Goal: Task Accomplishment & Management: Manage account settings

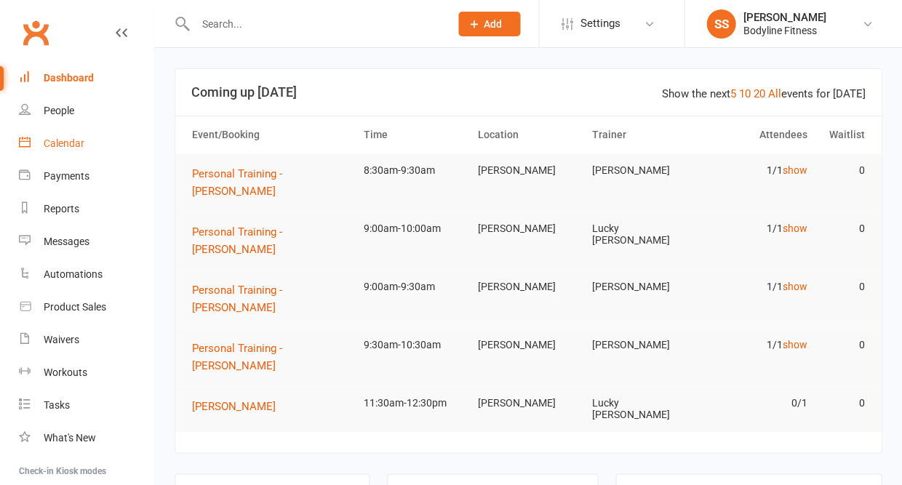
click at [51, 135] on link "Calendar" at bounding box center [86, 143] width 135 height 33
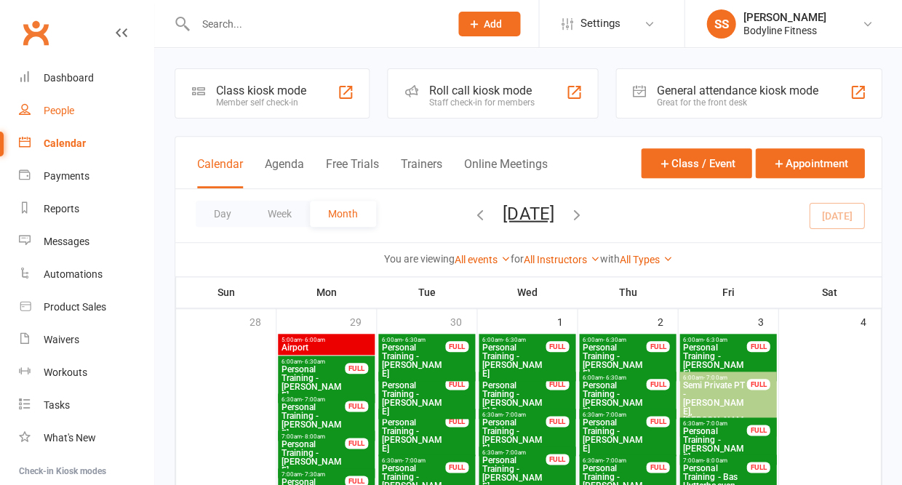
click at [63, 102] on link "People" at bounding box center [86, 111] width 135 height 33
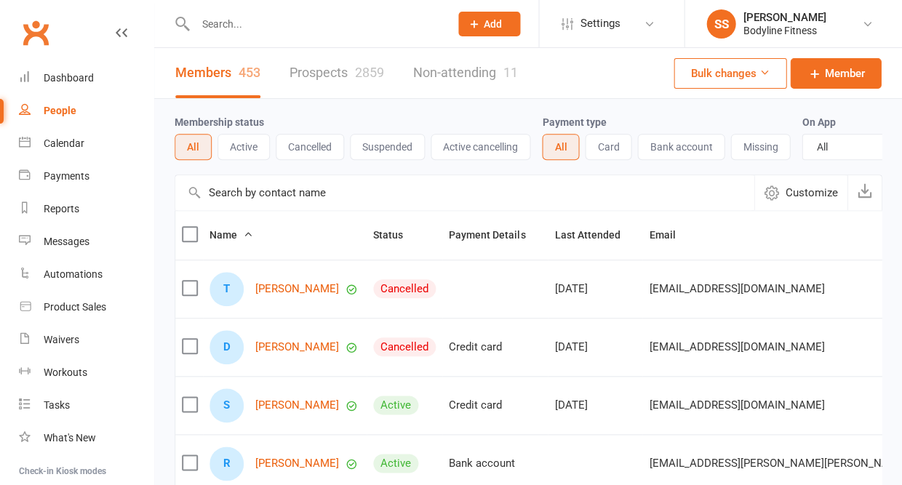
click at [351, 76] on link "Prospects 2859" at bounding box center [336, 73] width 95 height 50
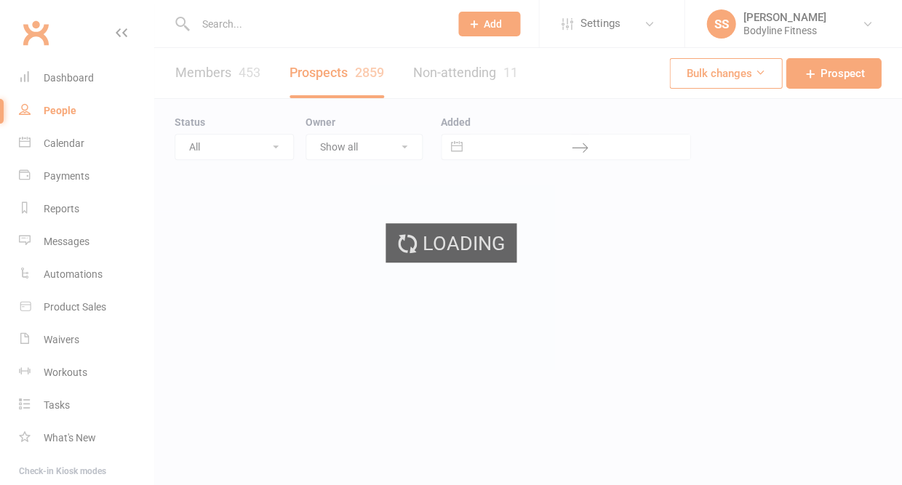
select select "50"
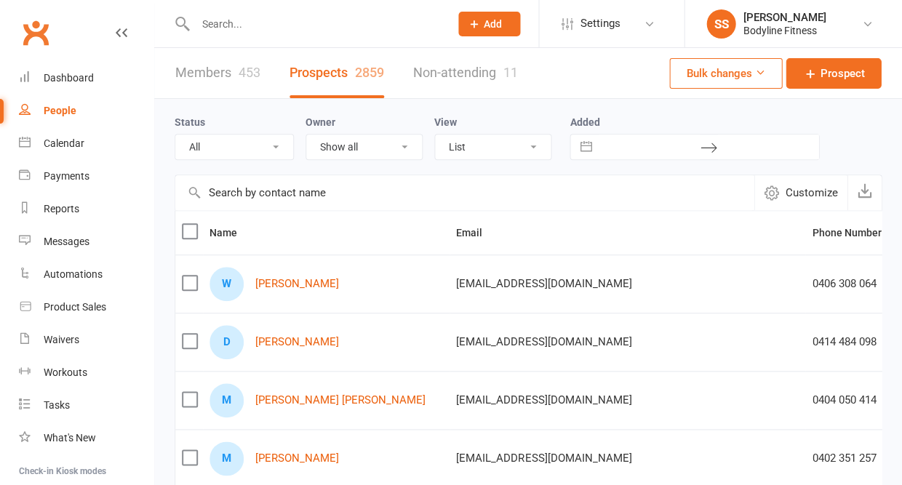
select select "New Lead"
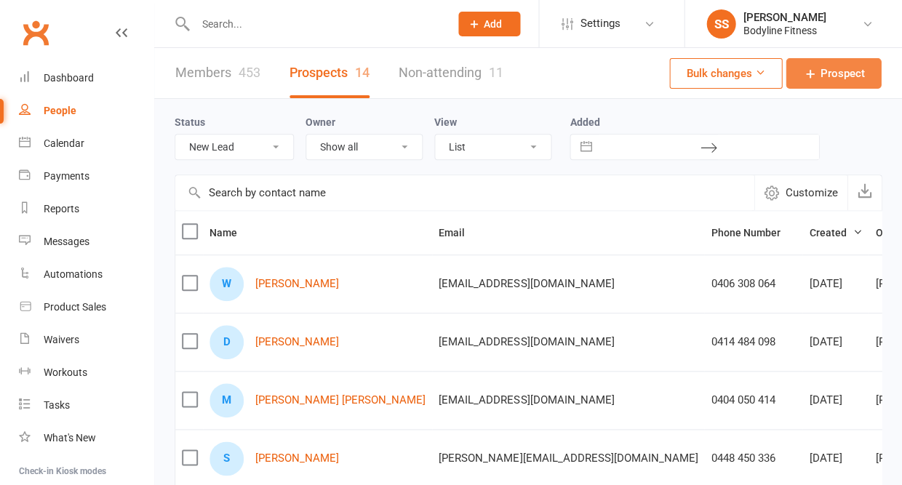
click at [815, 75] on icon at bounding box center [809, 73] width 15 height 15
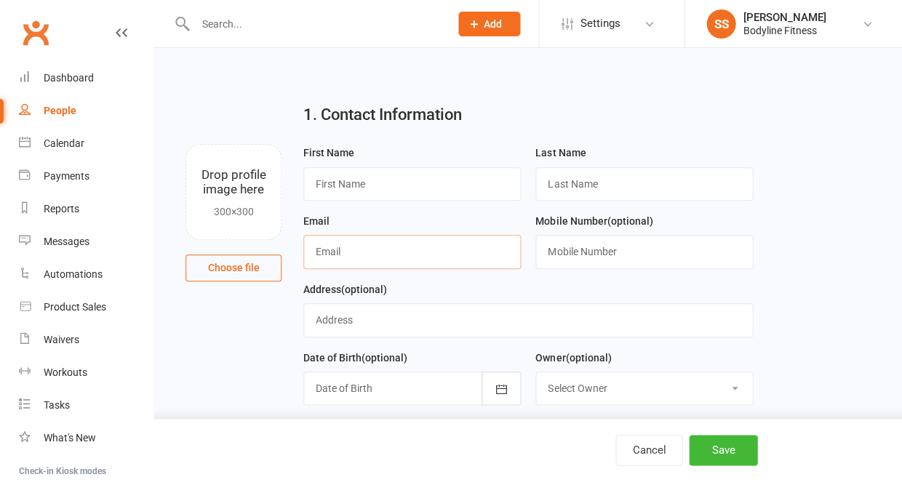
paste input "[EMAIL_ADDRESS][DOMAIN_NAME]"
type input "[EMAIL_ADDRESS][DOMAIN_NAME]"
type input "Amanda"
click at [553, 186] on input "contarino" at bounding box center [643, 183] width 217 height 33
type input "Contarino"
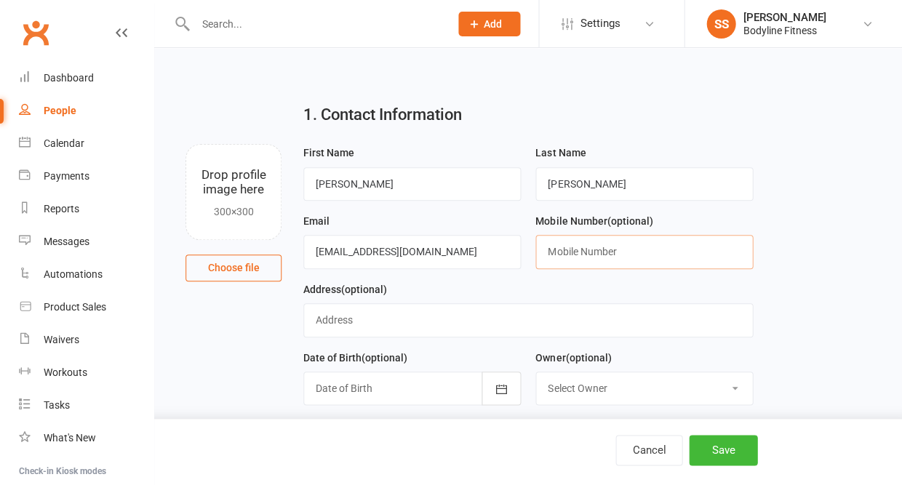
click at [562, 247] on input "text" at bounding box center [643, 251] width 217 height 33
paste input "+61433606084"
click at [564, 257] on input "+61433606084" at bounding box center [643, 251] width 217 height 33
click at [569, 255] on input "0433606084" at bounding box center [643, 251] width 217 height 33
click at [589, 255] on input "0433 606084" at bounding box center [643, 251] width 217 height 33
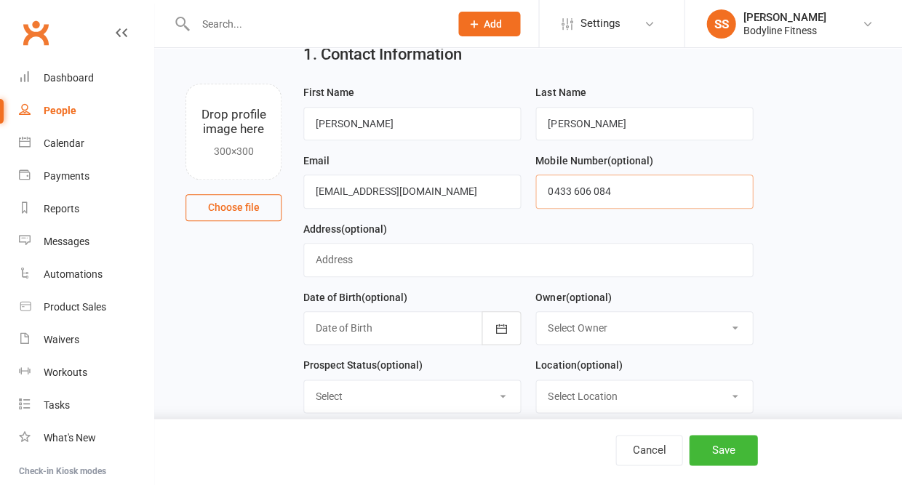
scroll to position [77, 0]
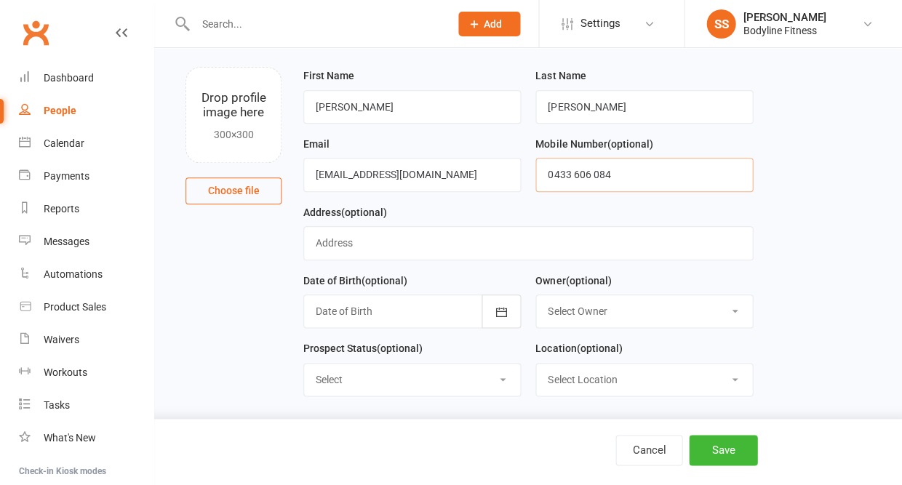
type input "0433 606 084"
select select "New Lead"
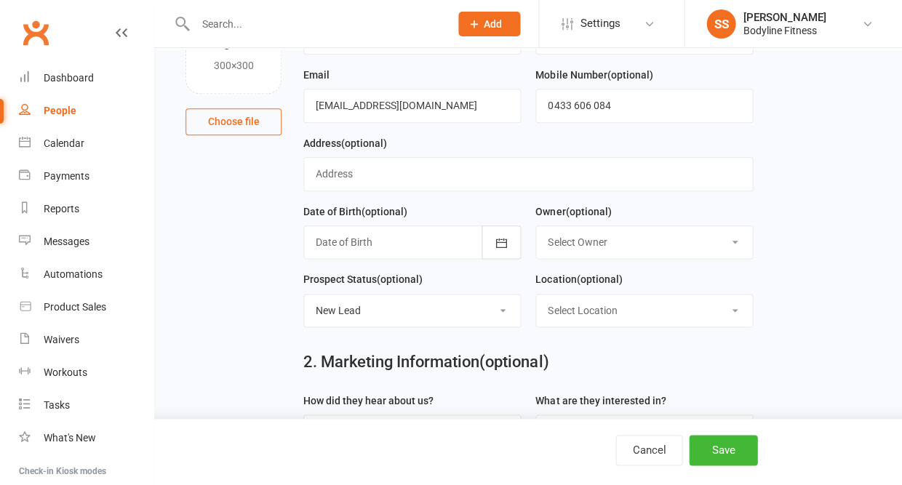
scroll to position [240, 0]
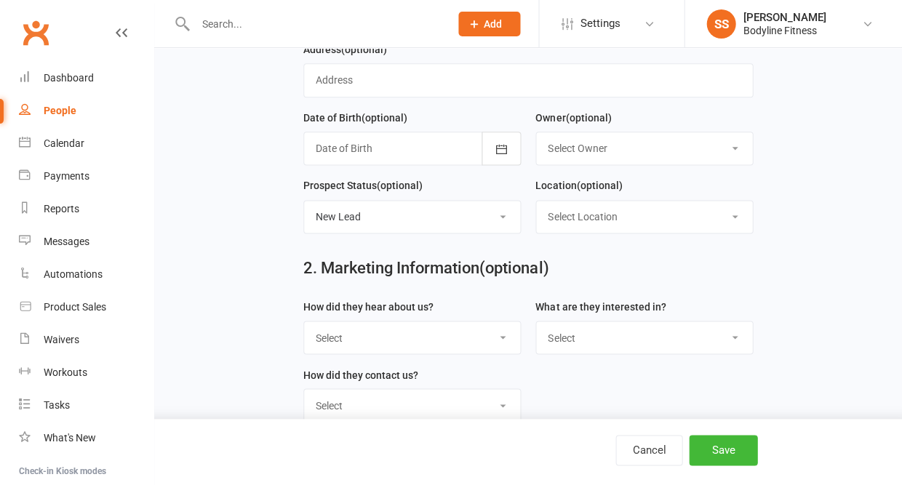
select select "Facebook"
select select "Personal Training"
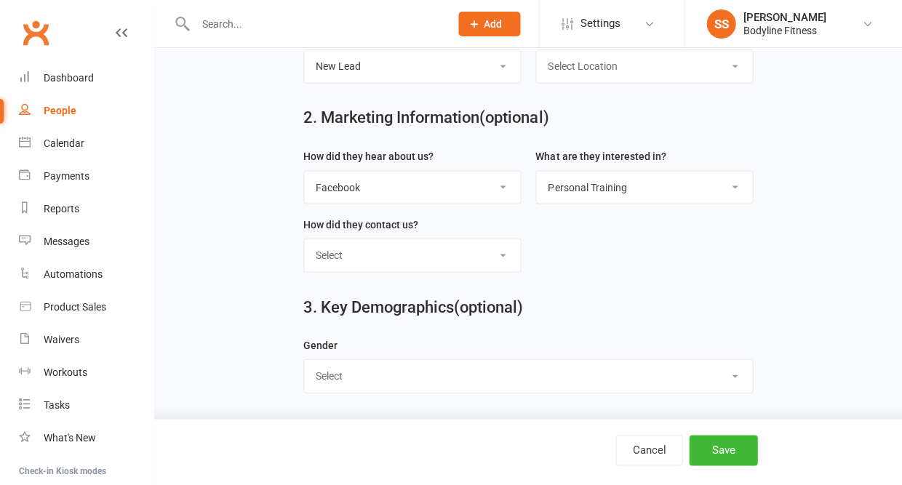
scroll to position [397, 0]
select select "[DEMOGRAPHIC_DATA]"
click at [722, 455] on button "Save" at bounding box center [723, 450] width 68 height 31
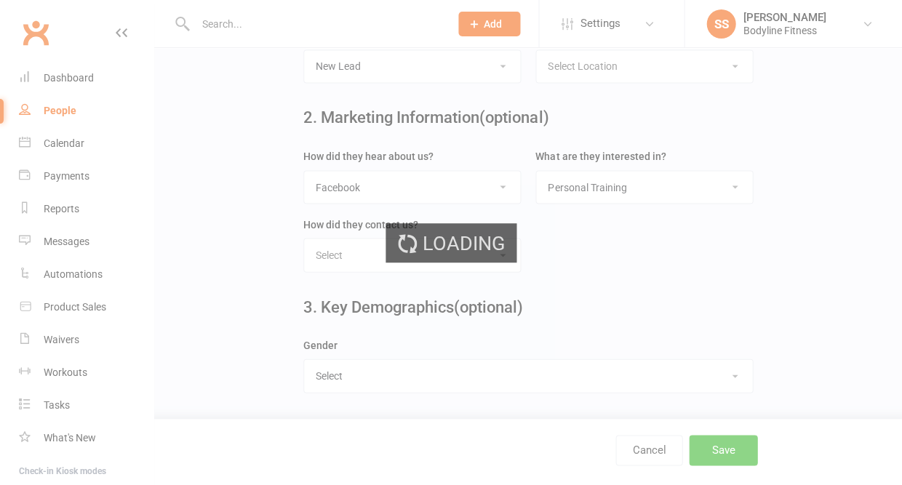
scroll to position [0, 0]
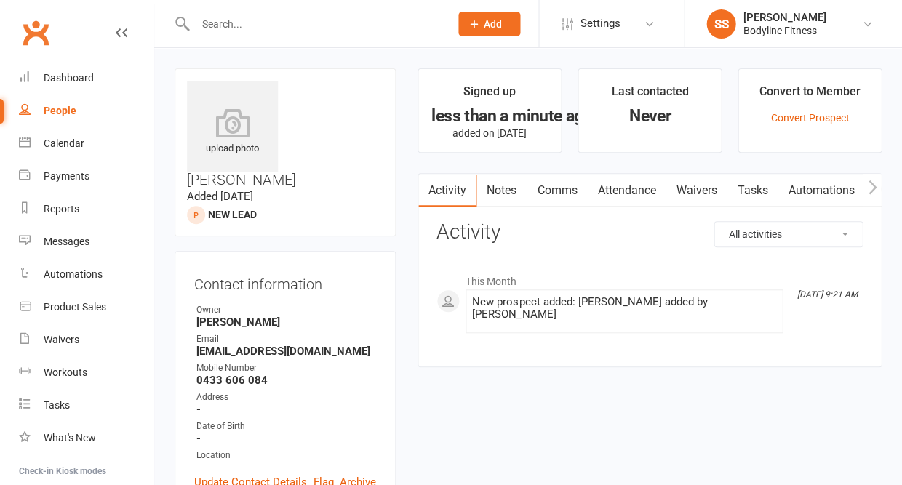
click at [217, 25] on input "text" at bounding box center [315, 24] width 249 height 20
type input "virisila"
click at [336, 24] on input "text" at bounding box center [315, 24] width 249 height 20
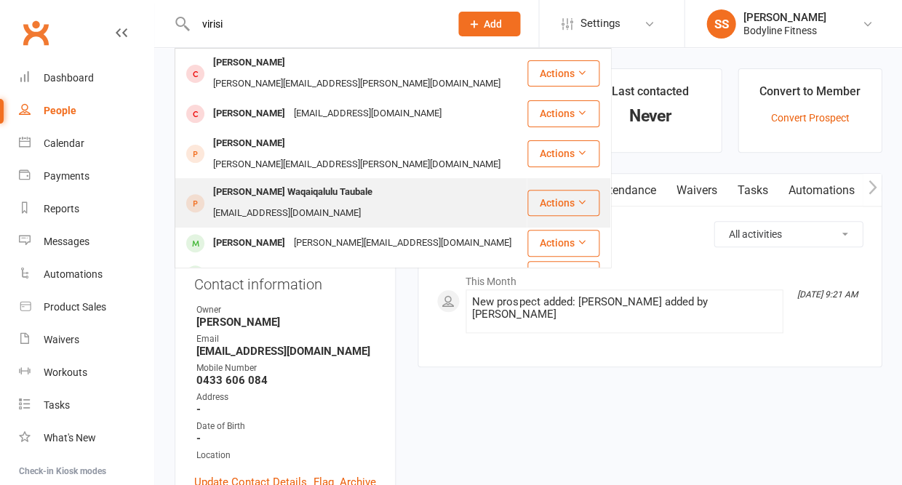
type input "virisi"
click at [347, 182] on div "[PERSON_NAME] Waqaiqalulu Taubale" at bounding box center [293, 192] width 168 height 21
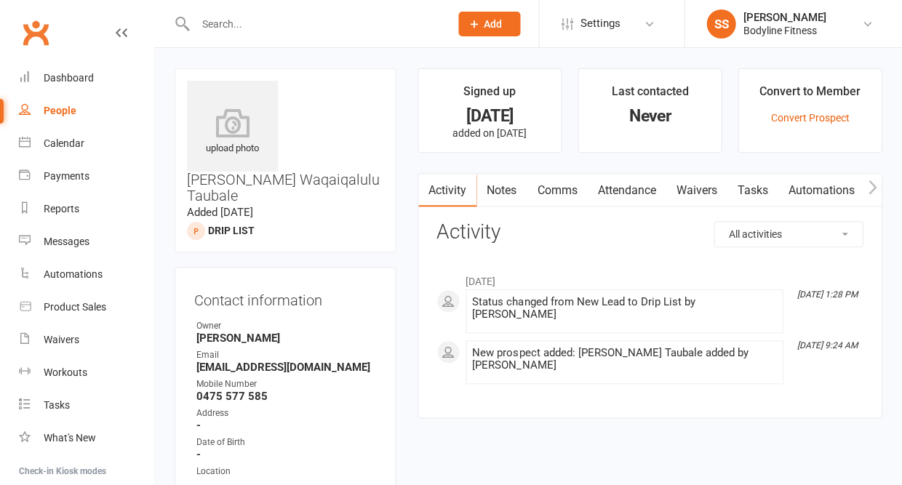
click at [505, 192] on link "Notes" at bounding box center [501, 190] width 50 height 33
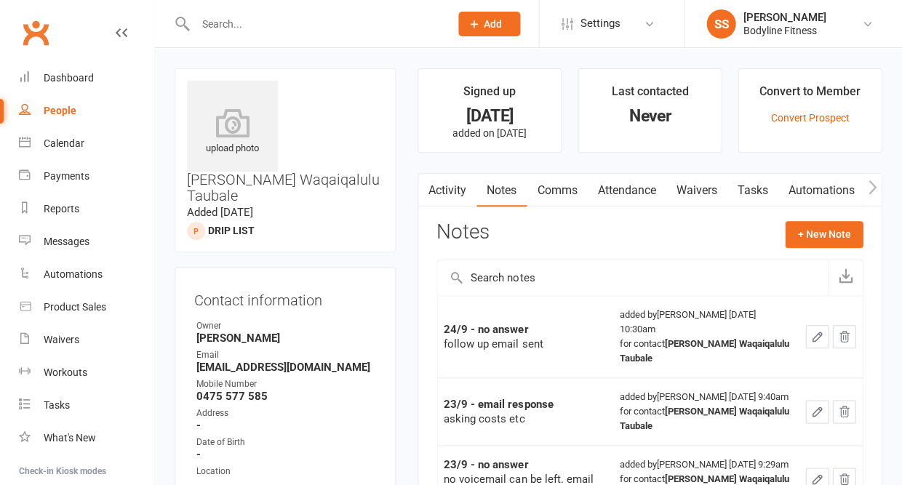
scroll to position [95, 0]
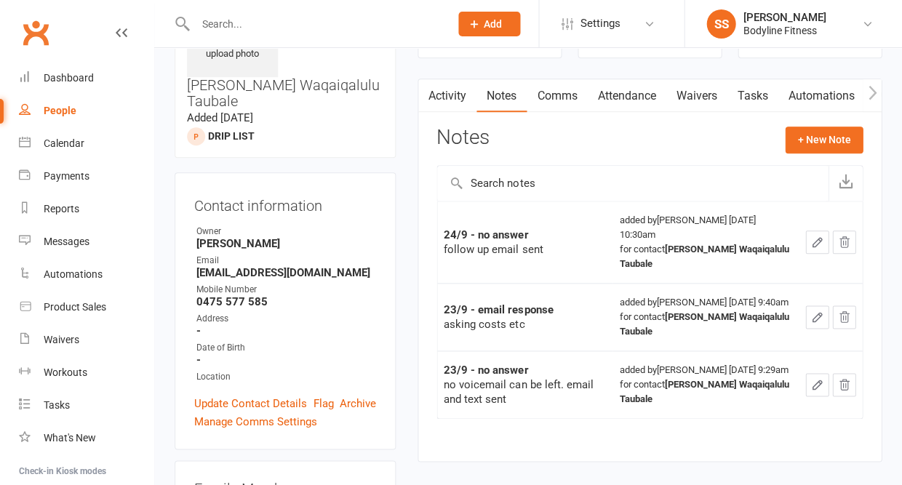
click at [66, 105] on div "People" at bounding box center [60, 111] width 33 height 12
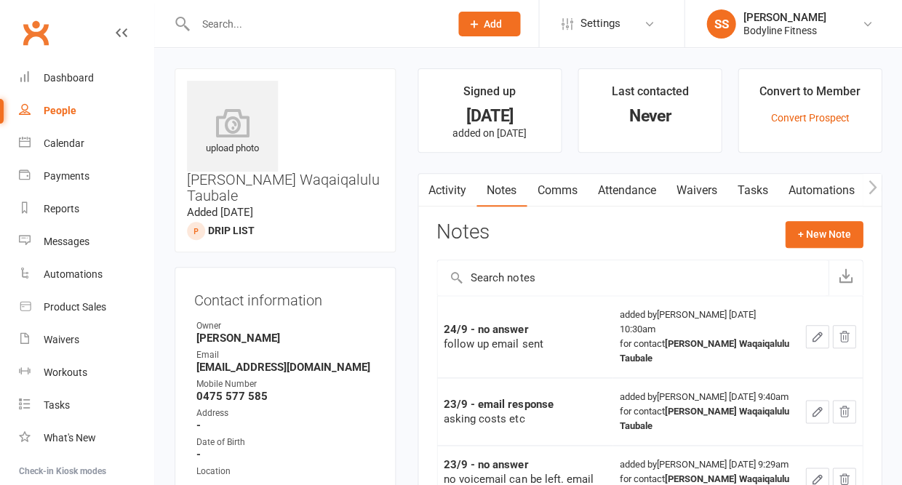
select select "50"
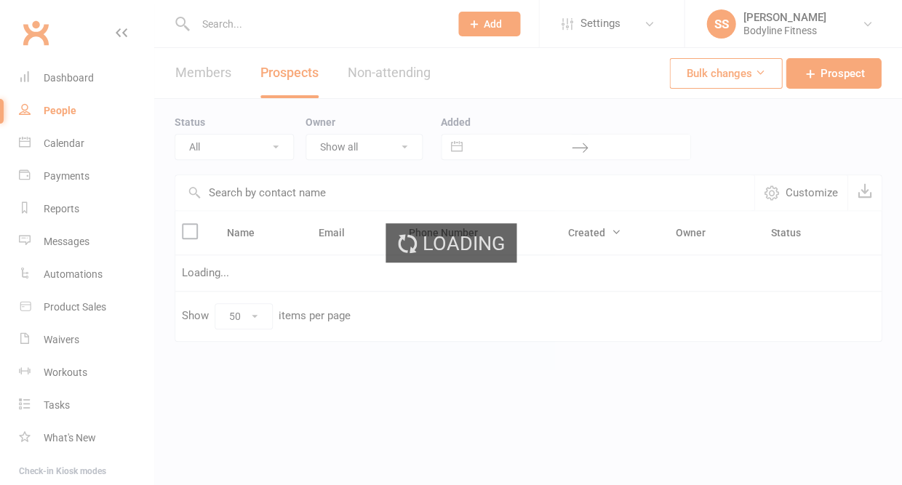
select select "New Lead"
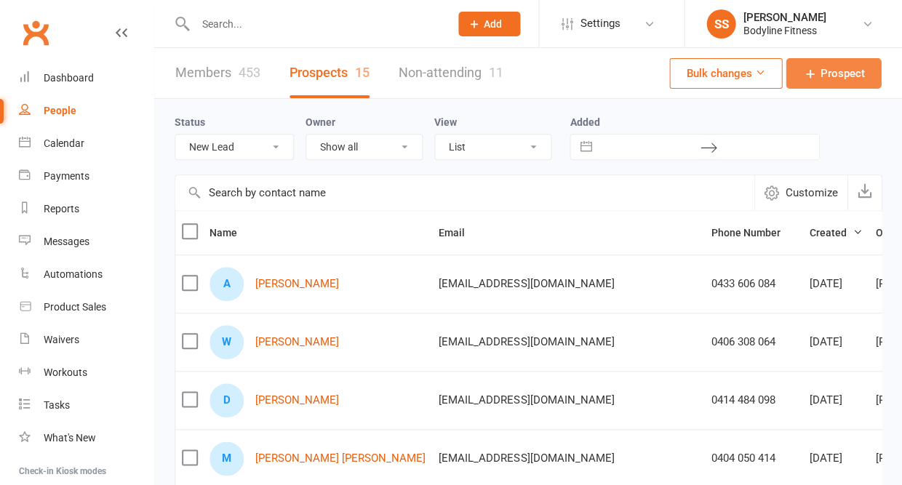
click at [854, 73] on span "Prospect" at bounding box center [842, 73] width 44 height 17
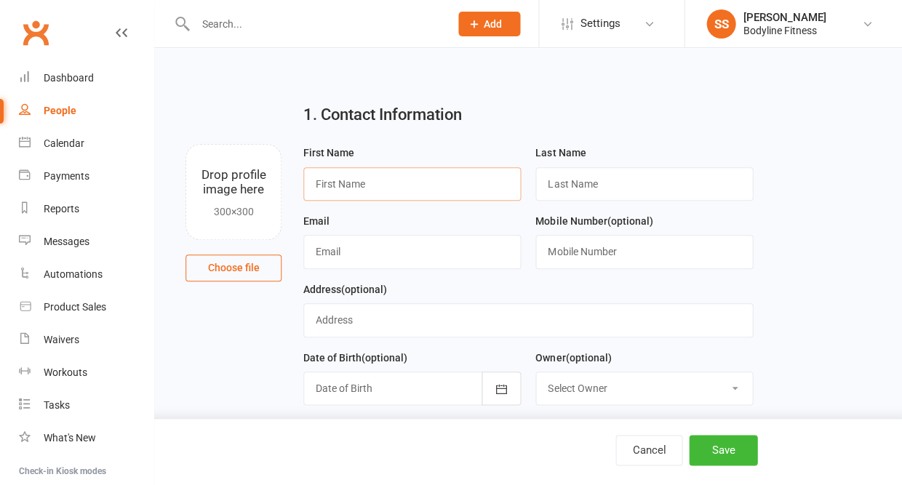
paste input "[PERSON_NAME]"
drag, startPoint x: 369, startPoint y: 181, endPoint x: 412, endPoint y: 181, distance: 42.2
click at [412, 181] on input "[PERSON_NAME]" at bounding box center [411, 183] width 217 height 33
type input "Tiazabella"
paste input "Maulupe"
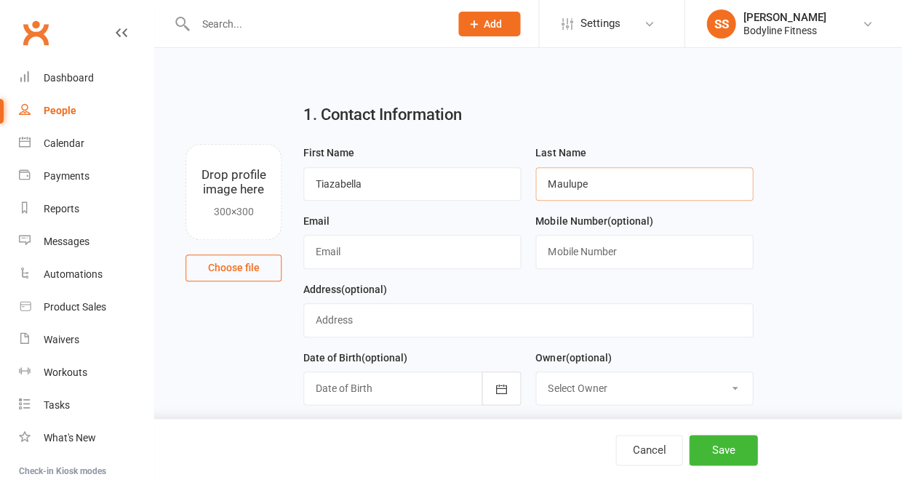
type input "Maulupe"
paste input "[EMAIL_ADDRESS][DOMAIN_NAME]"
type input "[EMAIL_ADDRESS][DOMAIN_NAME]"
click at [618, 257] on input "text" at bounding box center [643, 251] width 217 height 33
paste input "[PHONE_NUMBER]"
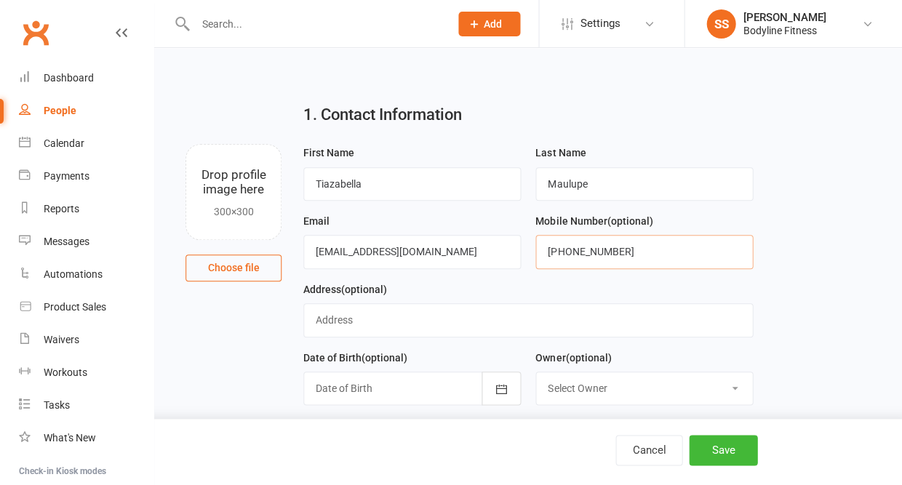
click at [566, 252] on input "[PHONE_NUMBER]" at bounding box center [643, 251] width 217 height 33
click at [570, 252] on input "0431562646" at bounding box center [643, 251] width 217 height 33
click at [590, 250] on input "0431 562646" at bounding box center [643, 251] width 217 height 33
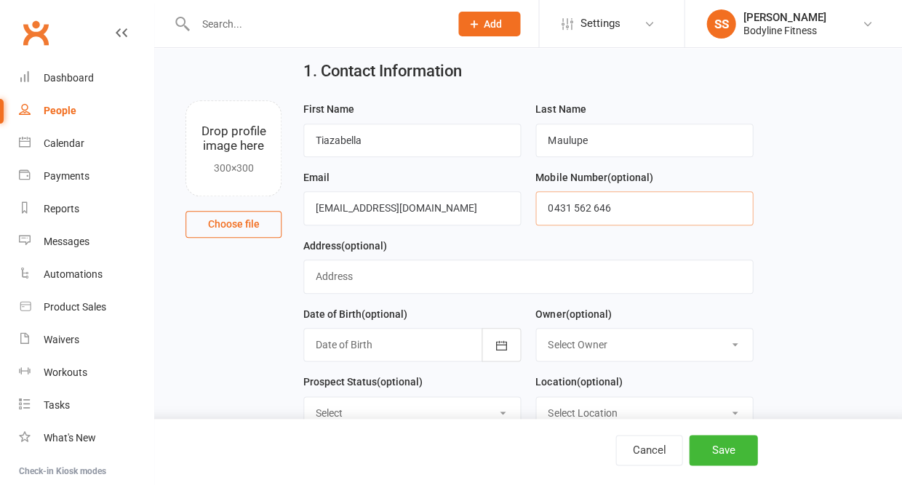
scroll to position [73, 0]
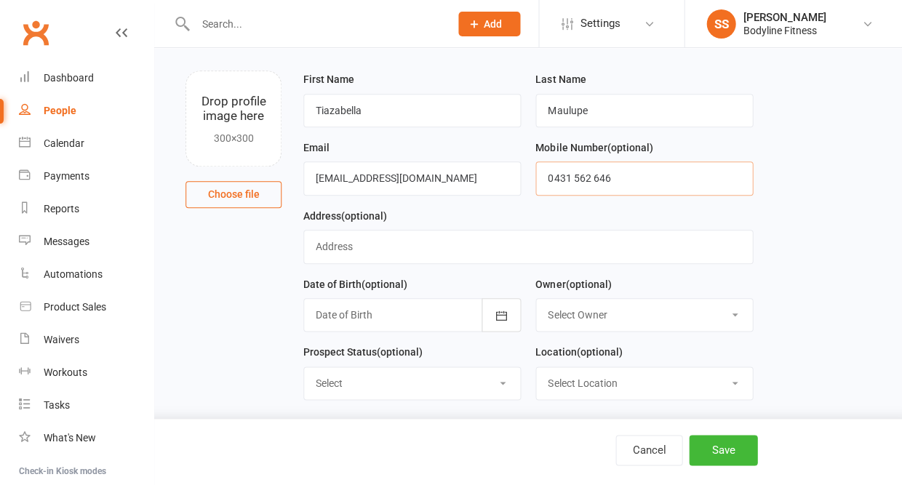
type input "0431 562 646"
select select "New Lead"
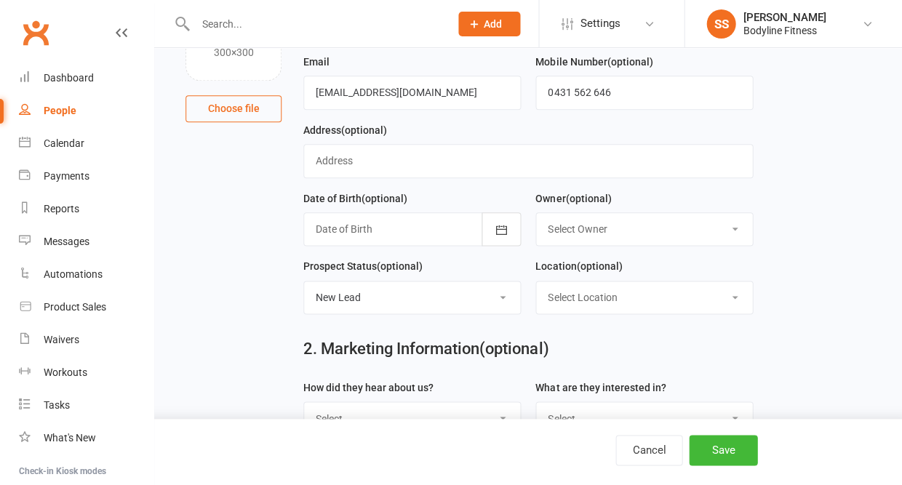
scroll to position [227, 0]
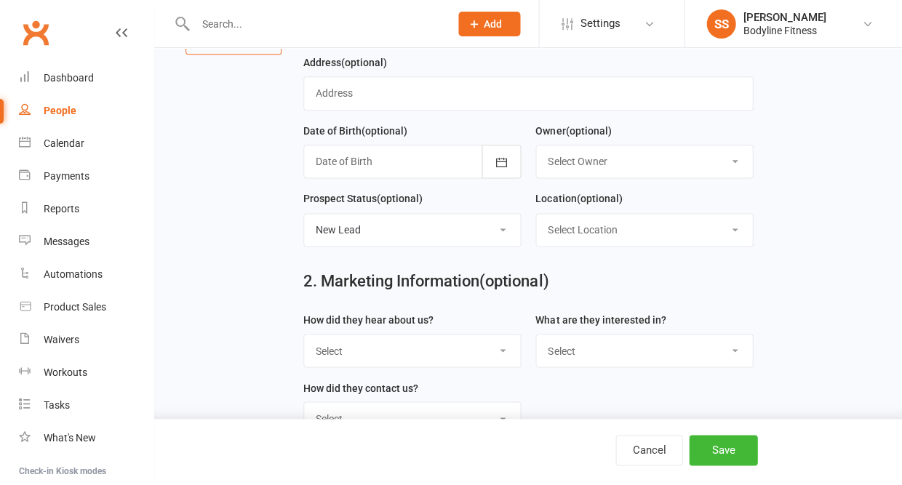
select select "Google PT"
select select "Personal Training"
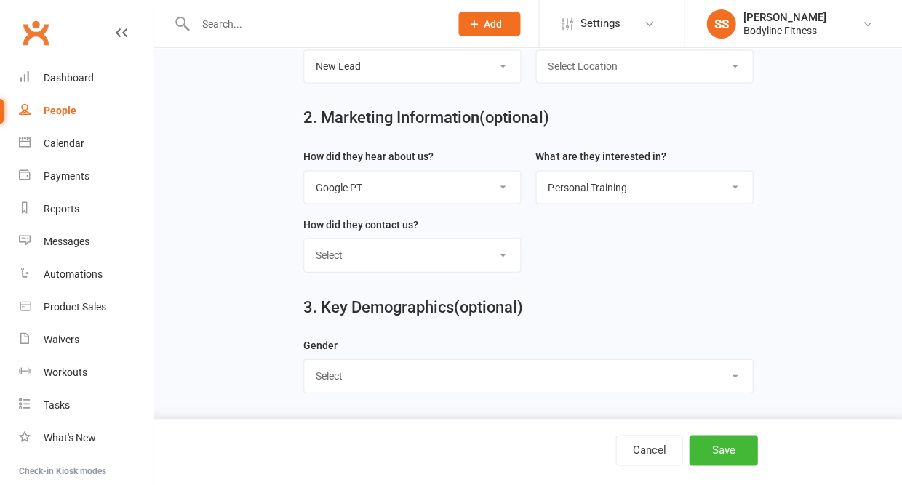
scroll to position [393, 0]
select select "[DEMOGRAPHIC_DATA]"
click at [722, 450] on button "Save" at bounding box center [723, 450] width 68 height 31
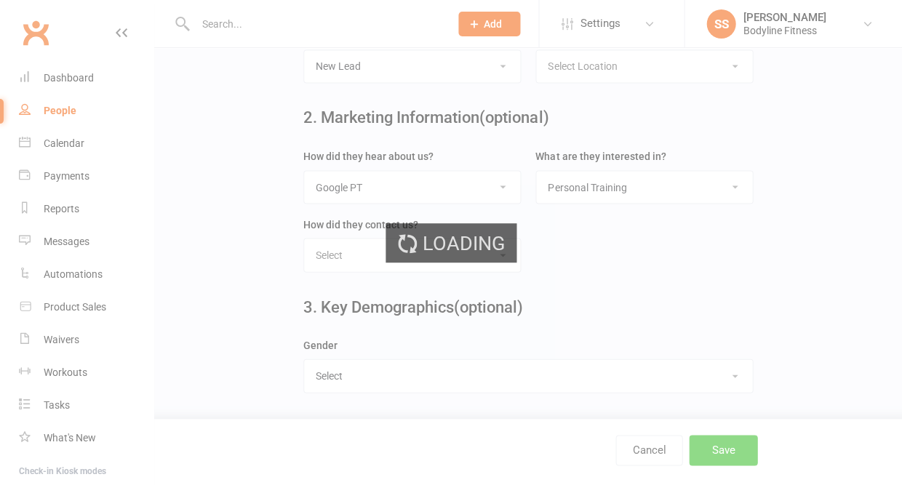
scroll to position [0, 0]
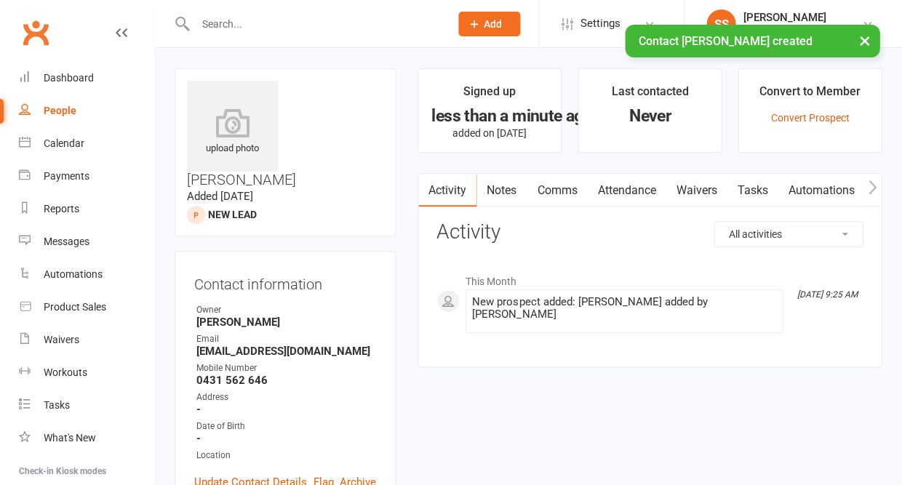
click at [493, 194] on link "Notes" at bounding box center [501, 190] width 50 height 33
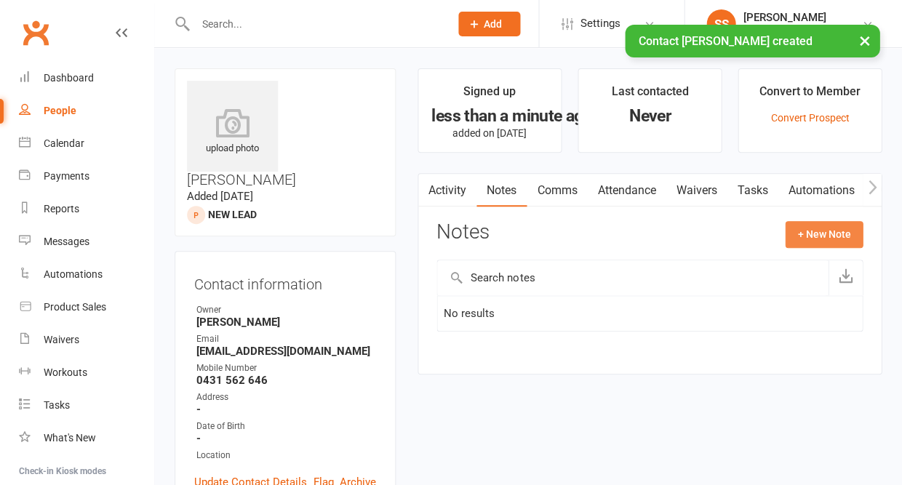
click at [830, 231] on button "+ New Note" at bounding box center [824, 234] width 78 height 26
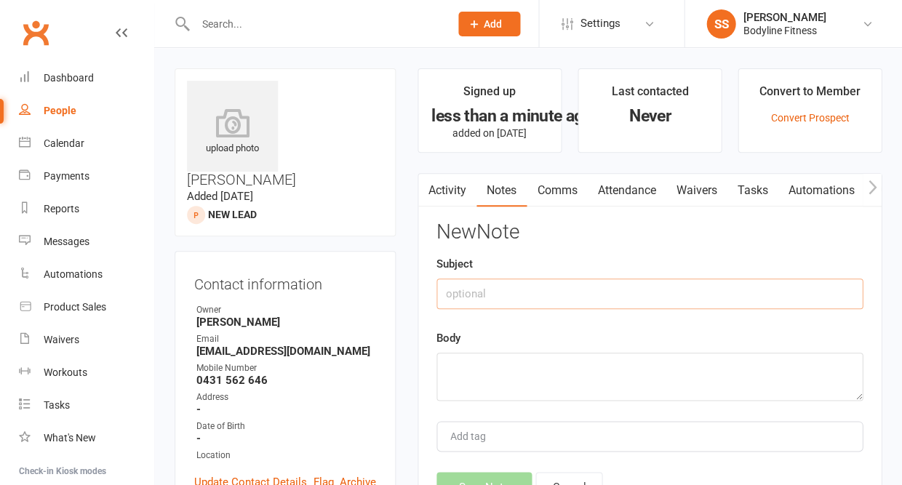
click at [612, 287] on input "text" at bounding box center [649, 294] width 426 height 31
type input "text box"
click at [548, 396] on textarea at bounding box center [649, 377] width 426 height 48
paste textarea "To loose weight and tone"
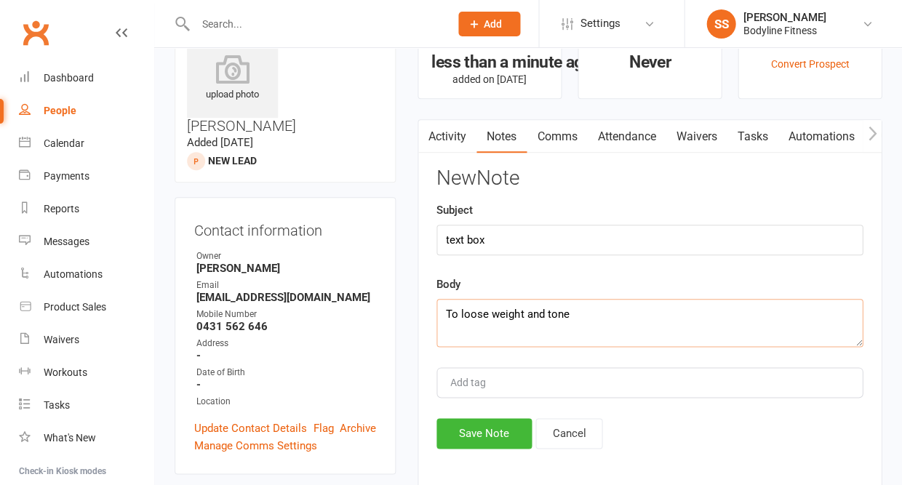
scroll to position [76, 0]
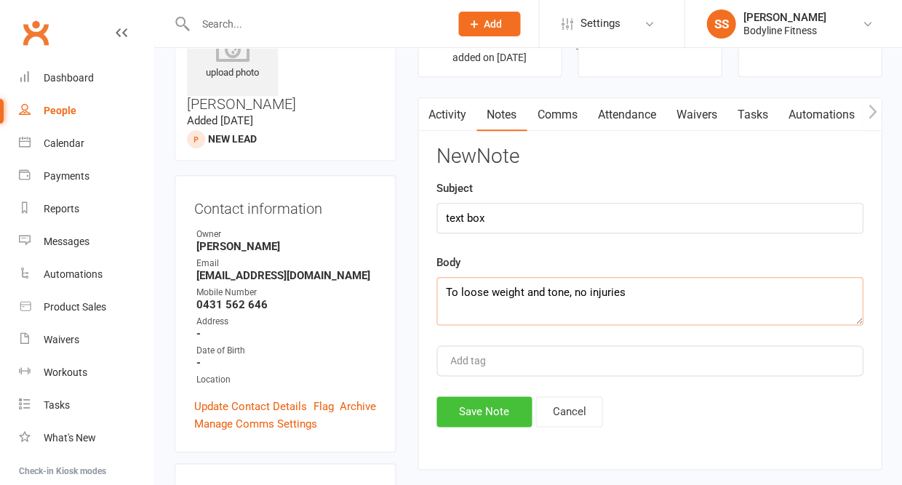
type textarea "To loose weight and tone, no injuries"
click at [473, 416] on button "Save Note" at bounding box center [483, 411] width 95 height 31
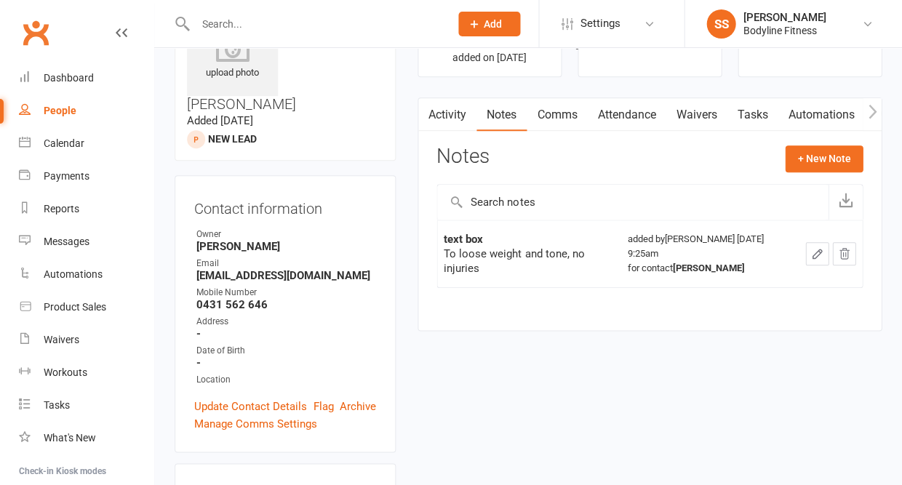
click at [70, 119] on link "People" at bounding box center [86, 111] width 135 height 33
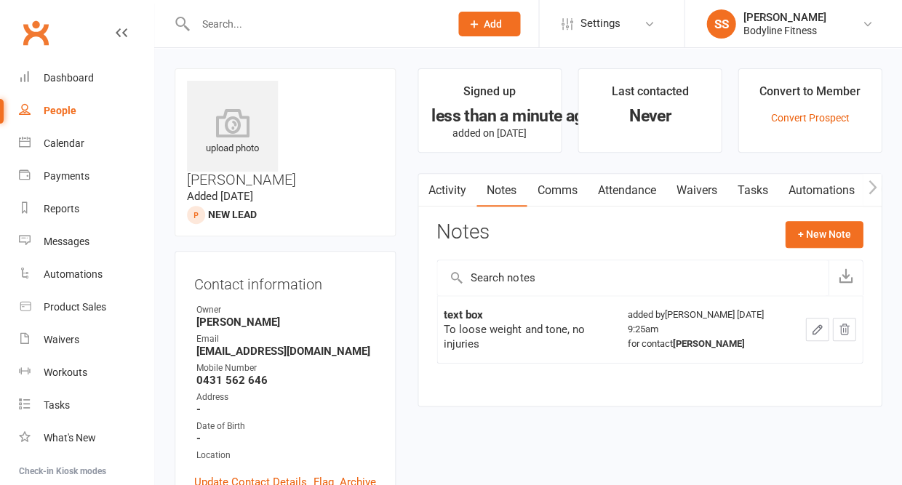
select select "50"
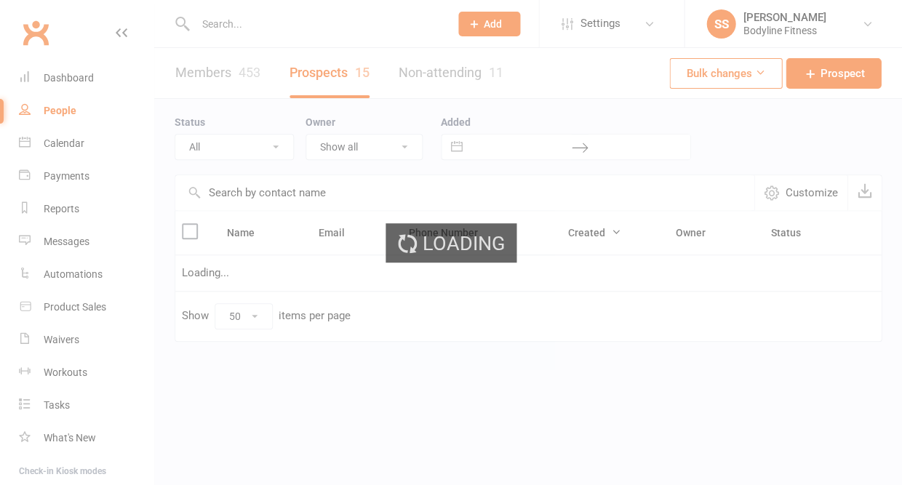
select select "New Lead"
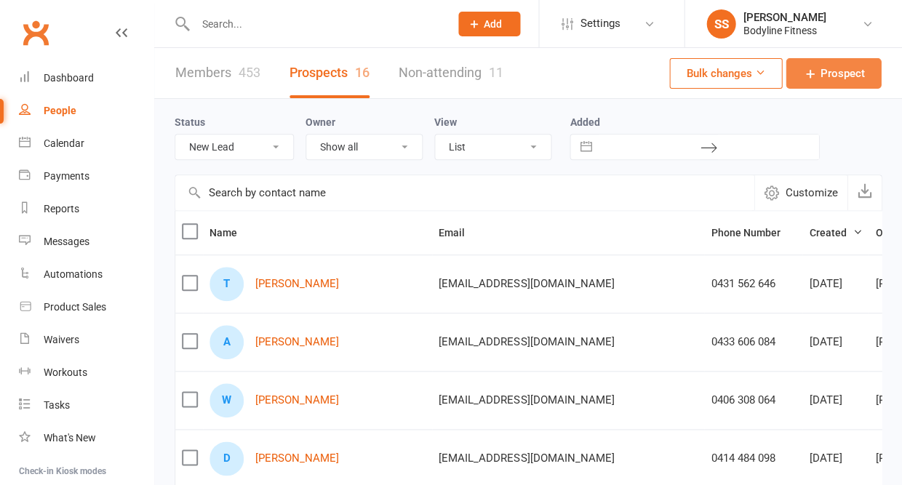
click at [817, 81] on icon at bounding box center [809, 73] width 15 height 15
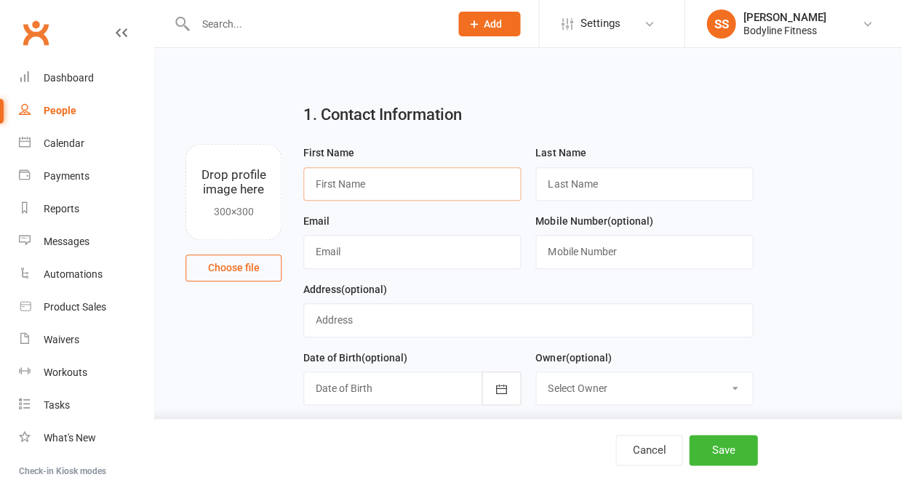
paste input "[EMAIL_ADDRESS][PERSON_NAME][DOMAIN_NAME]"
type input "[EMAIL_ADDRESS][PERSON_NAME][DOMAIN_NAME]"
drag, startPoint x: 437, startPoint y: 189, endPoint x: 266, endPoint y: 189, distance: 170.9
paste input "[EMAIL_ADDRESS][PERSON_NAME][DOMAIN_NAME]"
type input "[EMAIL_ADDRESS][PERSON_NAME][DOMAIN_NAME]"
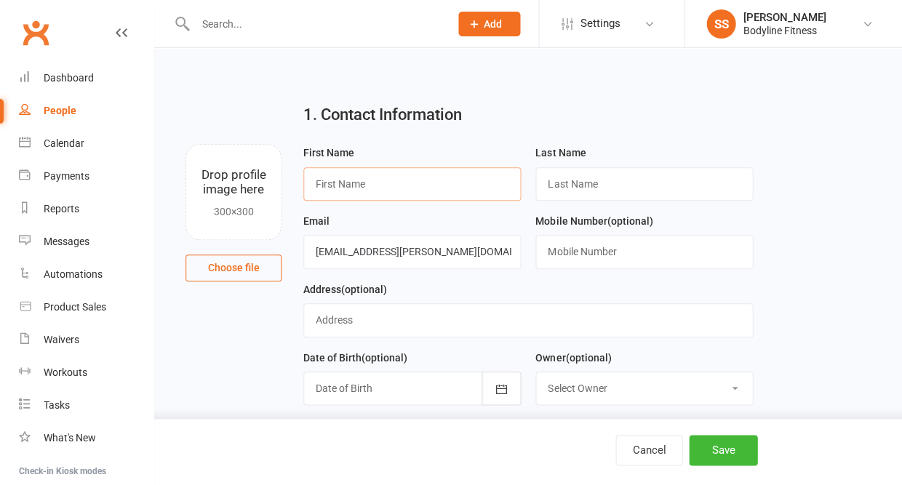
click at [339, 184] on input "text" at bounding box center [411, 183] width 217 height 33
type input "a"
type input "Aimen"
type input "[PERSON_NAME]"
click at [583, 254] on input "text" at bounding box center [643, 251] width 217 height 33
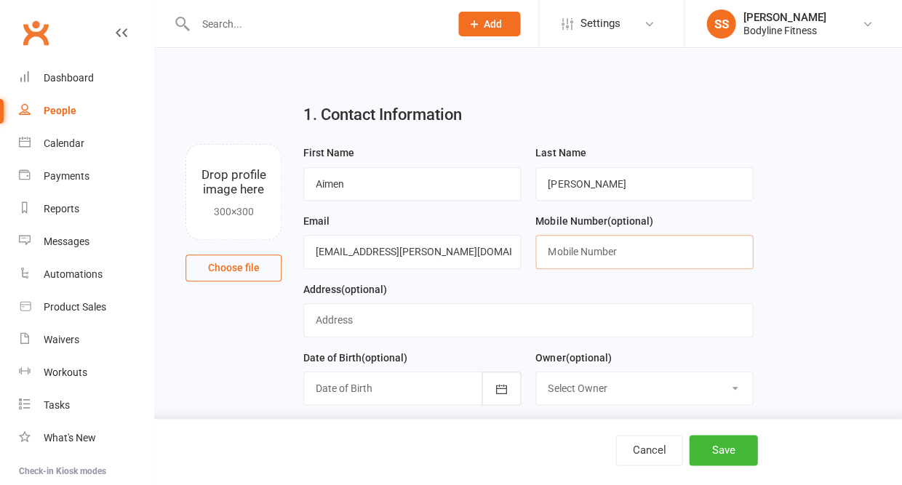
paste input "[PHONE_NUMBER]"
click at [564, 254] on input "[PHONE_NUMBER]" at bounding box center [643, 251] width 217 height 33
click at [570, 253] on input "0474303826" at bounding box center [643, 251] width 217 height 33
click at [586, 252] on input "0474 303826" at bounding box center [643, 251] width 217 height 33
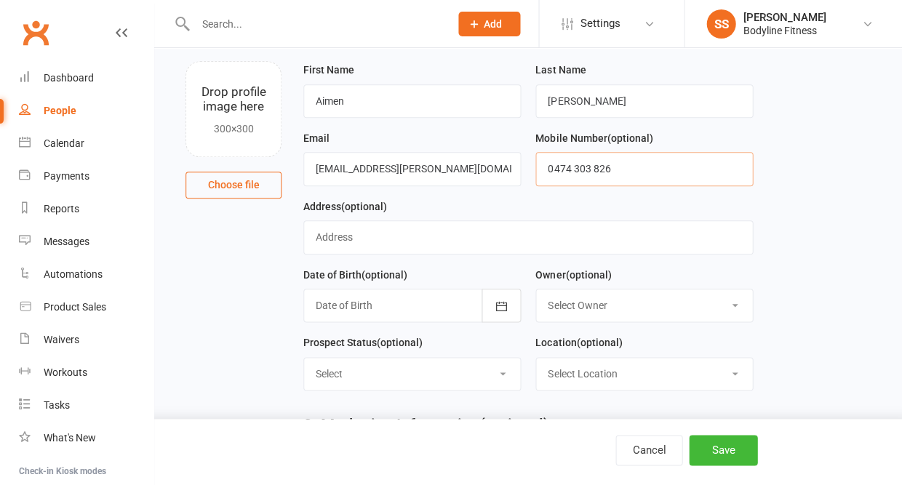
scroll to position [87, 0]
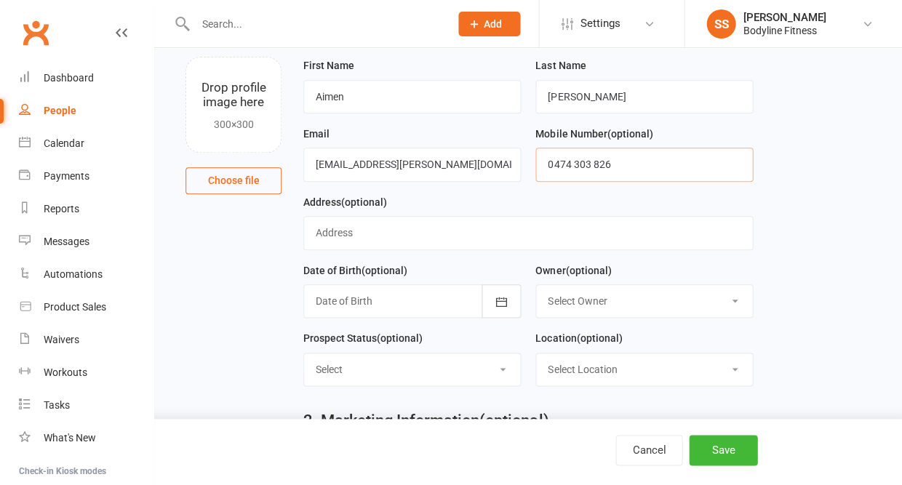
type input "0474 303 826"
select select "New Lead"
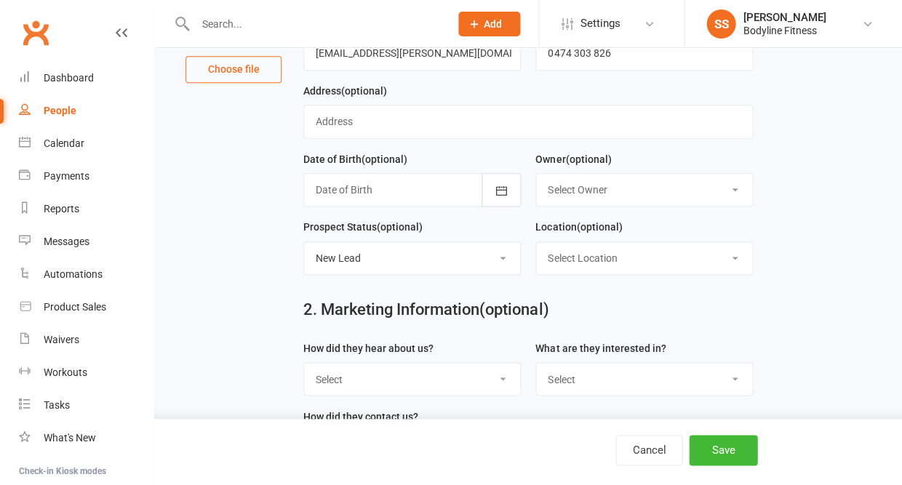
scroll to position [217, 0]
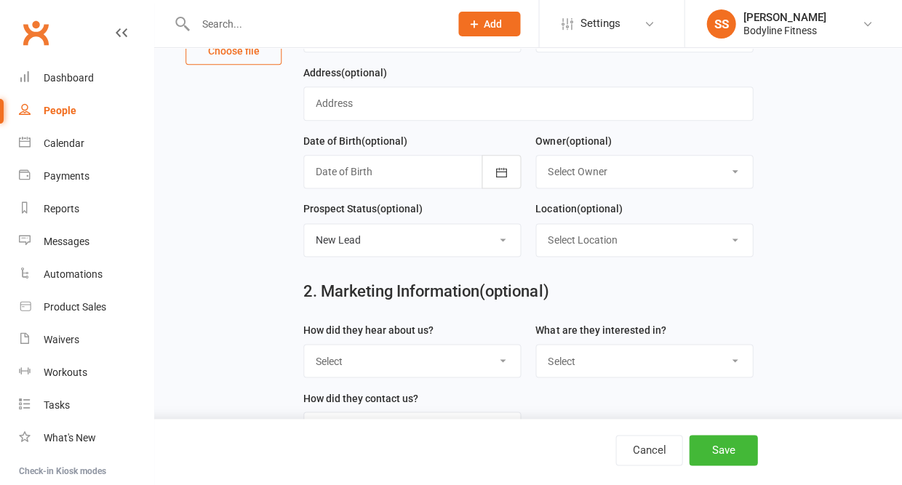
select select "Google PT"
select select "Personal Training"
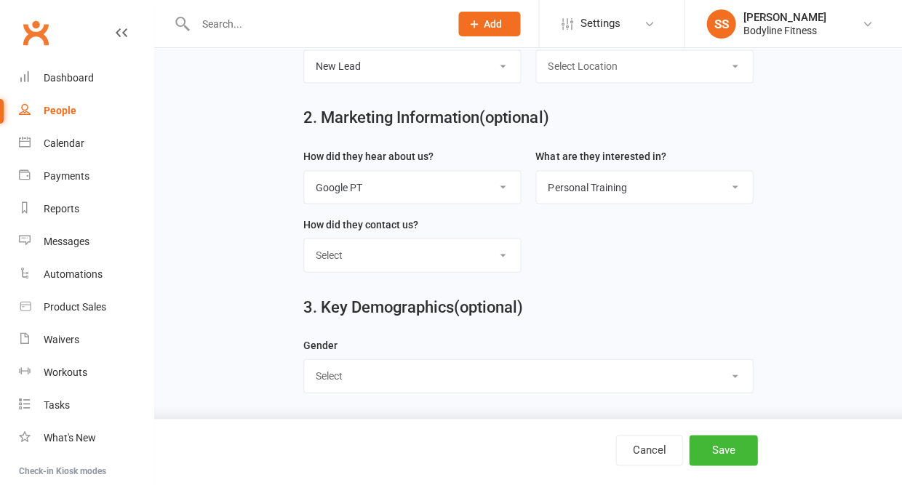
scroll to position [397, 0]
select select "[DEMOGRAPHIC_DATA]"
click at [724, 450] on button "Save" at bounding box center [723, 450] width 68 height 31
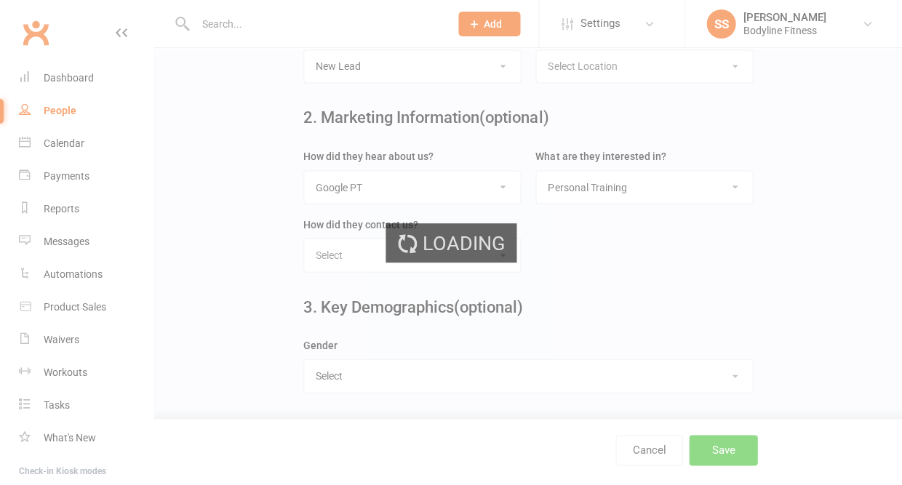
scroll to position [0, 0]
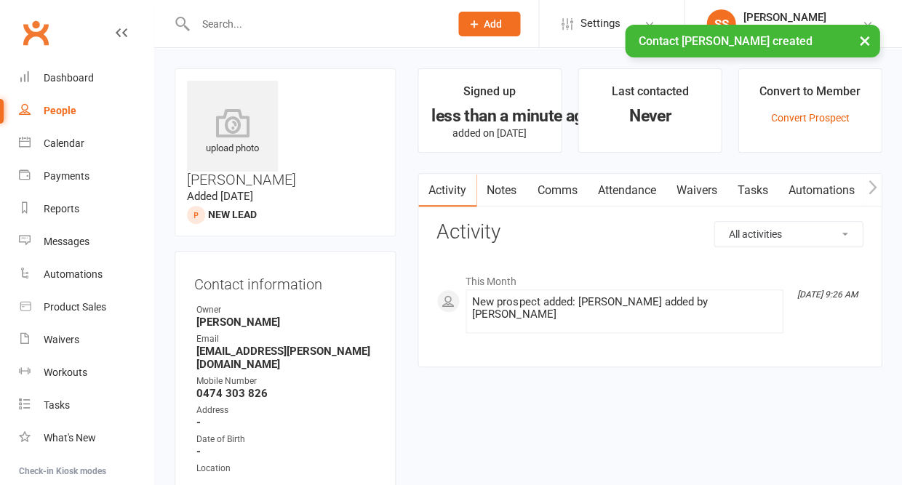
click at [508, 189] on link "Notes" at bounding box center [501, 190] width 50 height 33
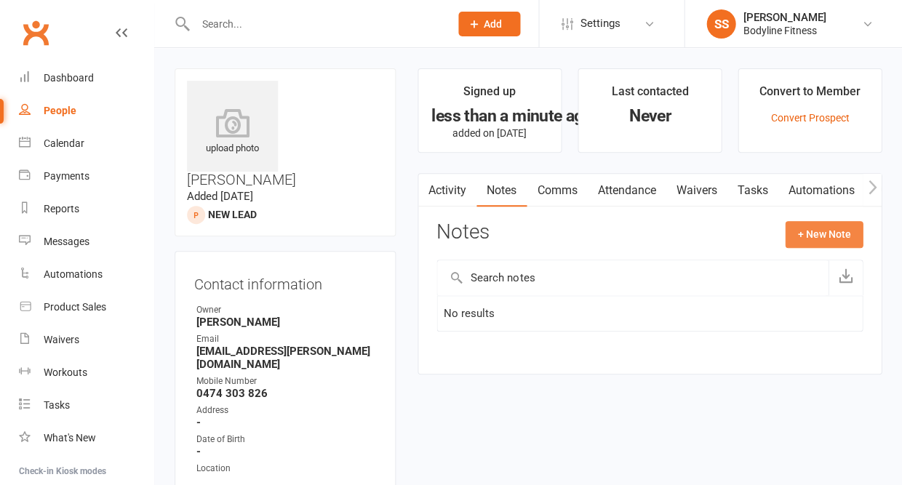
click at [819, 233] on button "+ New Note" at bounding box center [824, 234] width 78 height 26
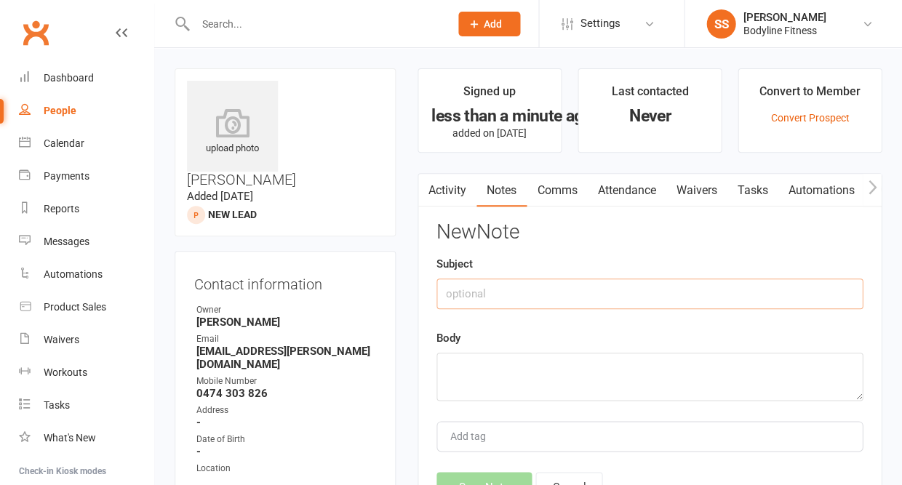
click at [470, 305] on input "text" at bounding box center [649, 294] width 426 height 31
type input "text box"
click at [441, 389] on textarea at bounding box center [649, 377] width 426 height 48
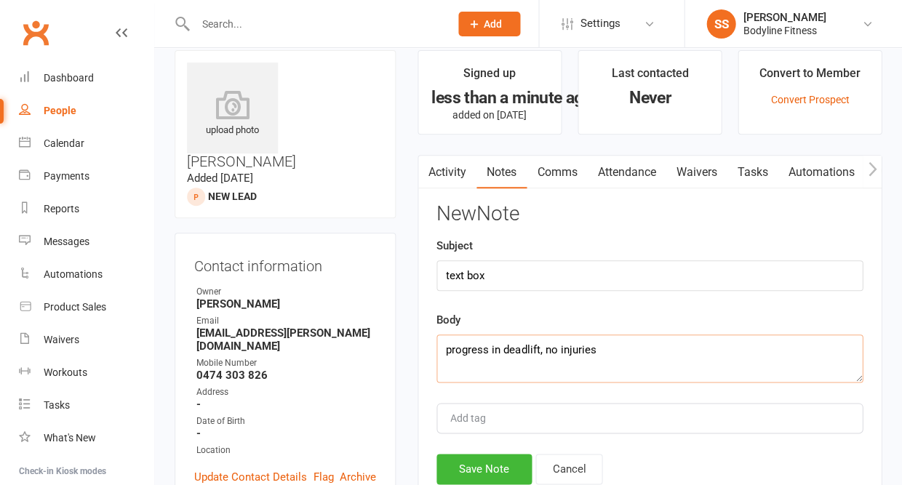
scroll to position [28, 0]
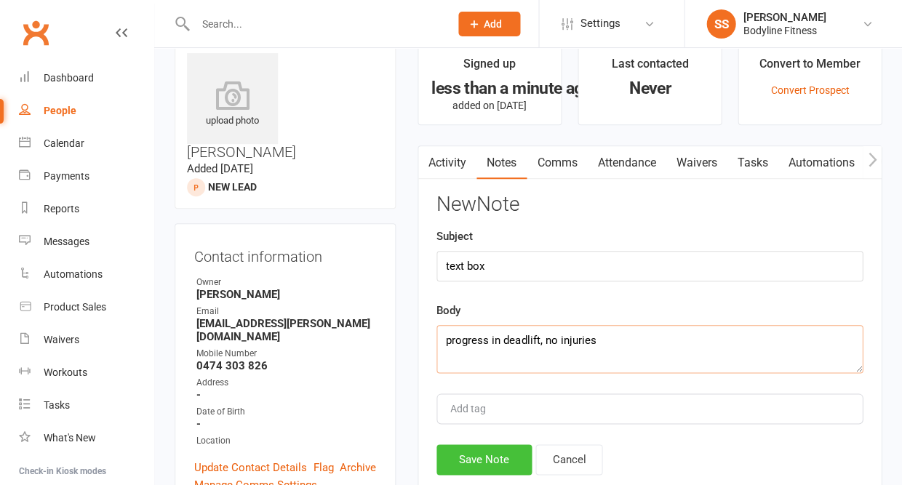
type textarea "progress in deadlift, no injuries"
click at [465, 457] on button "Save Note" at bounding box center [483, 459] width 95 height 31
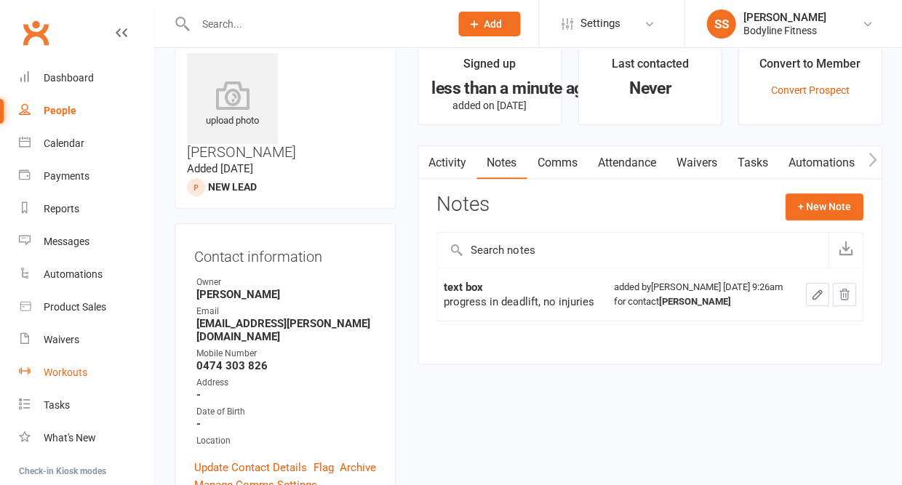
click at [51, 369] on div "Workouts" at bounding box center [66, 373] width 44 height 12
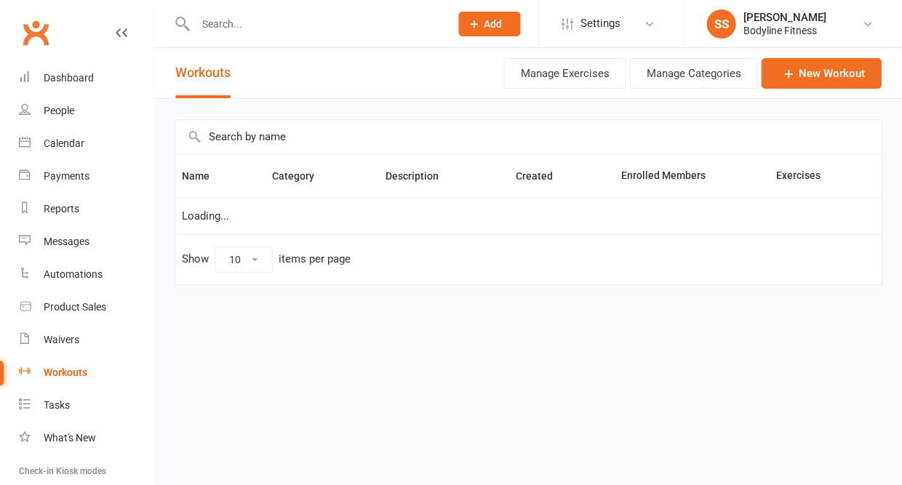
click at [237, 136] on input "text" at bounding box center [527, 136] width 705 height 33
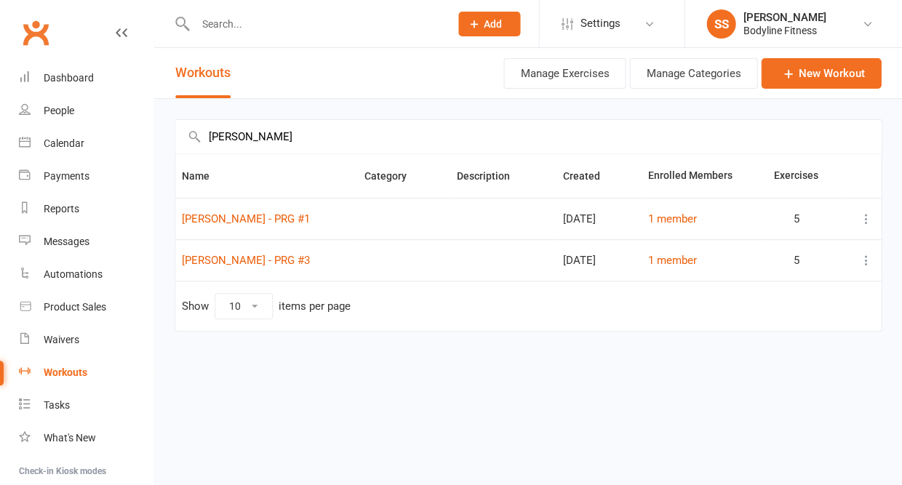
type input "[PERSON_NAME]"
drag, startPoint x: 295, startPoint y: 267, endPoint x: 295, endPoint y: 253, distance: 13.8
click at [295, 253] on td "[PERSON_NAME] - PRG #3" at bounding box center [266, 259] width 183 height 41
copy link "[PERSON_NAME] - PRG #3"
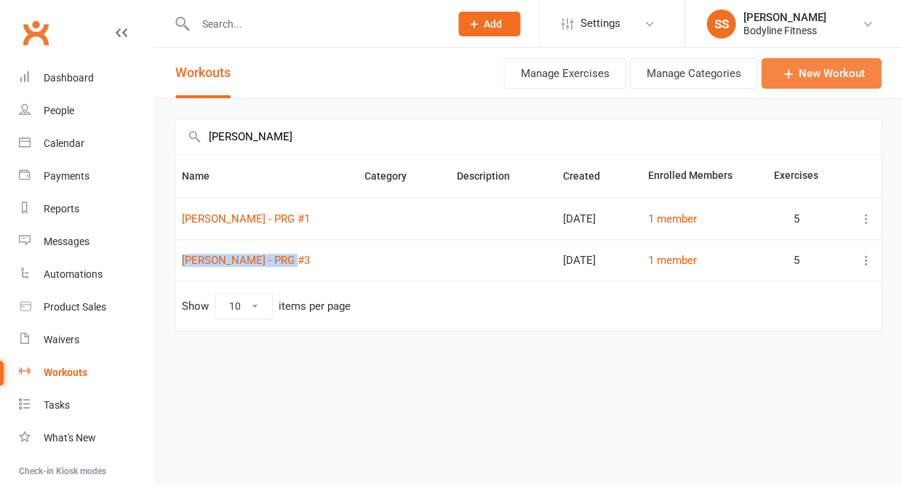
click at [813, 82] on link "New Workout" at bounding box center [821, 73] width 120 height 31
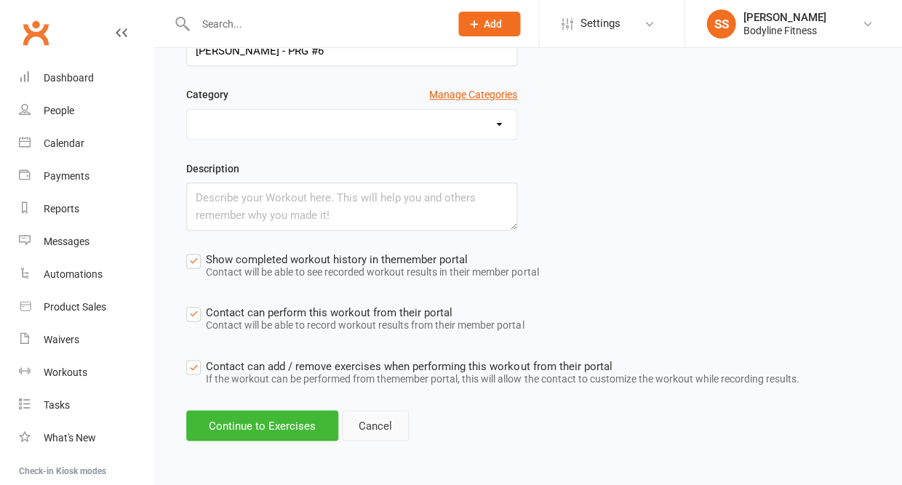
scroll to position [152, 0]
type input "[PERSON_NAME] - PRG #6"
click at [300, 430] on button "Continue to Exercises" at bounding box center [262, 425] width 152 height 31
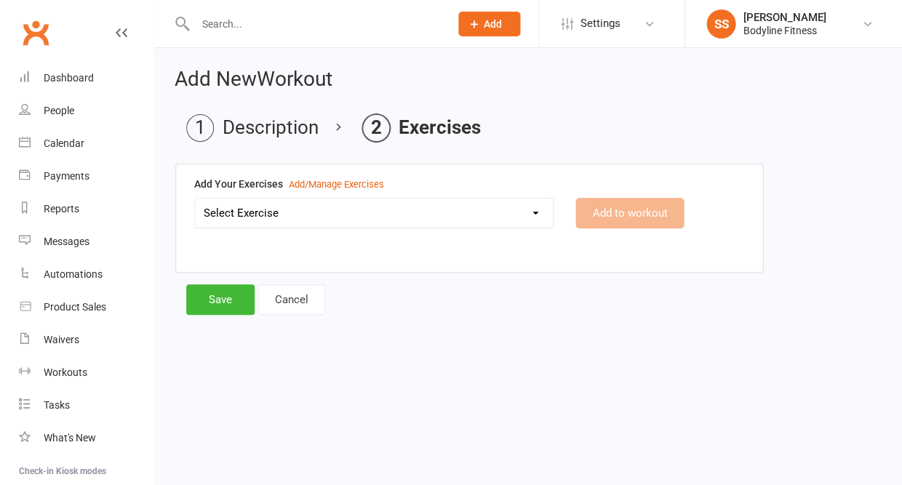
scroll to position [0, 0]
click at [313, 220] on select "Select Exercise 100's 120 Degree Knee Flexed Glute Bridges 1/2 Cuban Press 1/2 …" at bounding box center [374, 213] width 358 height 29
select select "8013"
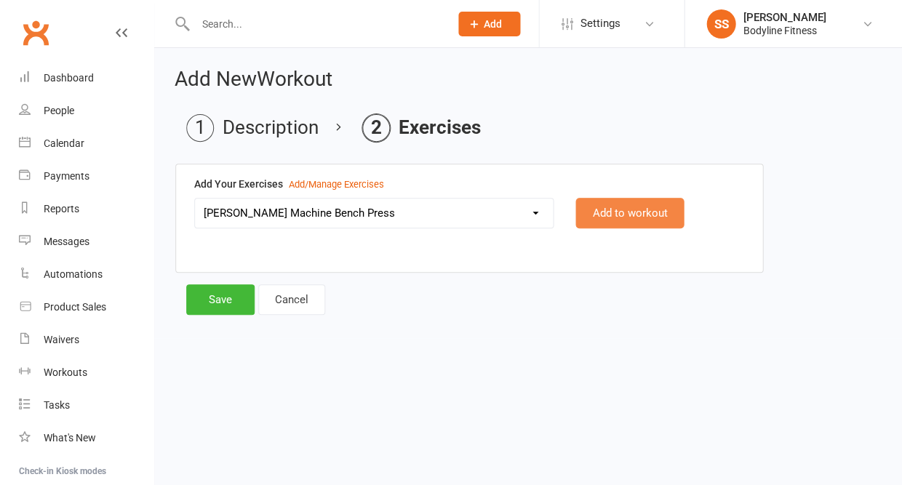
click at [645, 208] on button "Add to workout" at bounding box center [629, 213] width 108 height 31
select select
select select "Kilograms"
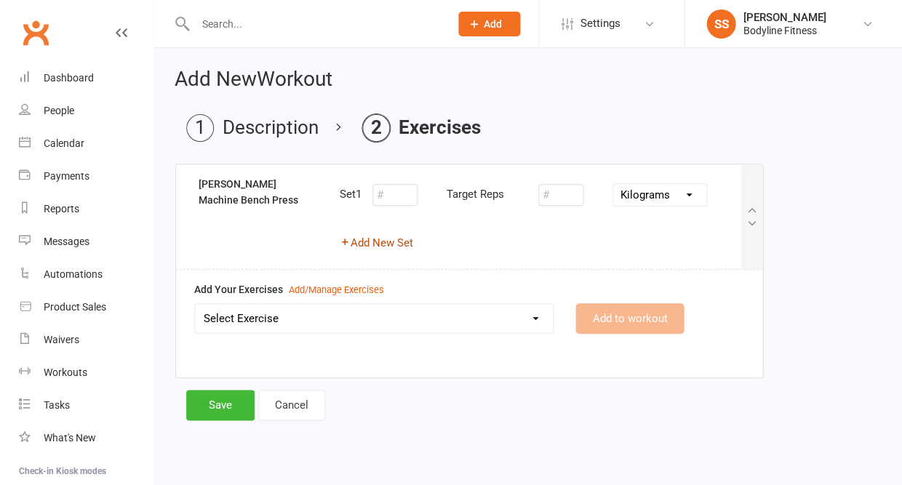
click at [388, 244] on button "Add New Set" at bounding box center [376, 242] width 73 height 17
select select "Kilograms"
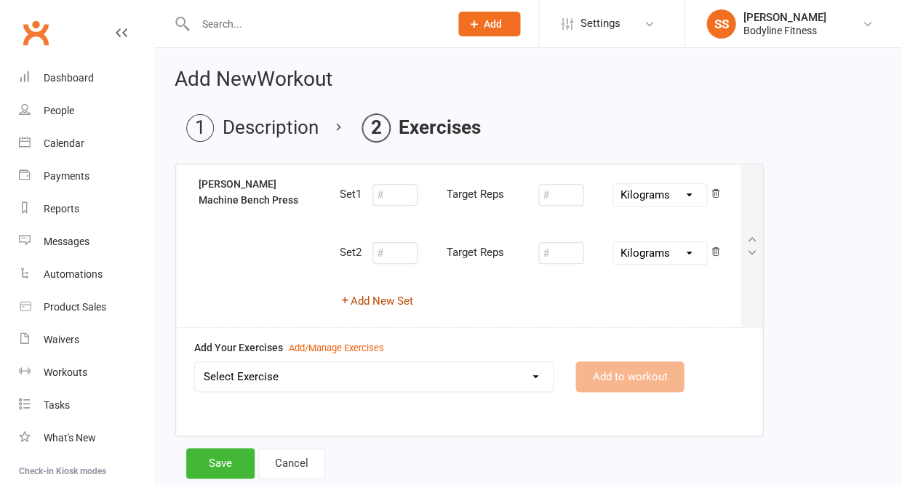
click at [377, 300] on button "Add New Set" at bounding box center [376, 300] width 73 height 17
select select "Kilograms"
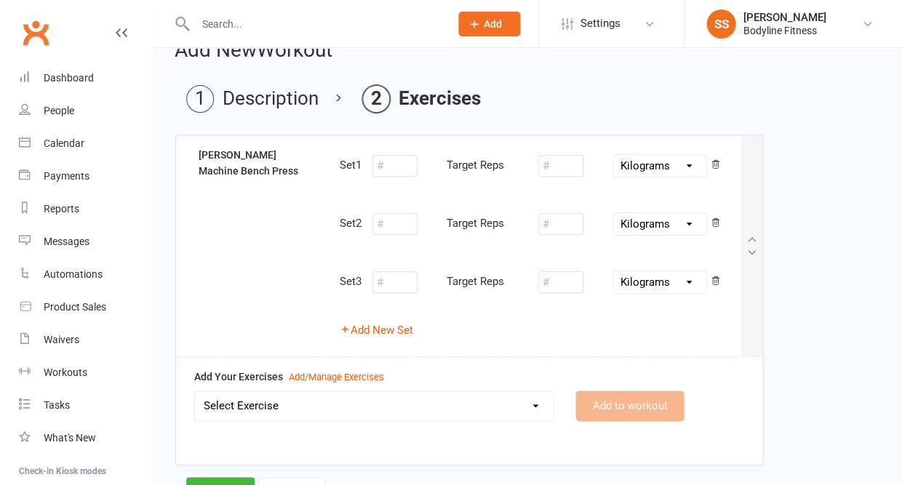
scroll to position [29, 0]
click at [396, 167] on input "number" at bounding box center [394, 166] width 45 height 22
type input "10"
click at [556, 164] on input "number" at bounding box center [560, 166] width 45 height 22
type input "5"
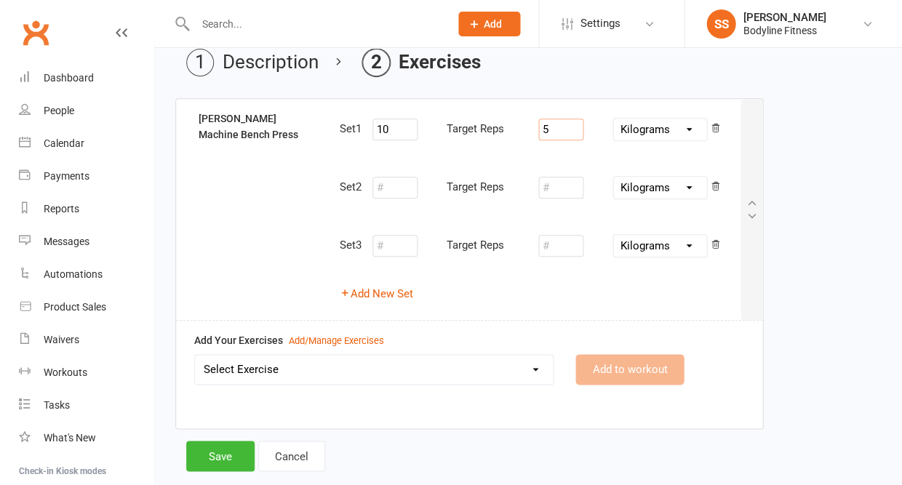
scroll to position [95, 0]
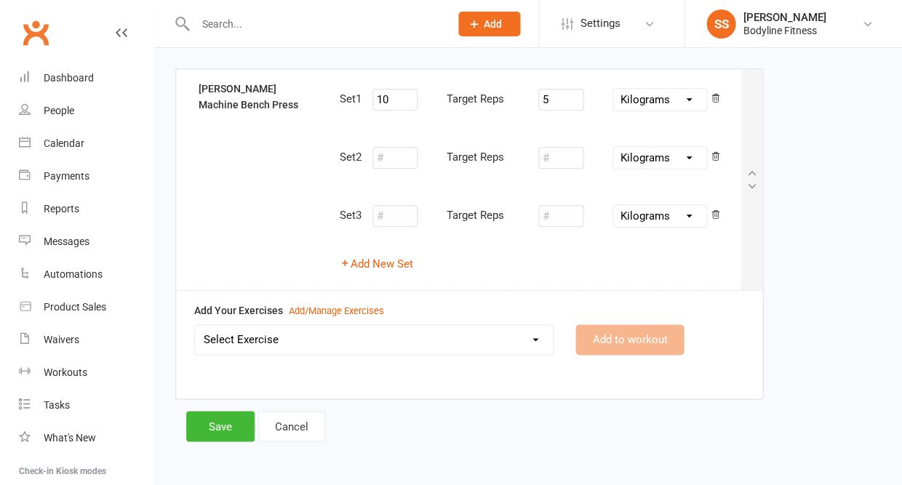
select select "2166"
click at [611, 329] on button "Add to workout" at bounding box center [629, 339] width 108 height 31
select select "Kilograms"
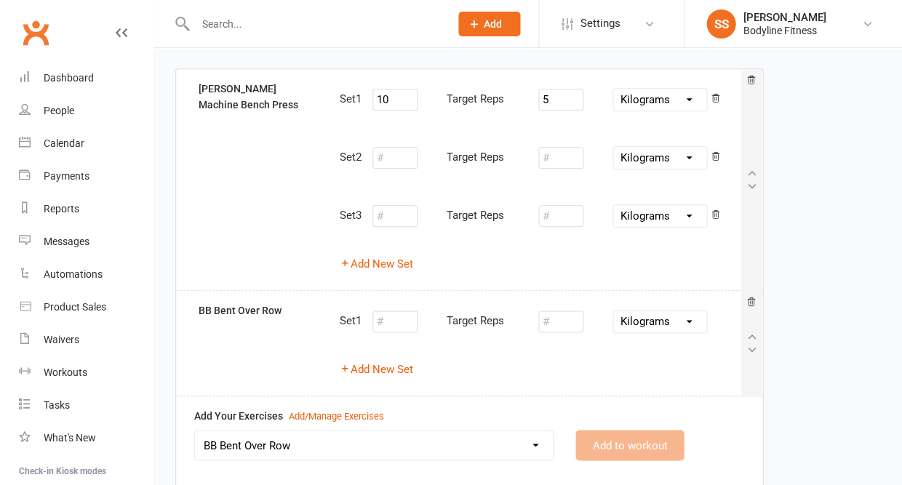
select select
click at [401, 363] on button "Add New Set" at bounding box center [376, 369] width 73 height 17
select select "Kilograms"
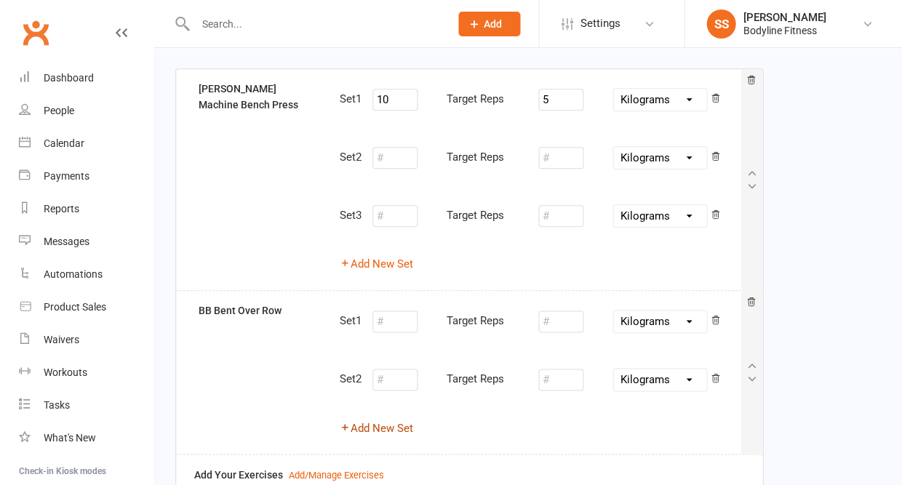
click at [384, 422] on button "Add New Set" at bounding box center [376, 427] width 73 height 17
select select "Kilograms"
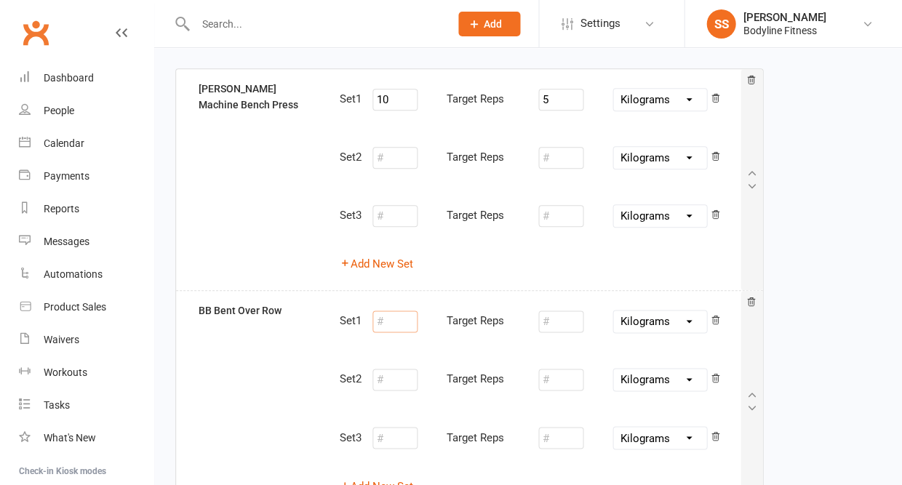
click at [402, 320] on input "number" at bounding box center [394, 322] width 45 height 22
type input "10"
click at [556, 321] on input "number" at bounding box center [560, 322] width 45 height 22
type input "25"
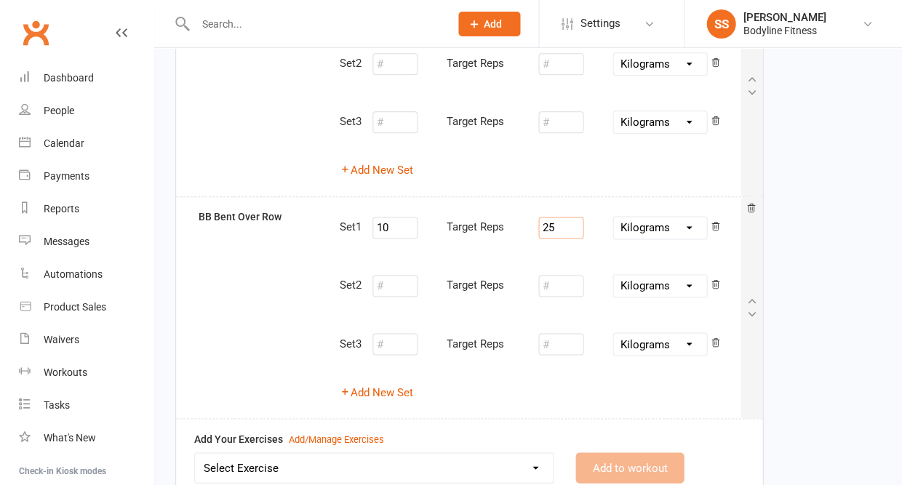
scroll to position [292, 0]
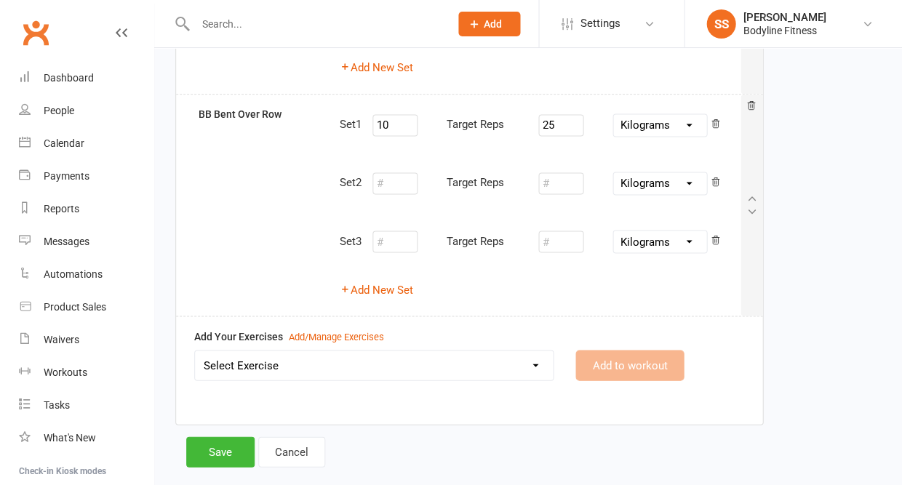
click at [465, 356] on select "Select Exercise 100's 120 Degree Knee Flexed Glute Bridges 1/2 Cuban Press 1/2 …" at bounding box center [374, 365] width 358 height 29
select select "2286"
click at [597, 352] on button "Add to workout" at bounding box center [629, 365] width 108 height 31
select select
select select "Kilograms"
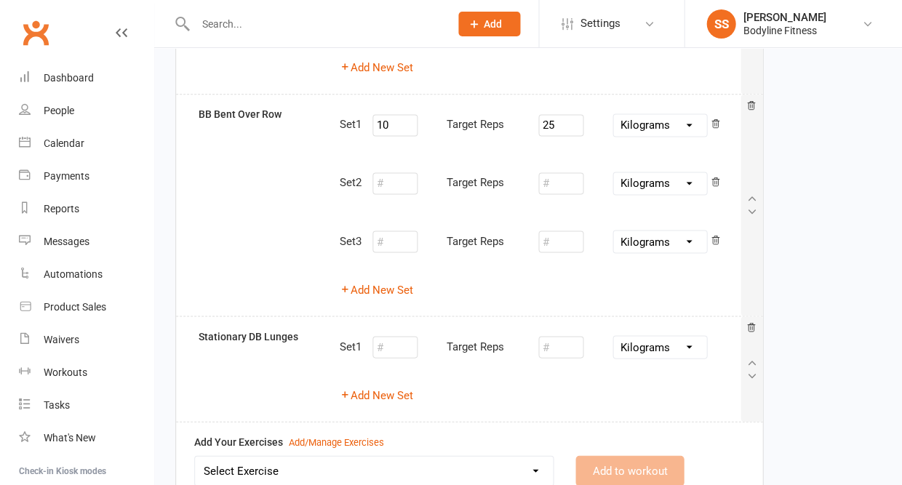
click at [396, 386] on button "Add New Set" at bounding box center [376, 394] width 73 height 17
select select "Kilograms"
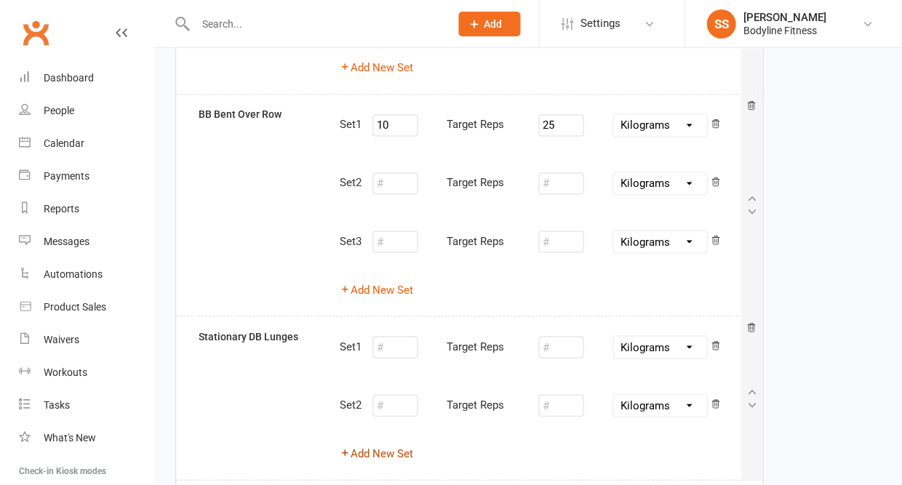
click at [381, 446] on button "Add New Set" at bounding box center [376, 452] width 73 height 17
select select "Kilograms"
click at [393, 340] on input "number" at bounding box center [394, 347] width 45 height 22
type input "10"
click at [558, 336] on input "number" at bounding box center [560, 347] width 45 height 22
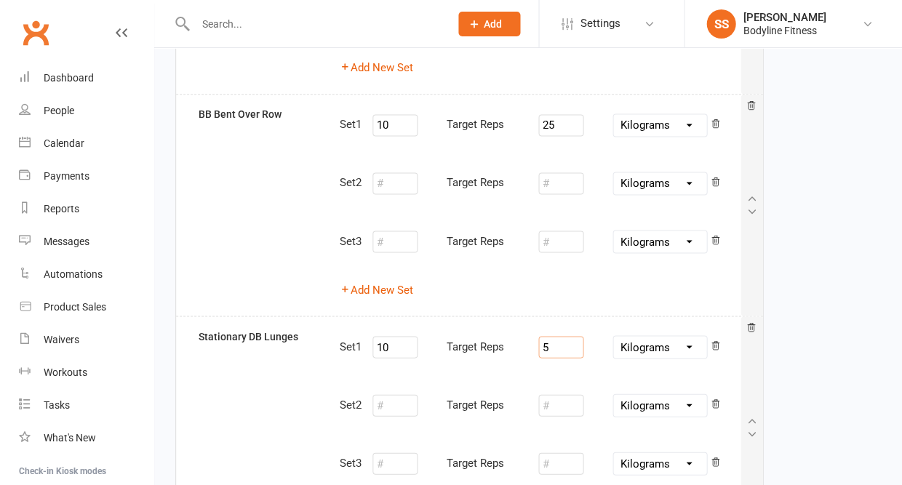
type input "5"
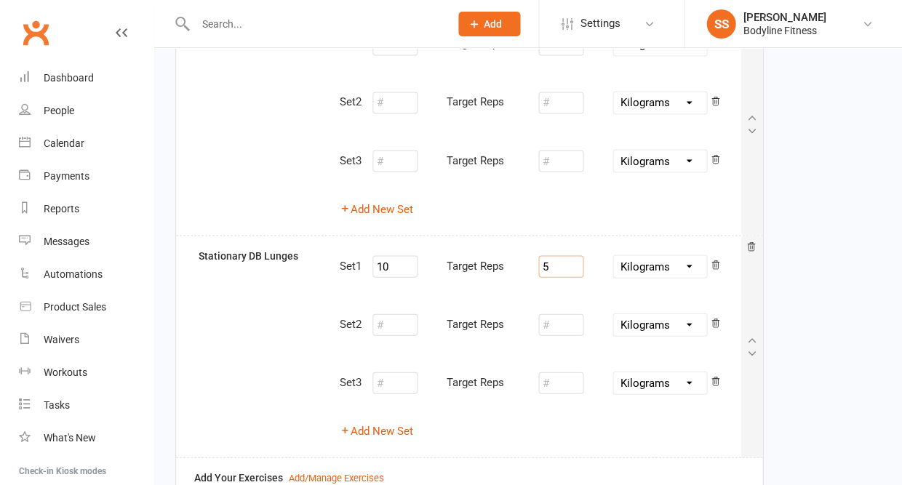
scroll to position [472, 0]
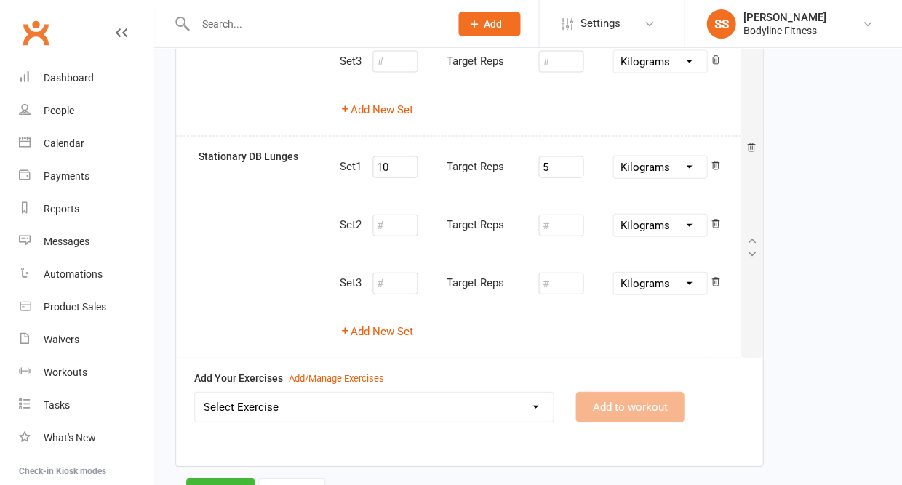
click at [465, 402] on select "Select Exercise 100's 120 Degree Knee Flexed Glute Bridges 1/2 Cuban Press 1/2 …" at bounding box center [374, 406] width 358 height 29
click at [294, 371] on div "Add/Manage Exercises" at bounding box center [336, 378] width 95 height 15
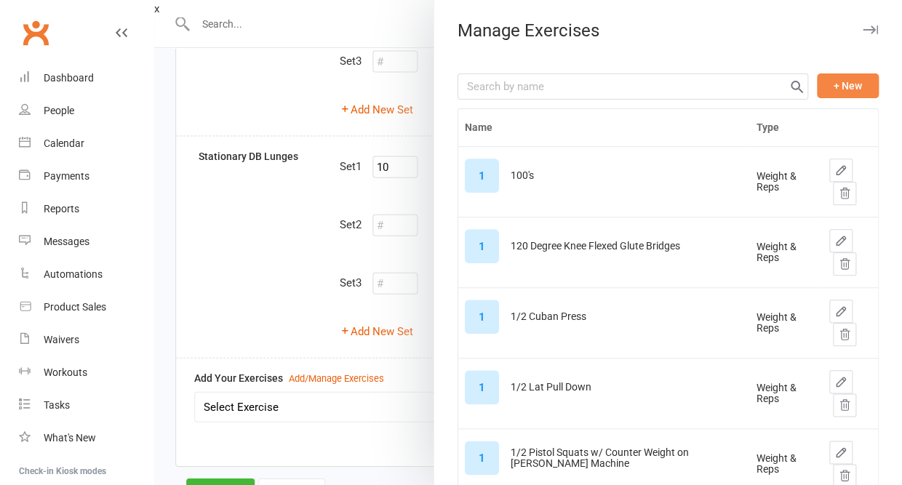
click at [852, 88] on button "+ New" at bounding box center [848, 85] width 62 height 25
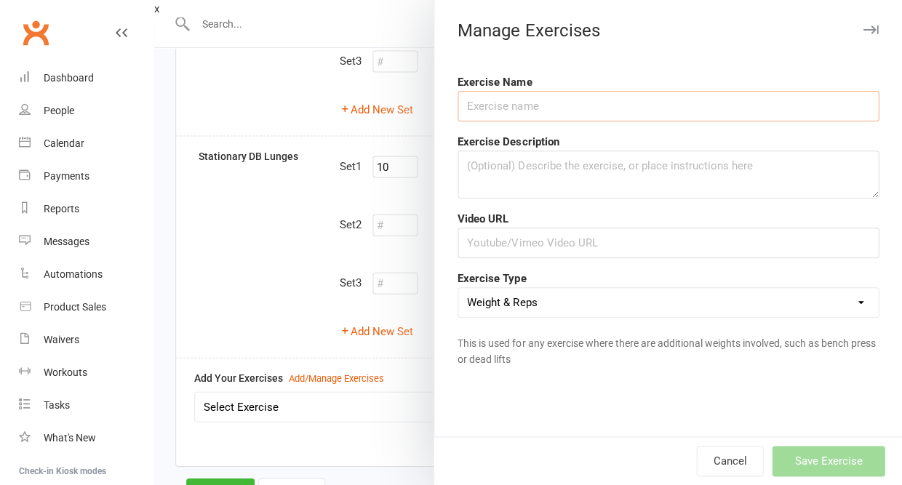
click at [715, 111] on input "text" at bounding box center [667, 106] width 421 height 31
type input "a"
type input "Laying Y Raises"
click at [606, 172] on textarea at bounding box center [667, 175] width 421 height 48
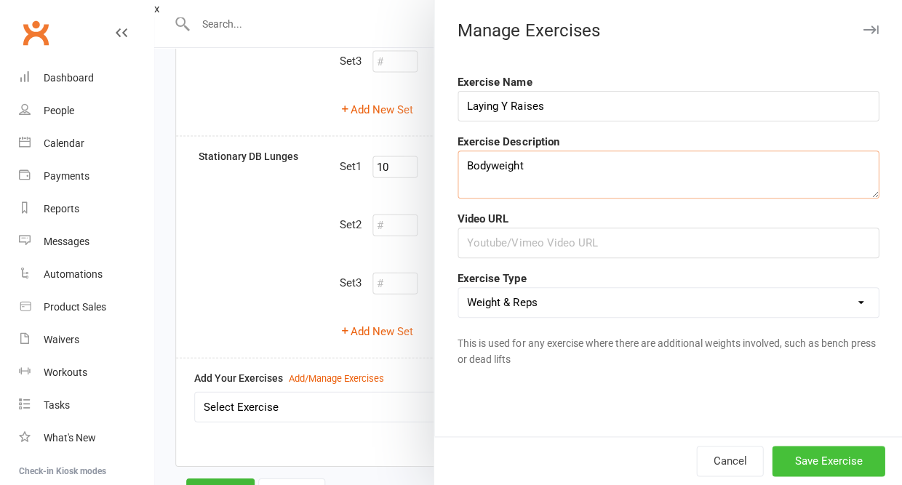
type textarea "Bodyweight"
click at [833, 461] on button "Save Exercise" at bounding box center [828, 461] width 113 height 31
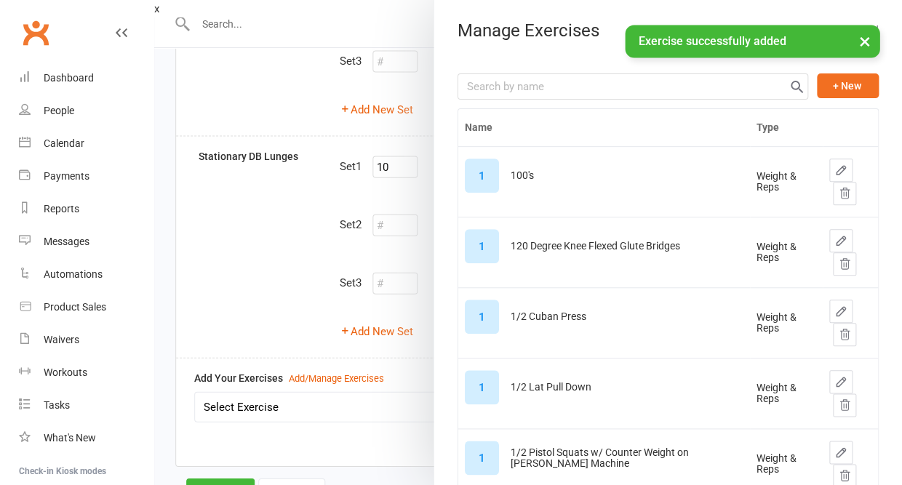
click at [860, 38] on button "×" at bounding box center [864, 40] width 26 height 31
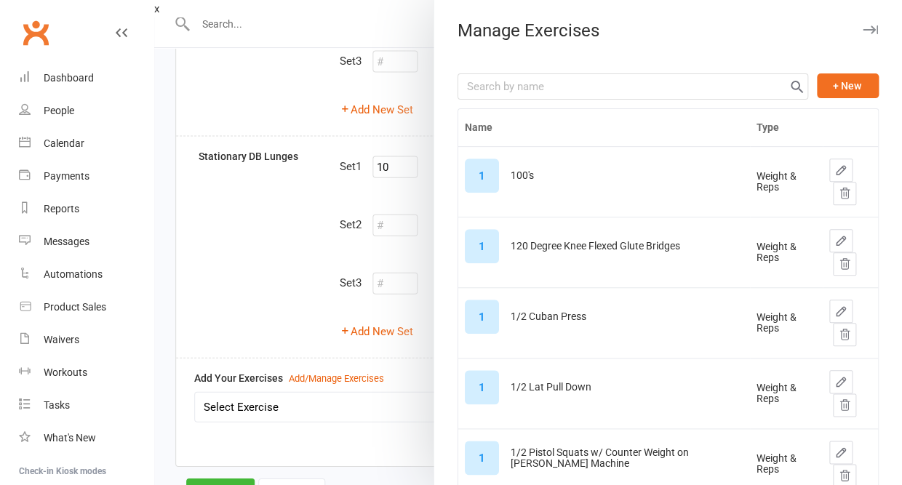
click at [873, 24] on button "button" at bounding box center [869, 29] width 17 height 17
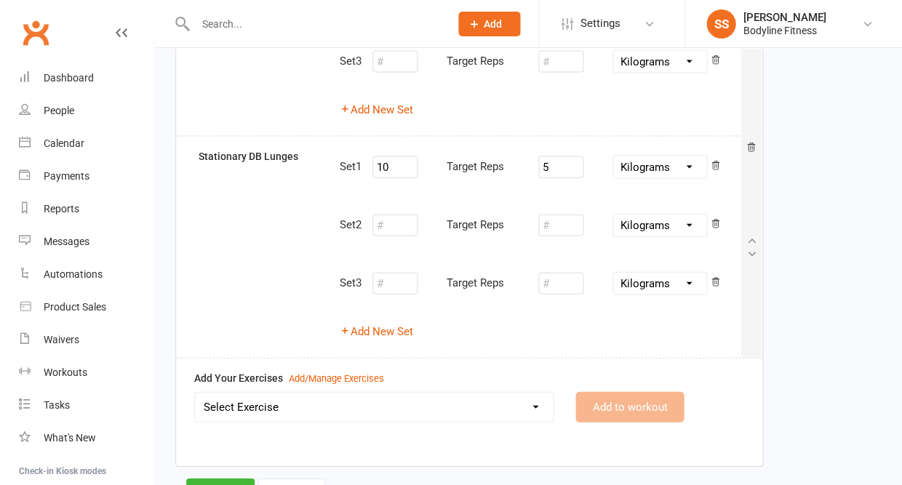
click at [400, 393] on select "Select Exercise 100's 120 Degree Knee Flexed Glute Bridges 1/2 Cuban Press 1/2 …" at bounding box center [374, 406] width 358 height 29
select select "12804"
click at [611, 399] on button "Add to workout" at bounding box center [629, 406] width 108 height 31
select select
select select "Kilograms"
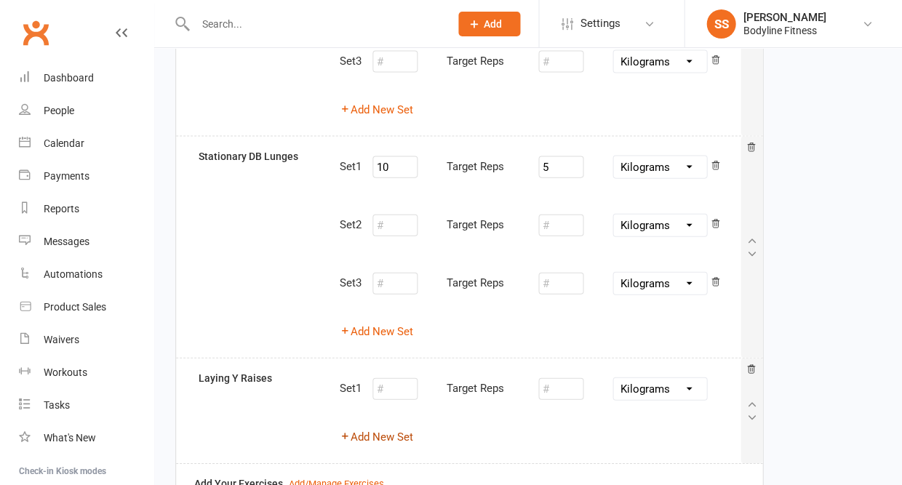
click at [388, 428] on button "Add New Set" at bounding box center [376, 436] width 73 height 17
select select "Kilograms"
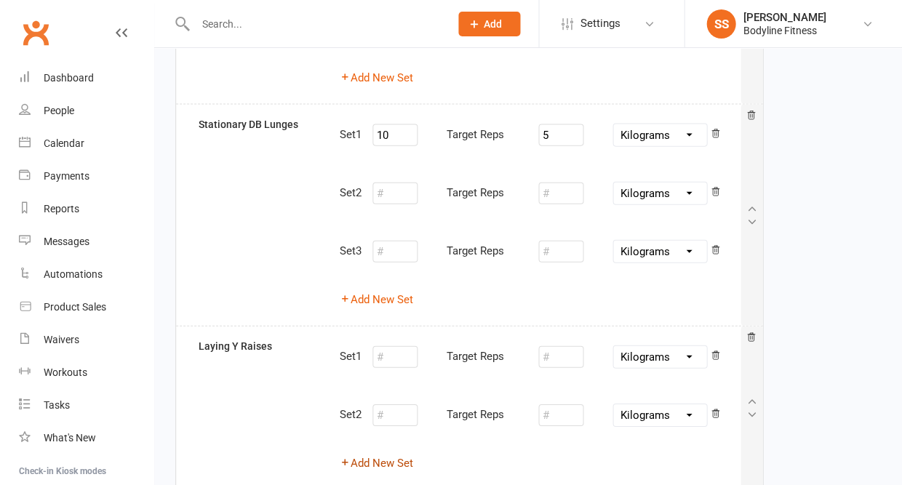
scroll to position [522, 0]
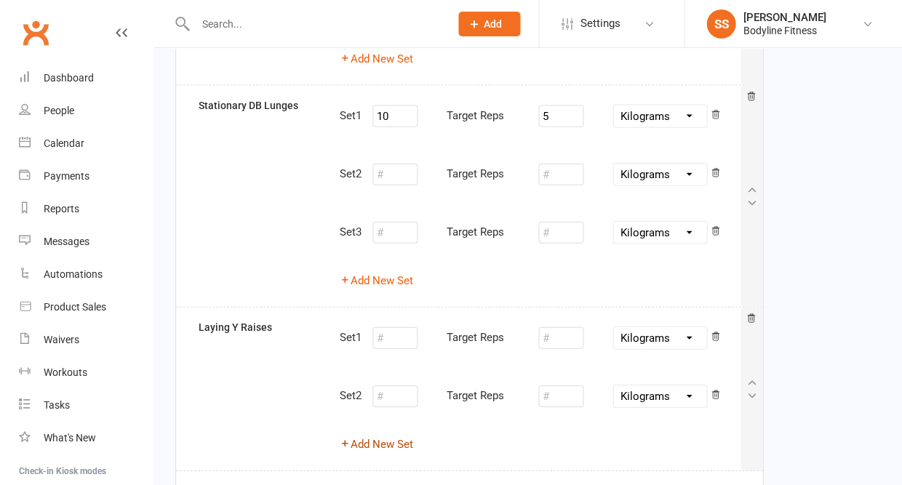
click at [379, 436] on button "Add New Set" at bounding box center [376, 444] width 73 height 17
select select "Kilograms"
click at [399, 329] on input "number" at bounding box center [394, 338] width 45 height 22
type input "10"
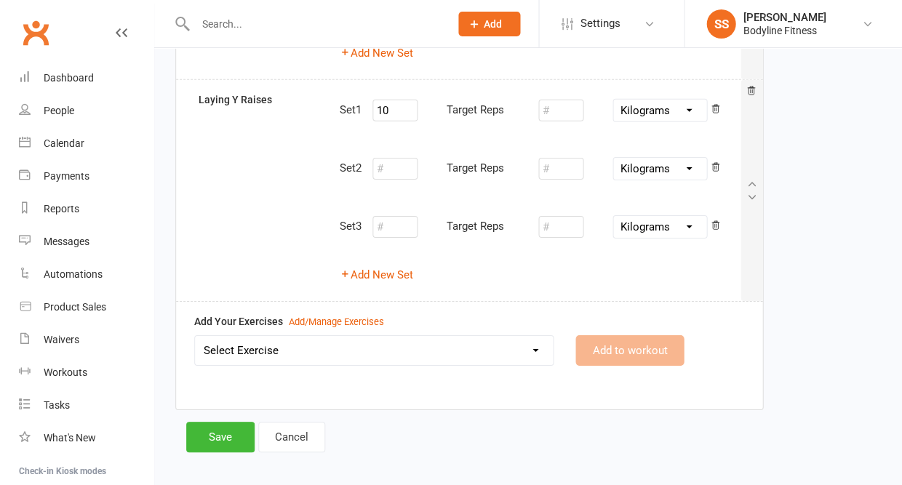
click at [341, 343] on select "Select Exercise 100's 120 Degree Knee Flexed Glute Bridges 1/2 Cuban Press 1/2 …" at bounding box center [374, 350] width 358 height 29
select select "5489"
click at [602, 336] on button "Add to workout" at bounding box center [629, 351] width 108 height 31
select select "Kilograms"
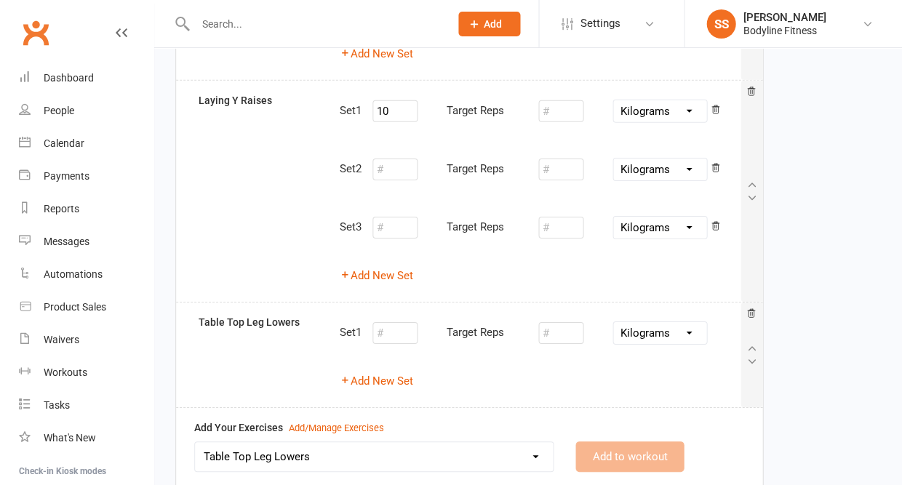
select select
click at [393, 372] on button "Add New Set" at bounding box center [376, 380] width 73 height 17
select select "Kilograms"
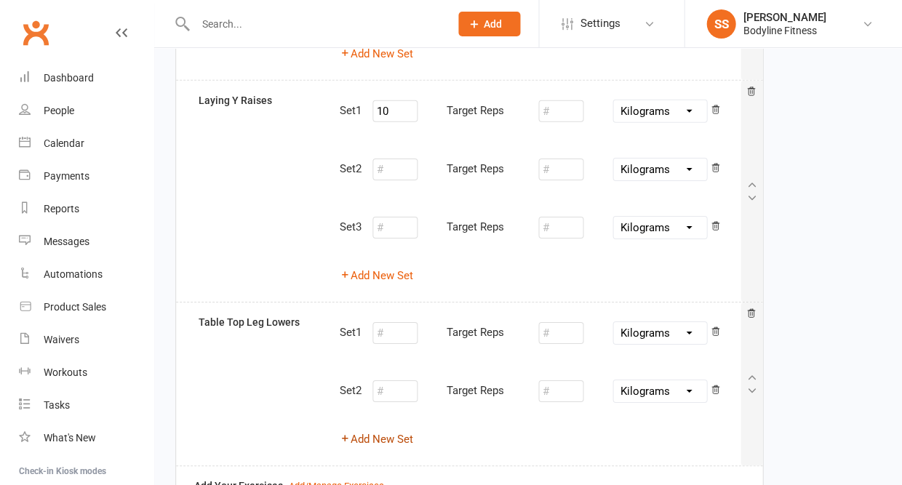
click at [387, 431] on button "Add New Set" at bounding box center [376, 439] width 73 height 17
select select "Kilograms"
click at [392, 323] on input "number" at bounding box center [394, 333] width 45 height 22
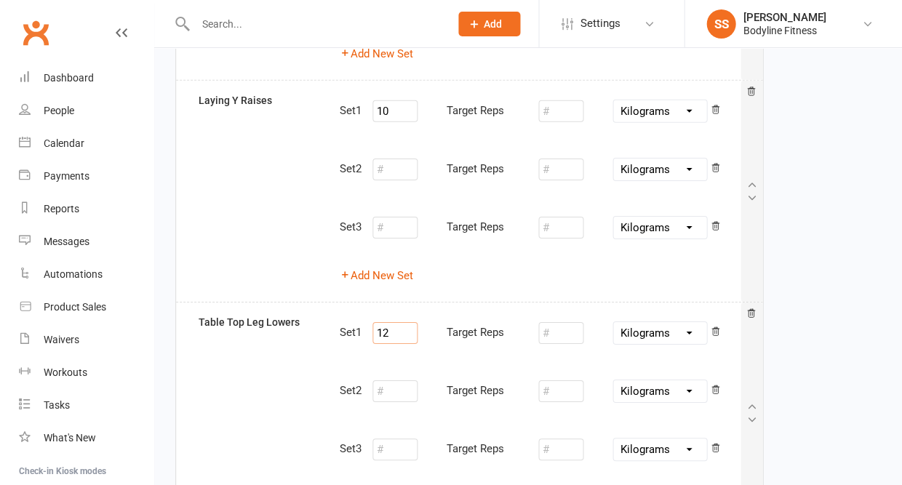
type input "12"
click at [399, 107] on input "10" at bounding box center [394, 111] width 45 height 22
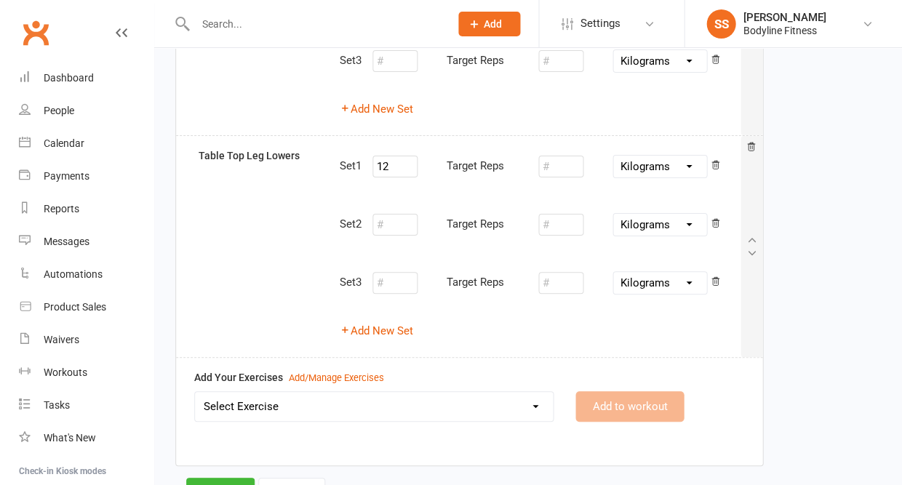
scroll to position [930, 0]
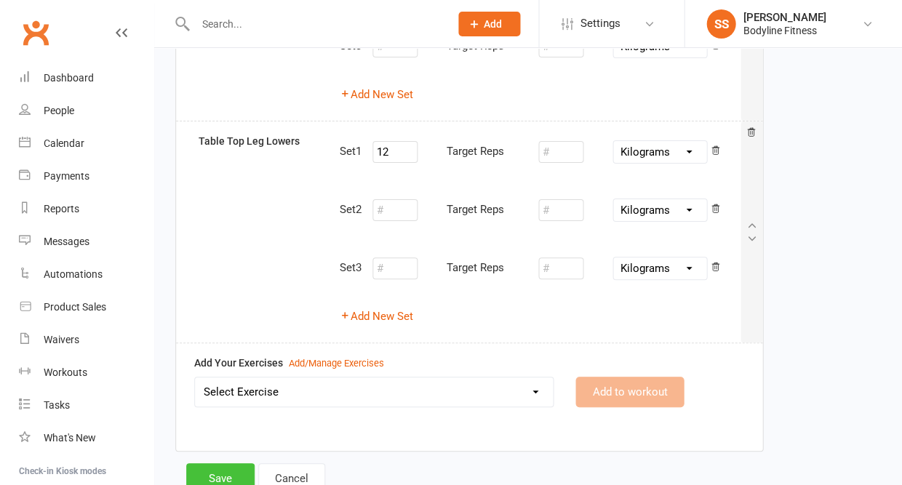
click at [223, 463] on button "Save" at bounding box center [220, 478] width 68 height 31
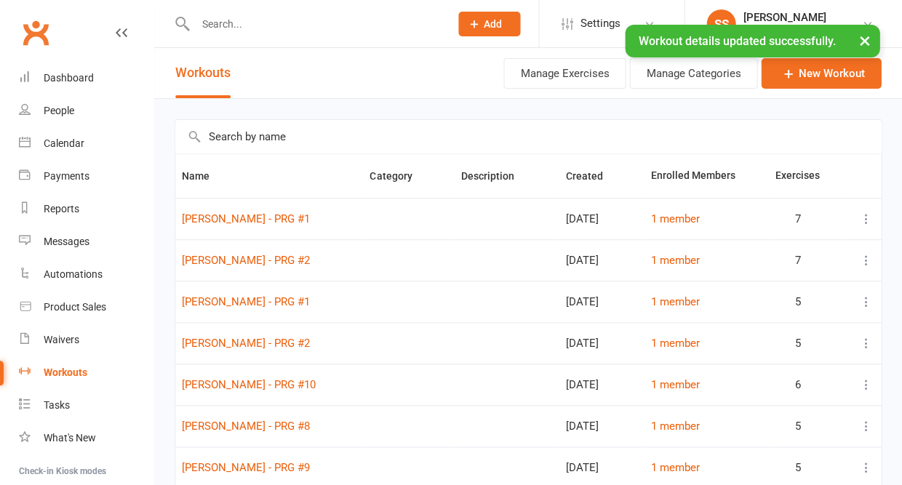
click at [252, 20] on input "text" at bounding box center [315, 24] width 249 height 20
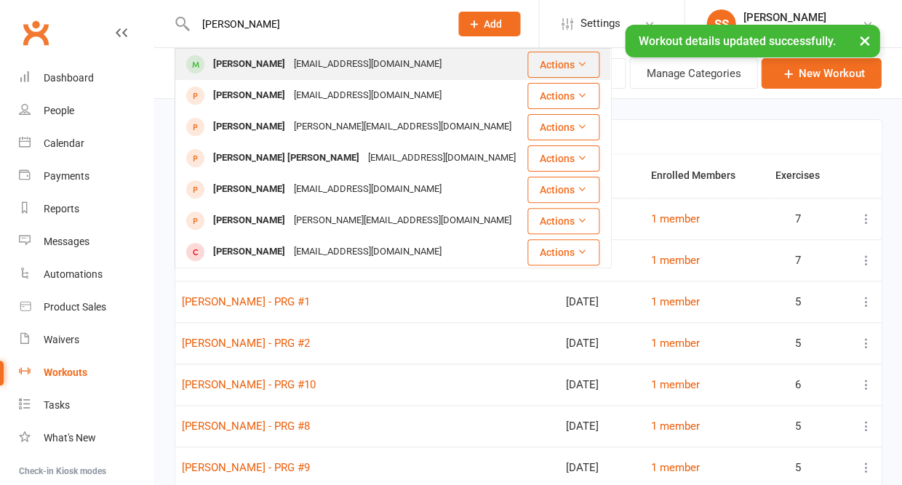
type input "[PERSON_NAME]"
click at [244, 60] on div "[PERSON_NAME]" at bounding box center [249, 64] width 81 height 21
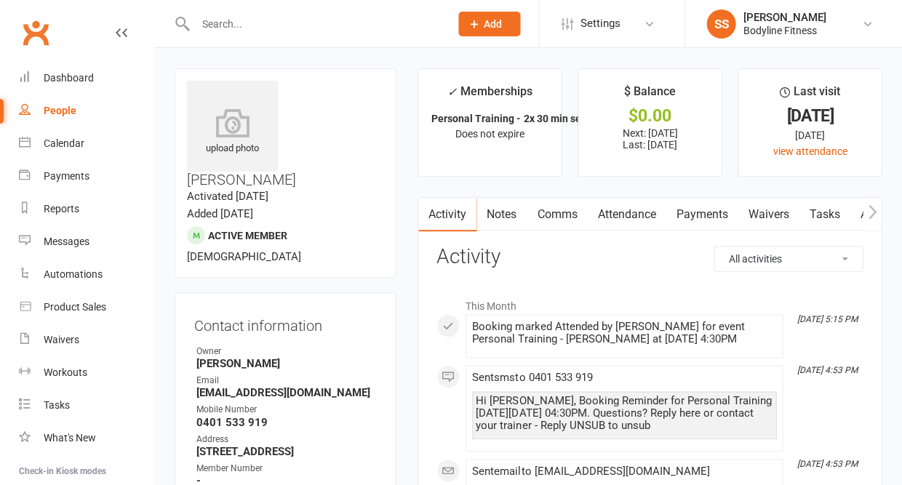
click at [708, 217] on link "Payments" at bounding box center [701, 214] width 72 height 33
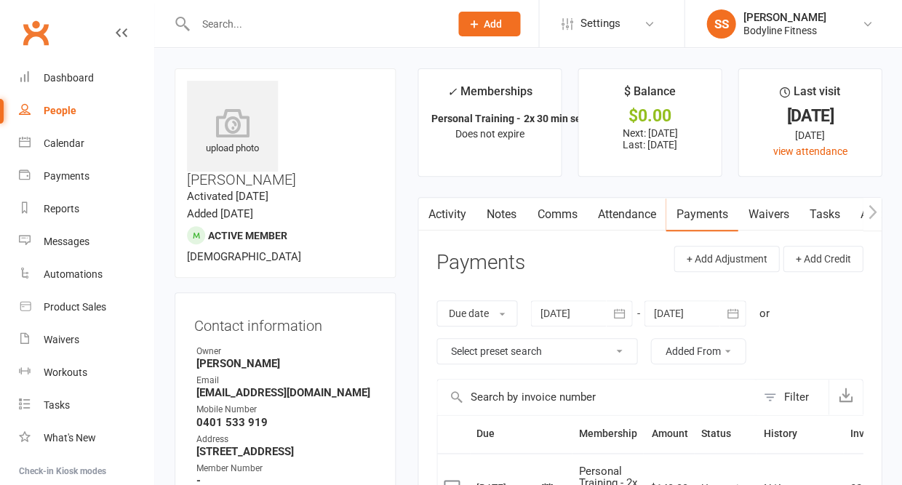
click at [872, 212] on icon "button" at bounding box center [872, 211] width 8 height 14
click at [844, 215] on link "Workouts" at bounding box center [861, 214] width 69 height 33
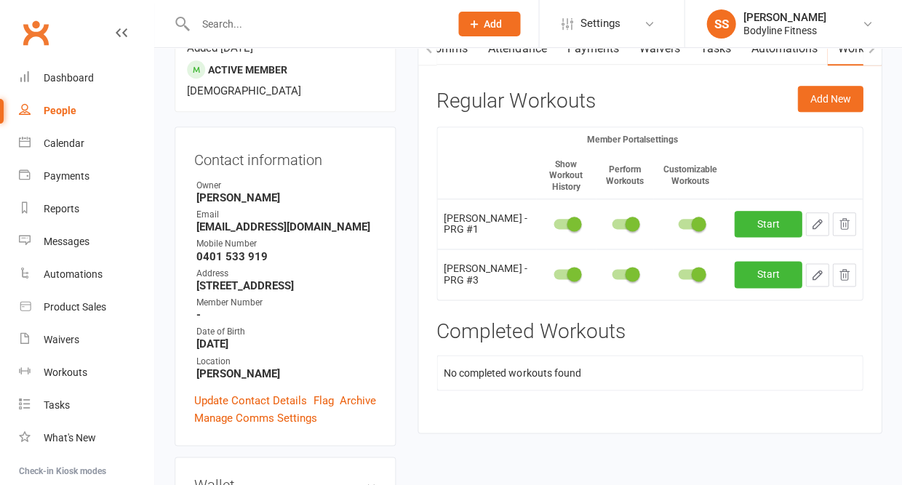
scroll to position [168, 0]
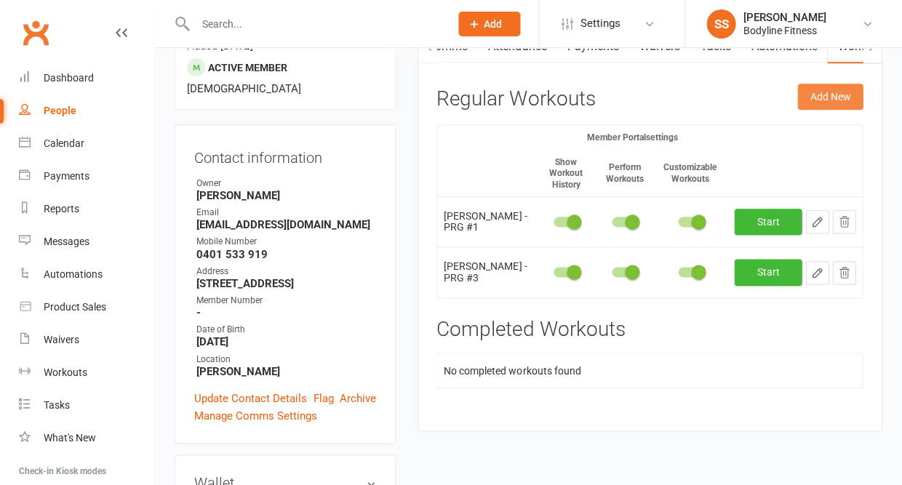
click at [825, 95] on button "Add New" at bounding box center [829, 97] width 65 height 26
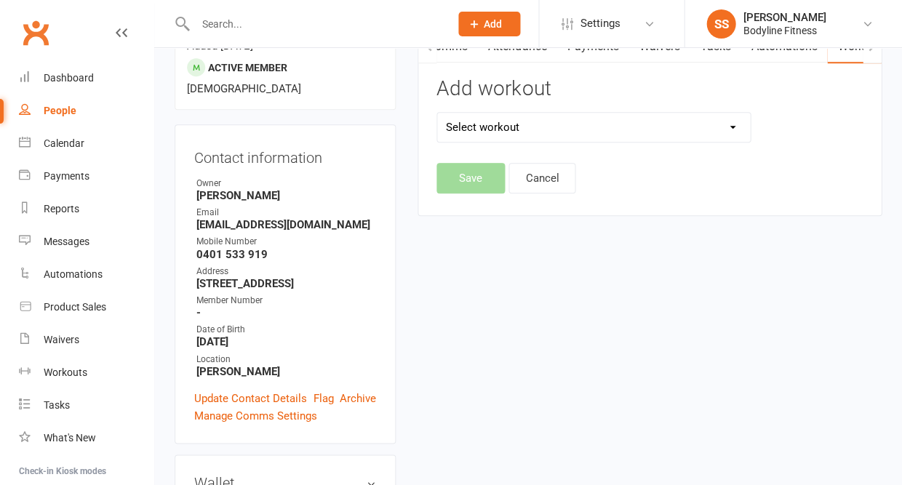
select select "6685"
click at [474, 188] on button "Save" at bounding box center [470, 178] width 68 height 31
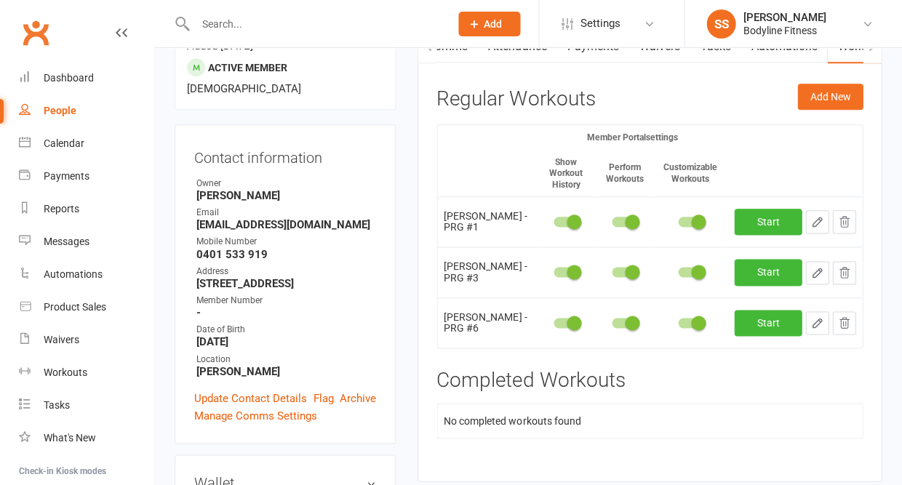
click at [818, 316] on icon "button" at bounding box center [816, 322] width 13 height 13
select select "Kilograms"
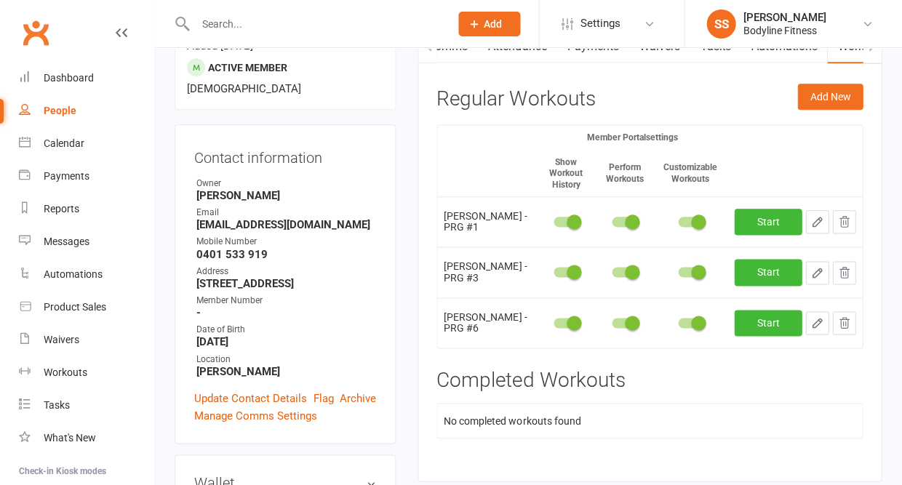
select select "Kilograms"
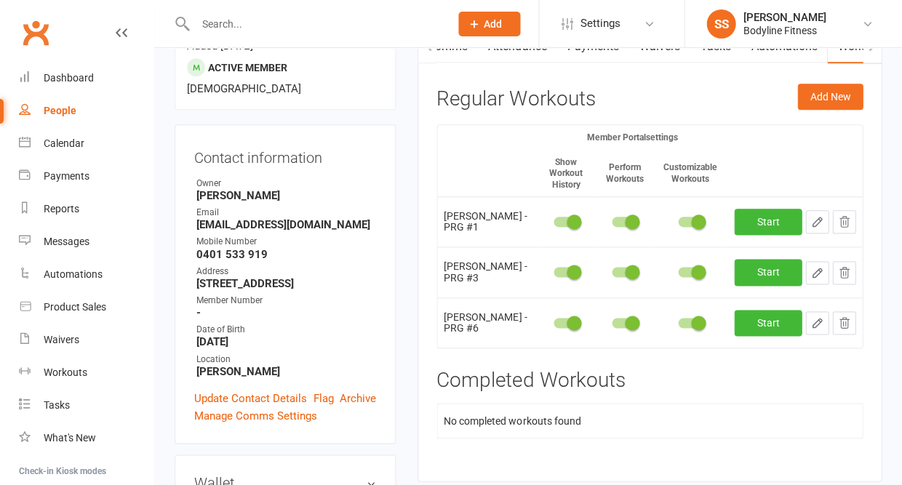
select select "Kilograms"
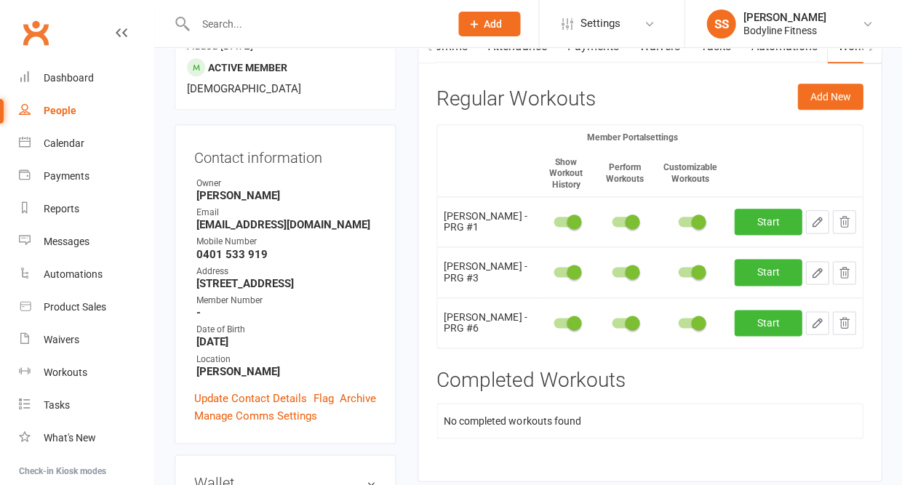
select select "Kilograms"
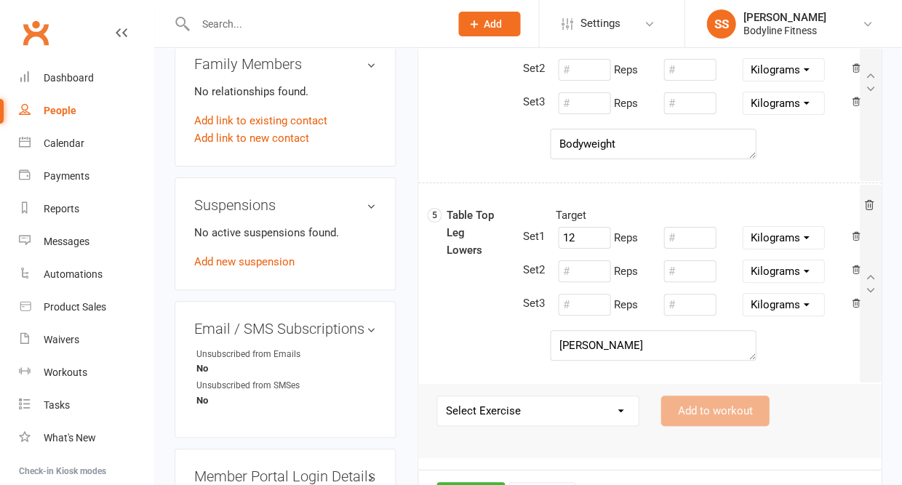
scroll to position [917, 0]
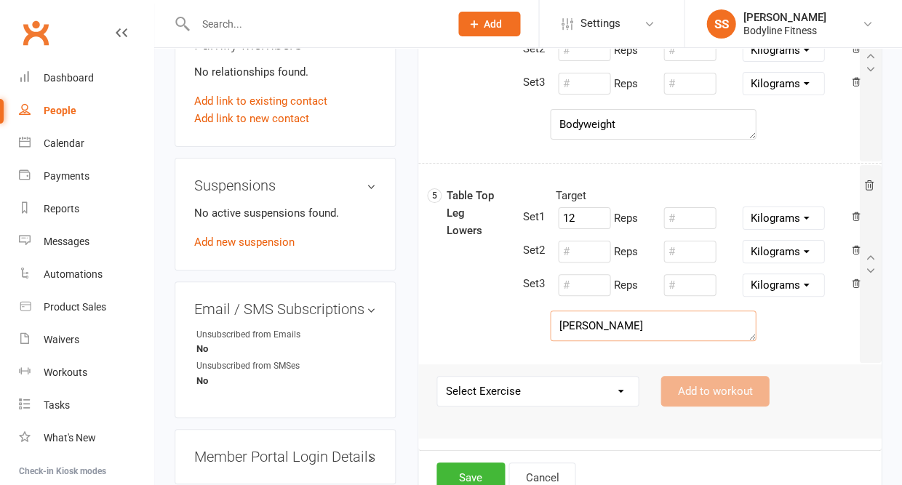
drag, startPoint x: 606, startPoint y: 329, endPoint x: 493, endPoint y: 329, distance: 112.7
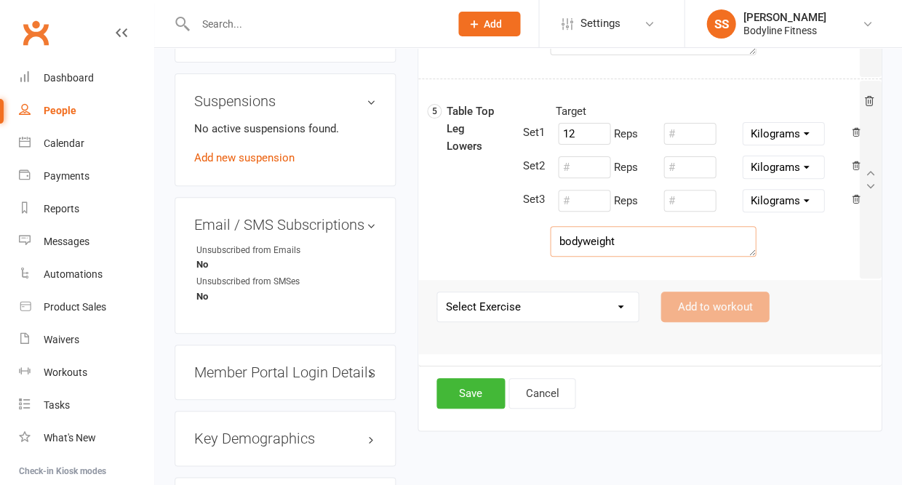
scroll to position [1020, 0]
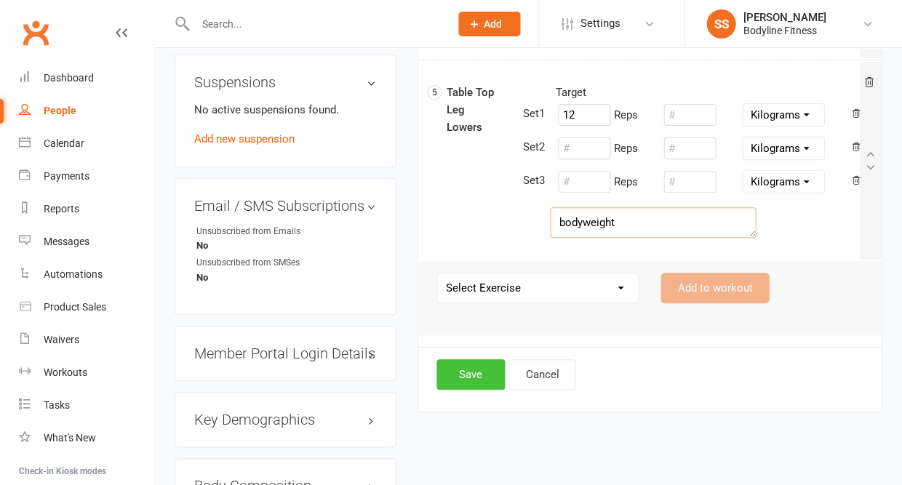
type textarea "bodyweight"
click at [463, 385] on button "Save" at bounding box center [470, 374] width 68 height 31
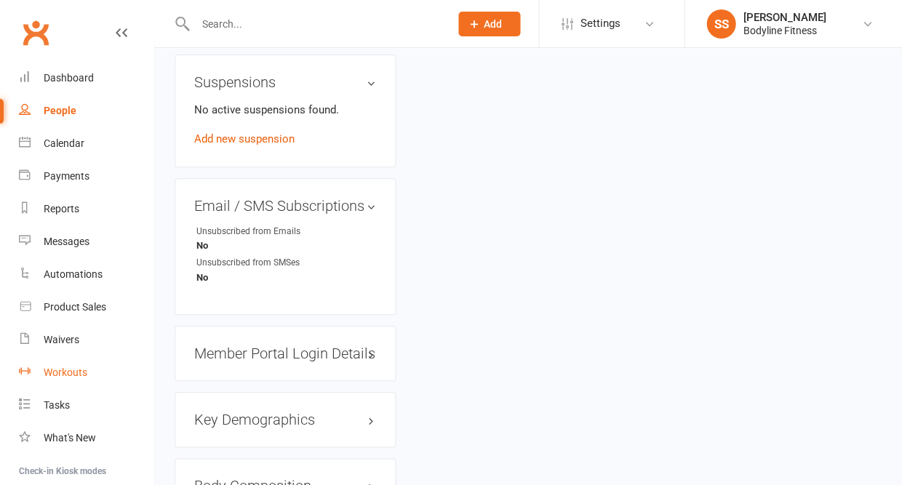
click at [77, 375] on link "Workouts" at bounding box center [86, 372] width 135 height 33
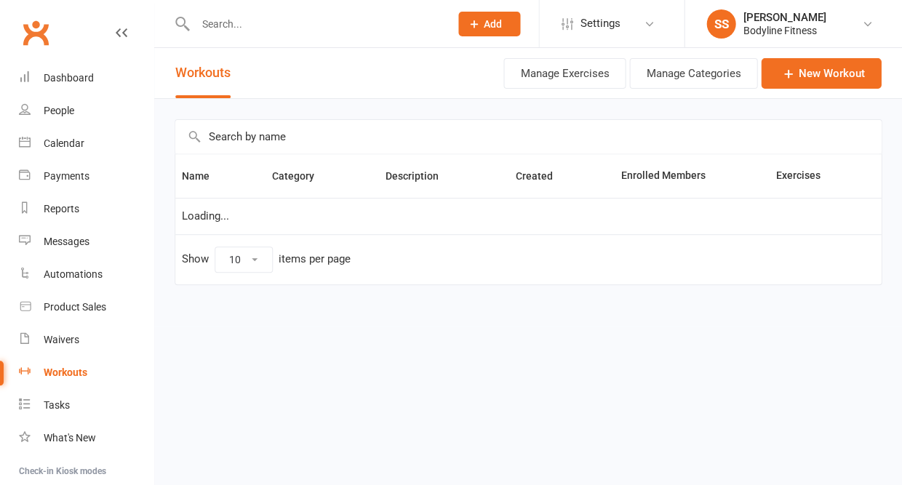
click at [270, 144] on input "text" at bounding box center [527, 136] width 705 height 33
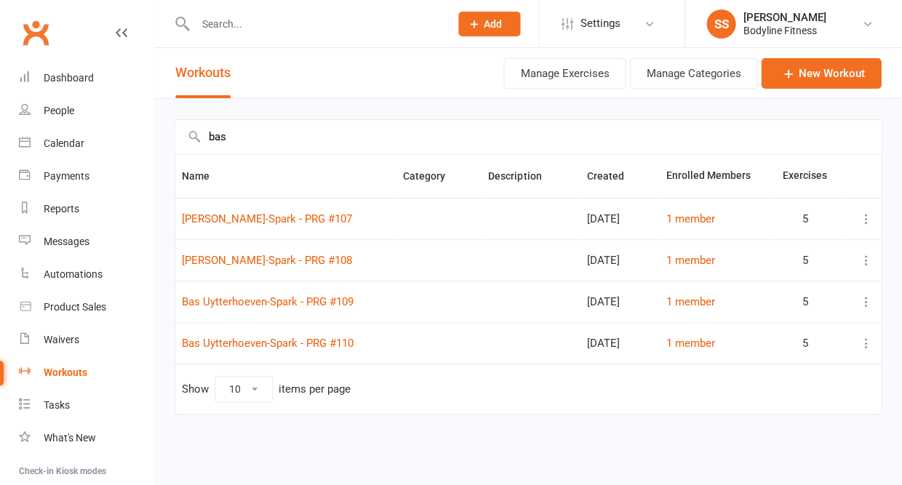
type input "bas"
click at [861, 226] on icon at bounding box center [865, 219] width 15 height 15
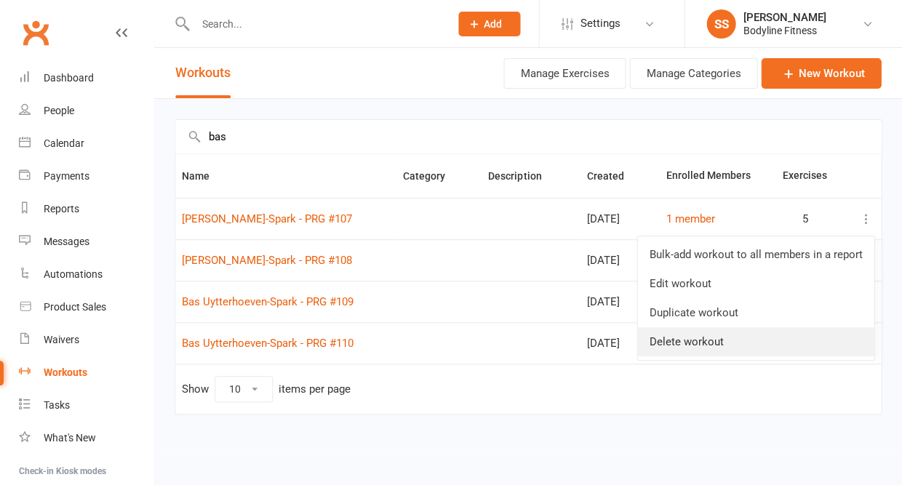
click at [710, 344] on link "Delete workout" at bounding box center [755, 341] width 236 height 29
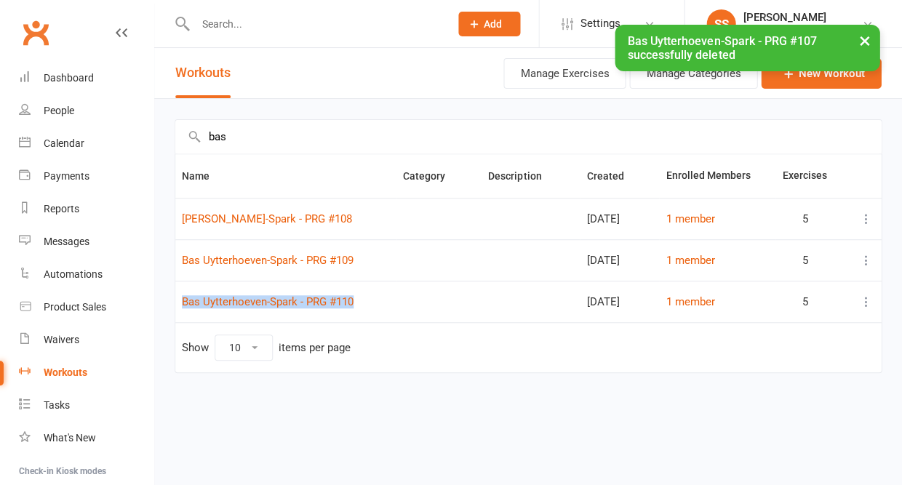
drag, startPoint x: 357, startPoint y: 310, endPoint x: 357, endPoint y: 297, distance: 12.4
click at [357, 297] on td "Bas Uytterhoeven-Spark - PRG #110" at bounding box center [285, 301] width 221 height 41
copy link "Bas Uytterhoeven-Spark - PRG #110"
click at [815, 88] on link "New Workout" at bounding box center [821, 73] width 120 height 31
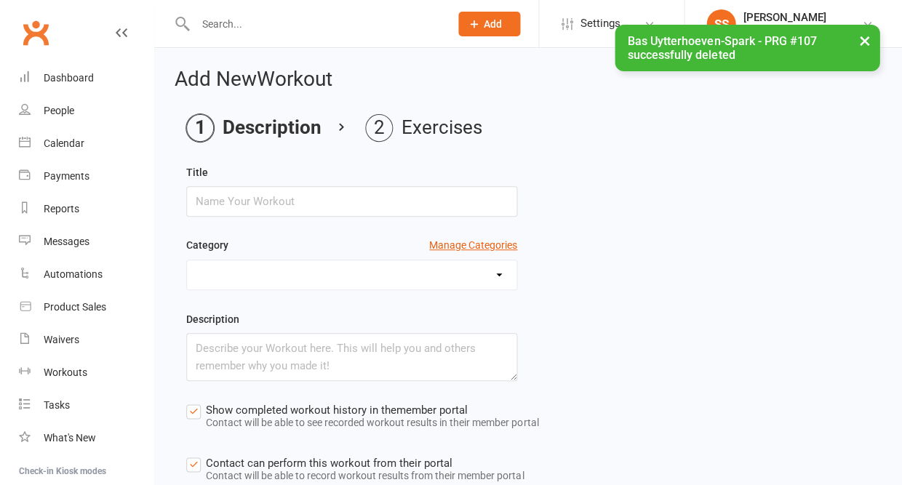
scroll to position [152, 0]
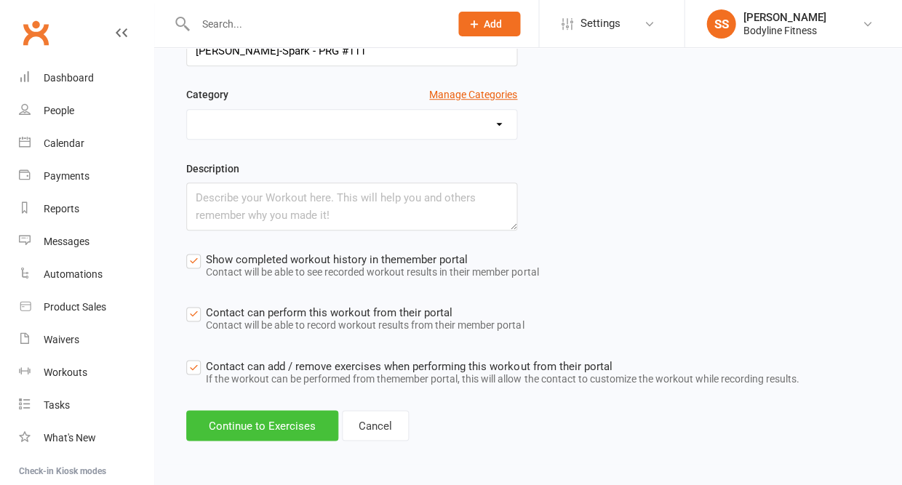
type input "[PERSON_NAME]-Spark - PRG #111"
click at [300, 423] on button "Continue to Exercises" at bounding box center [262, 425] width 152 height 31
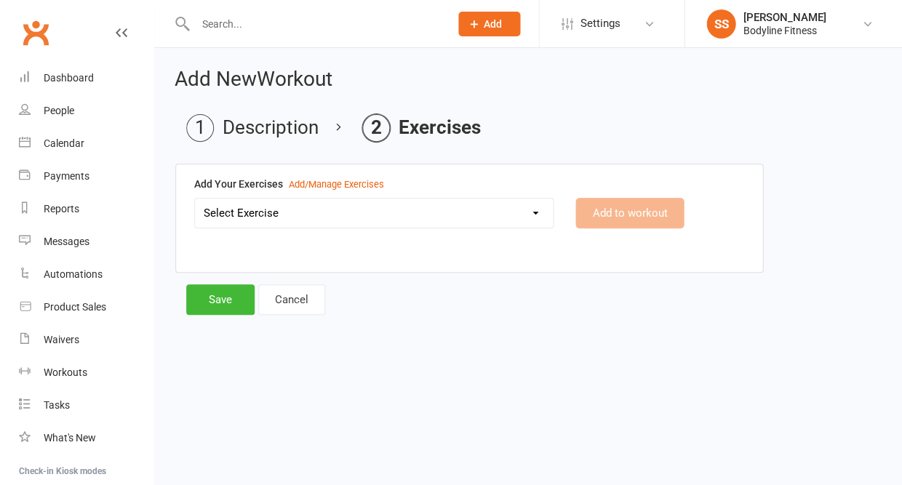
scroll to position [0, 0]
click at [318, 217] on select "Select Exercise 100's 120 Degree Knee Flexed Glute Bridges 1/2 Cuban Press 1/2 …" at bounding box center [374, 213] width 358 height 29
select select "1797"
click at [611, 212] on button "Add to workout" at bounding box center [629, 213] width 108 height 31
select select
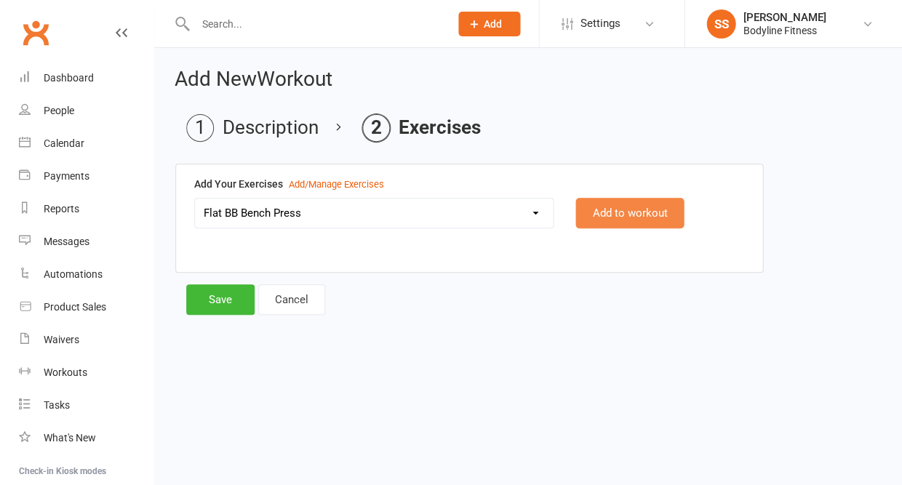
select select "Kilograms"
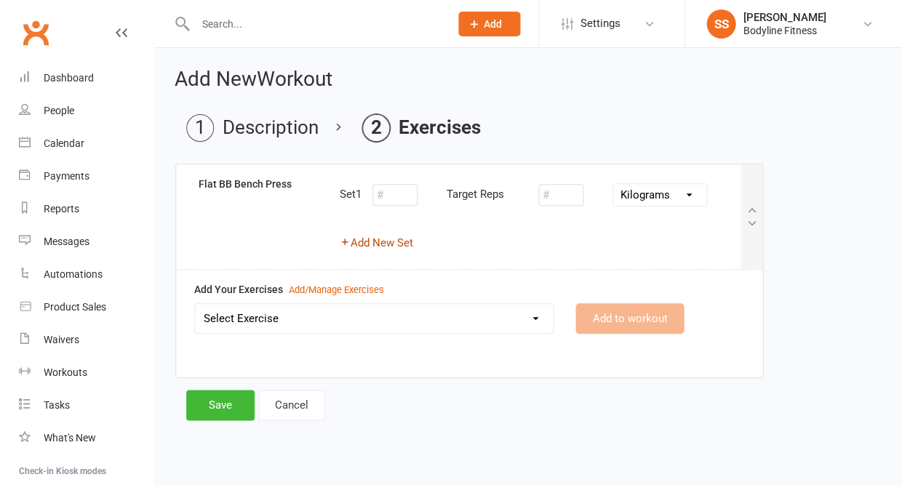
click at [393, 242] on button "Add New Set" at bounding box center [376, 242] width 73 height 17
select select "Kilograms"
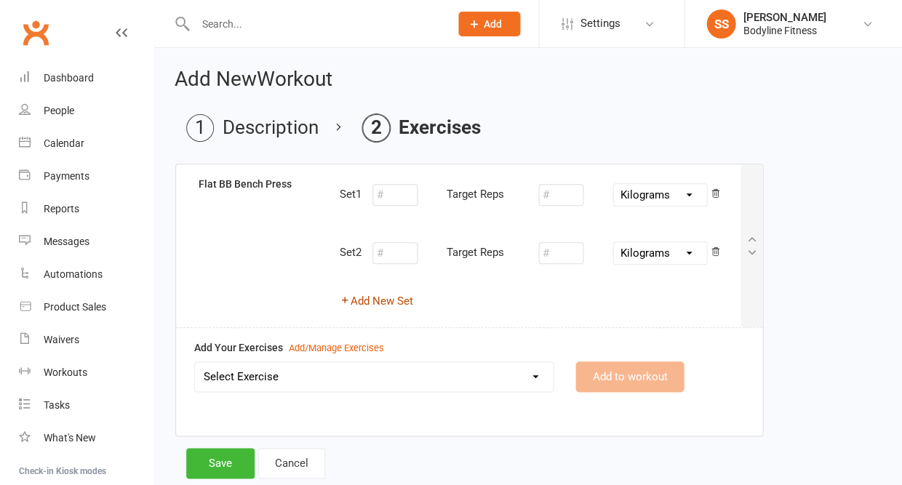
click at [380, 300] on button "Add New Set" at bounding box center [376, 300] width 73 height 17
select select "Kilograms"
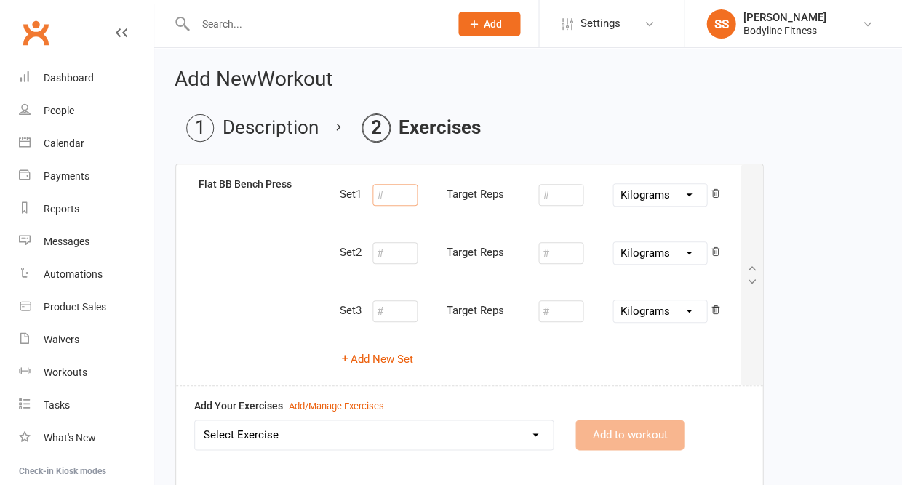
click at [396, 196] on input "number" at bounding box center [394, 195] width 45 height 22
type input "5"
click at [557, 197] on input "number" at bounding box center [560, 195] width 45 height 22
type input "70"
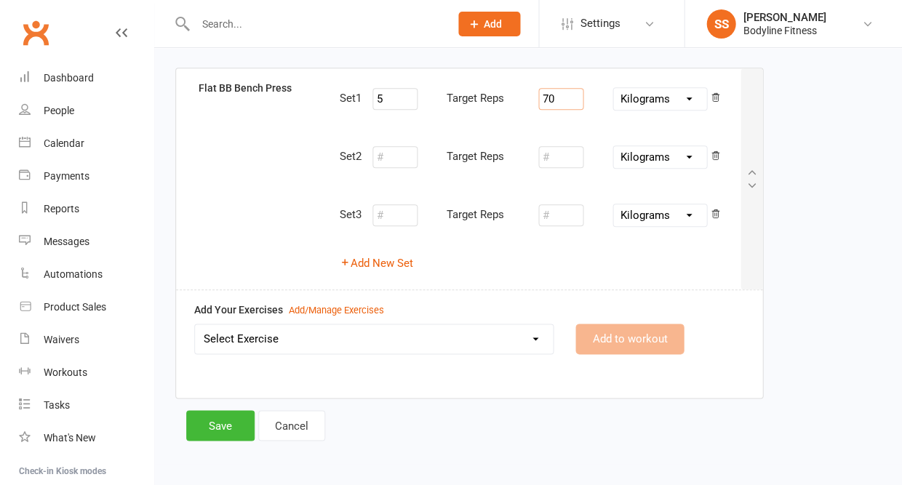
scroll to position [95, 0]
click at [441, 337] on select "Select Exercise 100's 120 Degree Knee Flexed Glute Bridges 1/2 Cuban Press 1/2 …" at bounding box center [374, 339] width 358 height 29
select select "2070"
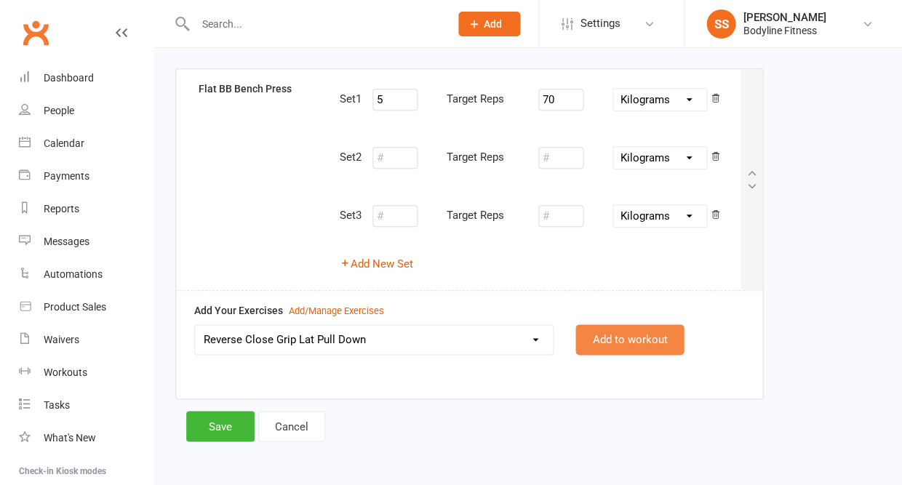
click at [623, 339] on button "Add to workout" at bounding box center [629, 339] width 108 height 31
select select
select select "Kilograms"
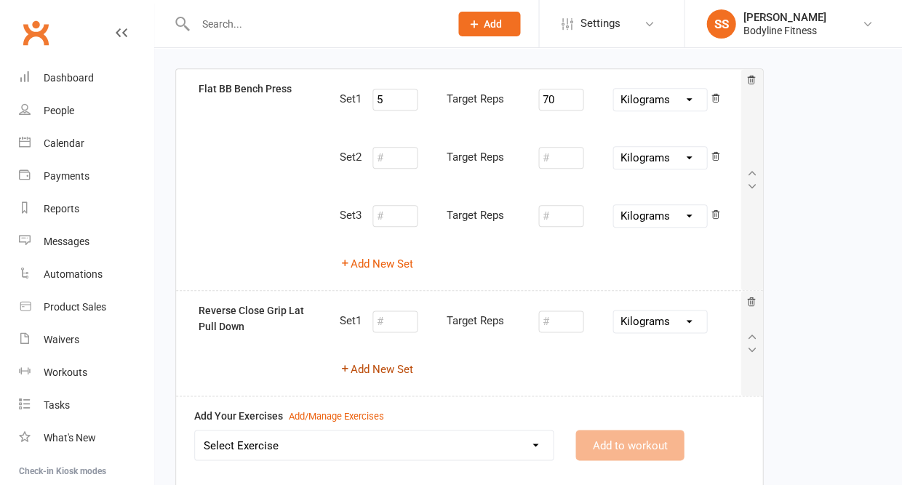
click at [404, 367] on button "Add New Set" at bounding box center [376, 369] width 73 height 17
select select "Kilograms"
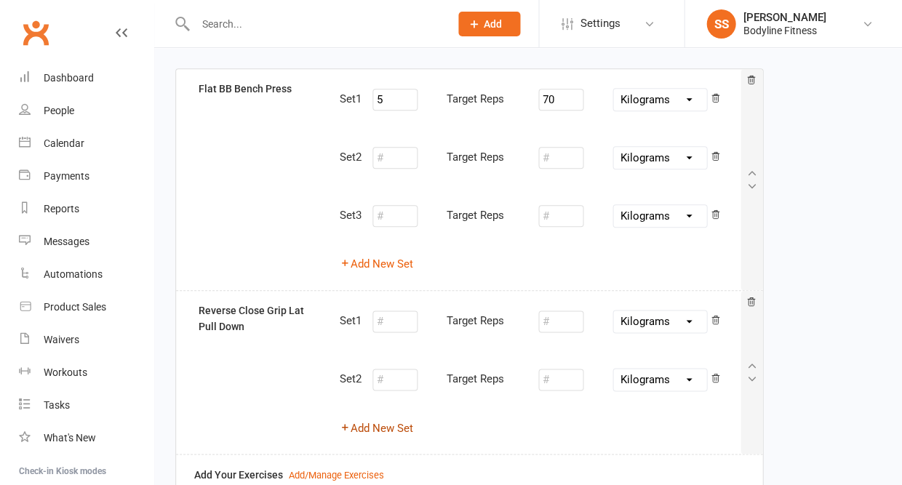
click at [386, 421] on button "Add New Set" at bounding box center [376, 427] width 73 height 17
select select "Kilograms"
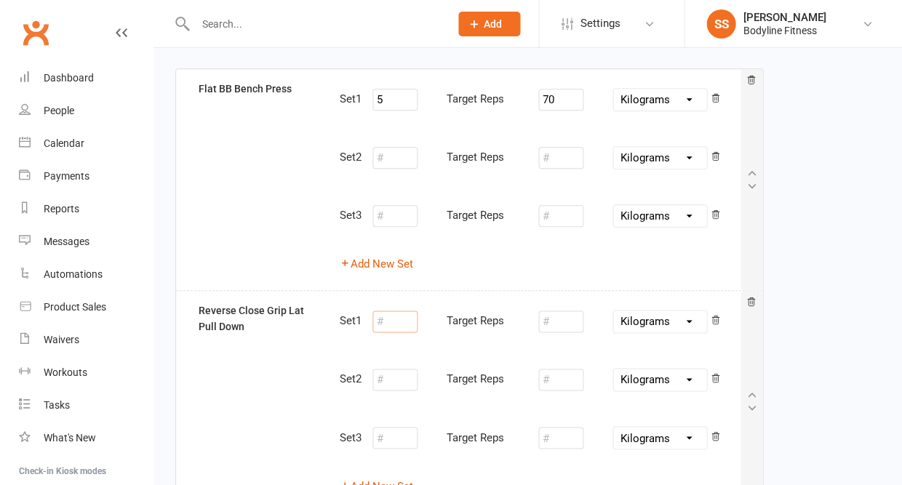
click at [388, 321] on input "number" at bounding box center [394, 322] width 45 height 22
type input "5"
click at [556, 321] on input "number" at bounding box center [560, 322] width 45 height 22
type input "5"
type input "66"
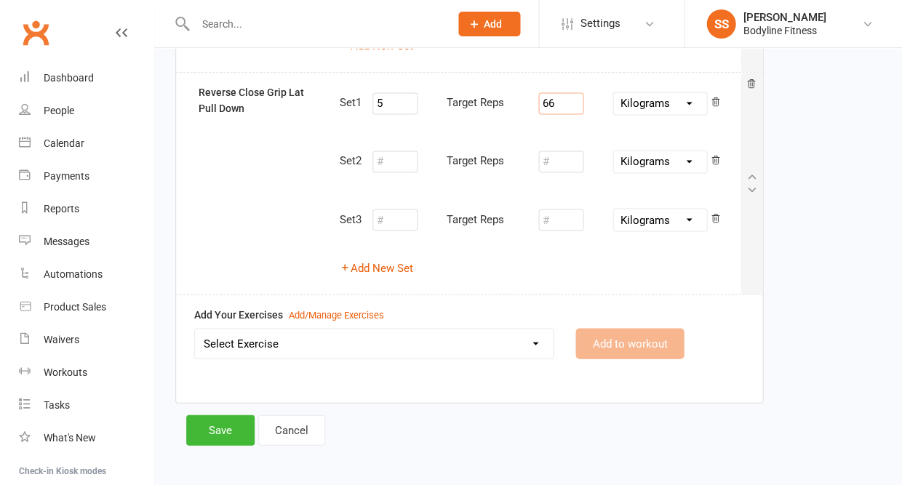
scroll to position [313, 0]
click at [447, 340] on select "Select Exercise 100's 120 Degree Knee Flexed Glute Bridges 1/2 Cuban Press 1/2 …" at bounding box center [374, 343] width 358 height 29
select select "9257"
click at [639, 334] on button "Add to workout" at bounding box center [629, 344] width 108 height 31
select select
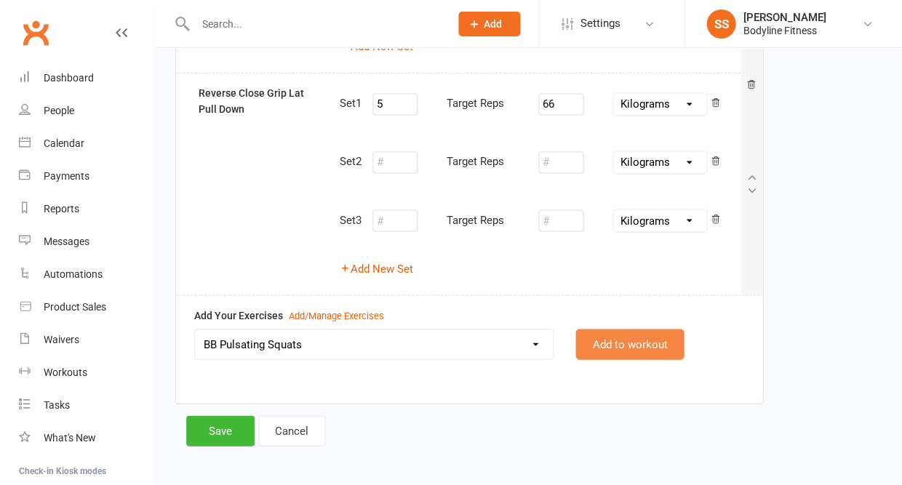
select select "Kilograms"
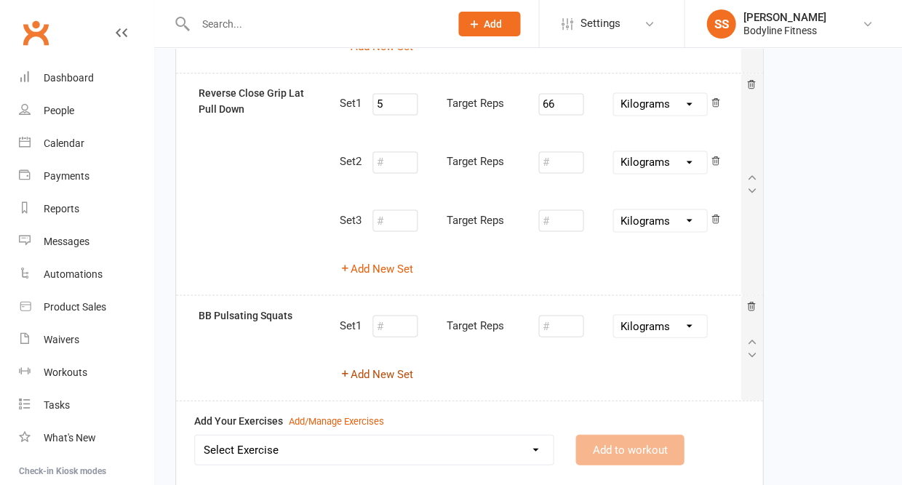
click at [396, 369] on button "Add New Set" at bounding box center [376, 373] width 73 height 17
select select "Kilograms"
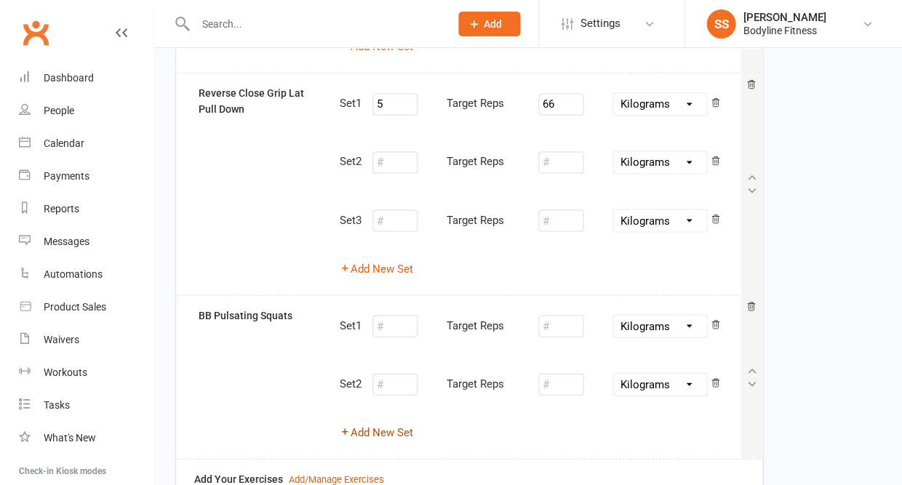
click at [381, 423] on button "Add New Set" at bounding box center [376, 431] width 73 height 17
select select "Kilograms"
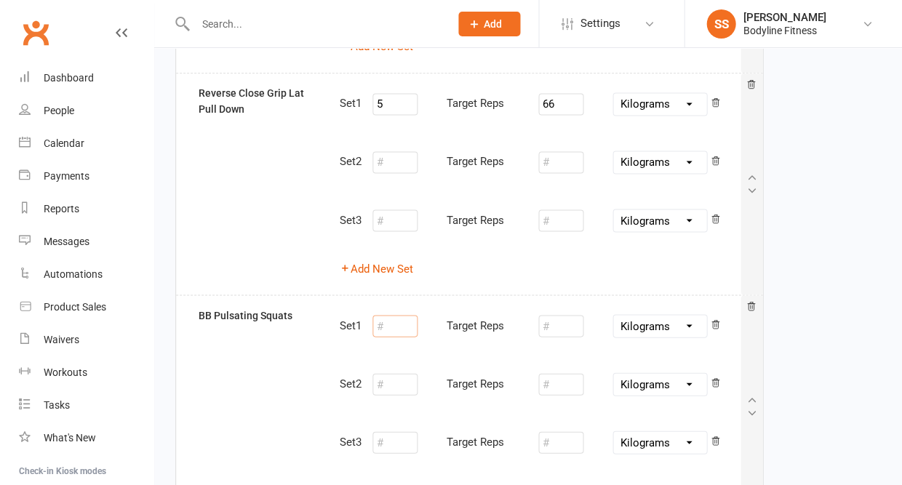
click at [383, 324] on input "number" at bounding box center [394, 326] width 45 height 22
type input "10"
click at [553, 318] on input "number" at bounding box center [560, 326] width 45 height 22
type input "45"
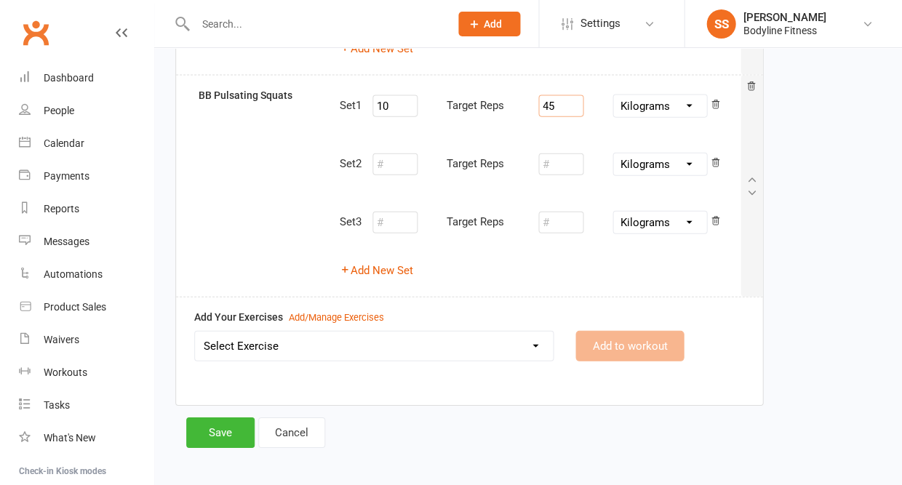
scroll to position [531, 0]
click at [449, 343] on select "Select Exercise 100's 120 Degree Knee Flexed Glute Bridges 1/2 Cuban Press 1/2 …" at bounding box center [374, 347] width 358 height 29
select select "2071"
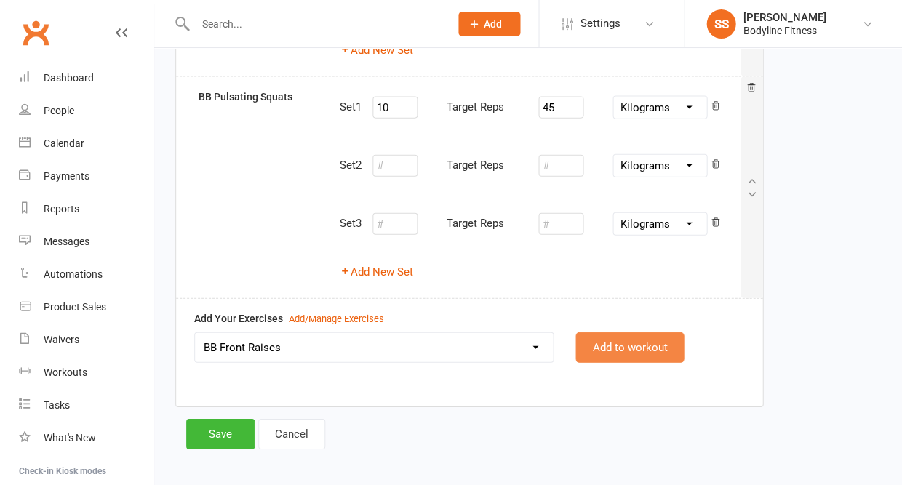
click at [606, 337] on button "Add to workout" at bounding box center [629, 347] width 108 height 31
select select
select select "Kilograms"
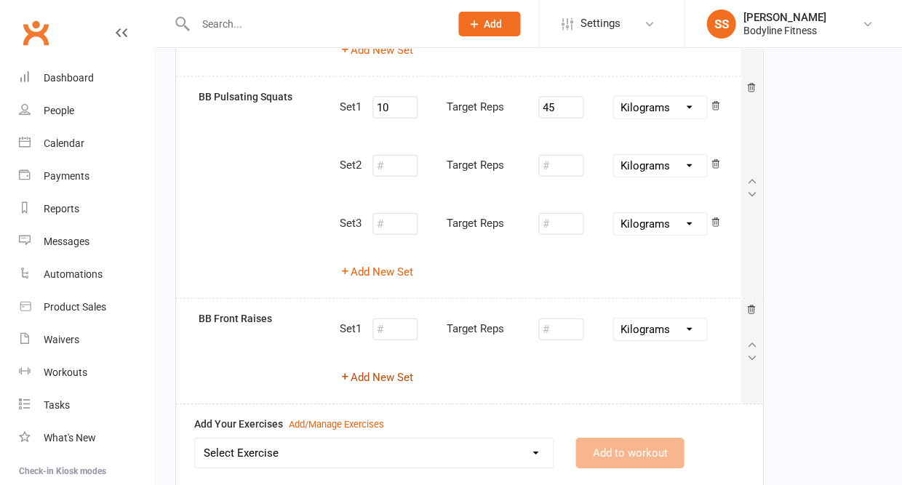
click at [391, 369] on button "Add New Set" at bounding box center [376, 377] width 73 height 17
select select "Kilograms"
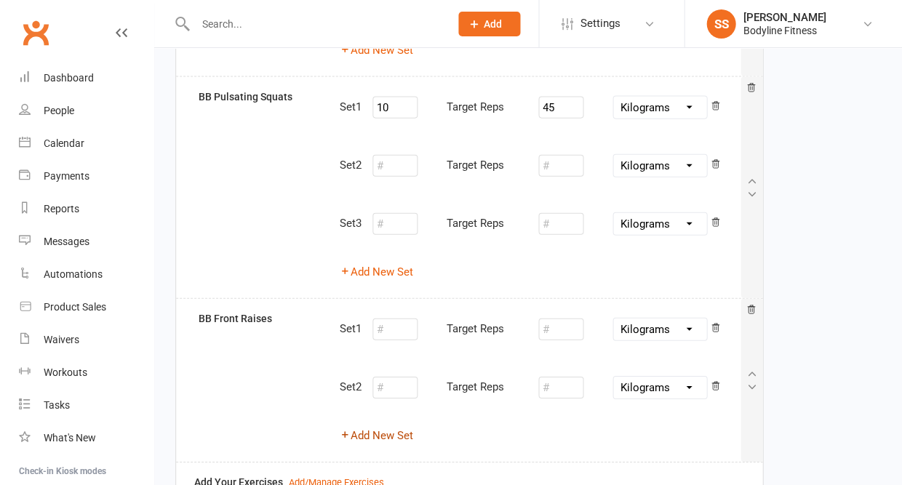
click at [377, 427] on button "Add New Set" at bounding box center [376, 435] width 73 height 17
select select "Kilograms"
click at [402, 321] on input "number" at bounding box center [394, 330] width 45 height 22
type input "8"
click at [553, 319] on input "number" at bounding box center [560, 330] width 45 height 22
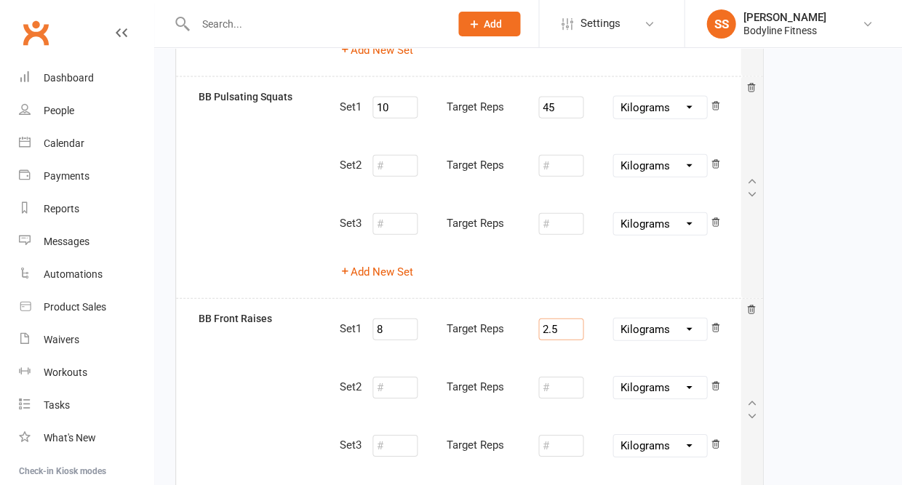
type input "2.5"
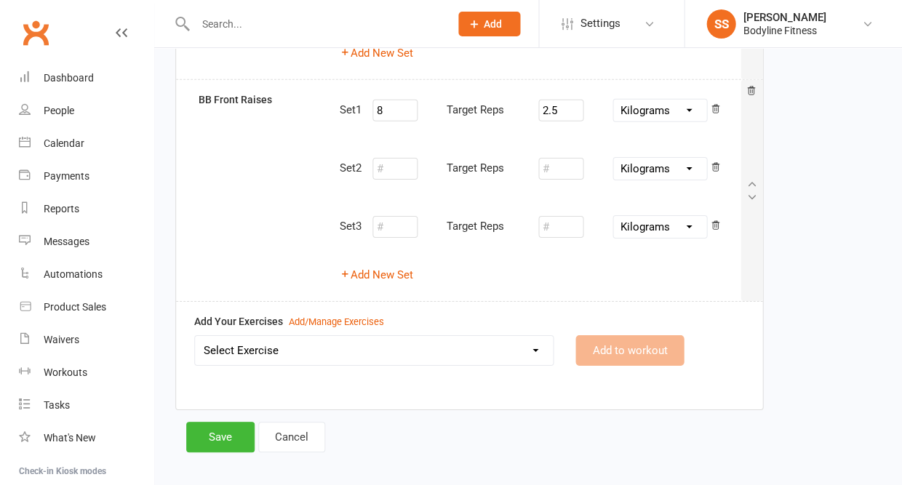
click at [481, 337] on select "Select Exercise 100's 120 Degree Knee Flexed Glute Bridges 1/2 Cuban Press 1/2 …" at bounding box center [374, 350] width 358 height 29
select select "3570"
click at [591, 340] on button "Add to workout" at bounding box center [629, 351] width 108 height 31
select select
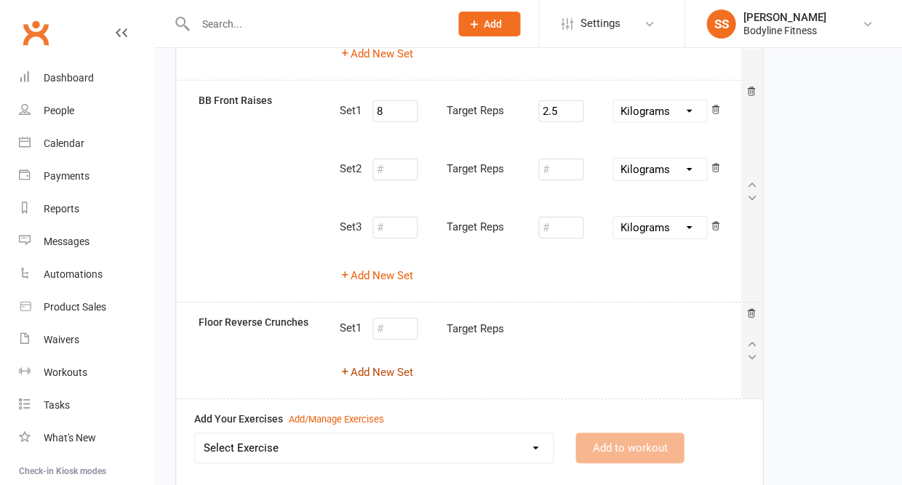
click at [385, 364] on button "Add New Set" at bounding box center [376, 372] width 73 height 17
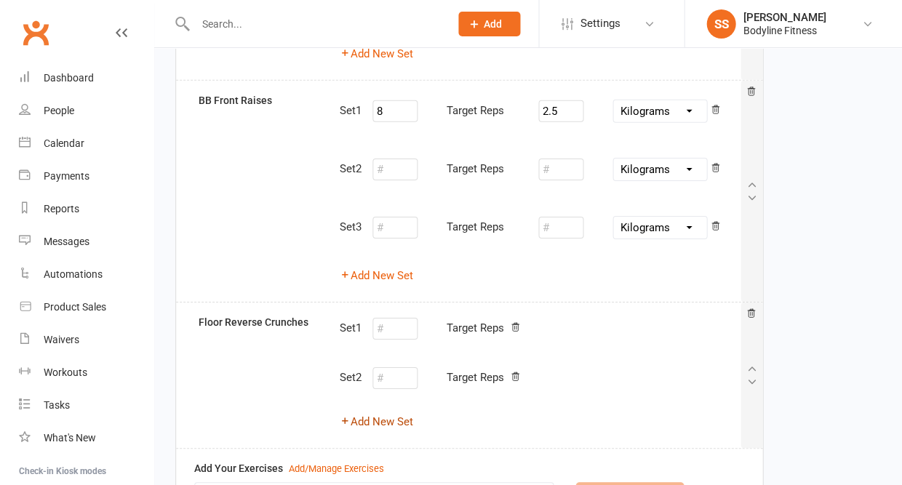
click at [383, 413] on button "Add New Set" at bounding box center [376, 421] width 73 height 17
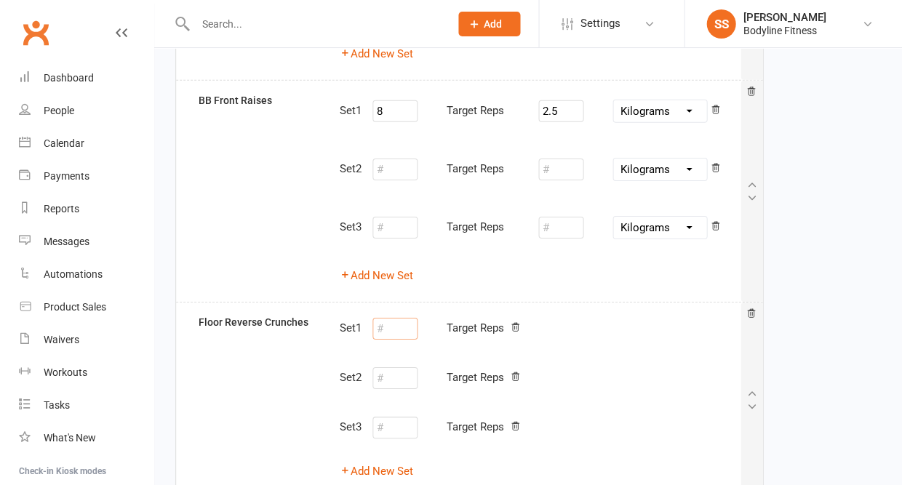
click at [393, 318] on input "number" at bounding box center [394, 329] width 45 height 22
type input "12"
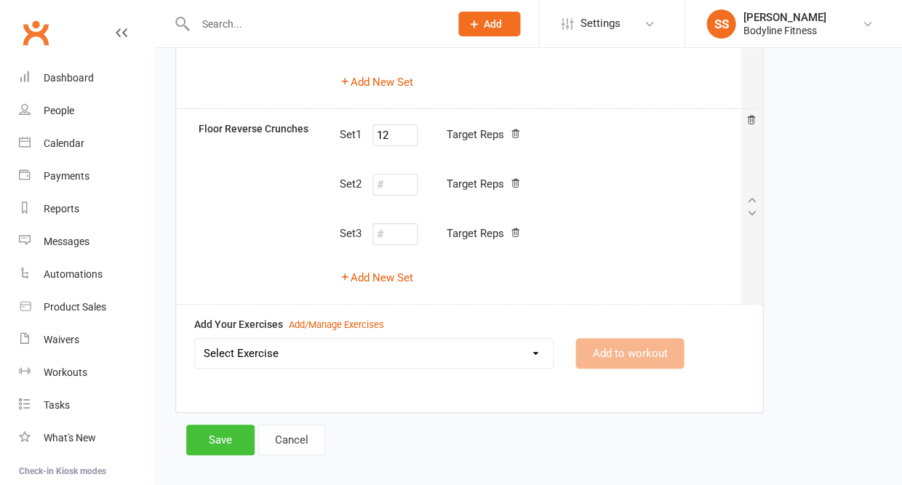
scroll to position [942, 0]
click at [222, 425] on button "Save" at bounding box center [220, 440] width 68 height 31
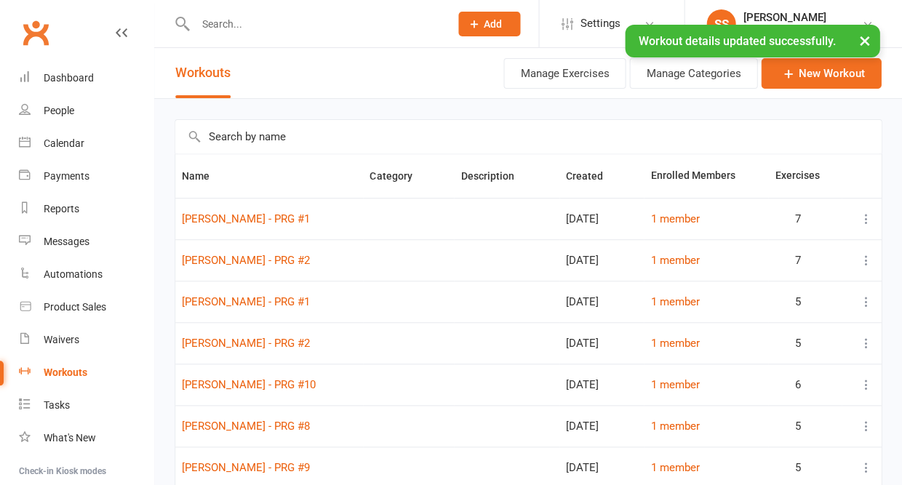
click at [233, 24] on input "text" at bounding box center [315, 24] width 249 height 20
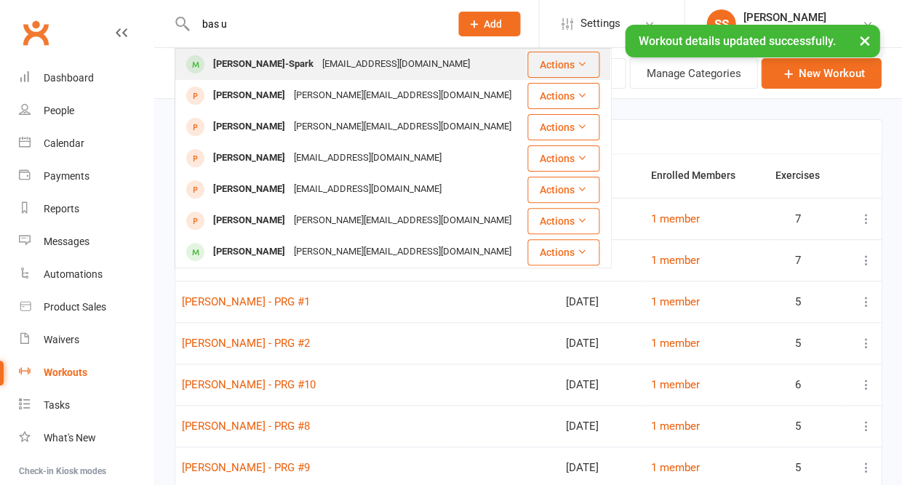
type input "bas u"
click at [225, 60] on div "[PERSON_NAME]-Spark" at bounding box center [263, 64] width 109 height 21
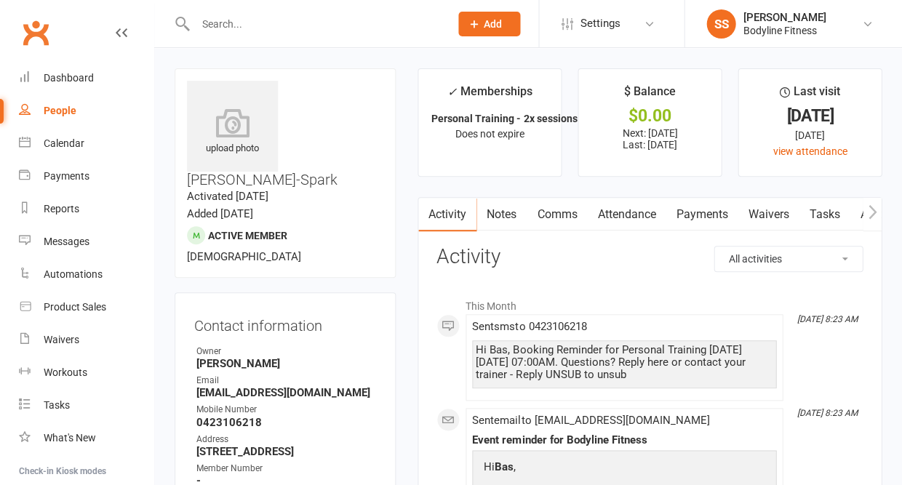
click at [874, 214] on icon "button" at bounding box center [872, 211] width 9 height 15
click at [853, 218] on link "Workouts" at bounding box center [861, 214] width 69 height 33
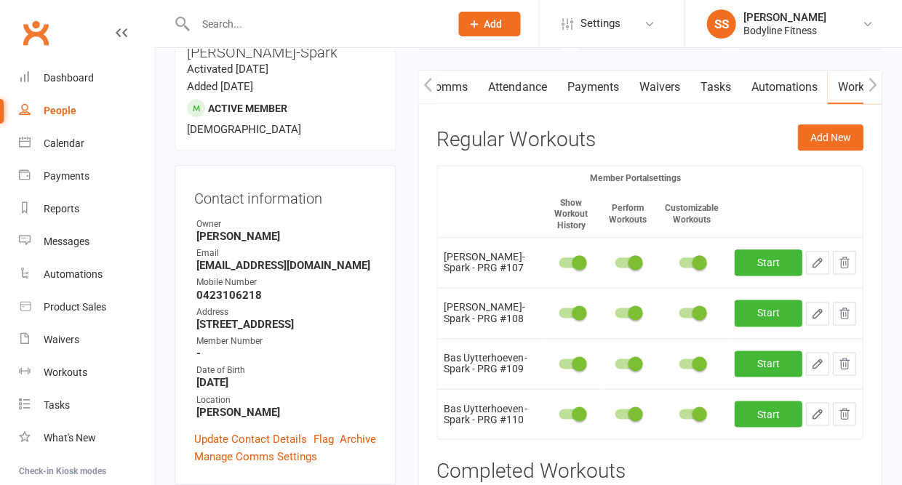
scroll to position [130, 0]
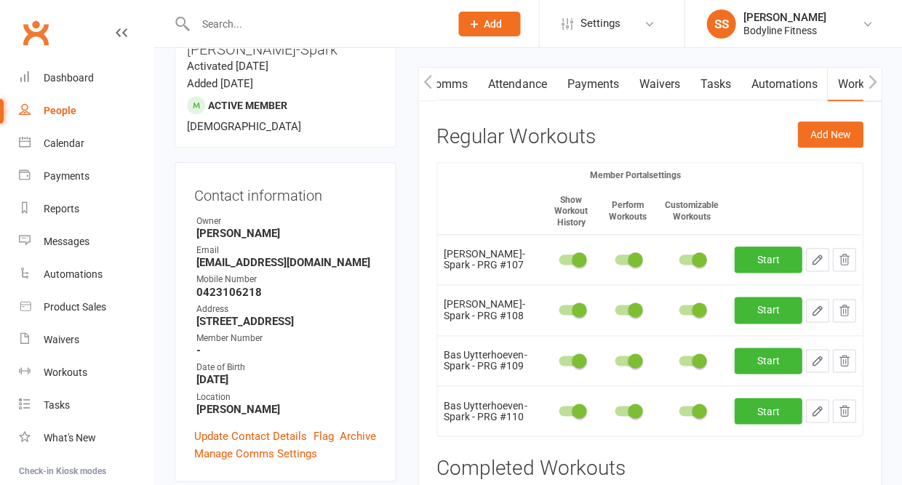
click at [848, 253] on icon "button" at bounding box center [843, 259] width 13 height 13
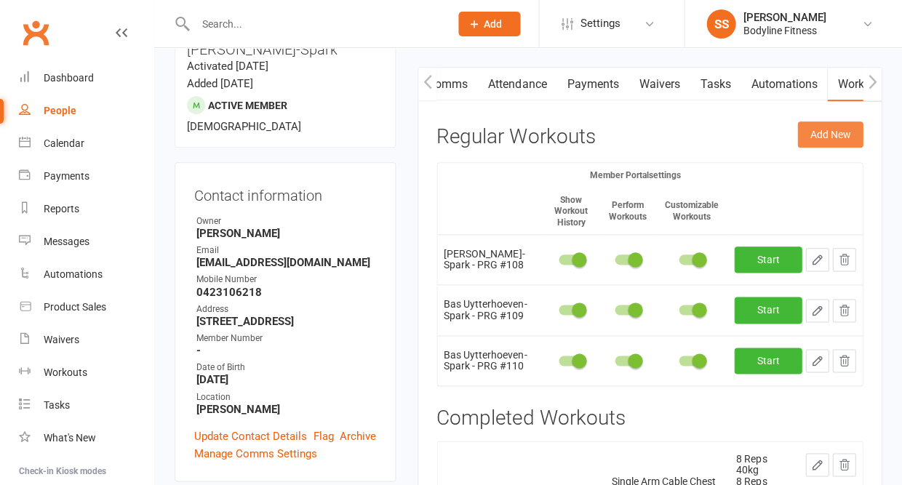
click at [833, 134] on button "Add New" at bounding box center [829, 134] width 65 height 26
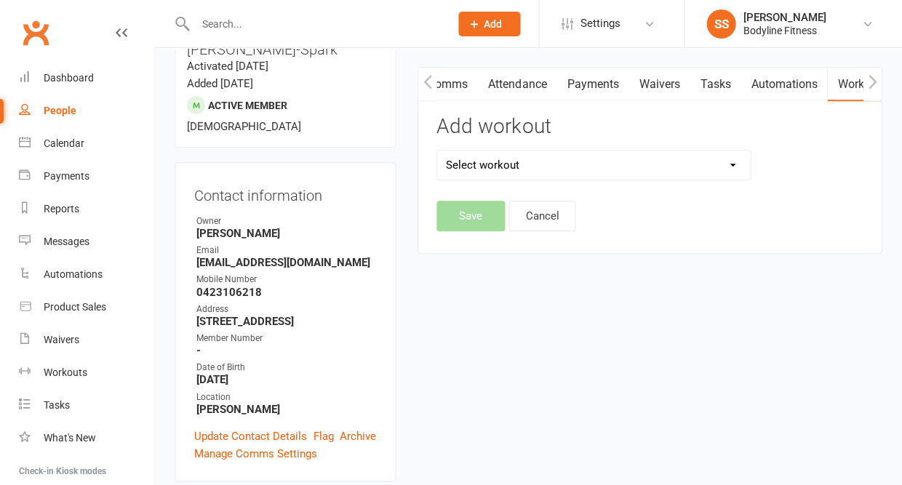
select select "6686"
click at [472, 208] on button "Save" at bounding box center [470, 216] width 68 height 31
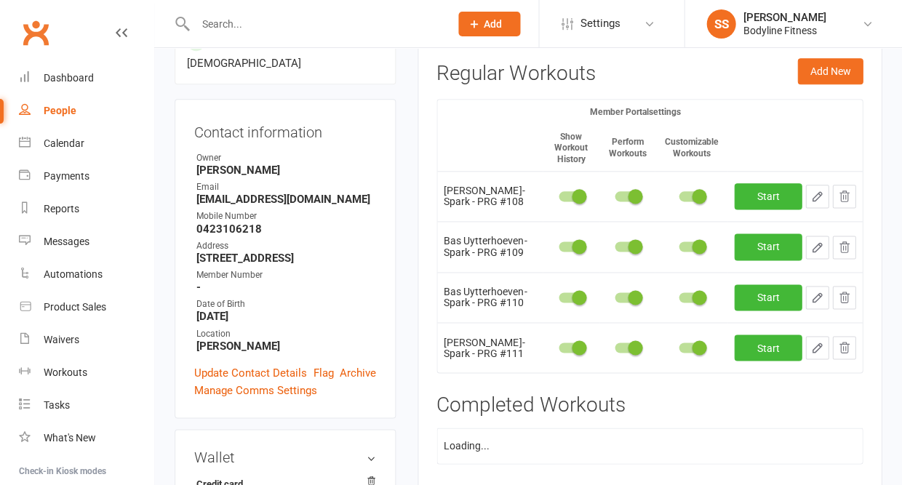
scroll to position [193, 0]
click at [822, 348] on icon "button" at bounding box center [816, 347] width 13 height 13
select select "Kilograms"
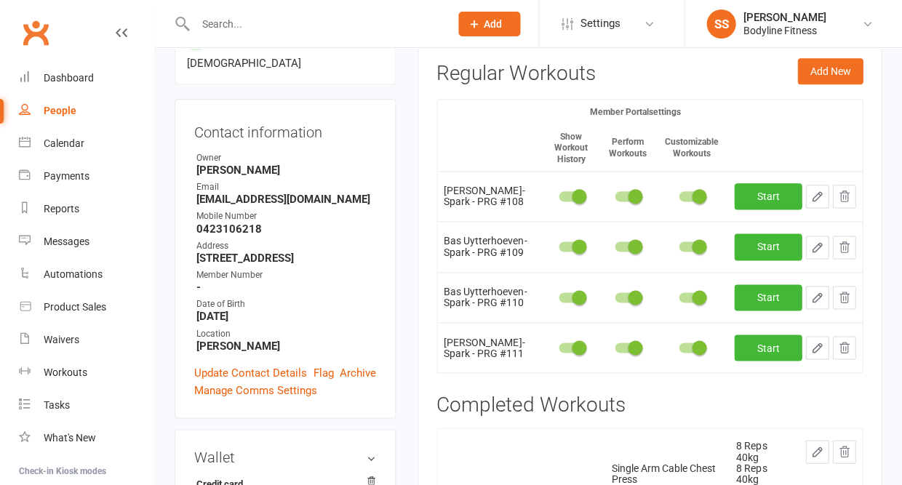
select select "Kilograms"
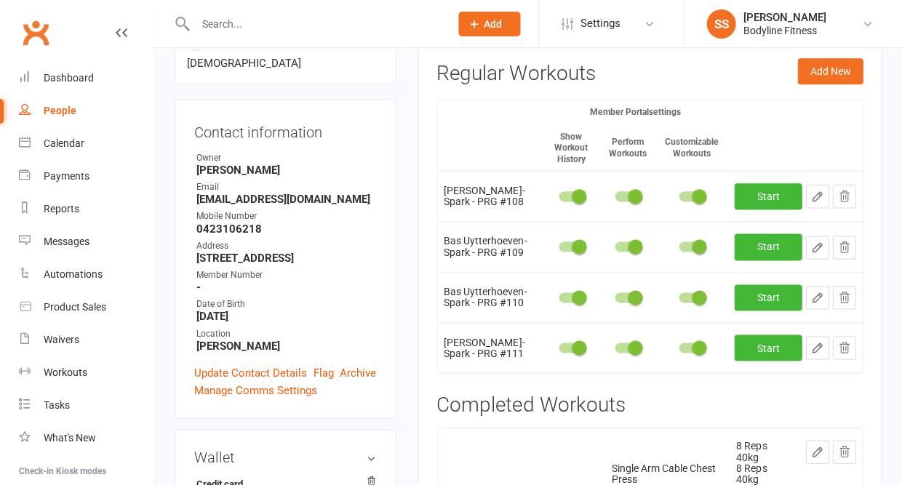
select select "Kilograms"
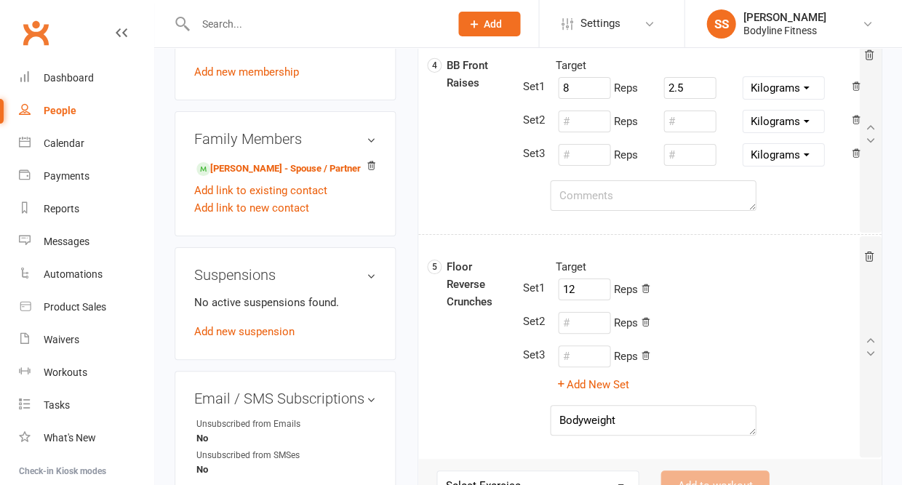
scroll to position [846, 0]
click at [609, 192] on textarea at bounding box center [653, 195] width 206 height 31
type textarea "D"
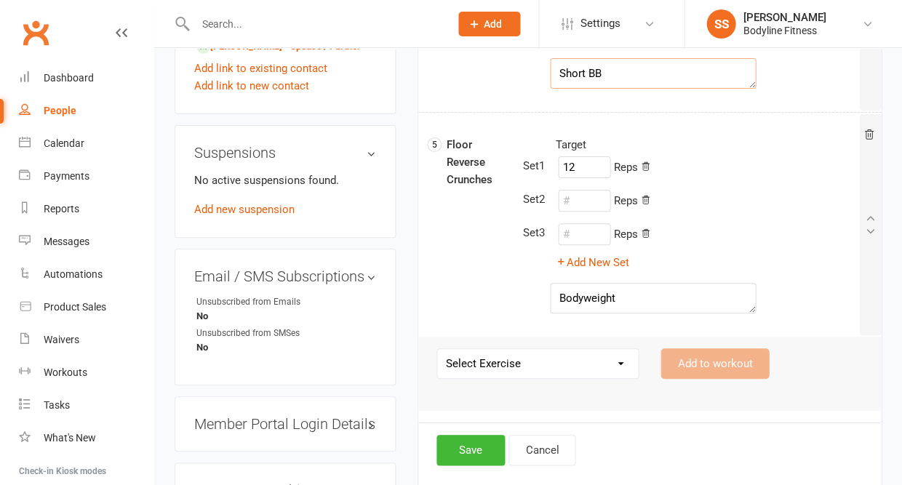
scroll to position [969, 0]
type textarea "Short BB"
click at [619, 295] on textarea "Bodyweight" at bounding box center [653, 297] width 206 height 31
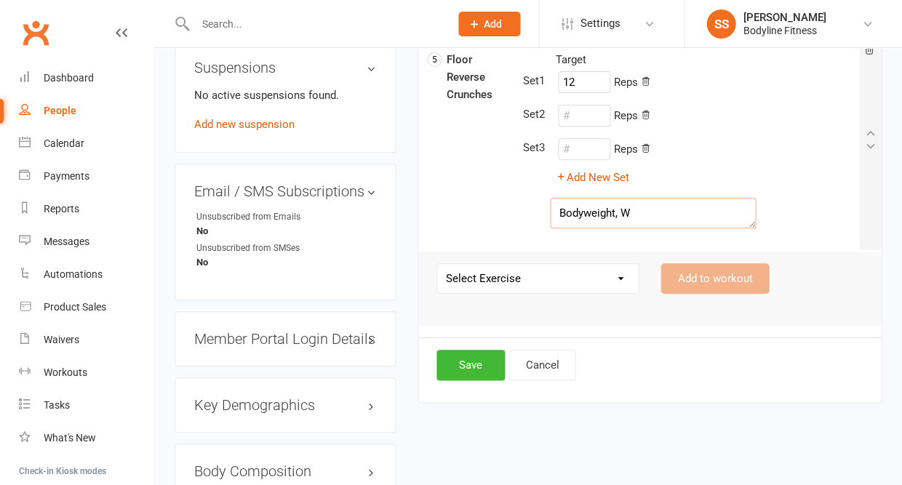
scroll to position [1071, 0]
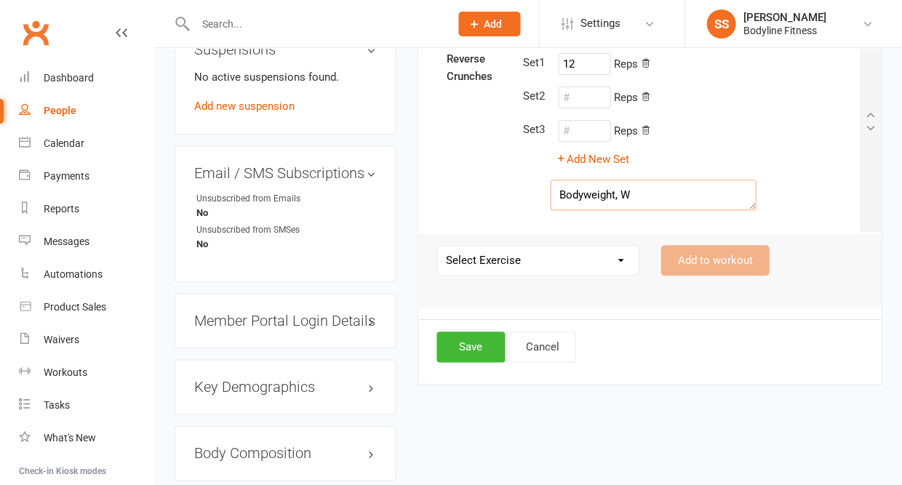
type textarea "Bodyweight, W"
click at [468, 348] on button "Save" at bounding box center [470, 347] width 68 height 31
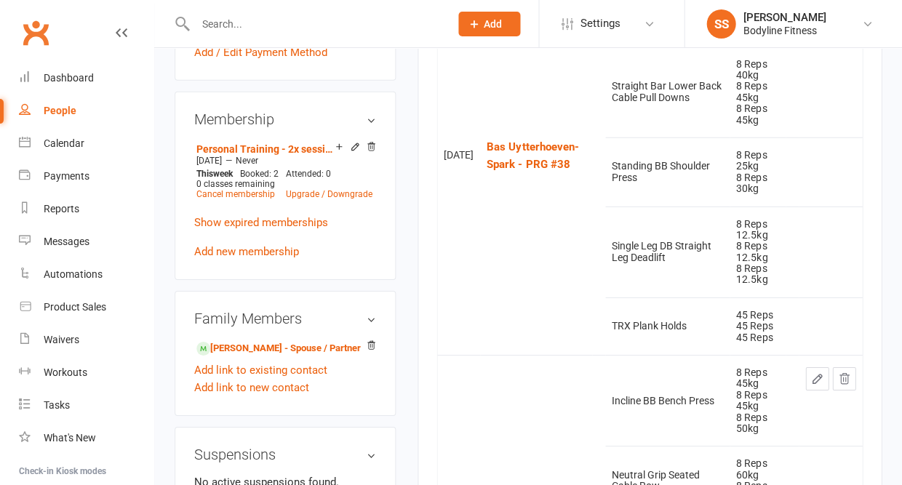
scroll to position [637, 0]
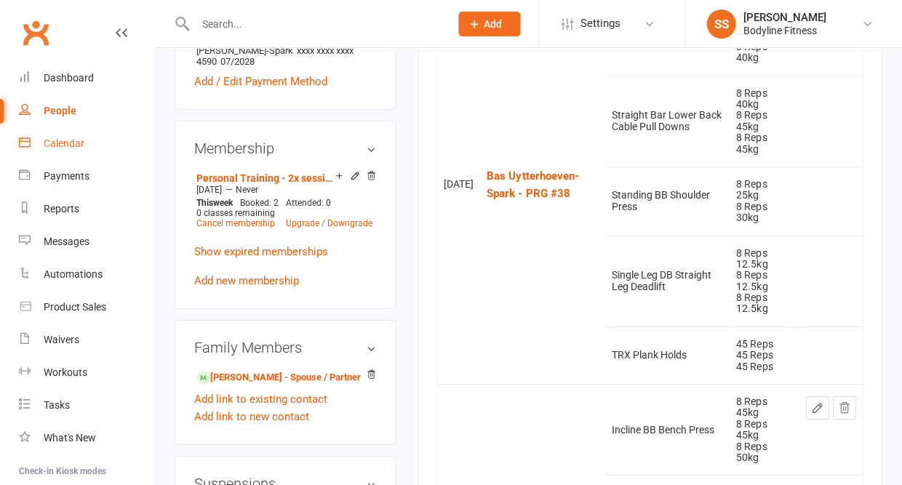
click at [73, 148] on div "Calendar" at bounding box center [64, 143] width 41 height 12
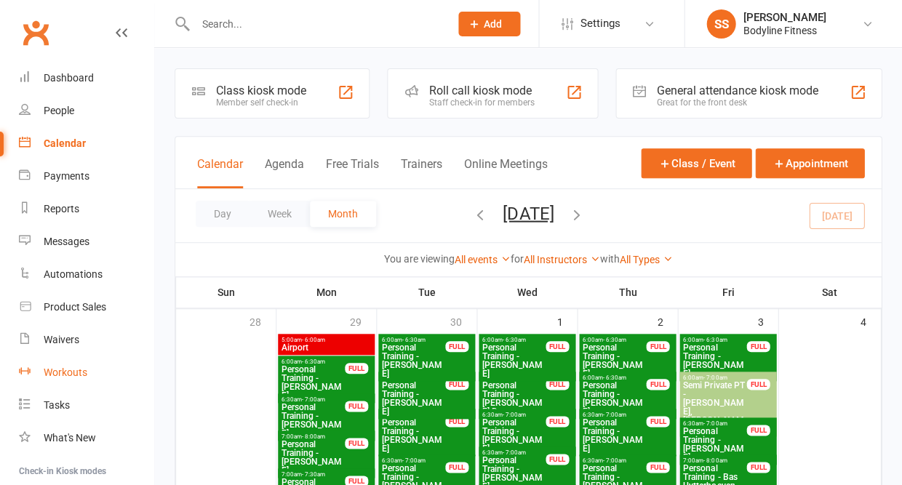
click at [74, 367] on div "Workouts" at bounding box center [66, 373] width 44 height 12
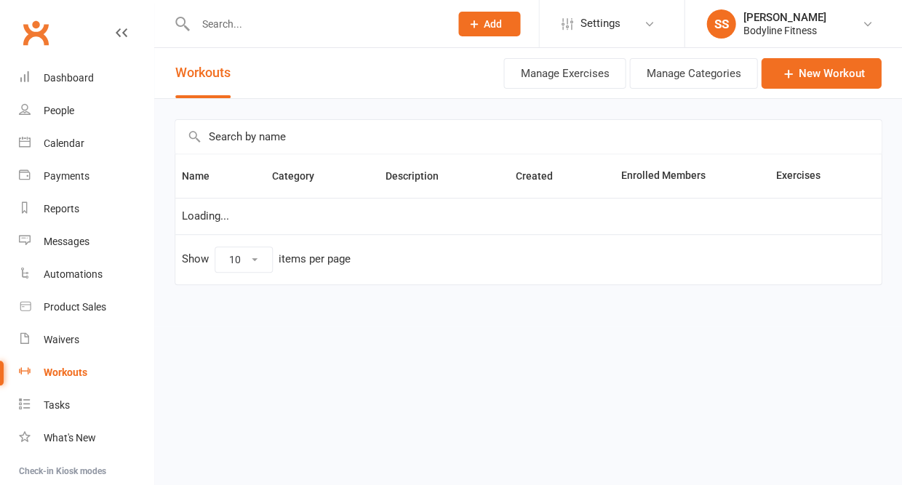
click at [231, 142] on input "text" at bounding box center [527, 136] width 705 height 33
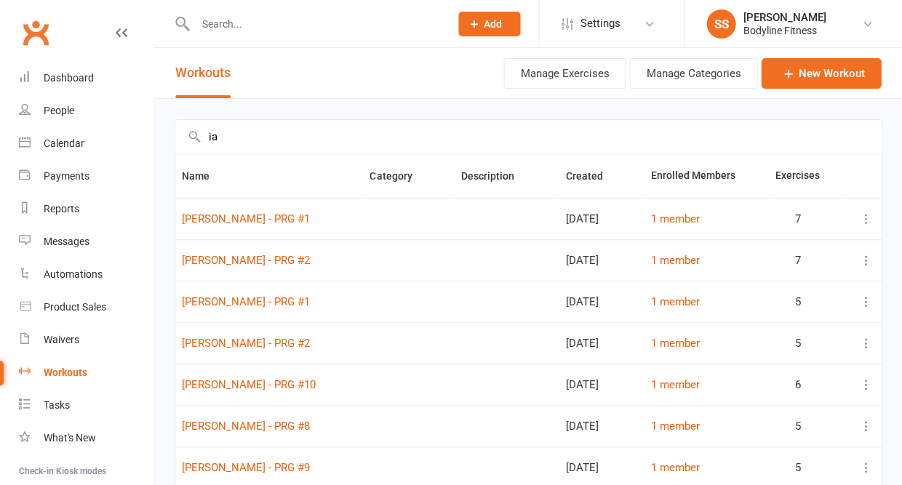
type input "i"
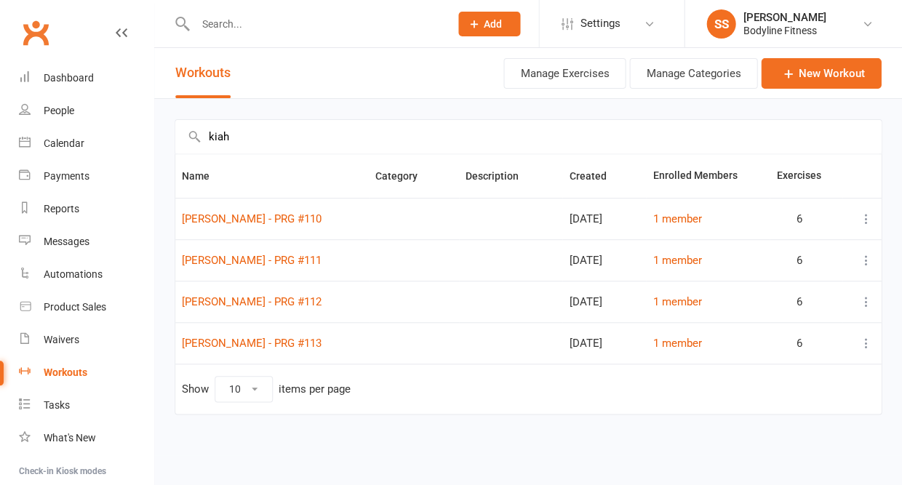
type input "kiah"
click at [862, 226] on icon at bounding box center [865, 219] width 15 height 15
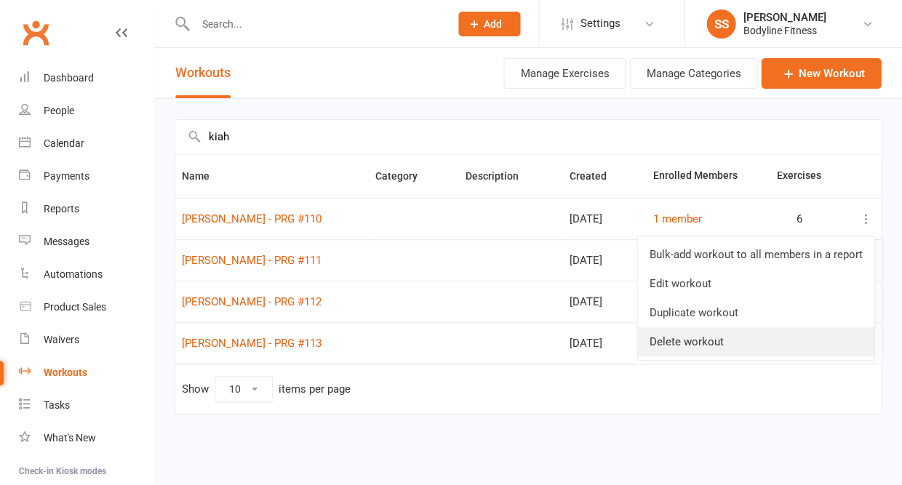
click at [752, 337] on link "Delete workout" at bounding box center [755, 341] width 236 height 29
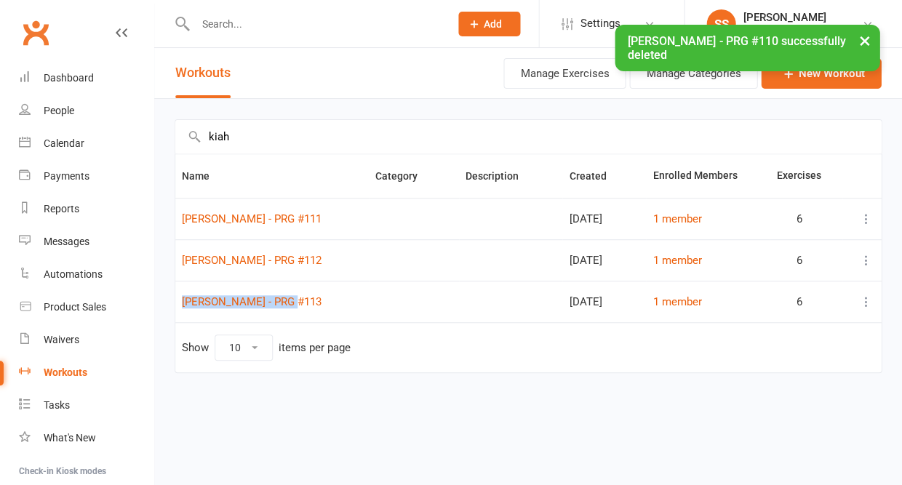
drag, startPoint x: 279, startPoint y: 309, endPoint x: 279, endPoint y: 297, distance: 12.4
click at [279, 297] on td "[PERSON_NAME] - PRG #113" at bounding box center [271, 301] width 193 height 41
copy link "[PERSON_NAME] - PRG #113"
click at [775, 79] on link "New Workout" at bounding box center [821, 73] width 120 height 31
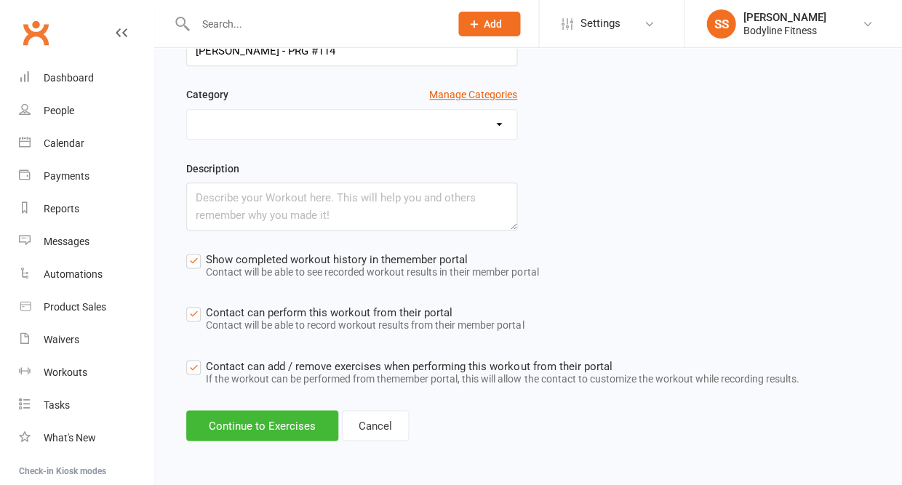
scroll to position [152, 0]
type input "[PERSON_NAME] - PRG #114"
click at [270, 426] on button "Continue to Exercises" at bounding box center [262, 425] width 152 height 31
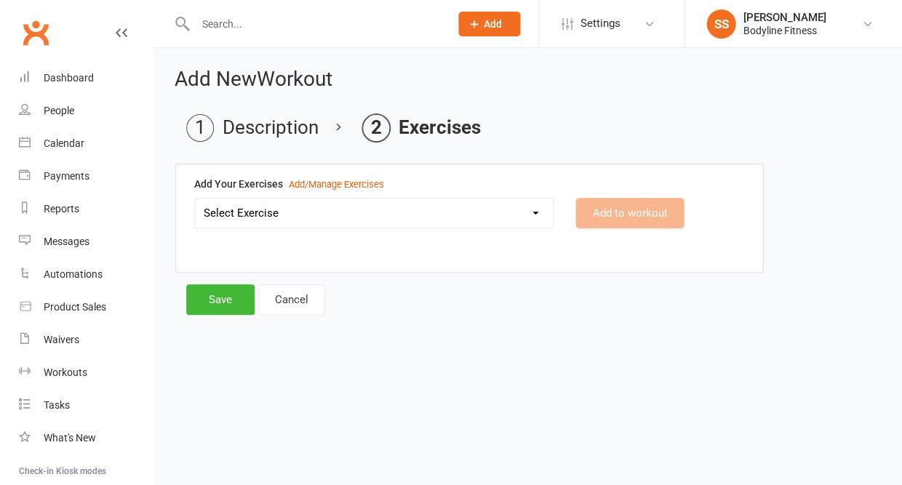
scroll to position [0, 0]
click at [315, 212] on select "Select Exercise 100's 120 Degree Knee Flexed Glute Bridges 1/2 Cuban Press 1/2 …" at bounding box center [374, 213] width 358 height 29
select select "2019"
click at [614, 218] on button "Add to workout" at bounding box center [629, 213] width 108 height 31
select select "Kilograms"
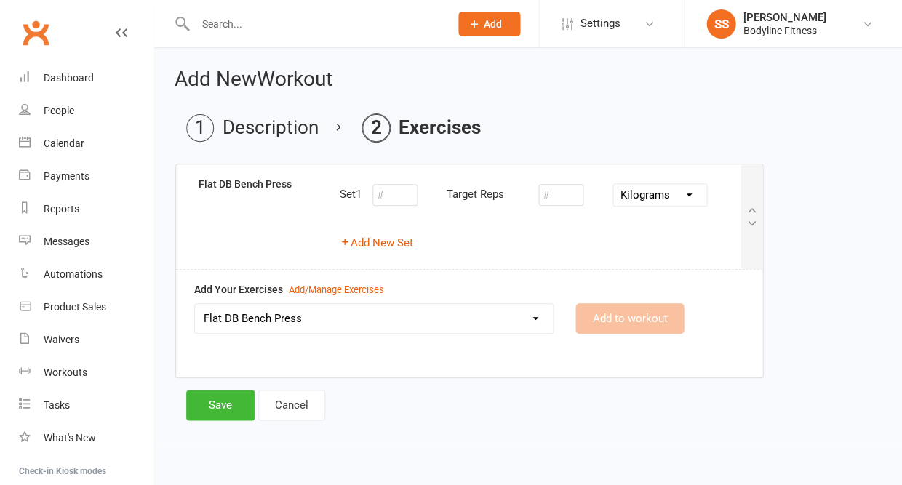
select select
click at [369, 244] on button "Add New Set" at bounding box center [376, 242] width 73 height 17
select select "Kilograms"
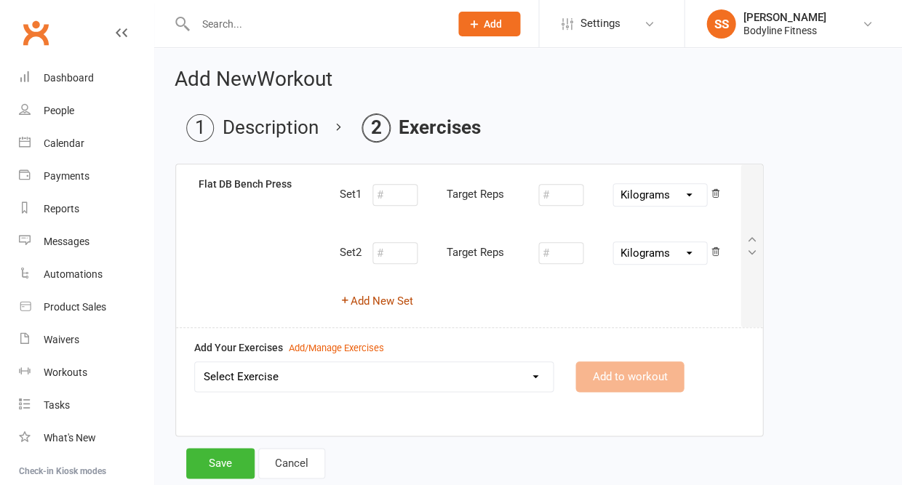
click at [369, 295] on button "Add New Set" at bounding box center [376, 300] width 73 height 17
select select "Kilograms"
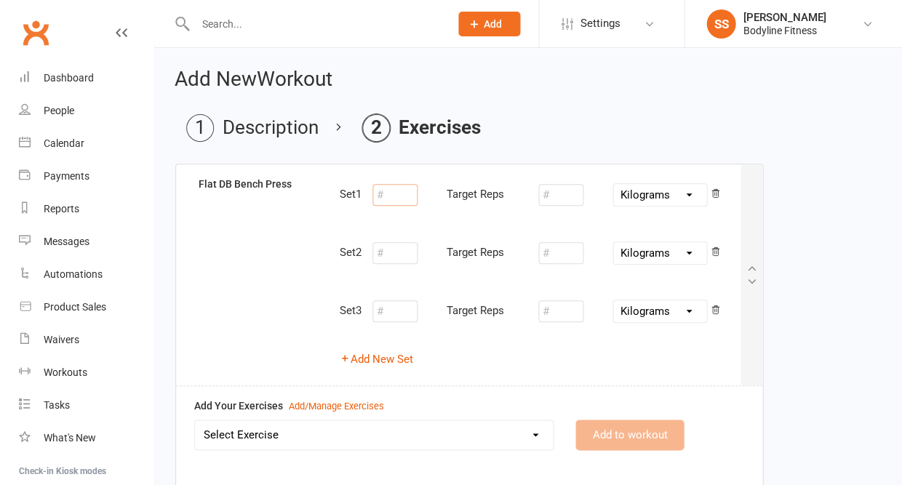
click at [388, 197] on input "number" at bounding box center [394, 195] width 45 height 22
type input "12"
click at [550, 201] on input "number" at bounding box center [560, 195] width 45 height 22
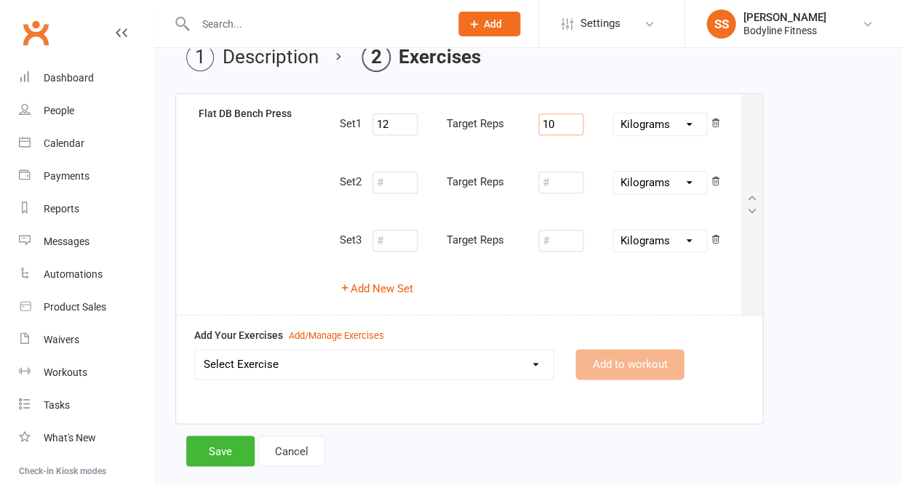
scroll to position [76, 0]
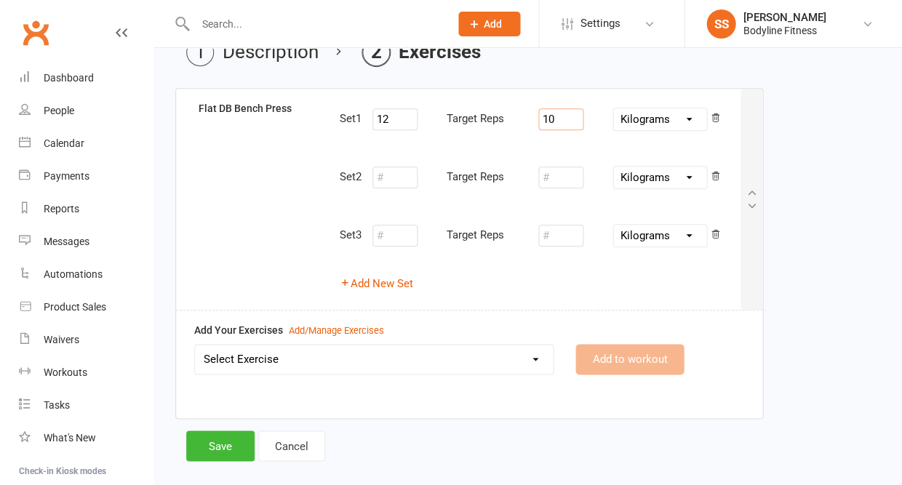
type input "10"
select select "2091"
click at [599, 351] on button "Add to workout" at bounding box center [629, 359] width 108 height 31
select select
select select "Kilograms"
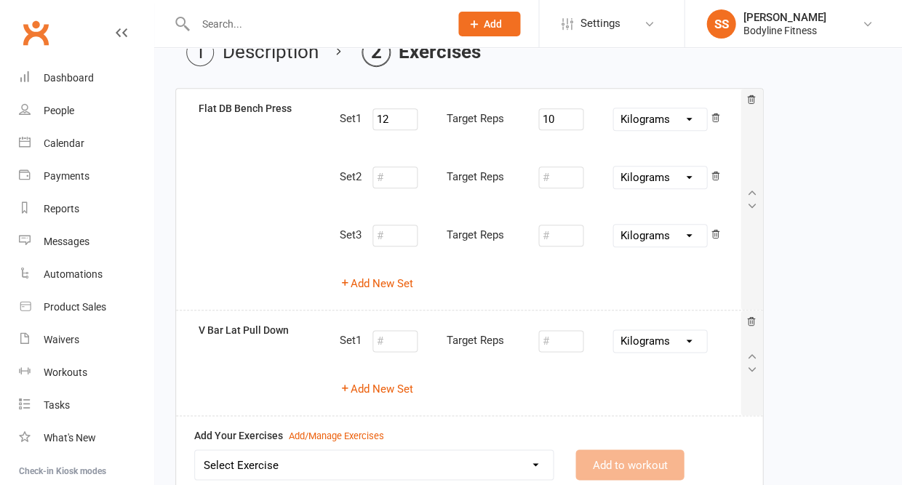
click at [401, 377] on div "Set 1 Target Reps Pounds Grams Kilograms Add New Set" at bounding box center [540, 362] width 423 height 81
click at [397, 387] on button "Add New Set" at bounding box center [376, 388] width 73 height 17
select select "Kilograms"
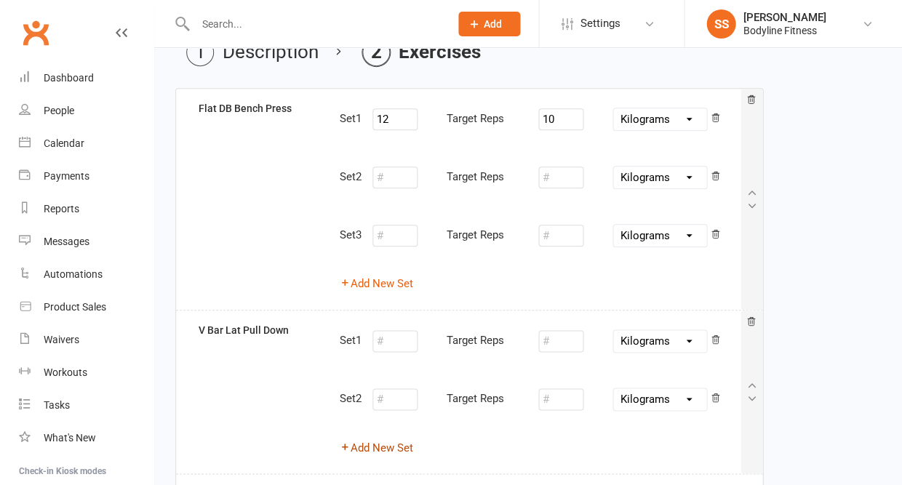
click at [386, 441] on button "Add New Set" at bounding box center [376, 447] width 73 height 17
select select "Kilograms"
click at [391, 337] on input "number" at bounding box center [394, 341] width 45 height 22
type input "12"
click at [562, 337] on input "number" at bounding box center [560, 341] width 45 height 22
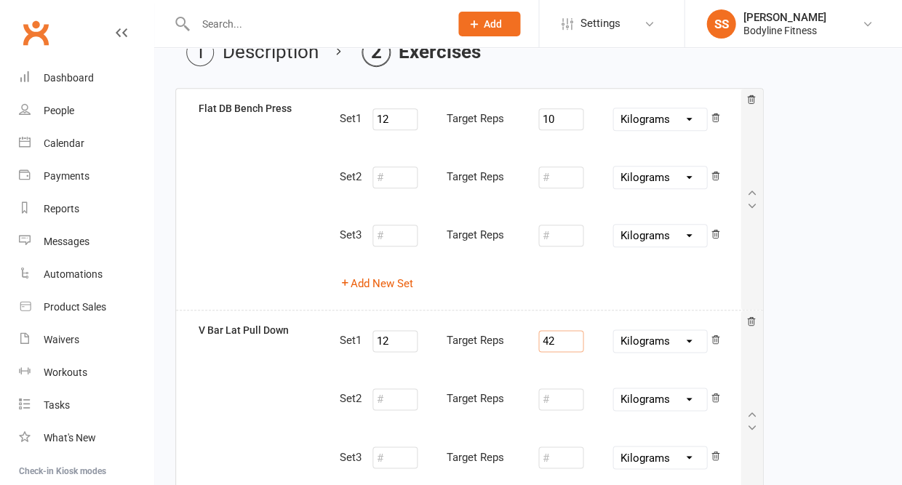
type input "42"
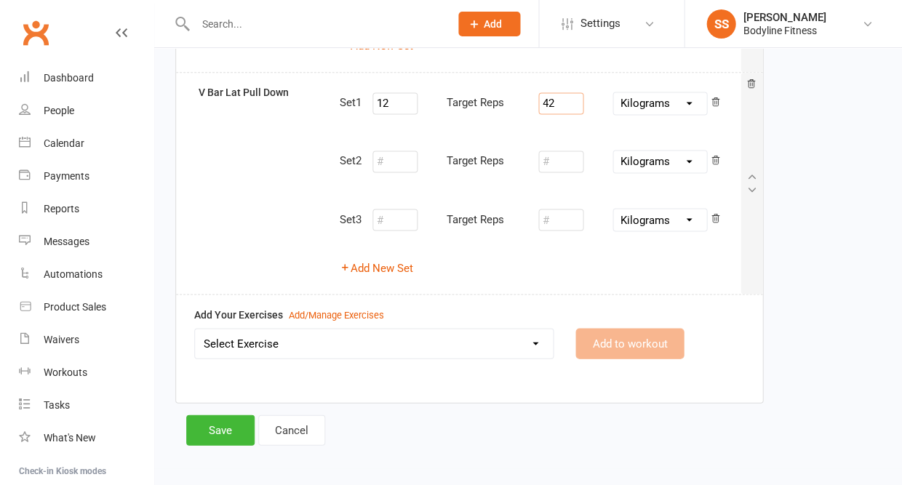
scroll to position [313, 0]
click at [300, 310] on div "Add/Manage Exercises" at bounding box center [336, 315] width 95 height 15
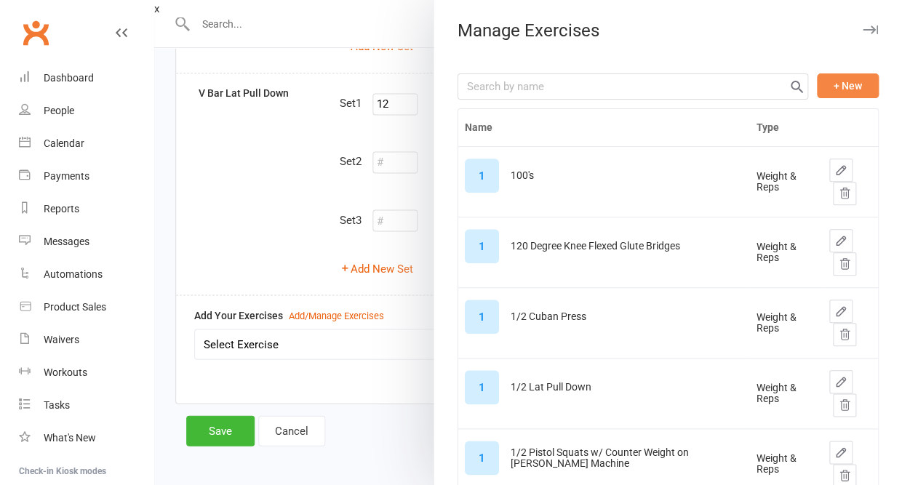
click at [846, 83] on button "+ New" at bounding box center [848, 85] width 62 height 25
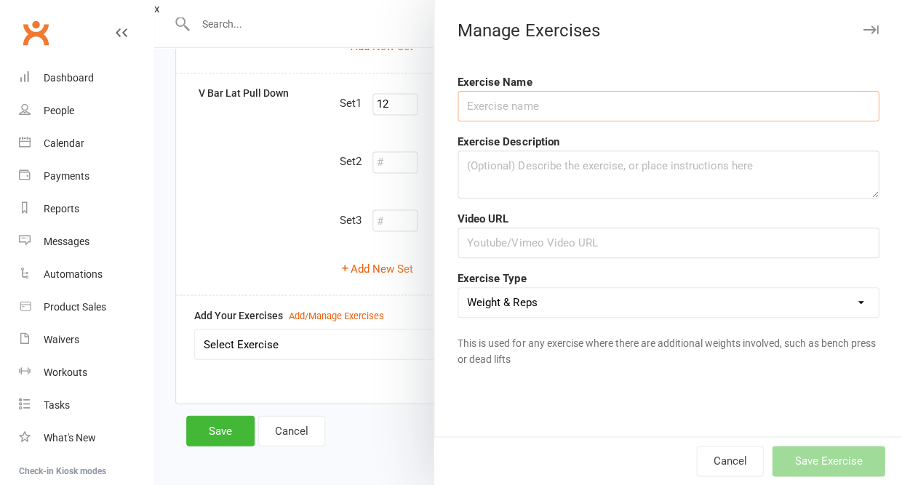
click at [736, 100] on input "text" at bounding box center [667, 106] width 421 height 31
type input "R"
type input "A"
type input "s"
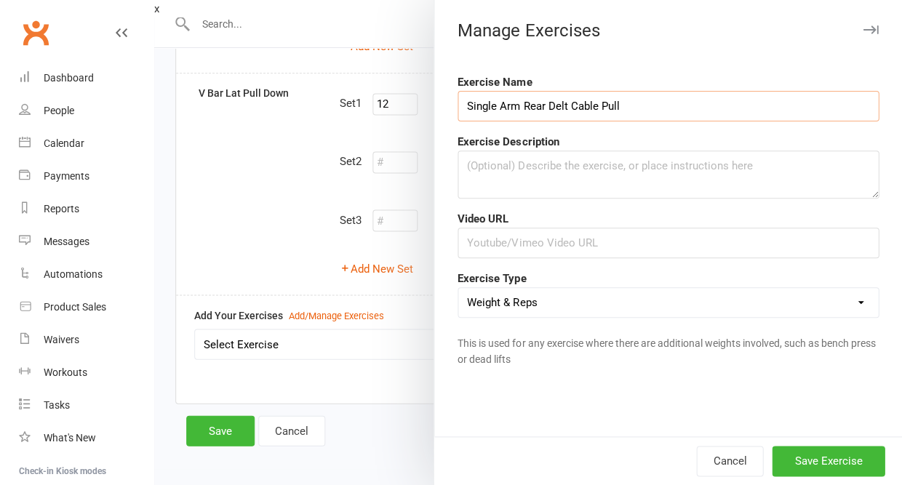
type input "Single Arm Rear Delt Cable Pull"
click at [607, 178] on textarea at bounding box center [667, 175] width 421 height 48
type textarea "each side"
click at [799, 457] on button "Save Exercise" at bounding box center [828, 461] width 113 height 31
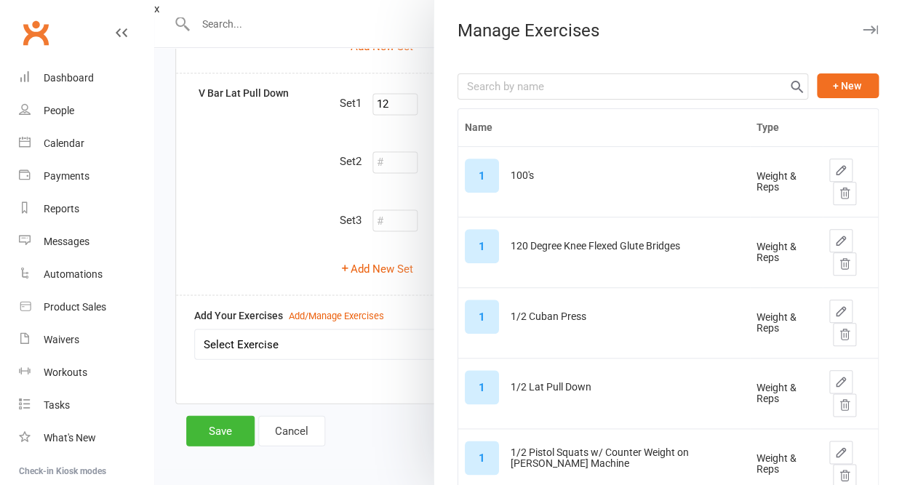
scroll to position [310, 0]
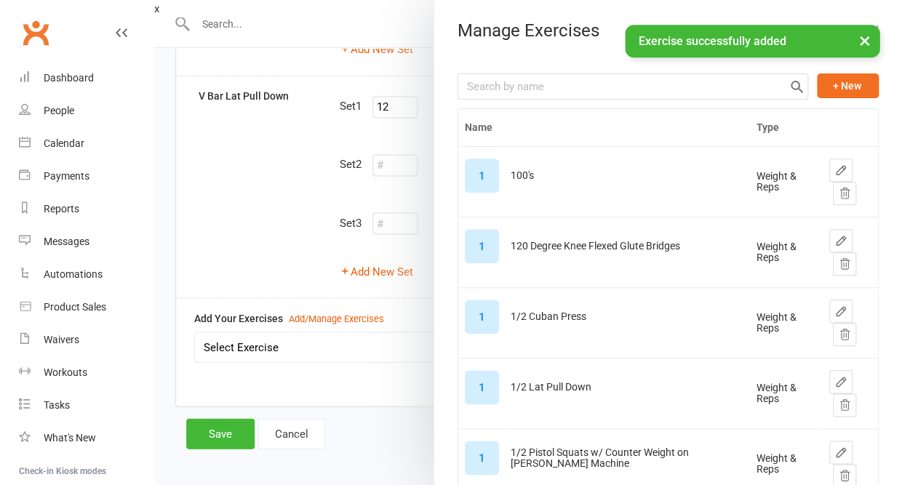
click at [862, 39] on button "×" at bounding box center [864, 40] width 26 height 31
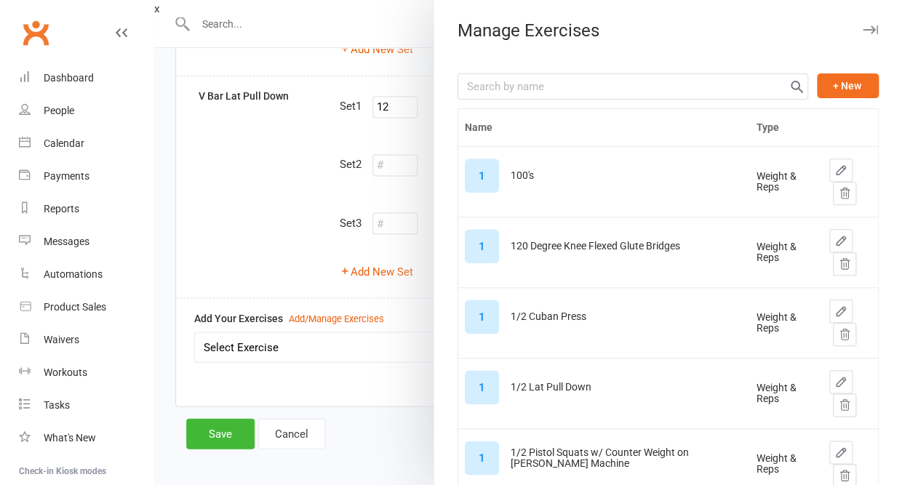
click at [864, 31] on icon "button" at bounding box center [869, 29] width 15 height 9
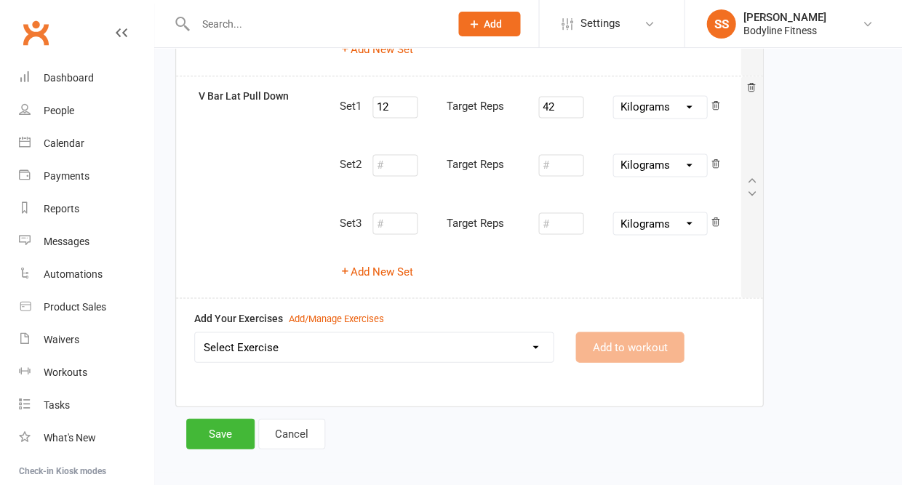
select select "12805"
click at [630, 340] on button "Add to workout" at bounding box center [629, 347] width 108 height 31
select select
select select "Kilograms"
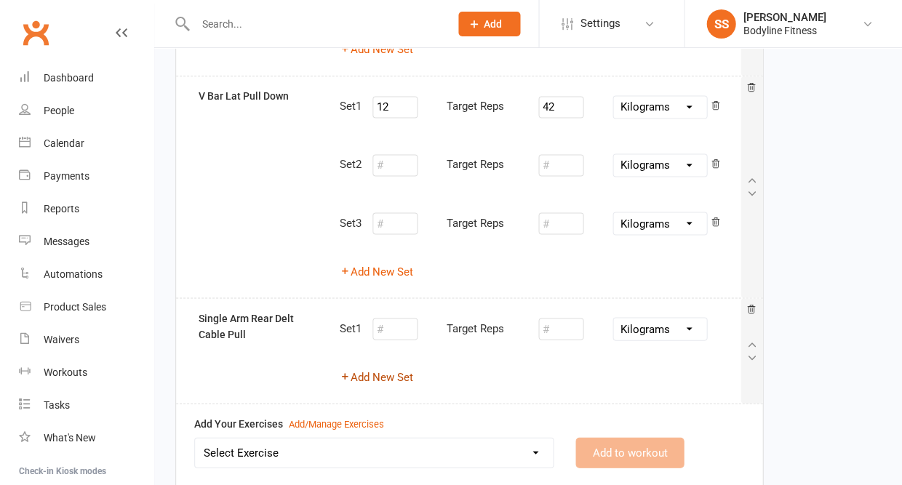
click at [403, 370] on button "Add New Set" at bounding box center [376, 376] width 73 height 17
select select "Kilograms"
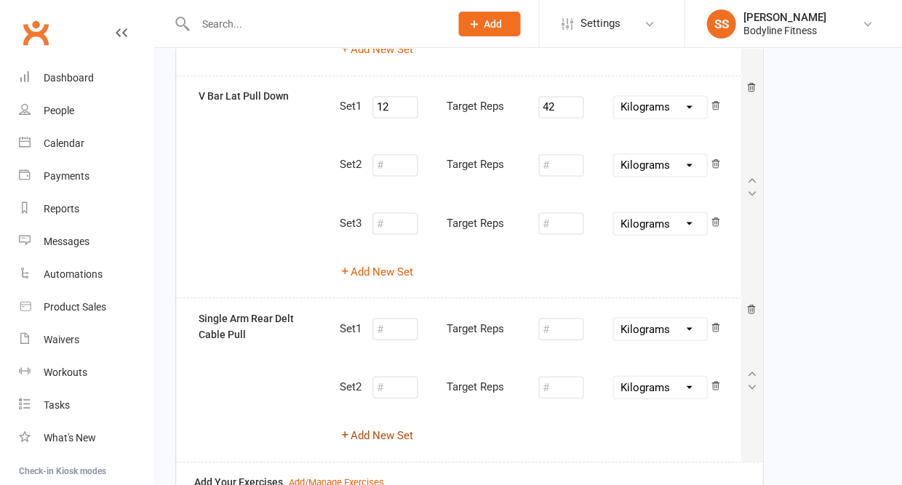
click at [390, 427] on button "Add New Set" at bounding box center [376, 434] width 73 height 17
select select "Kilograms"
click at [389, 327] on input "number" at bounding box center [394, 329] width 45 height 22
type input "12"
click at [568, 320] on input "number" at bounding box center [560, 329] width 45 height 22
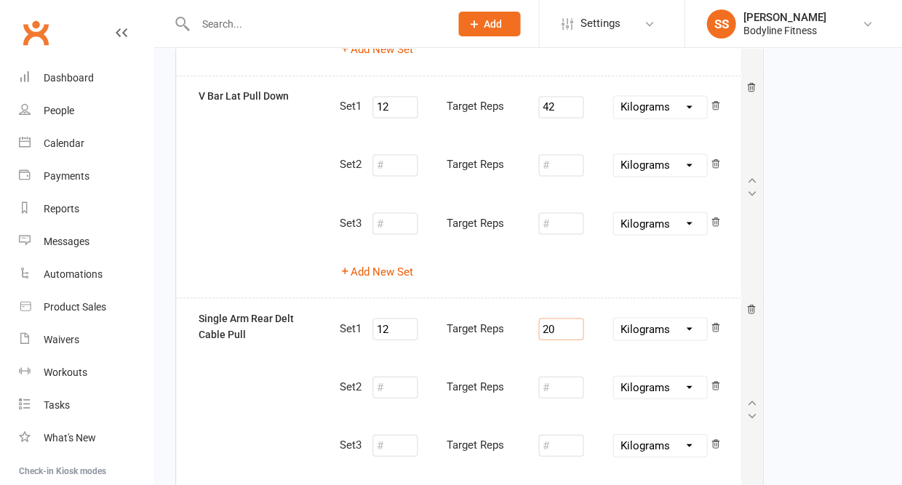
type input "20"
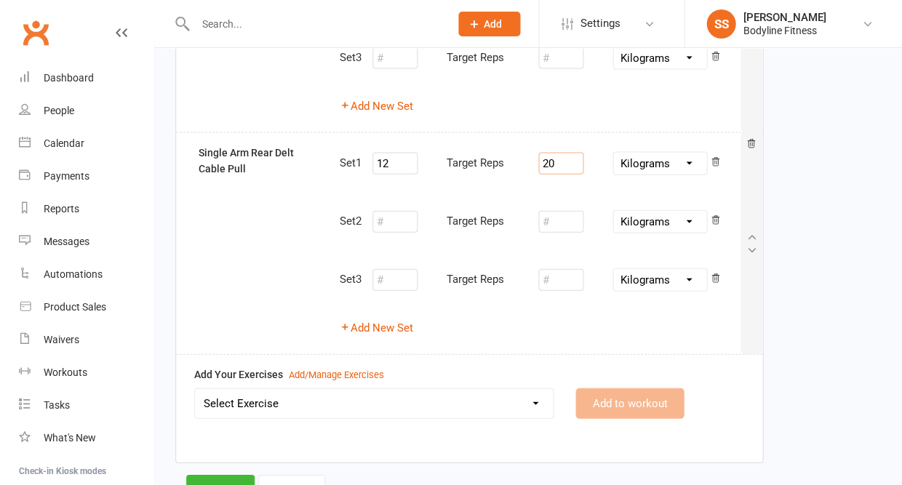
scroll to position [482, 0]
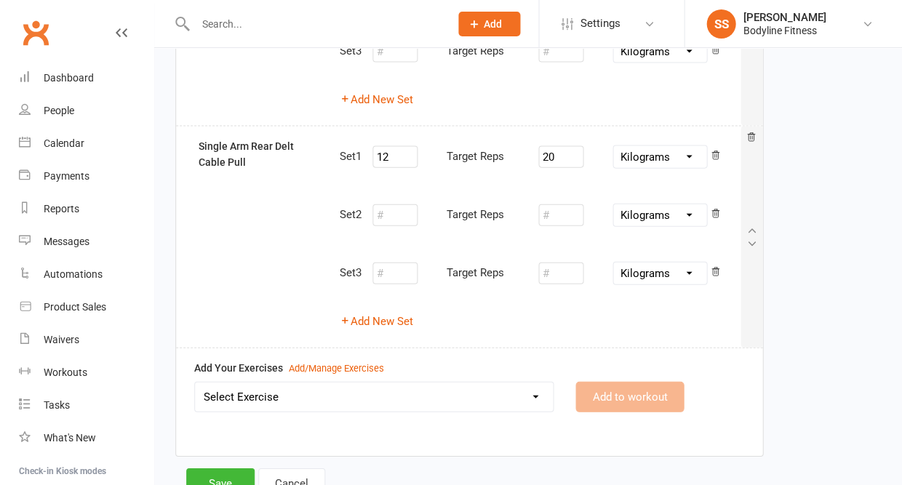
click at [479, 401] on select "Select Exercise 100's 120 Degree Knee Flexed Glute Bridges 1/2 Cuban Press 1/2 …" at bounding box center [374, 396] width 358 height 29
select select "2756"
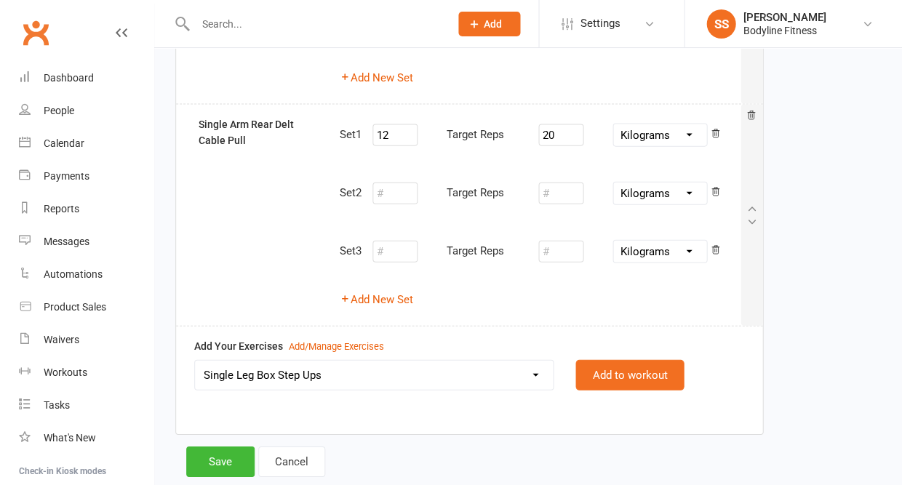
scroll to position [508, 0]
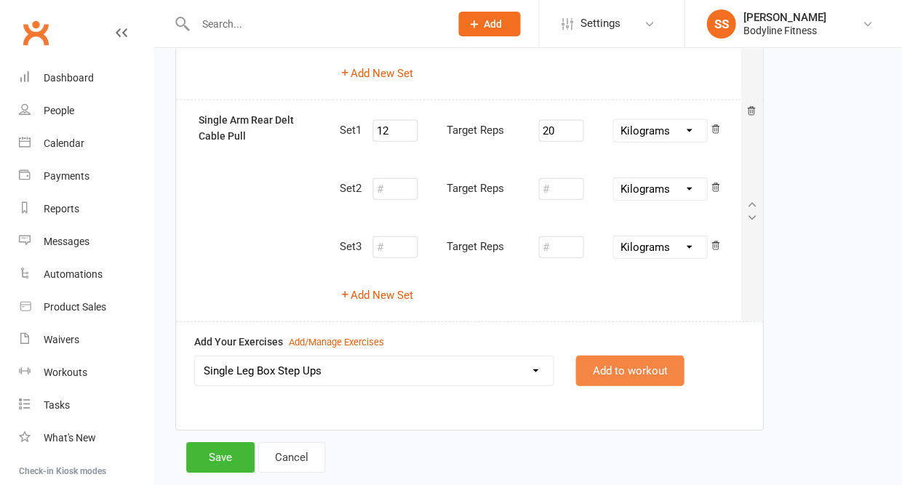
click at [588, 361] on button "Add to workout" at bounding box center [629, 370] width 108 height 31
select select
select select "Kilograms"
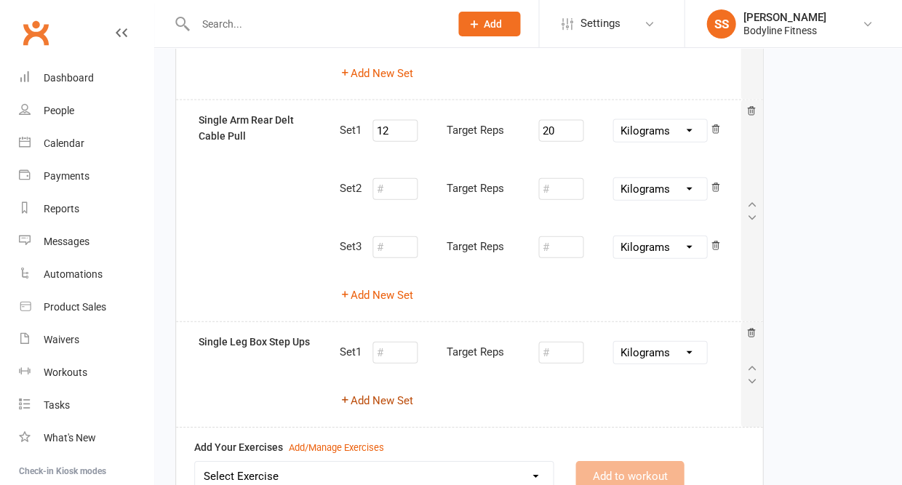
click at [380, 392] on button "Add New Set" at bounding box center [376, 399] width 73 height 17
select select "Kilograms"
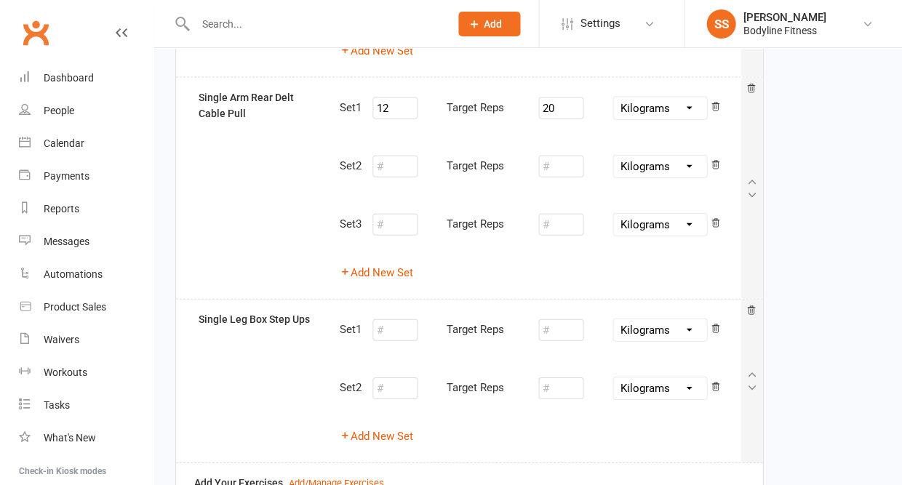
scroll to position [540, 0]
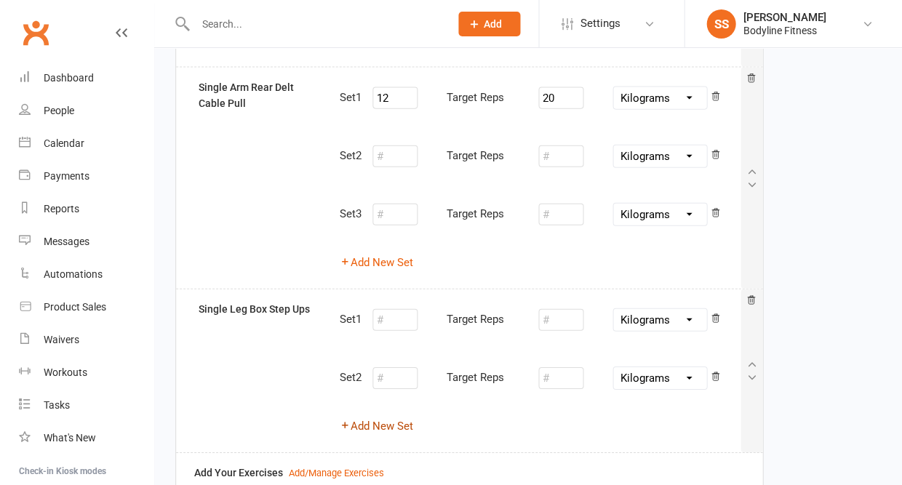
click at [375, 417] on button "Add New Set" at bounding box center [376, 425] width 73 height 17
select select "Kilograms"
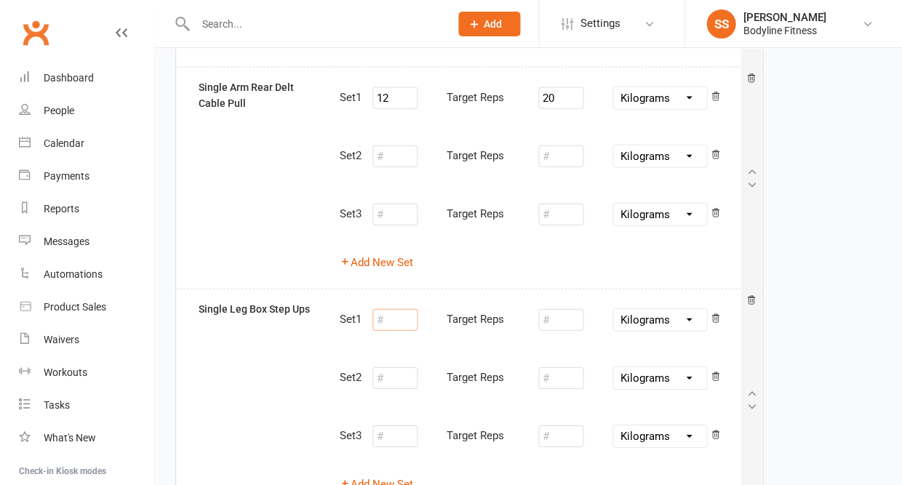
click at [417, 309] on input "number" at bounding box center [394, 320] width 45 height 22
type input "1"
type input "10"
click at [550, 311] on input "number" at bounding box center [560, 320] width 45 height 22
type input "8"
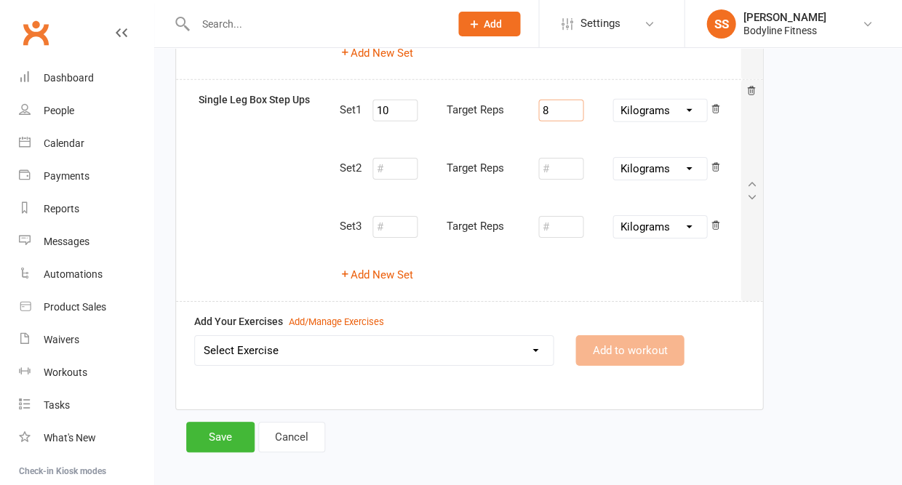
scroll to position [749, 0]
select select "2172"
click at [631, 339] on button "Add to workout" at bounding box center [629, 351] width 108 height 31
select select "Kilograms"
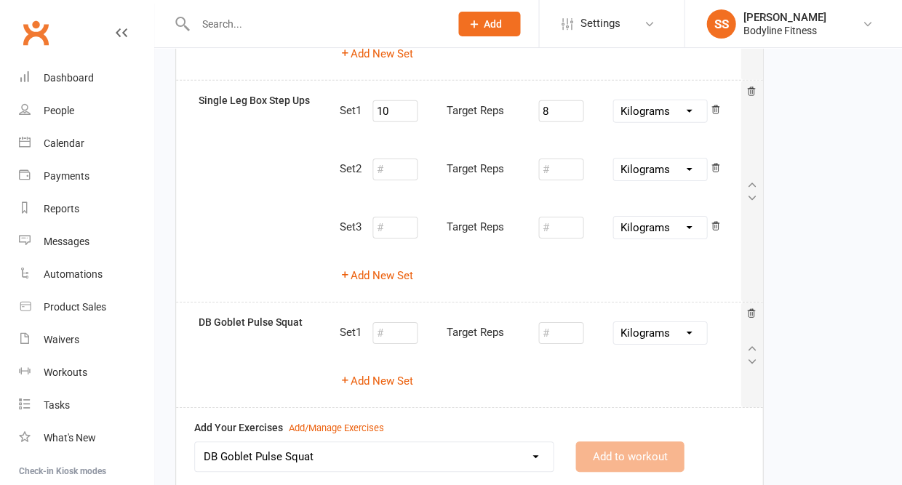
select select
click at [391, 372] on button "Add New Set" at bounding box center [376, 380] width 73 height 17
select select "Kilograms"
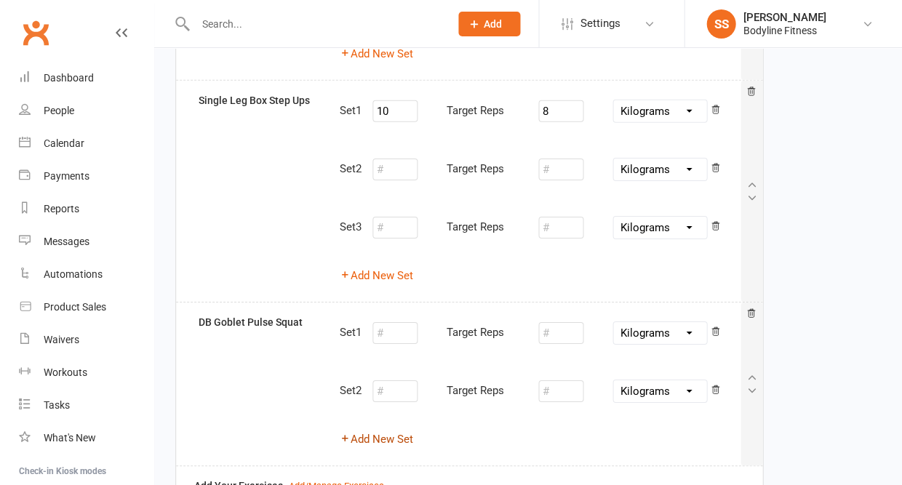
click at [381, 431] on button "Add New Set" at bounding box center [376, 439] width 73 height 17
select select "Kilograms"
click at [401, 322] on input "number" at bounding box center [394, 333] width 45 height 22
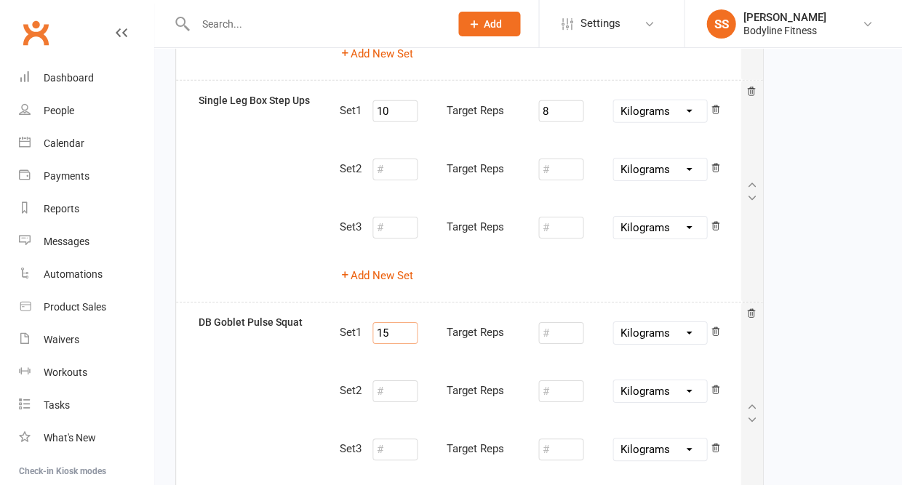
type input "15"
click at [565, 322] on input "number" at bounding box center [560, 333] width 45 height 22
type input "16"
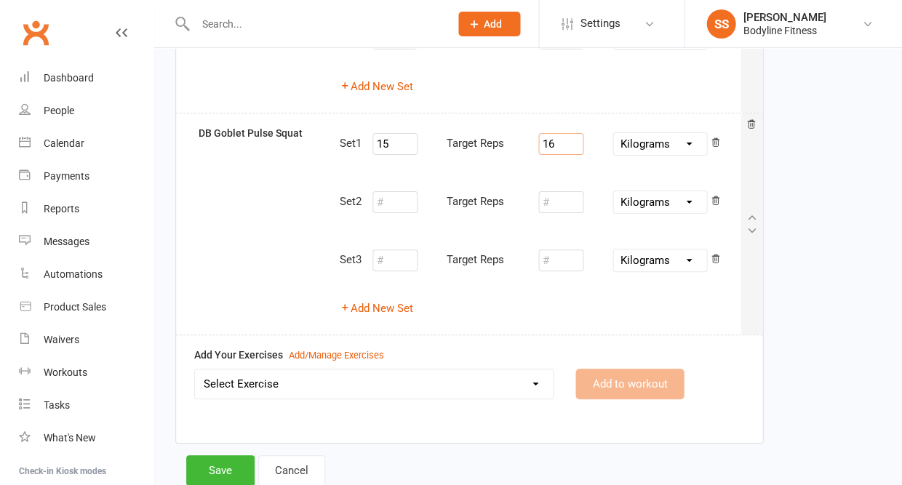
scroll to position [950, 0]
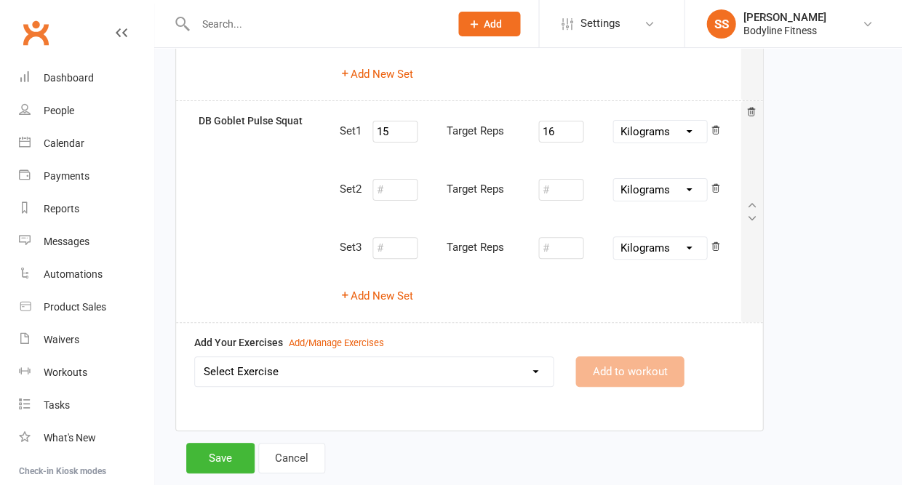
click at [463, 357] on select "Select Exercise 100's 120 Degree Knee Flexed Glute Bridges 1/2 Cuban Press 1/2 …" at bounding box center [374, 371] width 358 height 29
select select "3982"
click at [595, 356] on button "Add to workout" at bounding box center [629, 371] width 108 height 31
select select
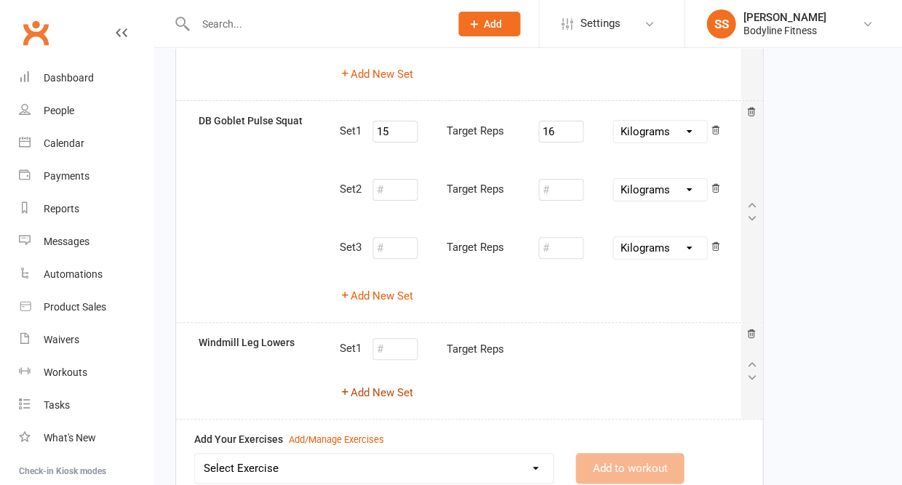
click at [397, 384] on button "Add New Set" at bounding box center [376, 392] width 73 height 17
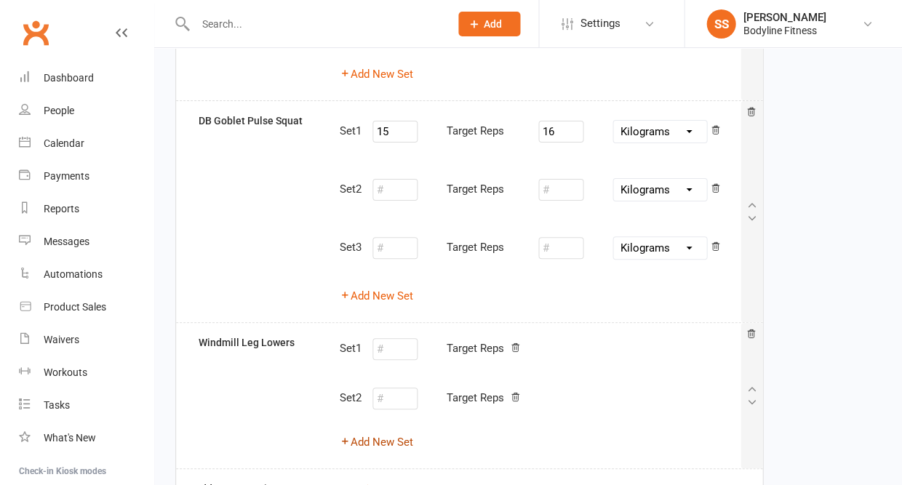
click at [388, 433] on button "Add New Set" at bounding box center [376, 441] width 73 height 17
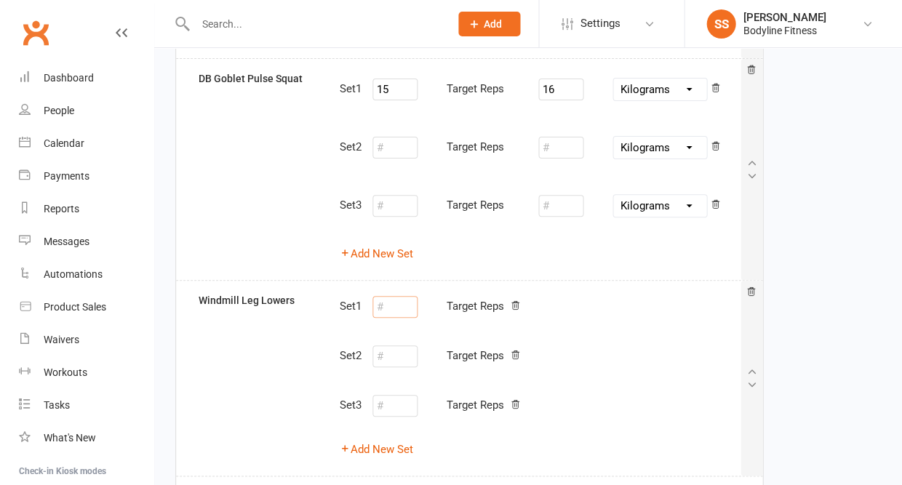
click at [401, 296] on input "number" at bounding box center [394, 307] width 45 height 22
type input "12"
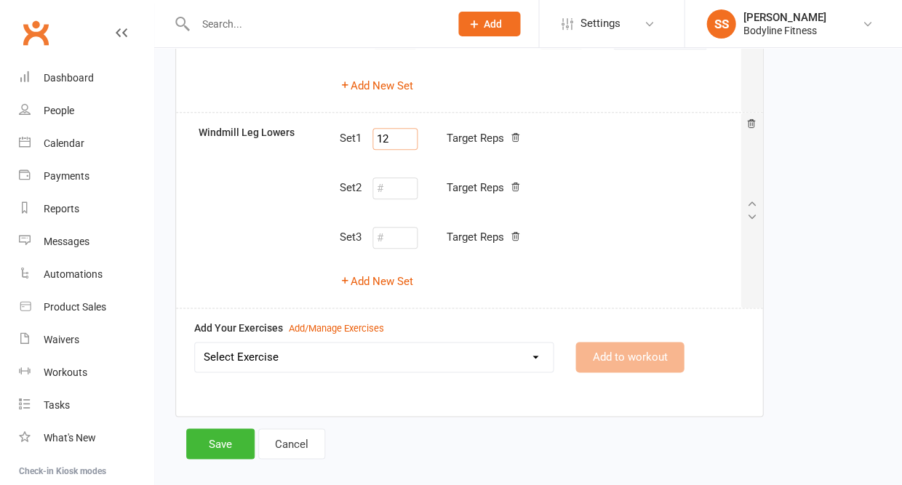
scroll to position [1160, 0]
click at [234, 429] on button "Save" at bounding box center [220, 444] width 68 height 31
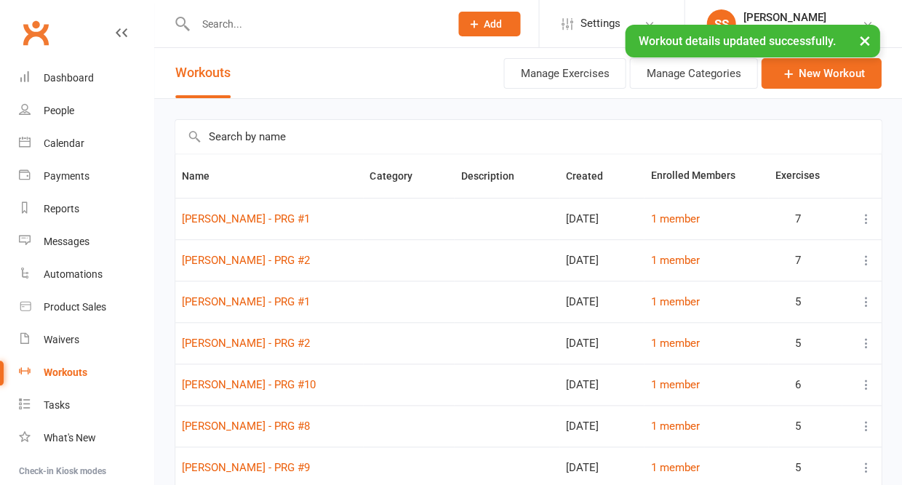
click at [238, 25] on div "× Workout details updated successfully." at bounding box center [441, 25] width 883 height 0
click at [231, 20] on input "text" at bounding box center [315, 24] width 249 height 20
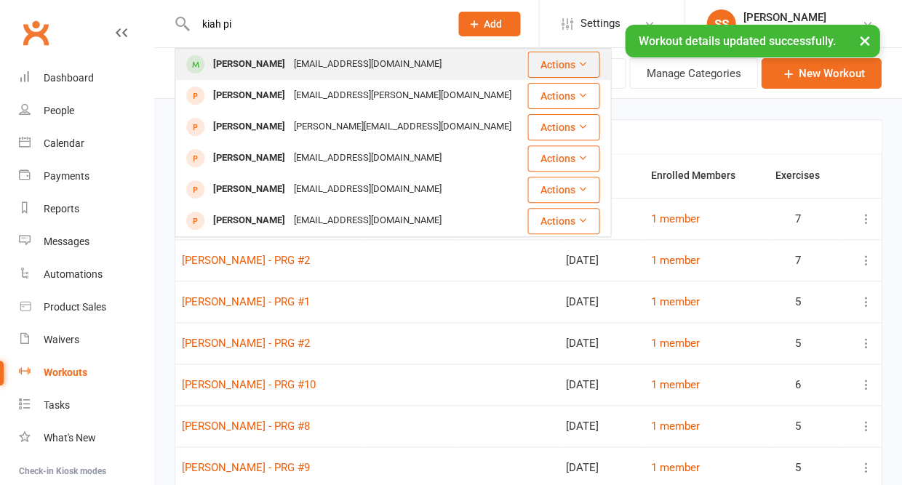
type input "kiah pi"
click at [218, 61] on div "[PERSON_NAME]" at bounding box center [249, 64] width 81 height 21
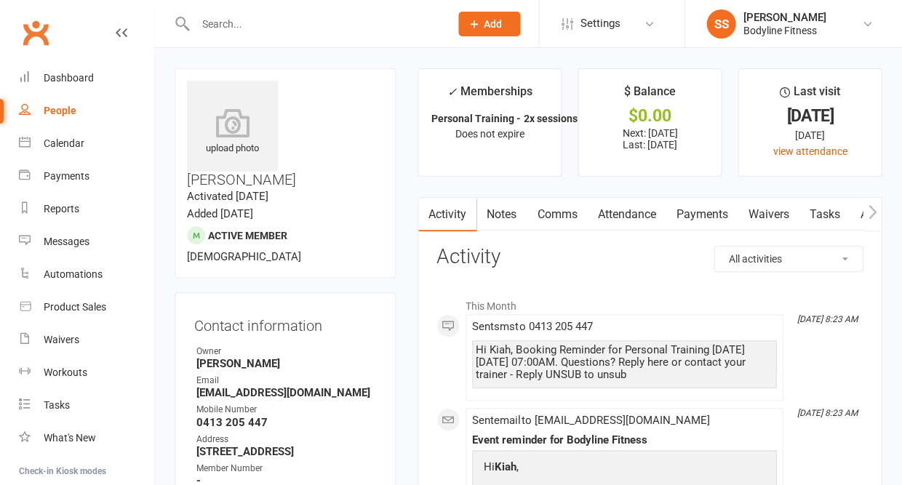
click at [870, 213] on icon "button" at bounding box center [872, 211] width 9 height 15
click at [836, 218] on link "Workouts" at bounding box center [861, 214] width 69 height 33
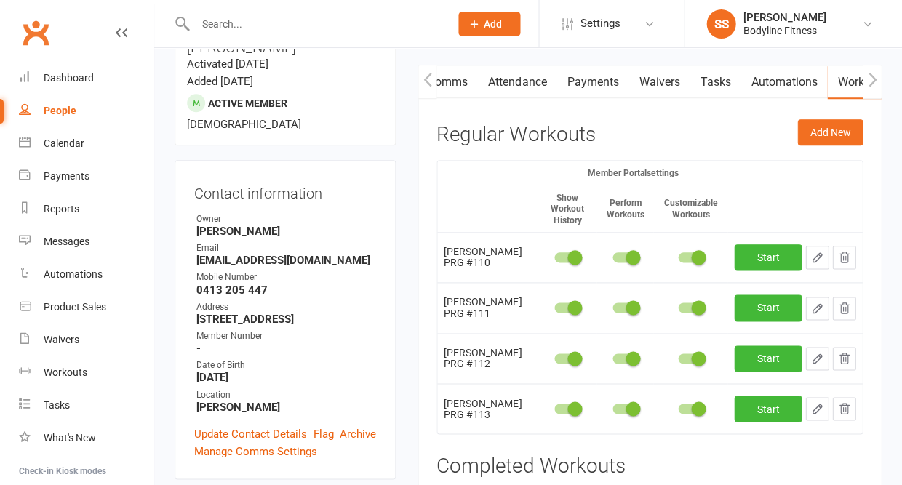
scroll to position [135, 0]
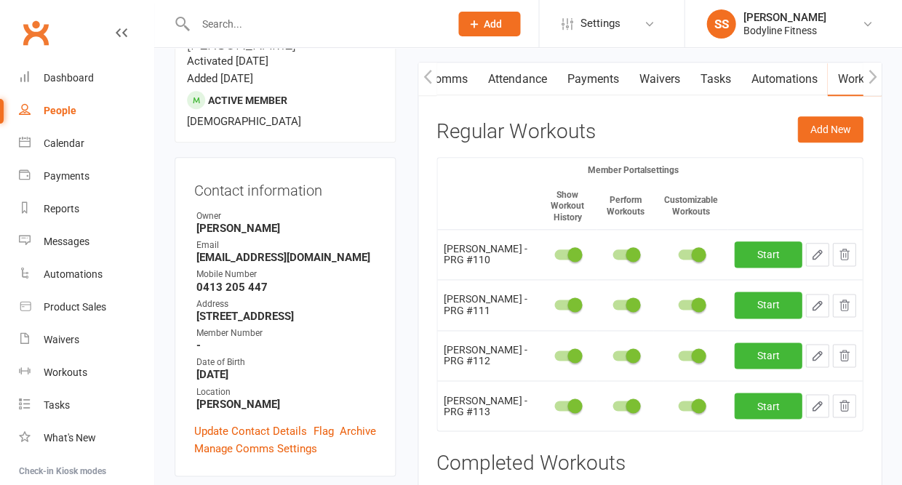
click at [849, 249] on button "button" at bounding box center [843, 254] width 23 height 23
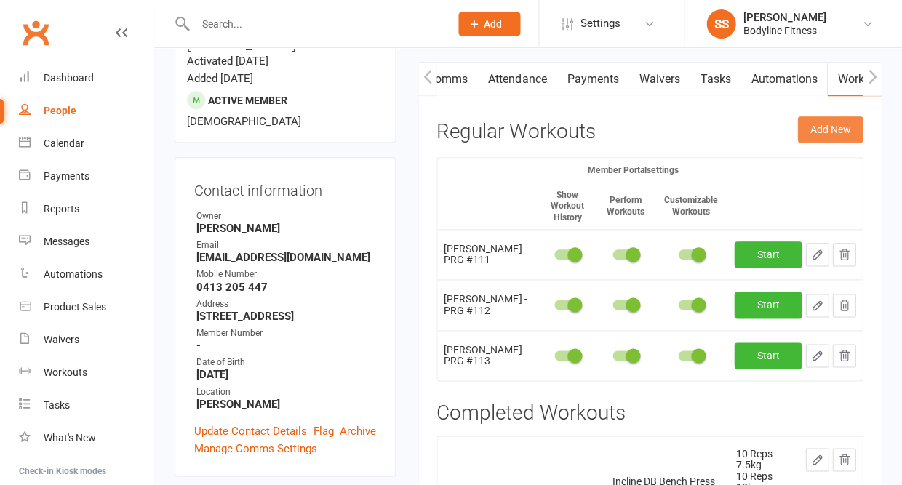
click at [814, 130] on button "Add New" at bounding box center [829, 129] width 65 height 26
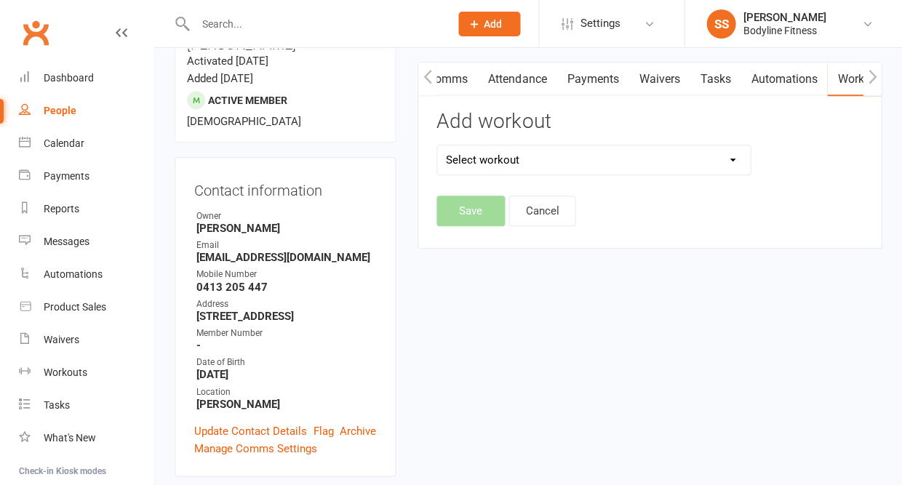
select select "6687"
click at [474, 221] on button "Save" at bounding box center [470, 211] width 68 height 31
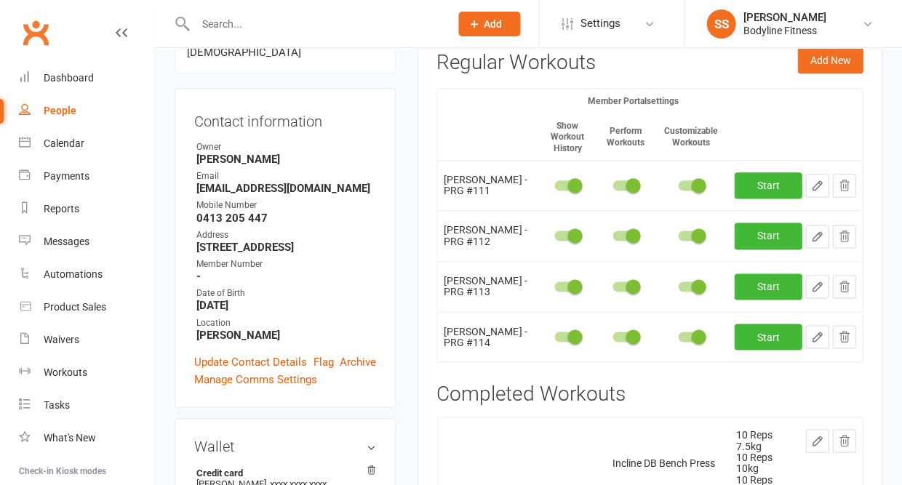
scroll to position [204, 0]
click at [816, 330] on icon "button" at bounding box center [816, 336] width 13 height 13
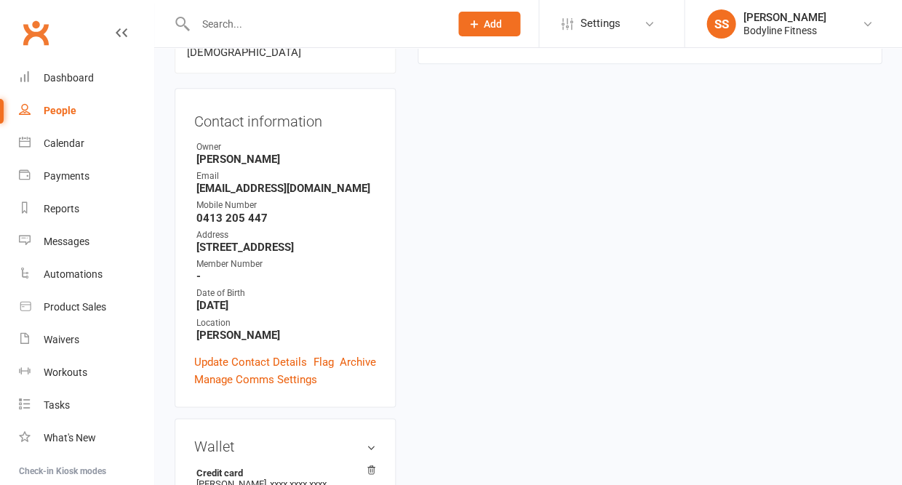
select select "Kilograms"
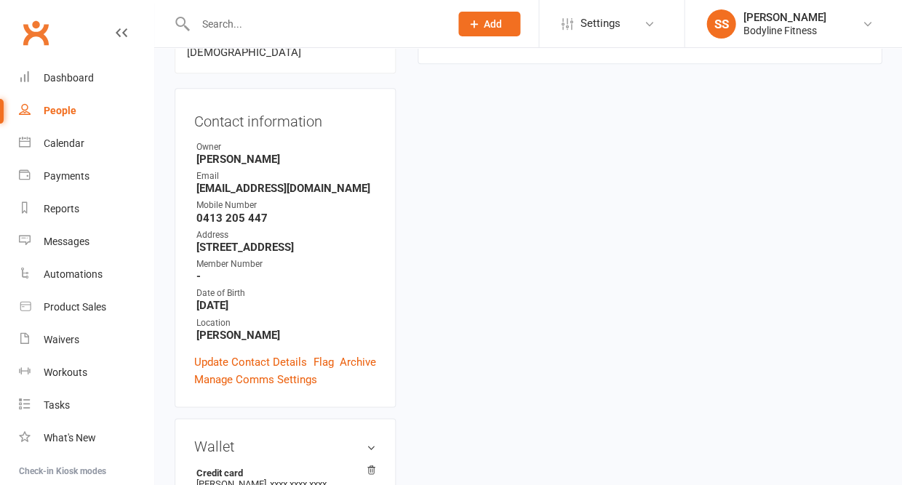
select select "Kilograms"
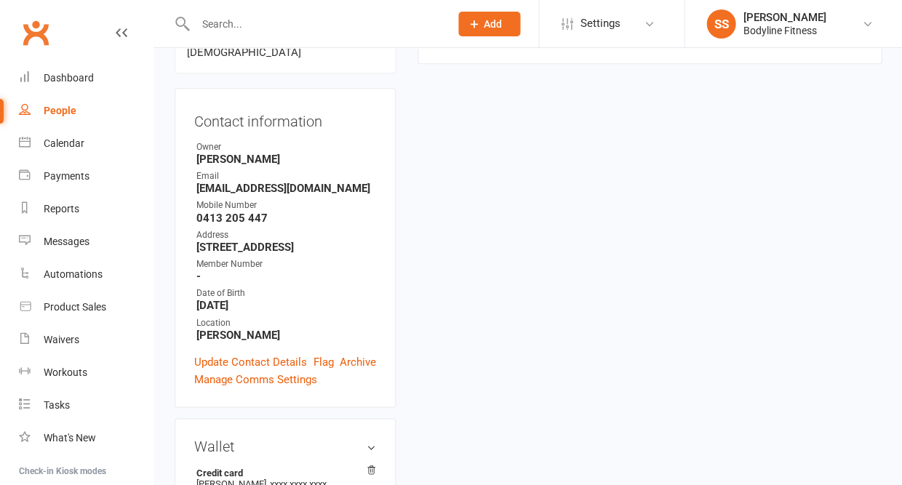
select select "Kilograms"
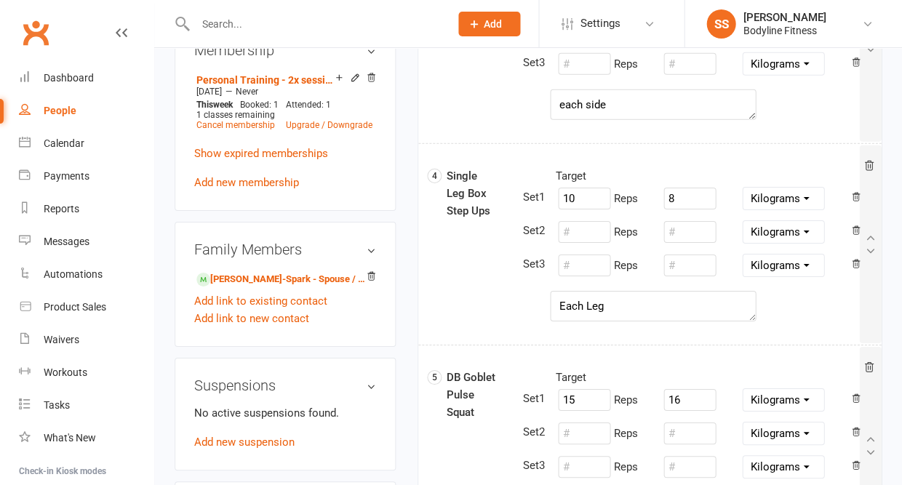
scroll to position [738, 0]
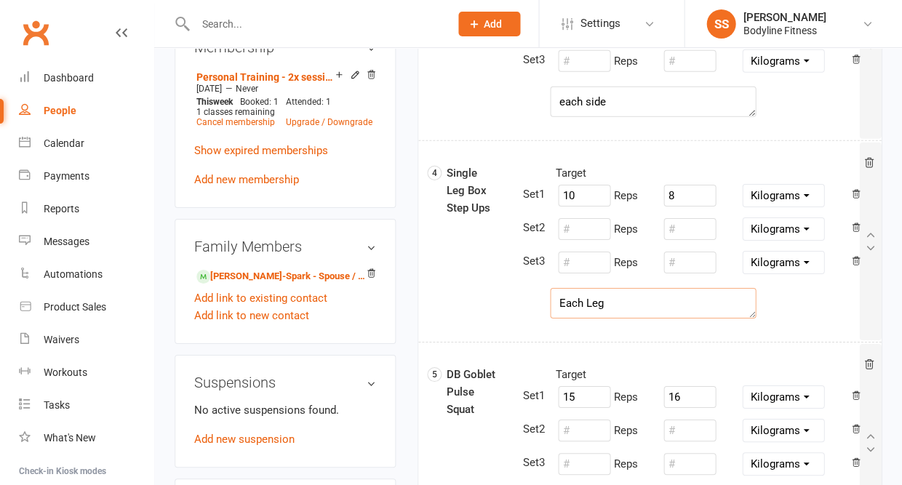
drag, startPoint x: 622, startPoint y: 306, endPoint x: 558, endPoint y: 308, distance: 64.7
click at [558, 308] on textarea "Each Leg" at bounding box center [653, 303] width 206 height 31
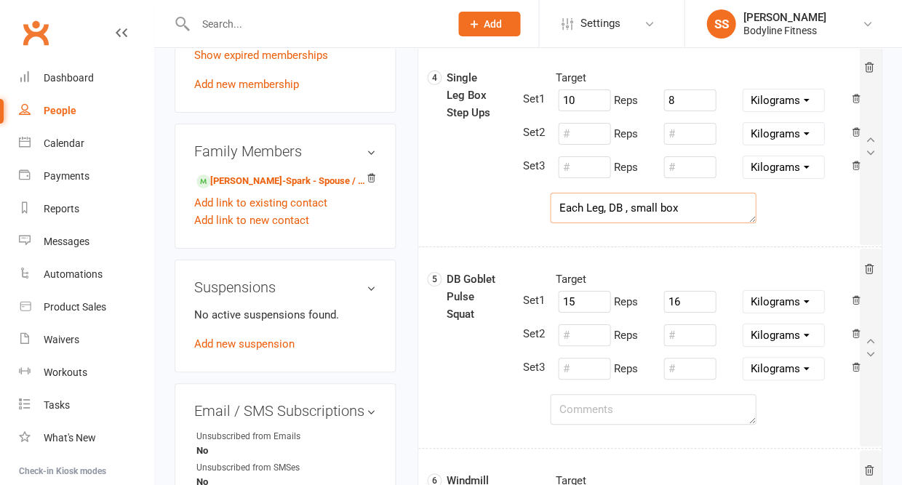
scroll to position [833, 0]
click at [571, 411] on textarea at bounding box center [653, 409] width 206 height 31
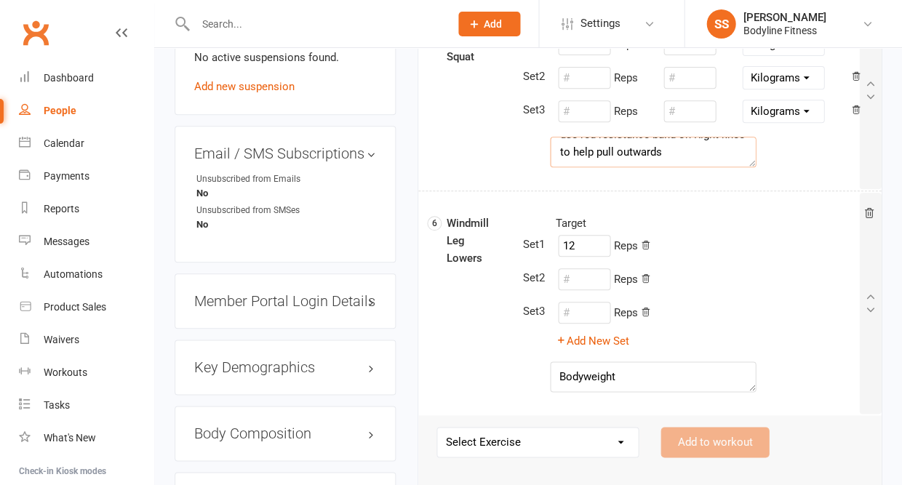
scroll to position [1097, 0]
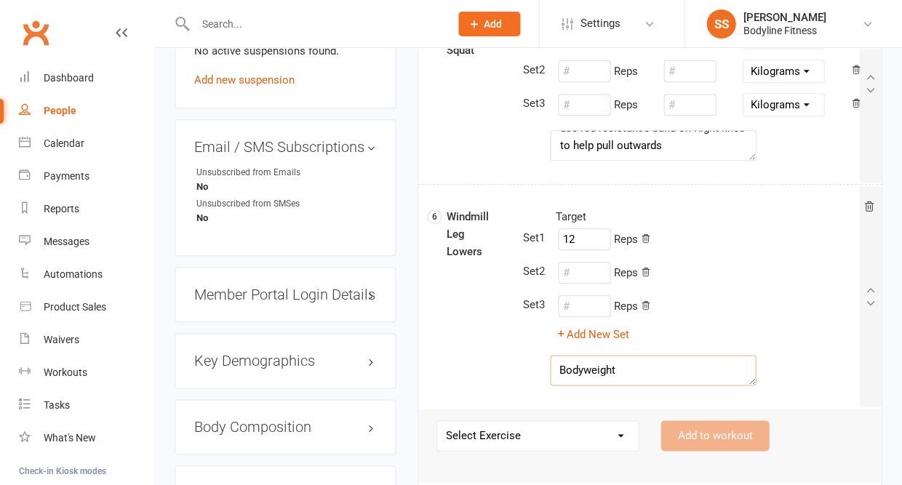
click at [613, 371] on textarea "Bodyweight" at bounding box center [653, 370] width 206 height 31
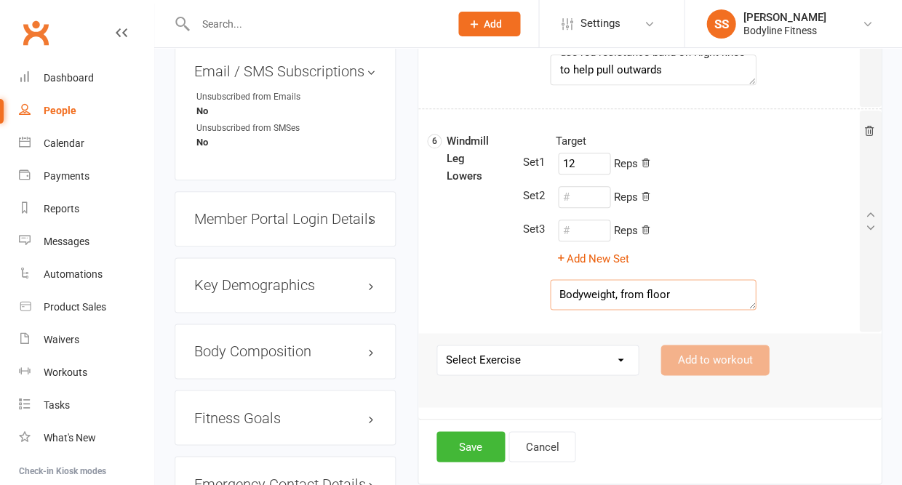
scroll to position [1225, 0]
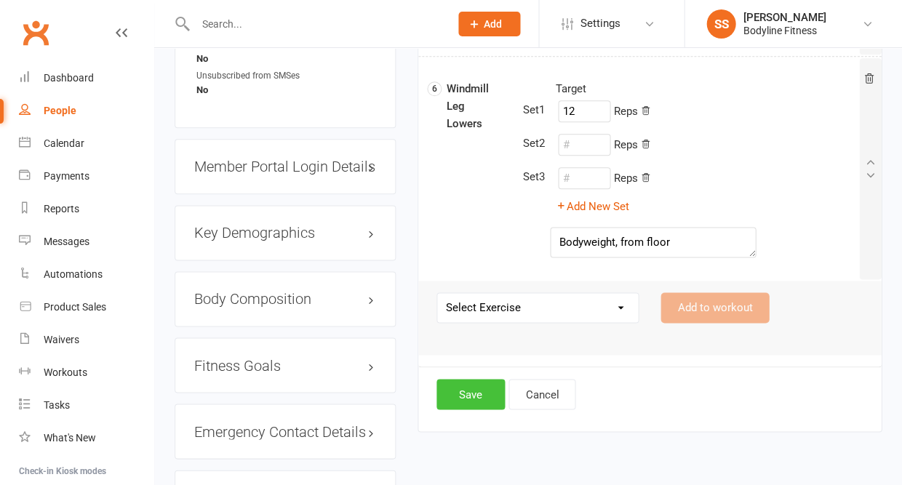
click at [464, 380] on button "Save" at bounding box center [470, 394] width 68 height 31
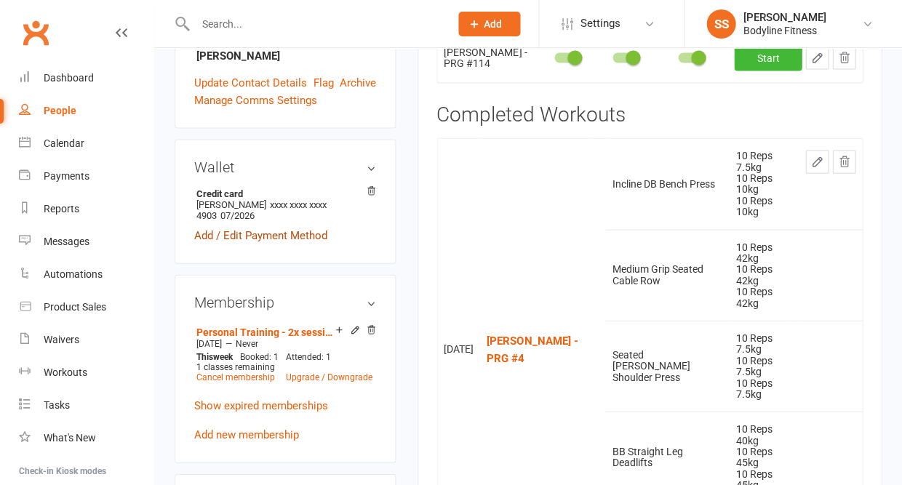
scroll to position [441, 0]
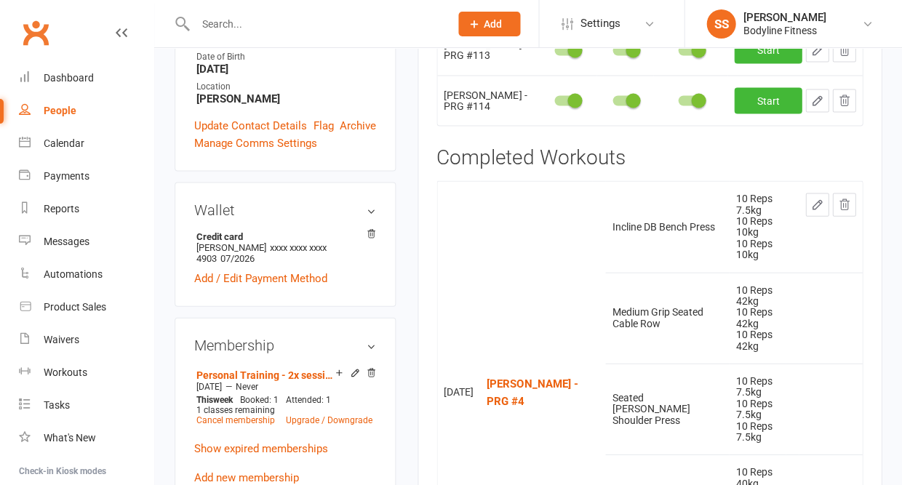
click at [238, 24] on input "text" at bounding box center [315, 24] width 249 height 20
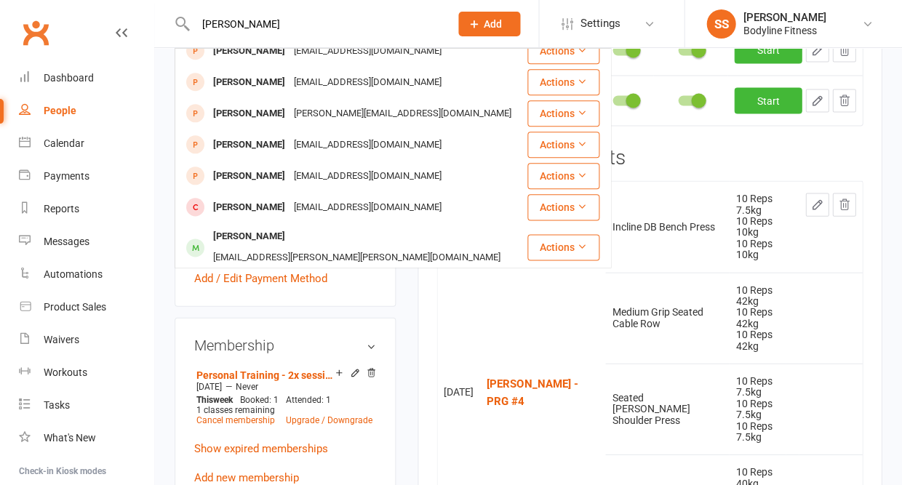
scroll to position [243, 0]
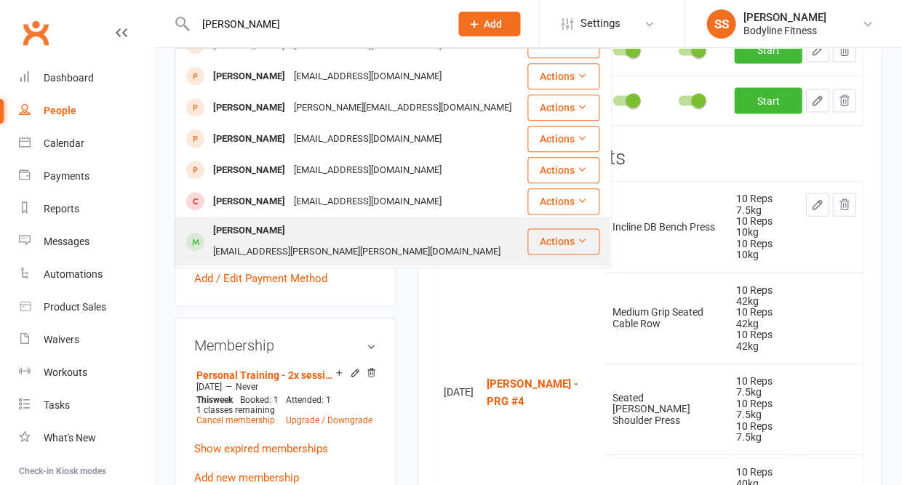
click at [240, 220] on div "[PERSON_NAME]" at bounding box center [249, 230] width 81 height 21
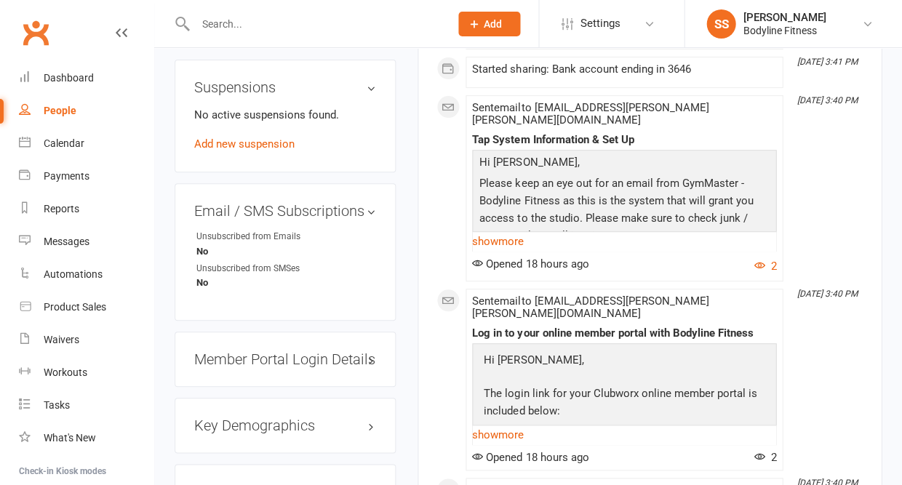
scroll to position [1023, 0]
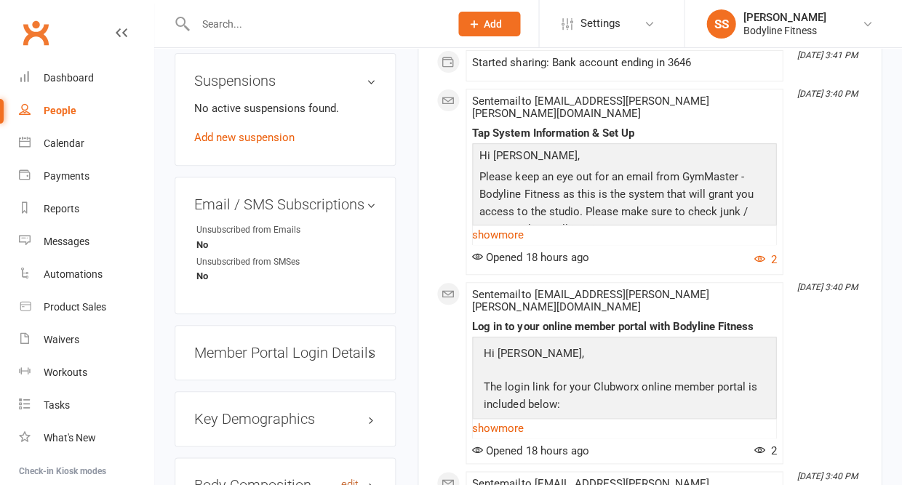
click at [348, 479] on link "edit" at bounding box center [349, 485] width 17 height 12
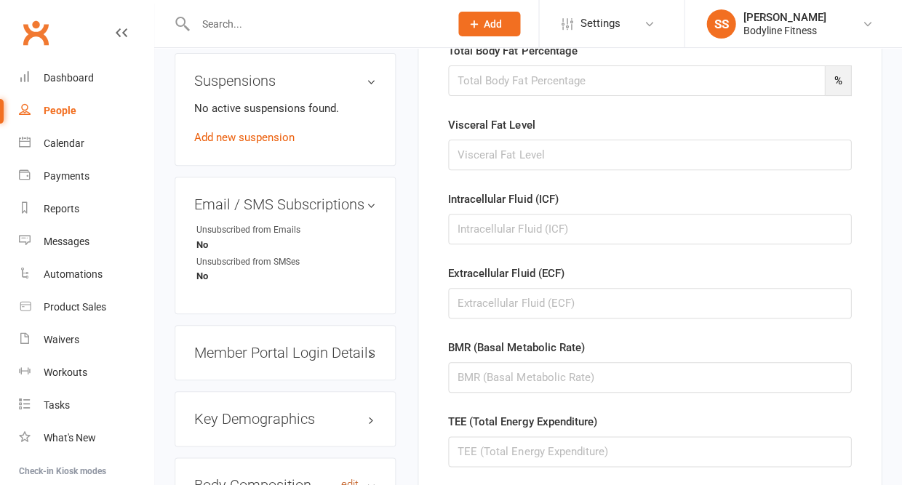
scroll to position [111, 0]
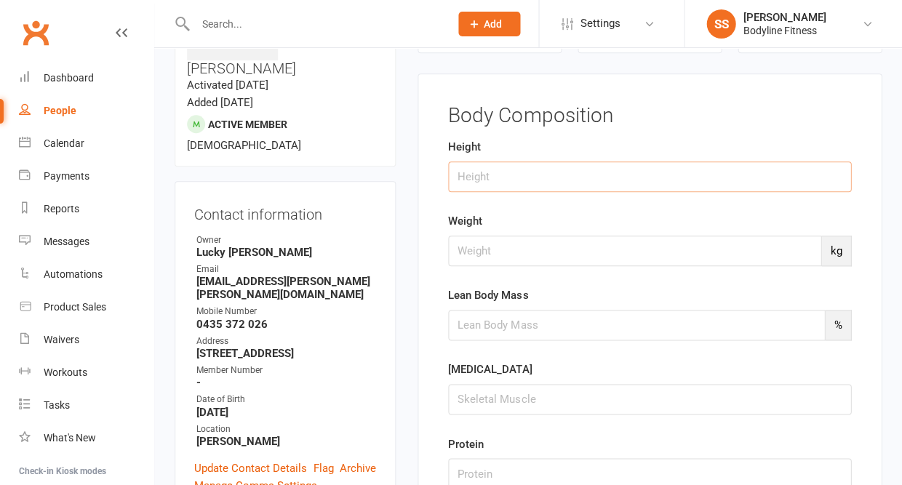
click at [516, 169] on input "string" at bounding box center [649, 176] width 403 height 31
click at [480, 248] on input "number" at bounding box center [634, 251] width 373 height 31
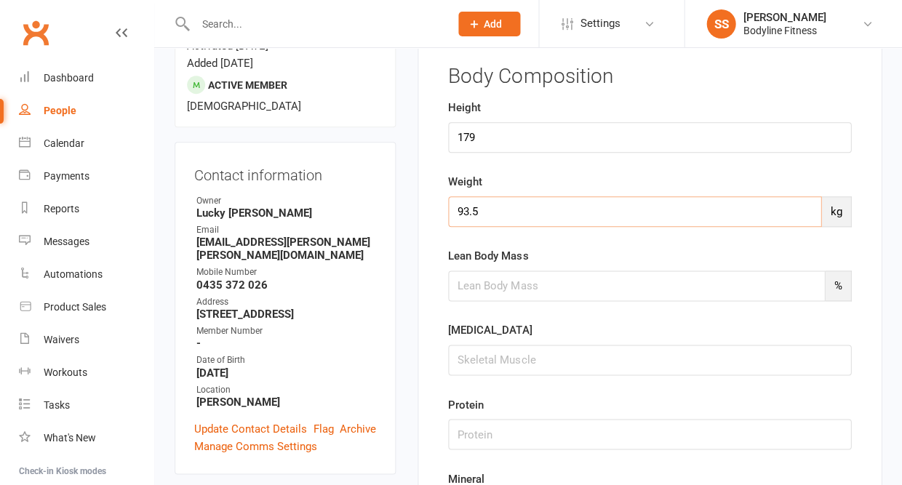
scroll to position [162, 0]
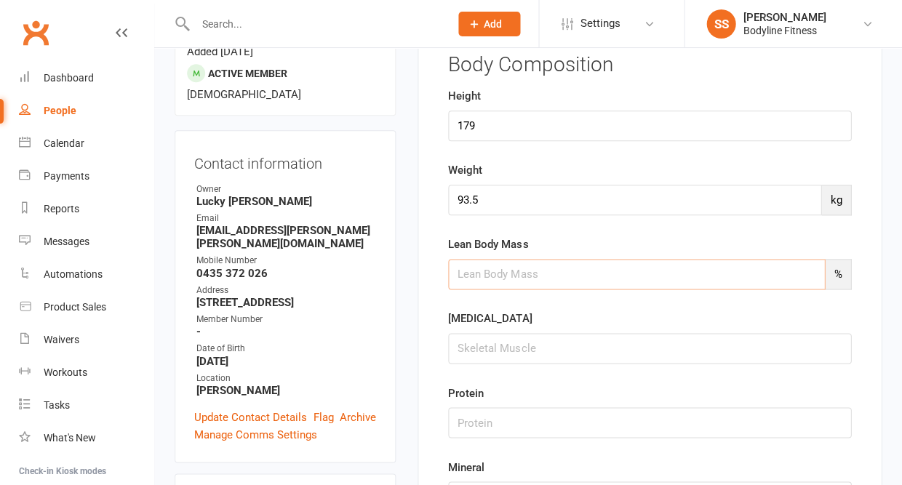
click at [461, 276] on input "number" at bounding box center [636, 274] width 377 height 31
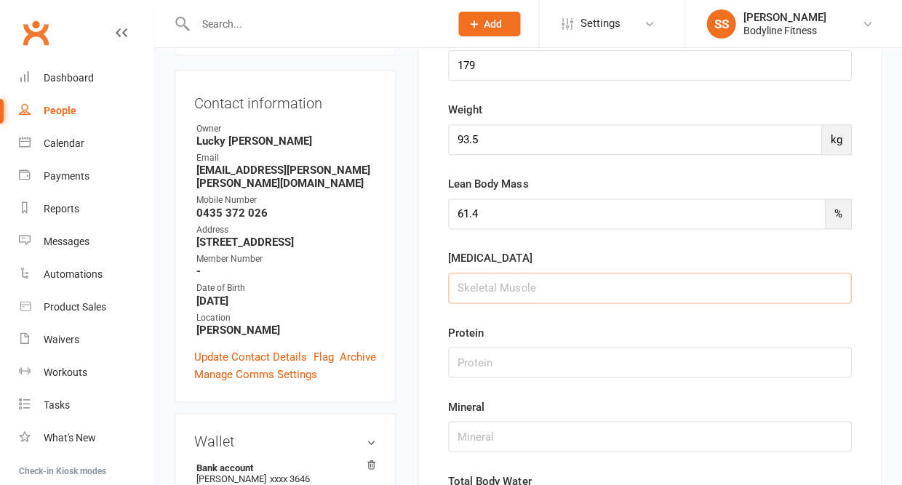
click at [471, 292] on input "string" at bounding box center [649, 288] width 403 height 31
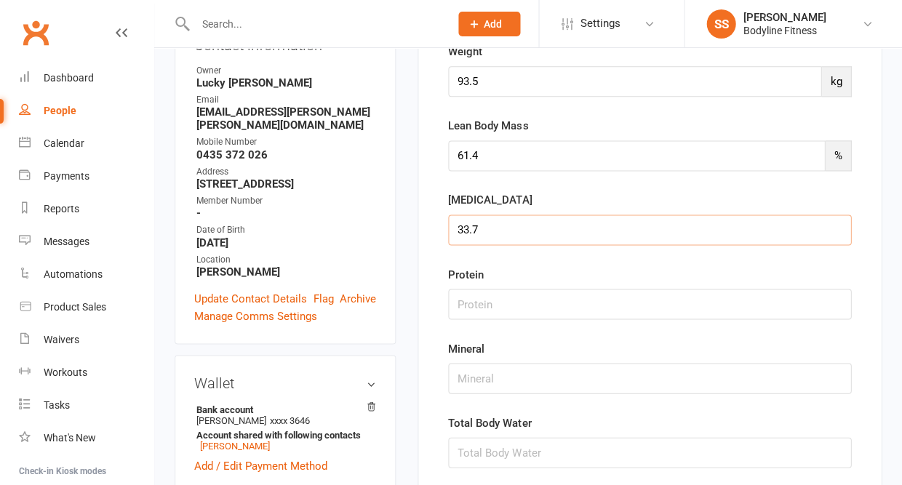
scroll to position [295, 0]
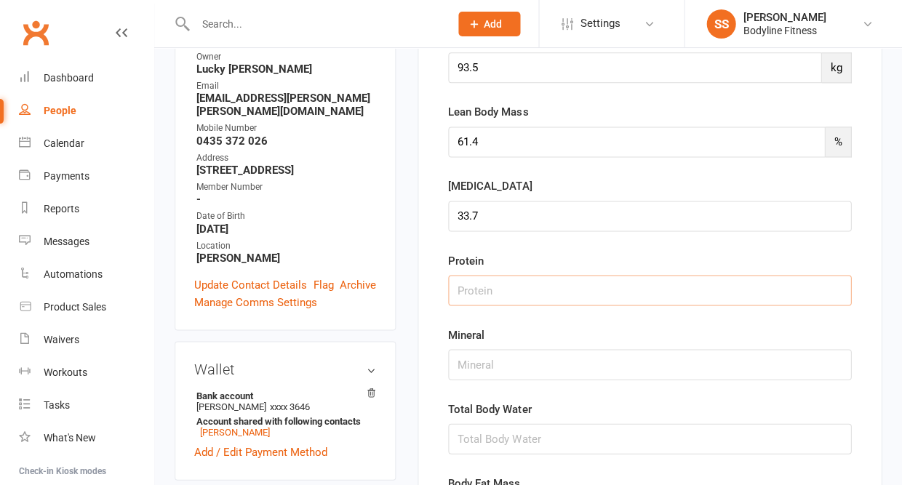
click at [499, 294] on input "string" at bounding box center [649, 290] width 403 height 31
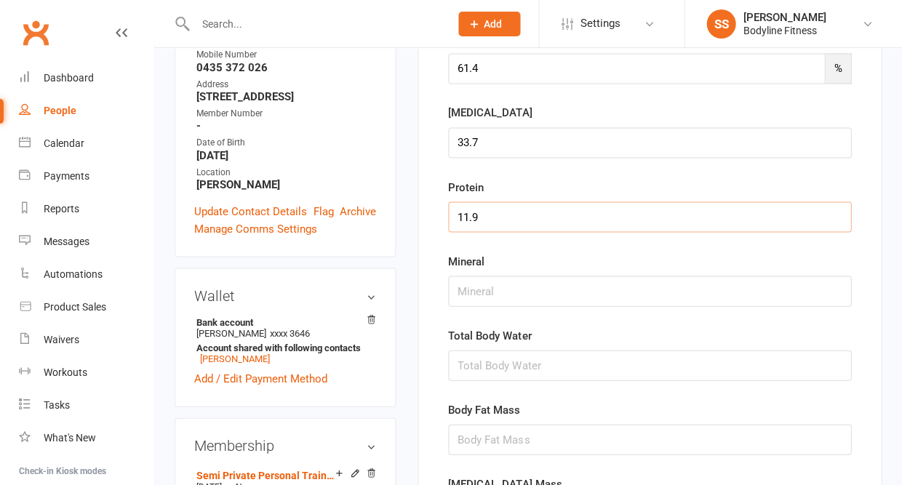
scroll to position [396, 0]
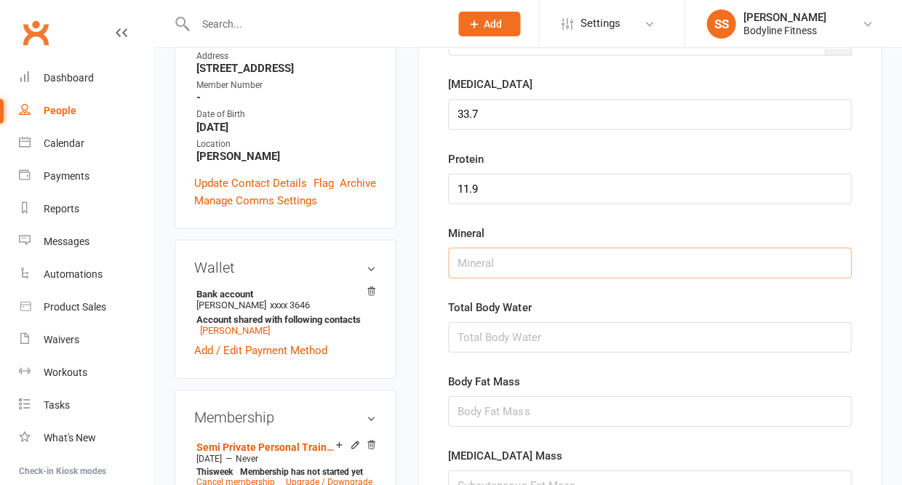
click at [473, 265] on input "string" at bounding box center [649, 262] width 403 height 31
click at [470, 335] on input "string" at bounding box center [649, 336] width 403 height 31
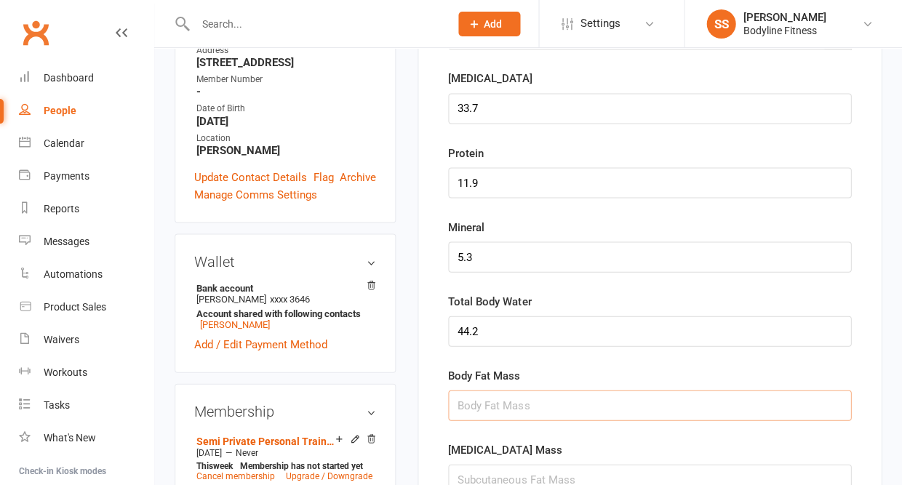
click at [471, 406] on input "string" at bounding box center [649, 405] width 403 height 31
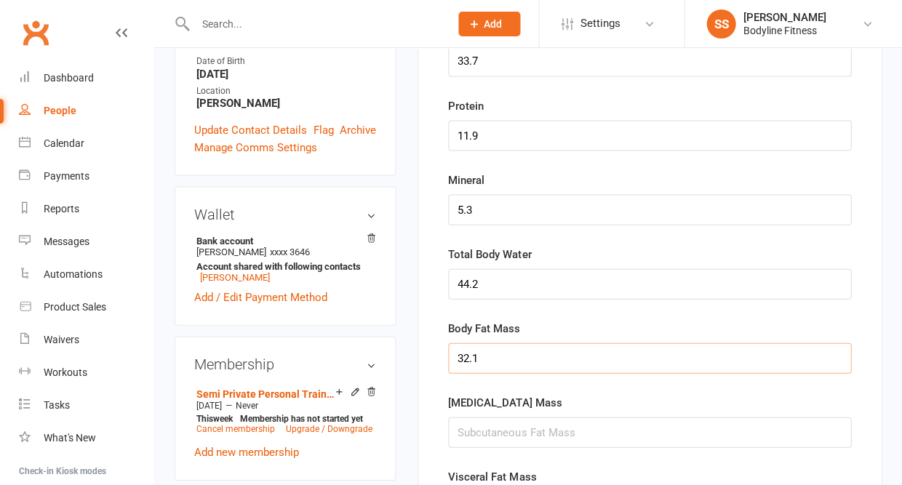
scroll to position [473, 0]
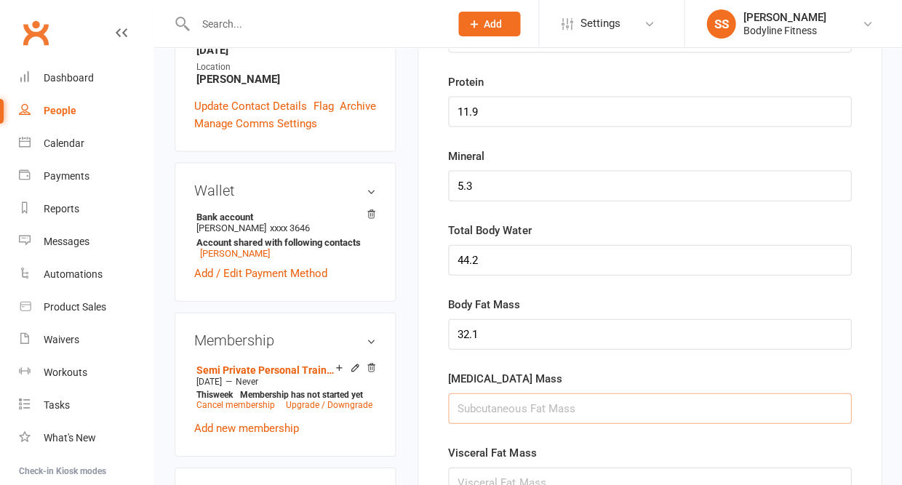
click at [471, 407] on input "string" at bounding box center [649, 408] width 403 height 31
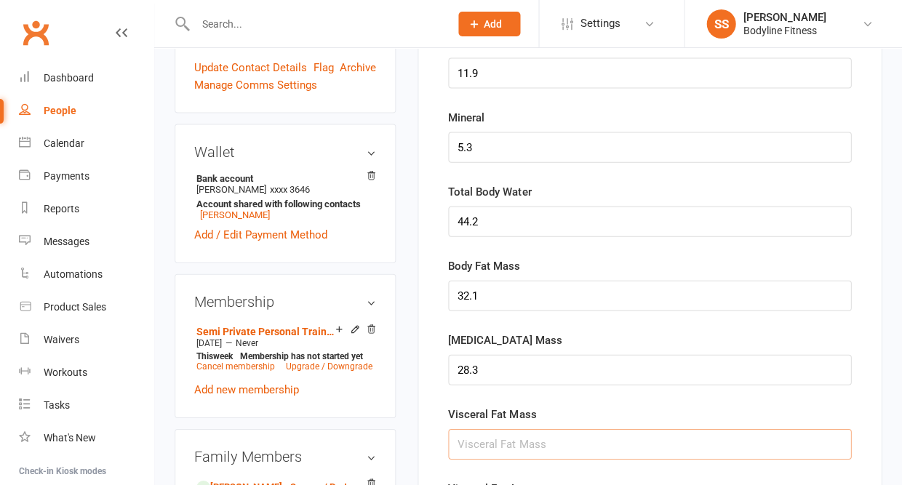
click at [473, 442] on input "string" at bounding box center [649, 443] width 403 height 31
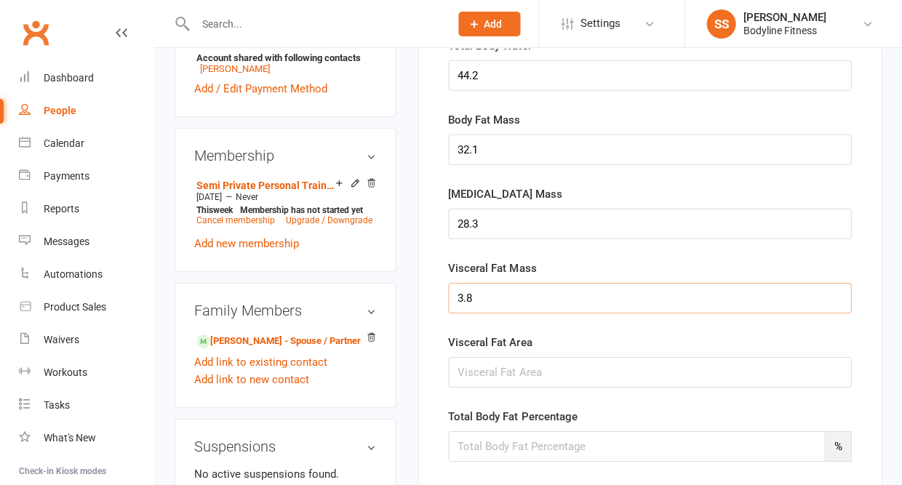
scroll to position [690, 0]
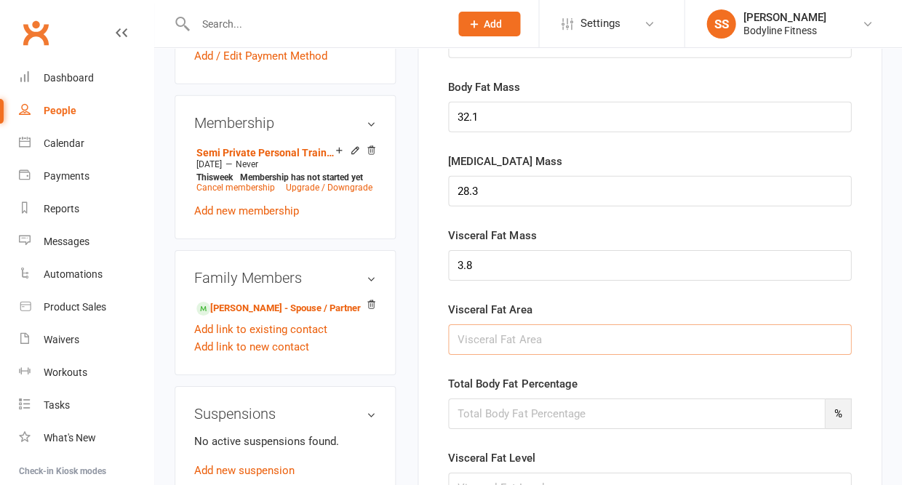
click at [472, 337] on input "string" at bounding box center [649, 339] width 403 height 31
click at [471, 412] on input "number" at bounding box center [636, 414] width 377 height 31
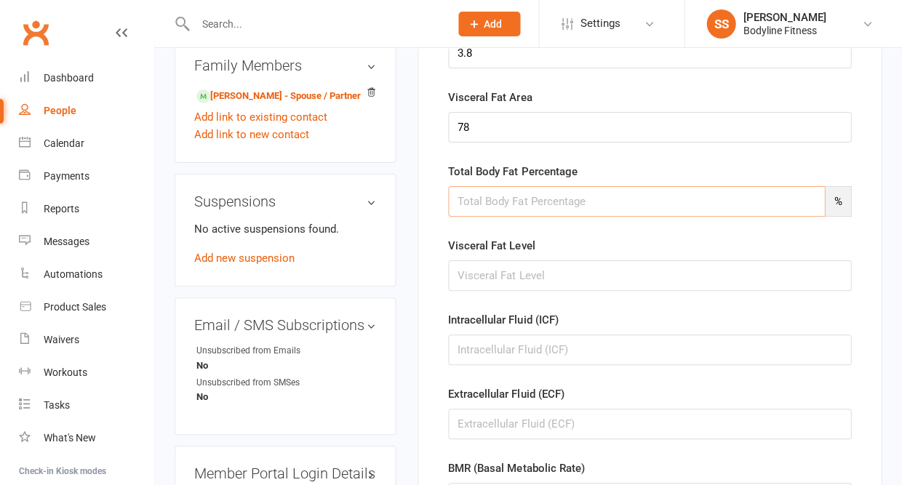
scroll to position [905, 0]
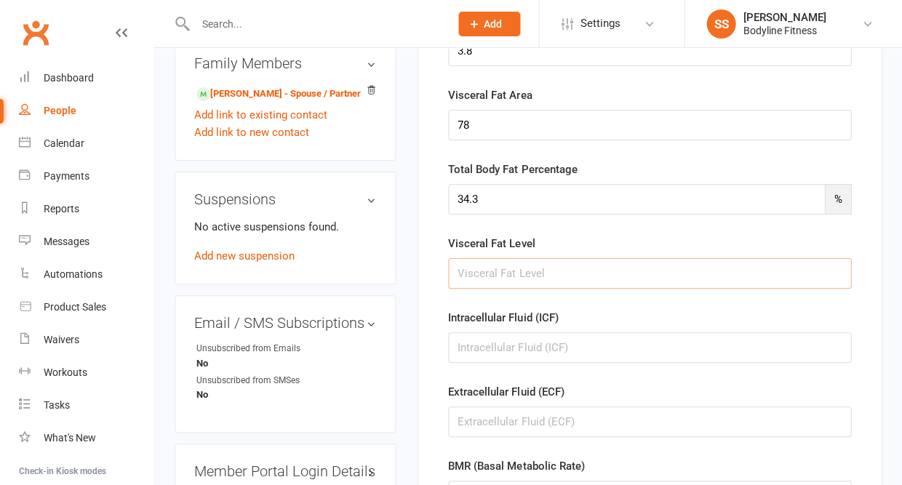
click at [472, 271] on input "string" at bounding box center [649, 273] width 403 height 31
click at [480, 343] on input "string" at bounding box center [649, 347] width 403 height 31
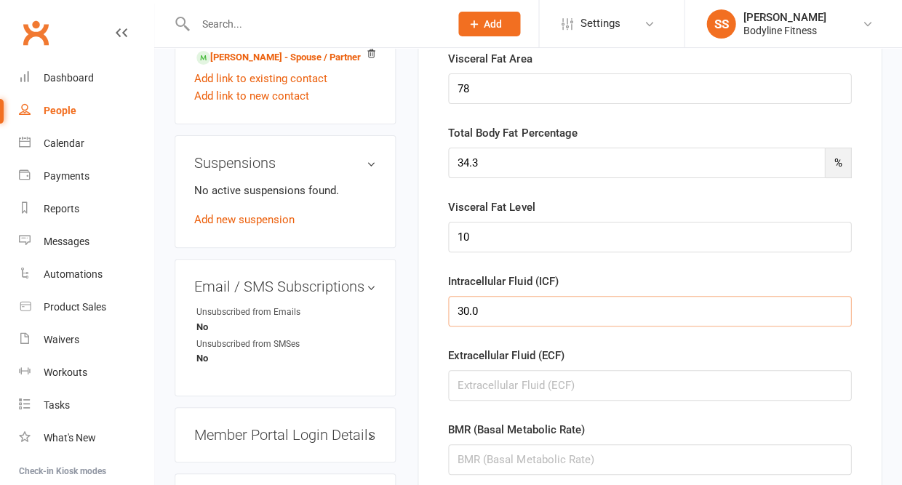
scroll to position [964, 0]
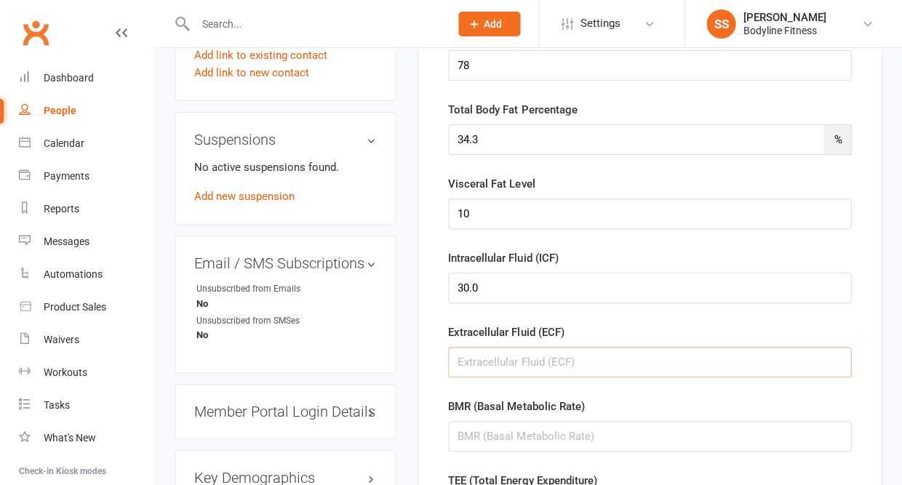
click at [476, 361] on input "string" at bounding box center [649, 362] width 403 height 31
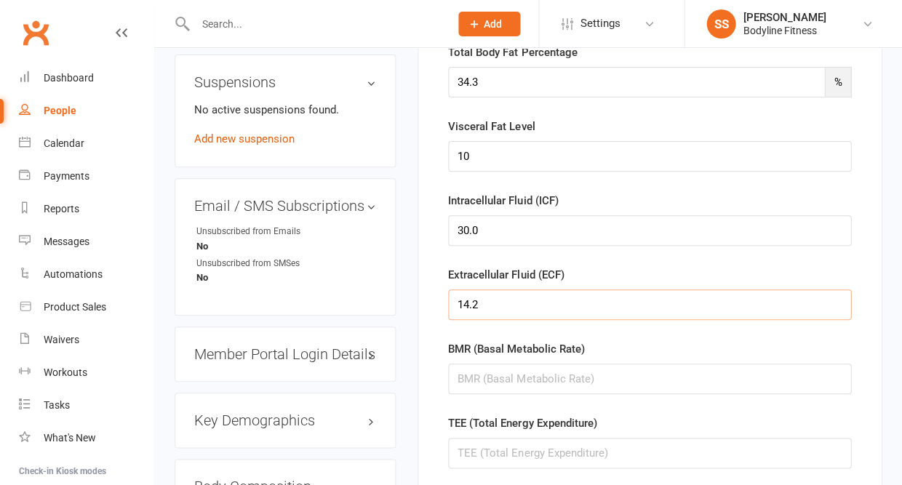
scroll to position [1091, 0]
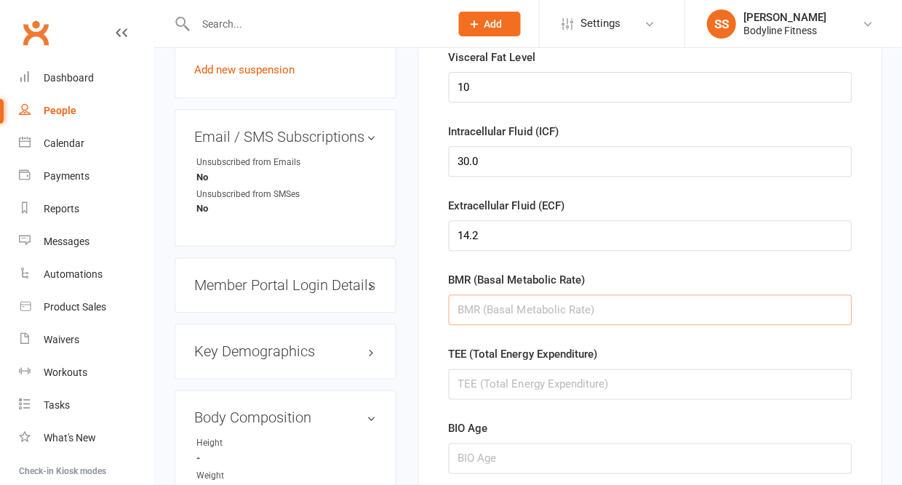
click at [485, 310] on input "string" at bounding box center [649, 310] width 403 height 31
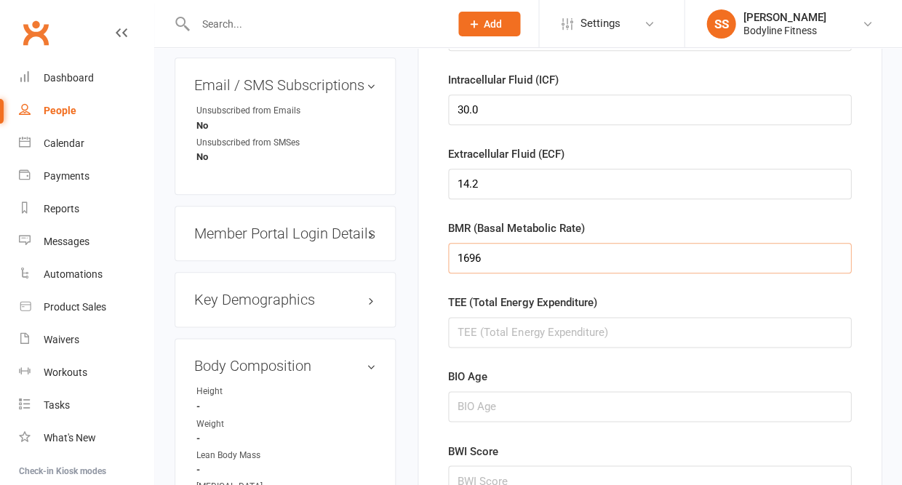
scroll to position [1148, 0]
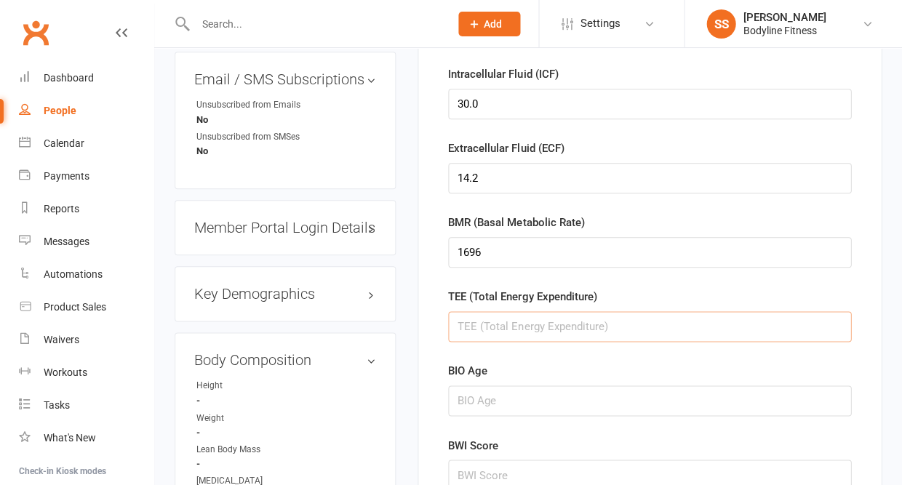
click at [487, 332] on input "string" at bounding box center [649, 326] width 403 height 31
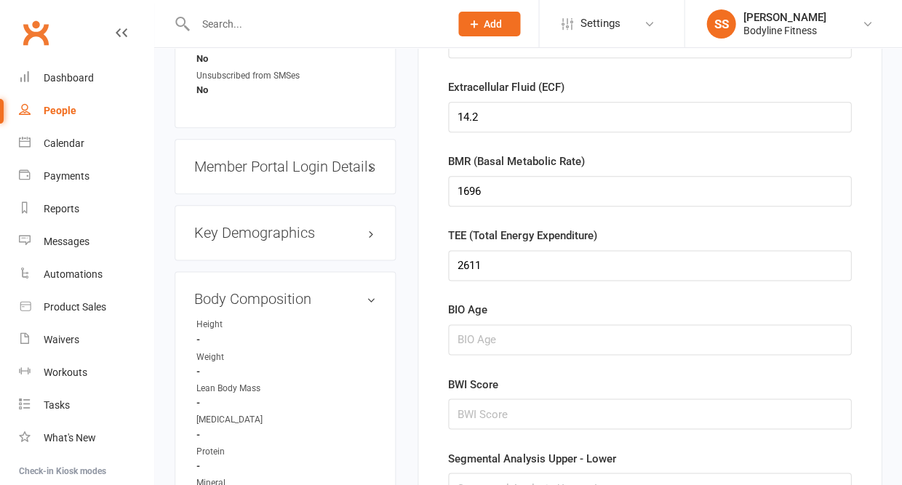
click at [486, 362] on form "Height Weight 93.5 kg Lean Body Mass 61.4 % [MEDICAL_DATA] Protein Mineral Tota…" at bounding box center [649, 31] width 403 height 1982
click at [483, 347] on input "string" at bounding box center [649, 339] width 403 height 31
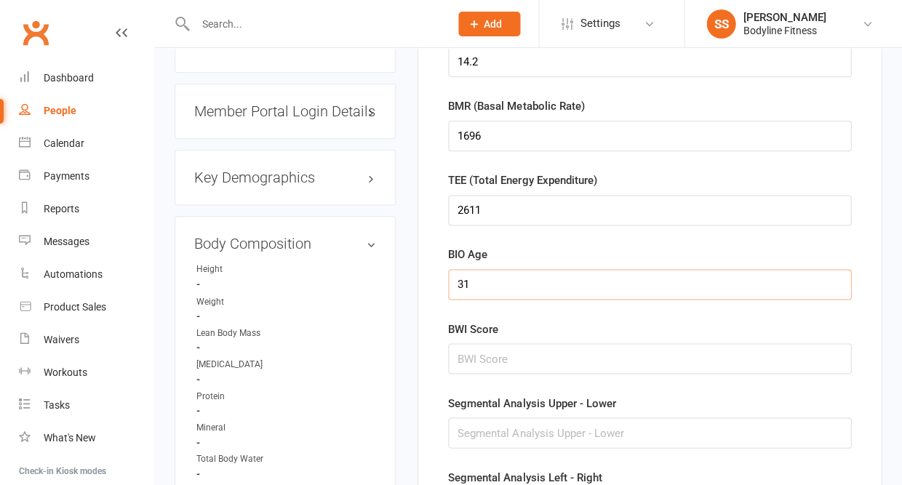
scroll to position [1308, 0]
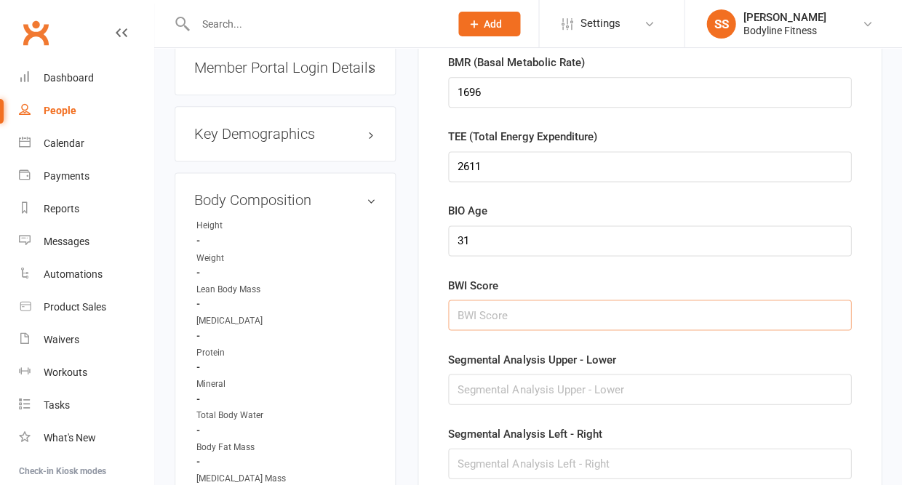
click at [475, 317] on input "string" at bounding box center [649, 315] width 403 height 31
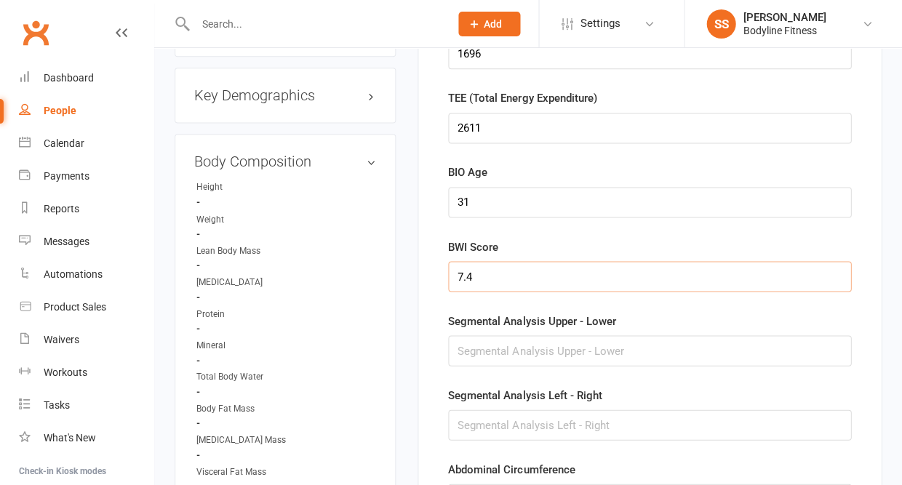
scroll to position [1363, 0]
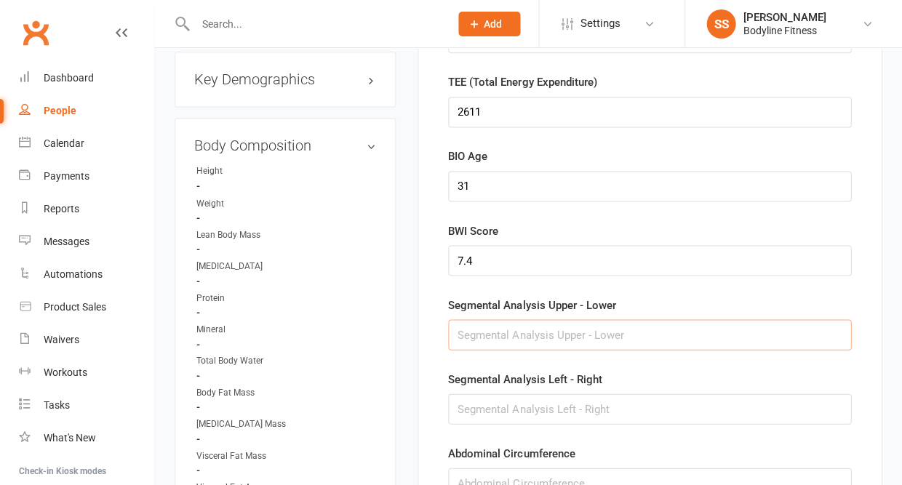
click at [477, 342] on input "text" at bounding box center [649, 334] width 403 height 31
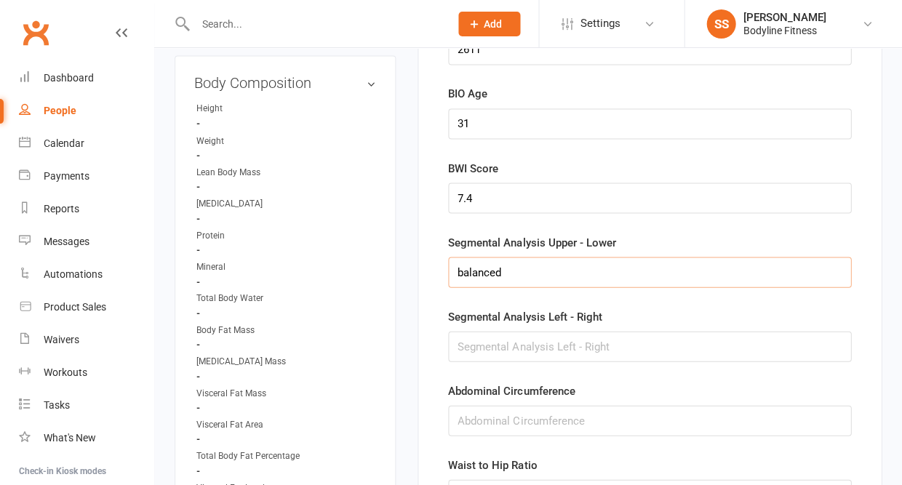
scroll to position [1468, 0]
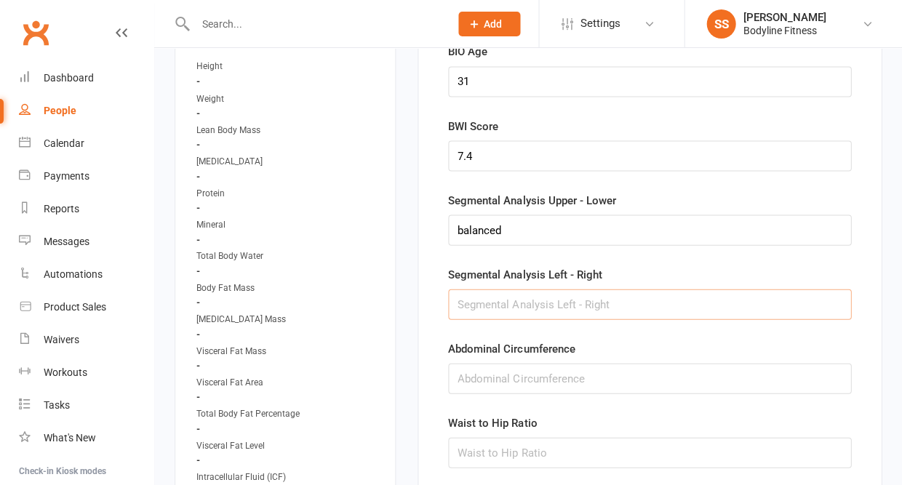
click at [469, 316] on input "text" at bounding box center [649, 304] width 403 height 31
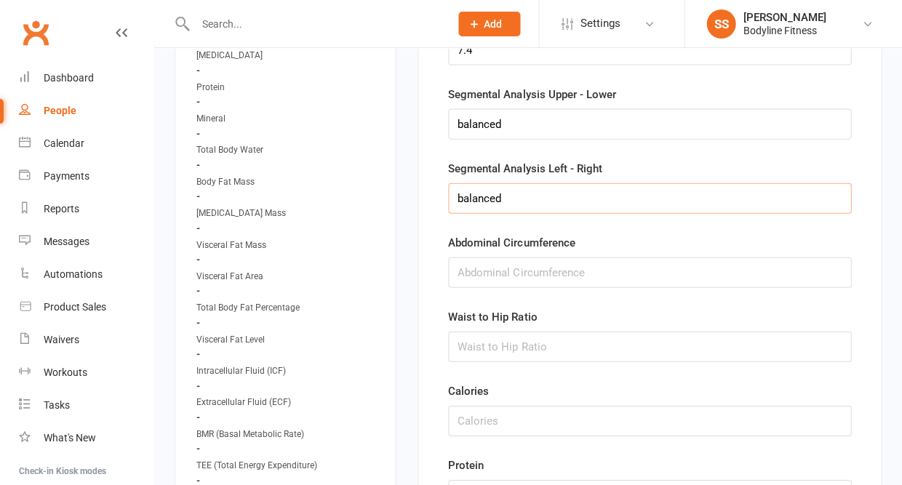
scroll to position [1583, 0]
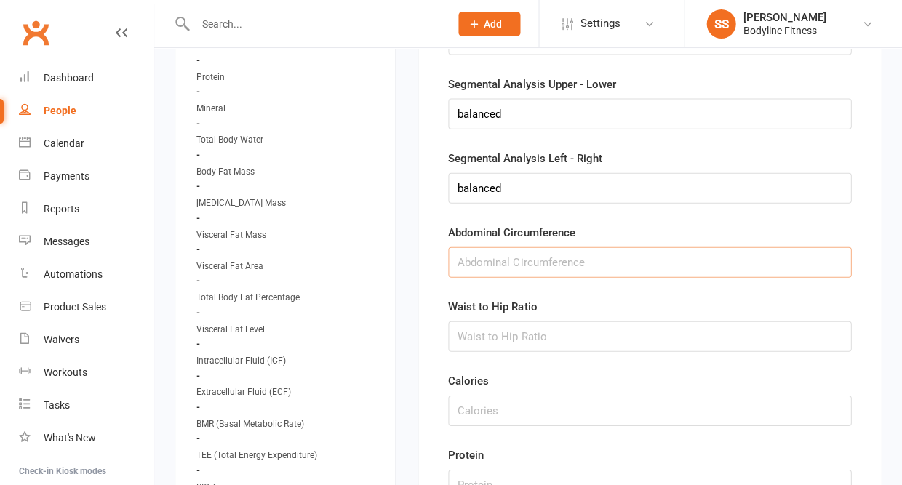
click at [471, 275] on input "string" at bounding box center [649, 262] width 403 height 31
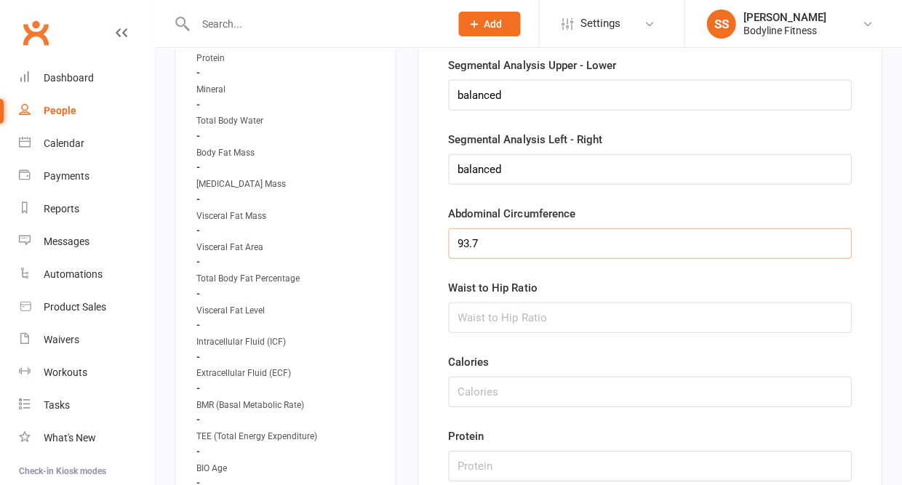
scroll to position [1633, 0]
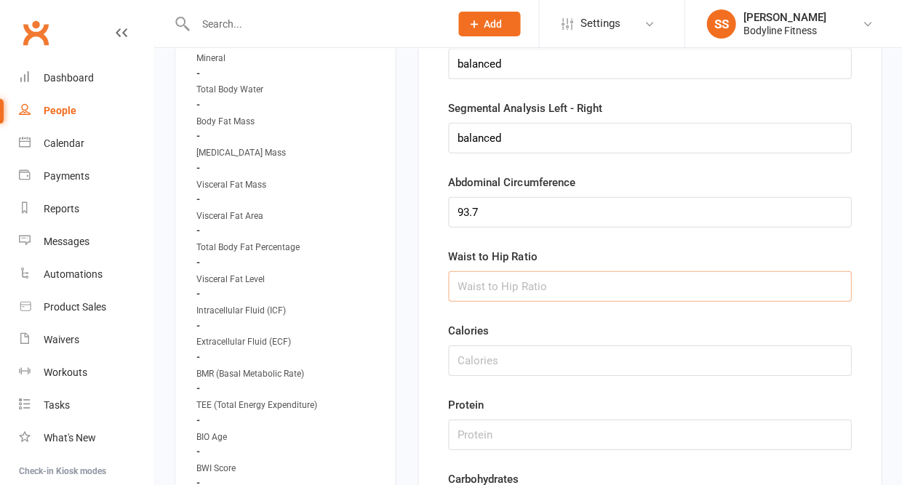
click at [473, 284] on input "string" at bounding box center [649, 286] width 403 height 31
click at [478, 361] on input "string" at bounding box center [649, 359] width 403 height 31
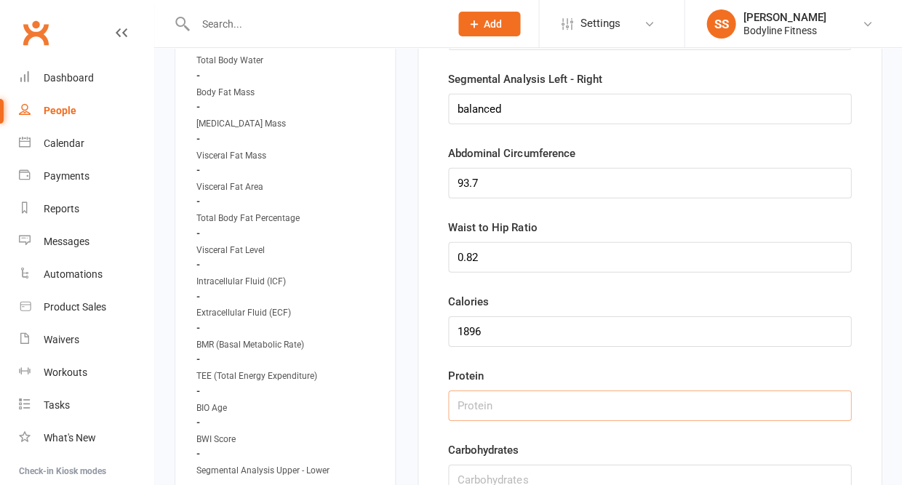
click at [480, 399] on input "string" at bounding box center [649, 406] width 403 height 31
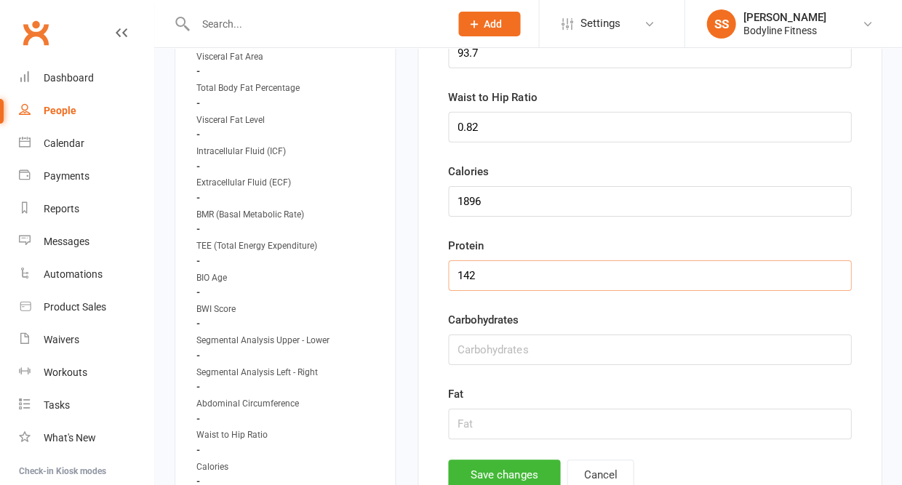
scroll to position [1833, 0]
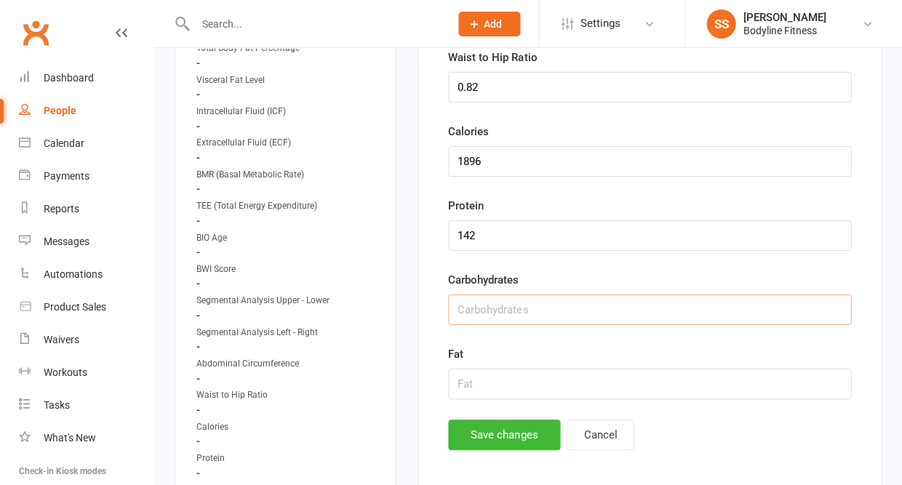
click at [479, 320] on input "string" at bounding box center [649, 310] width 403 height 31
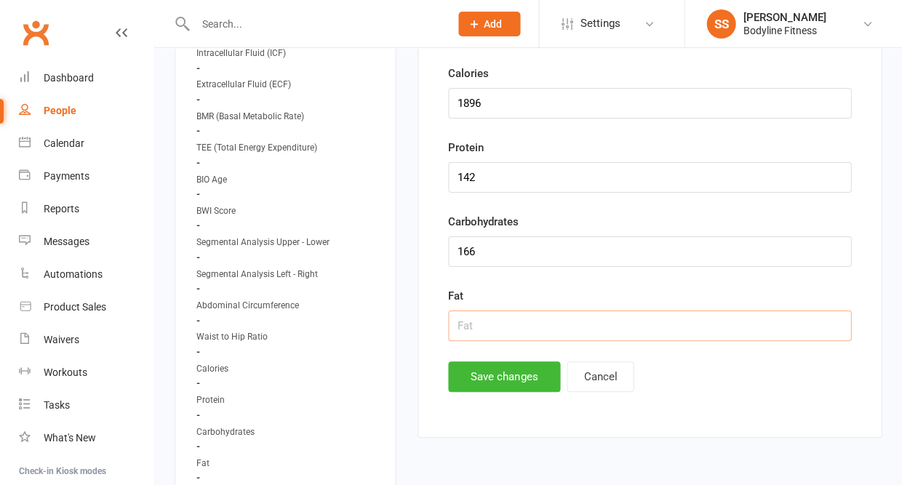
click at [475, 324] on input "string" at bounding box center [649, 326] width 403 height 31
click at [482, 377] on button "Save changes" at bounding box center [504, 376] width 112 height 31
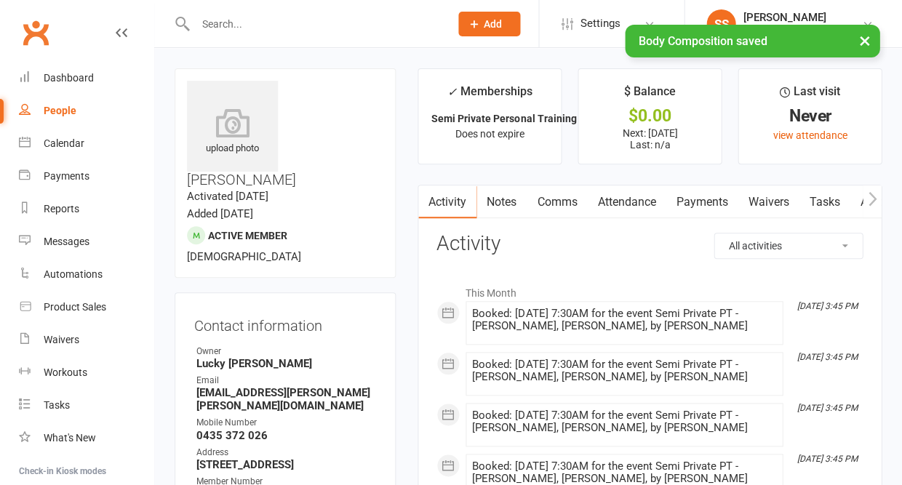
scroll to position [0, 0]
click at [870, 201] on icon "button" at bounding box center [872, 198] width 9 height 15
click at [833, 201] on link "Workouts" at bounding box center [861, 201] width 69 height 33
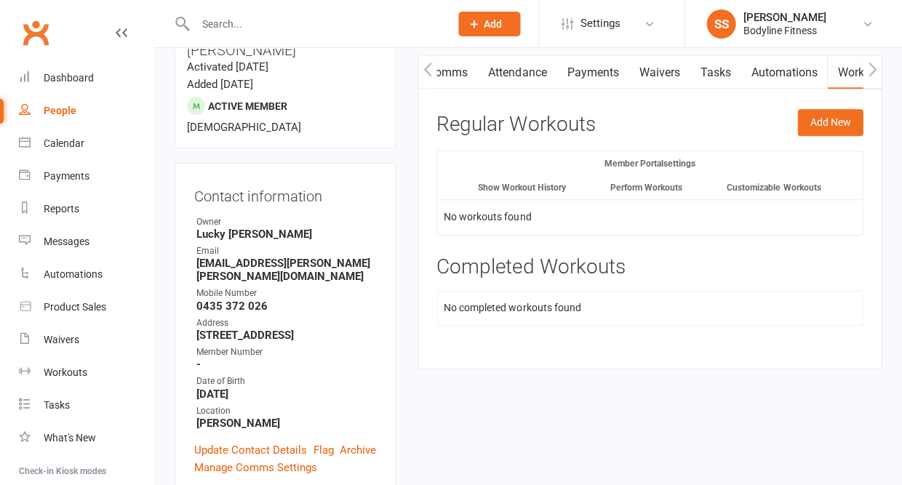
scroll to position [129, 0]
click at [821, 116] on button "Add New" at bounding box center [829, 122] width 65 height 26
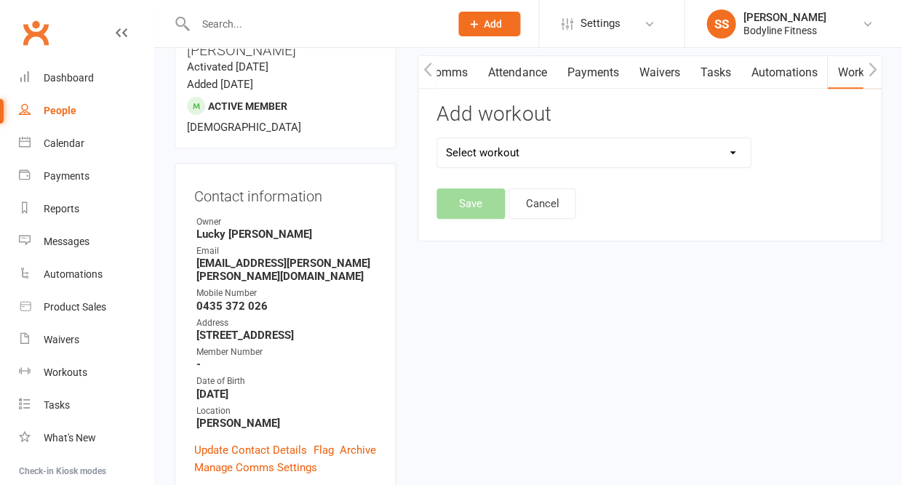
click at [873, 72] on icon "button" at bounding box center [872, 70] width 8 height 14
click at [753, 67] on link "Assessments" at bounding box center [746, 72] width 89 height 33
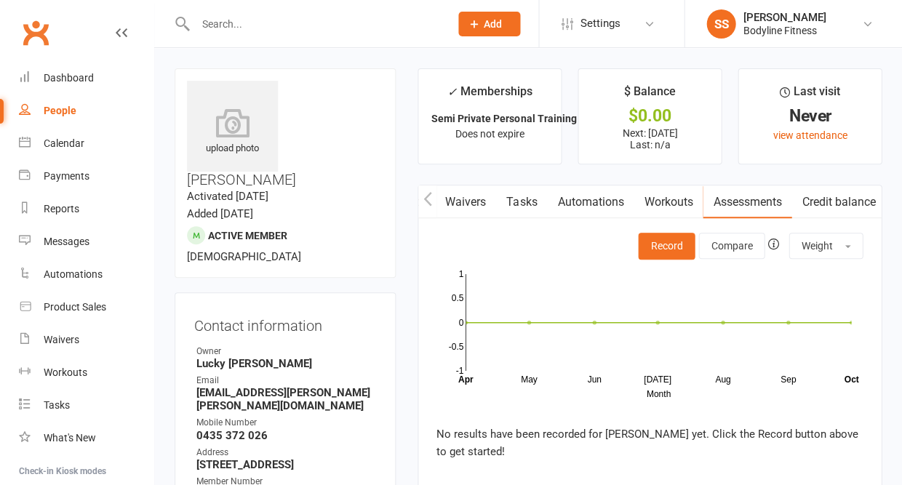
scroll to position [110, 0]
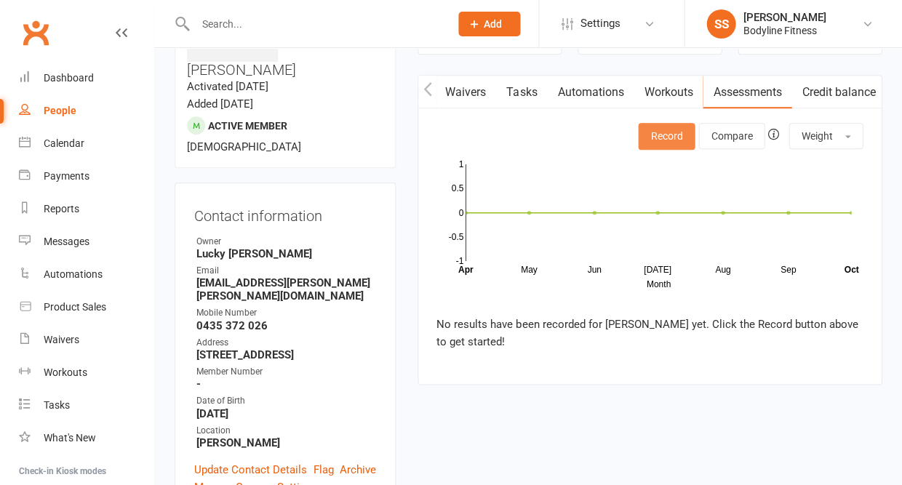
click at [668, 147] on button "Record" at bounding box center [666, 136] width 57 height 26
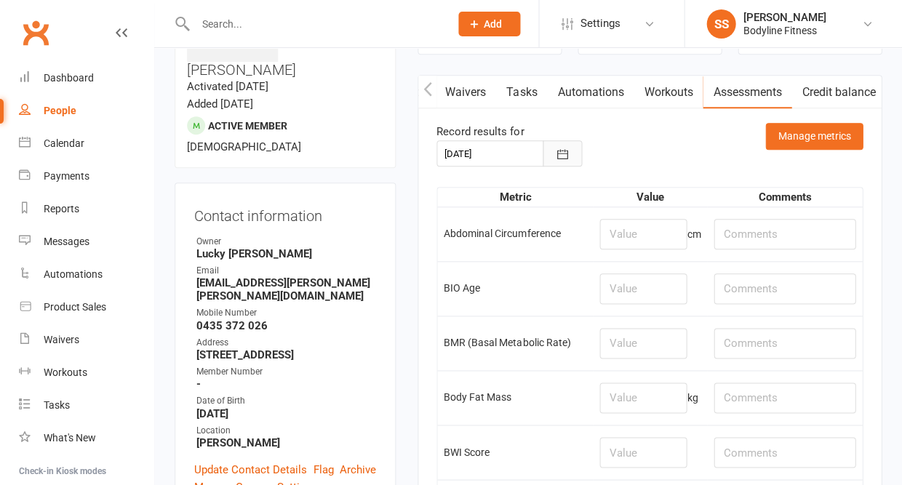
click at [553, 153] on button "button" at bounding box center [561, 153] width 39 height 26
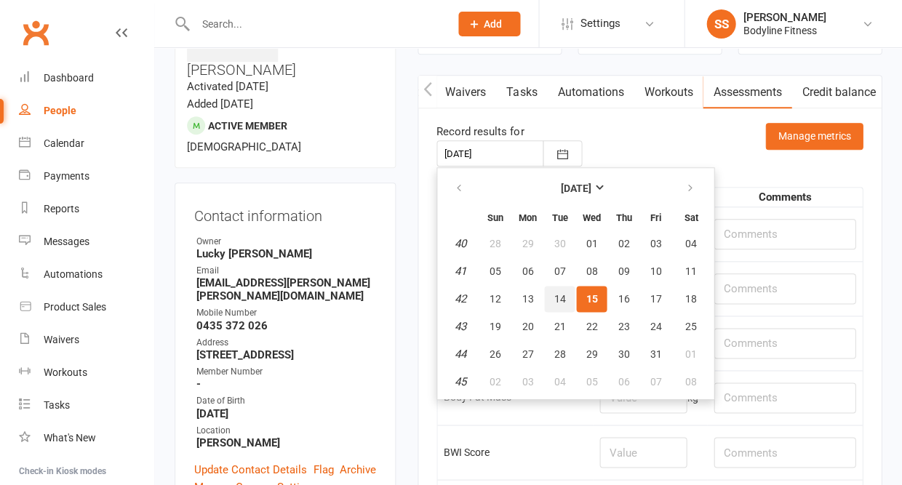
click at [562, 300] on span "14" at bounding box center [559, 299] width 12 height 12
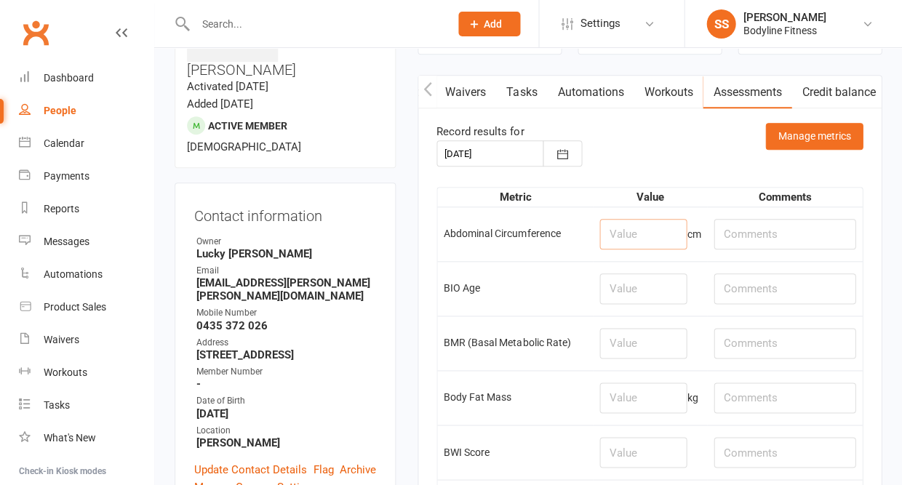
click at [630, 232] on input "number" at bounding box center [642, 234] width 87 height 31
click at [625, 286] on input "number" at bounding box center [642, 288] width 87 height 31
click at [628, 345] on input "number" at bounding box center [642, 343] width 87 height 31
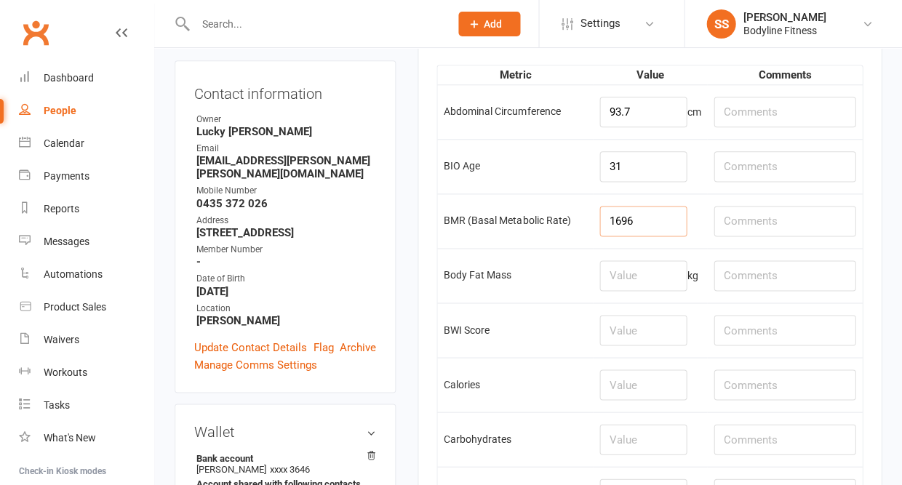
scroll to position [236, 0]
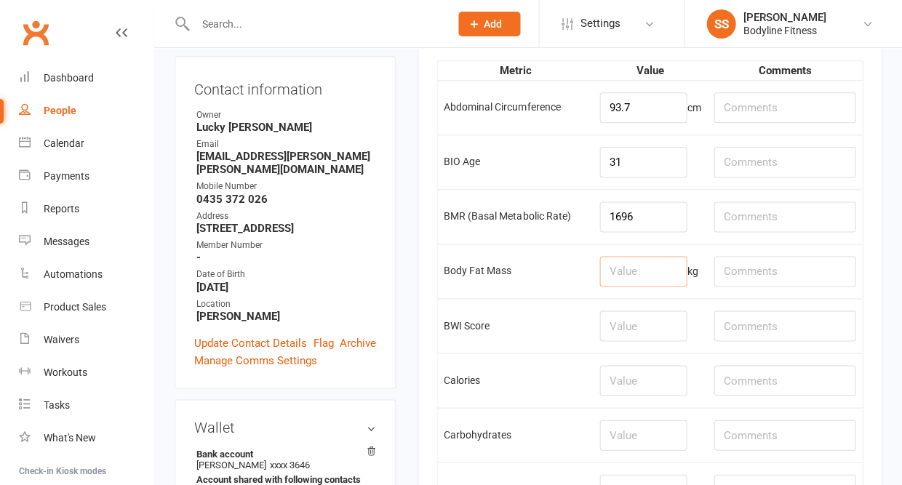
click at [630, 273] on input "number" at bounding box center [642, 271] width 87 height 31
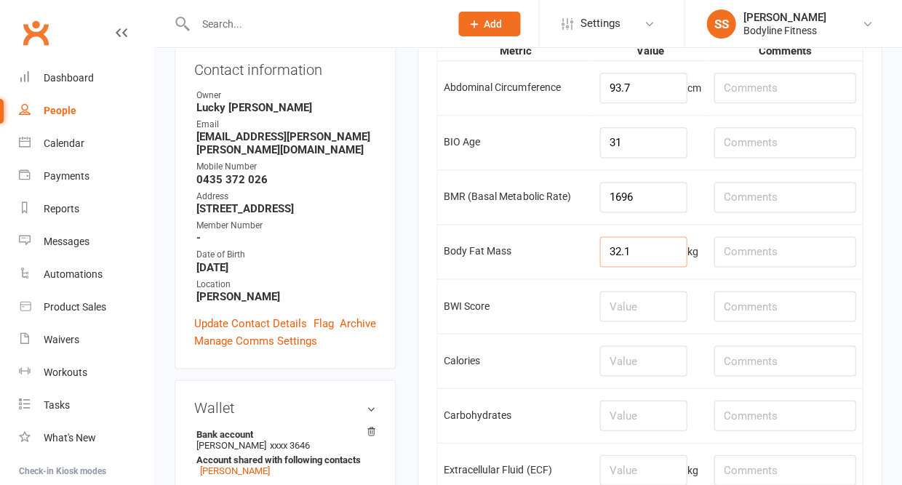
scroll to position [262, 0]
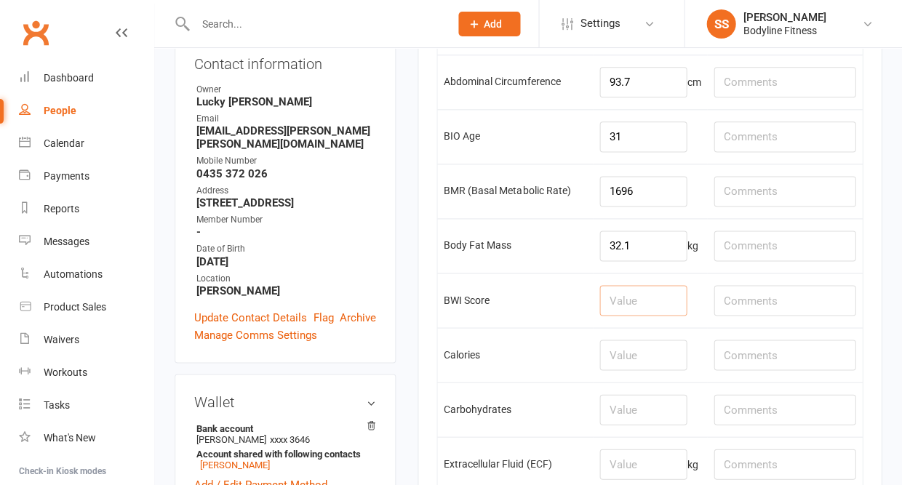
click at [640, 308] on input "number" at bounding box center [642, 300] width 87 height 31
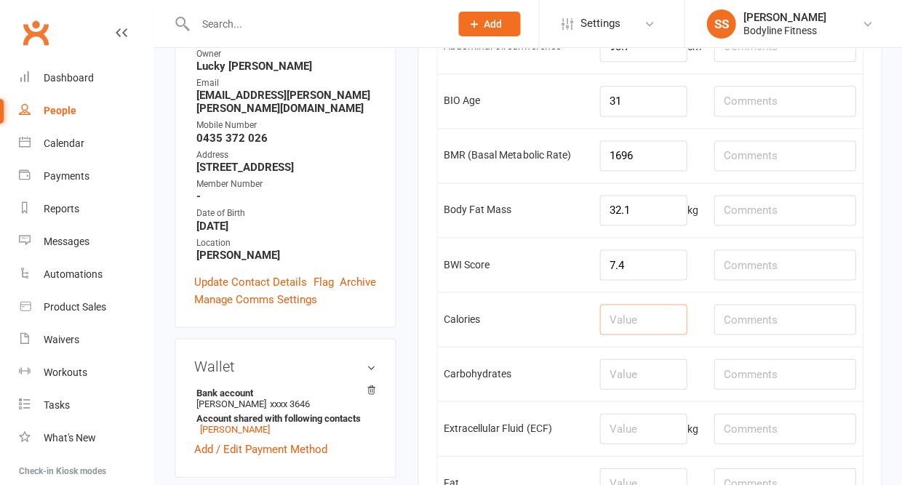
click at [644, 327] on input "number" at bounding box center [642, 319] width 87 height 31
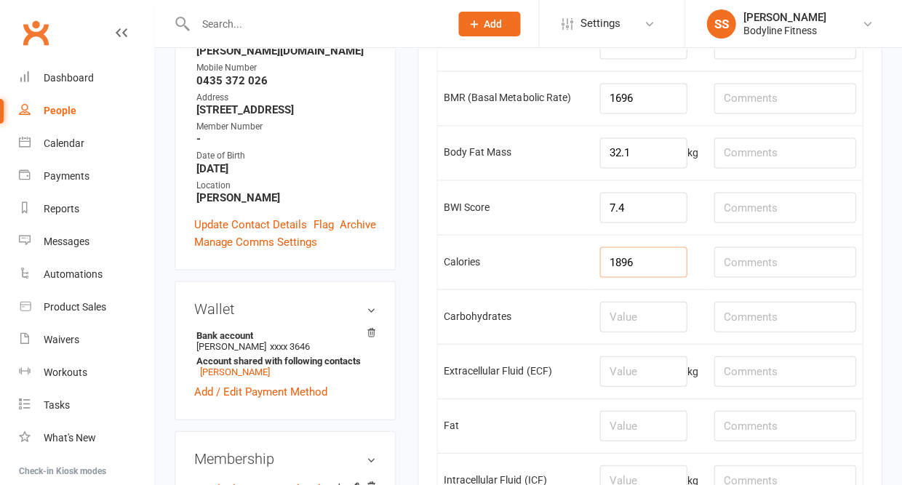
scroll to position [376, 0]
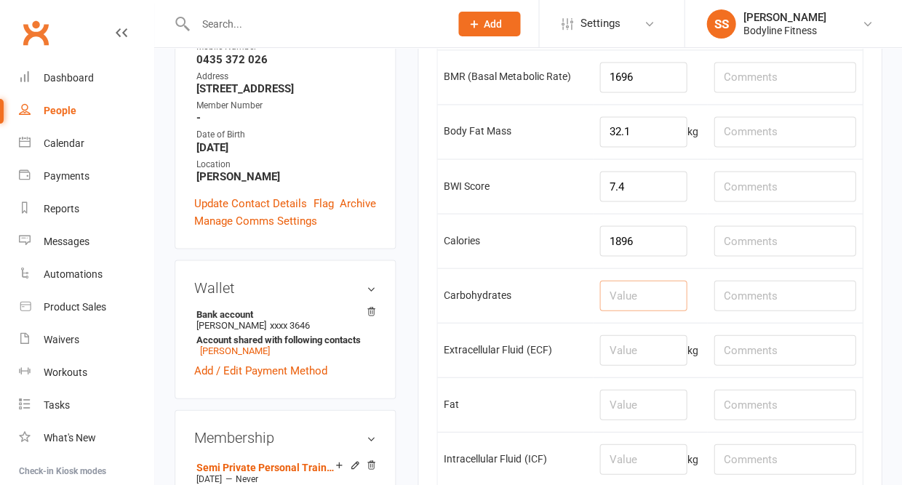
click at [639, 304] on input "number" at bounding box center [642, 295] width 87 height 31
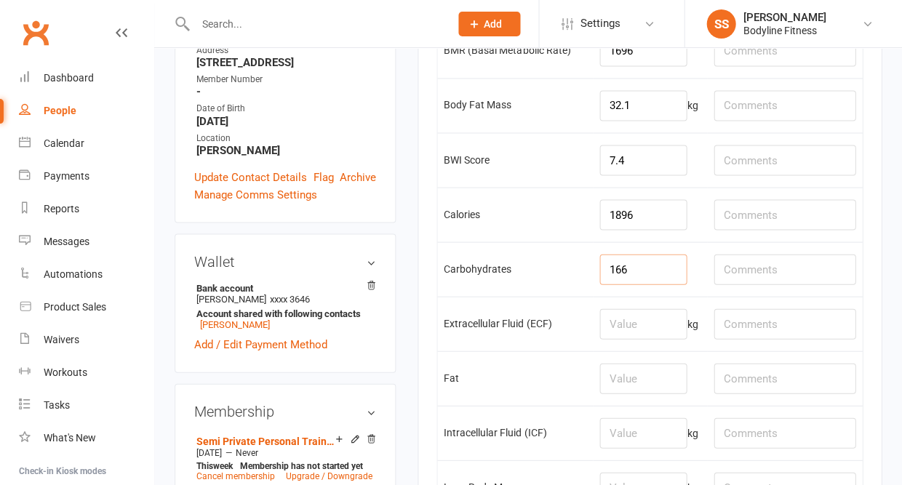
scroll to position [414, 0]
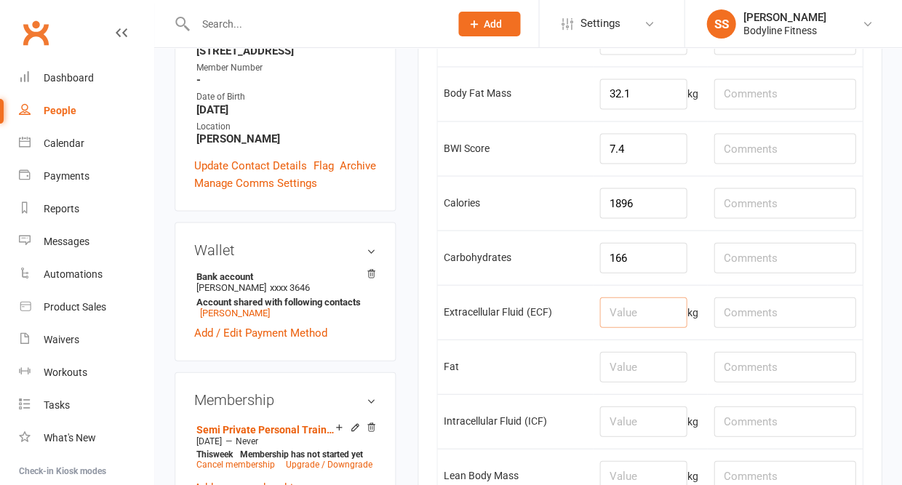
click at [638, 316] on input "number" at bounding box center [642, 312] width 87 height 31
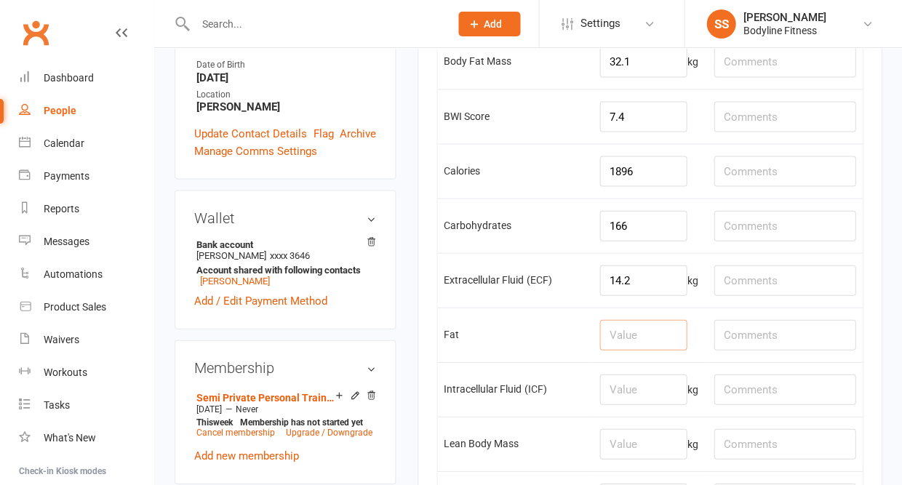
click at [640, 344] on input "number" at bounding box center [642, 334] width 87 height 31
click at [637, 401] on input "number" at bounding box center [642, 389] width 87 height 31
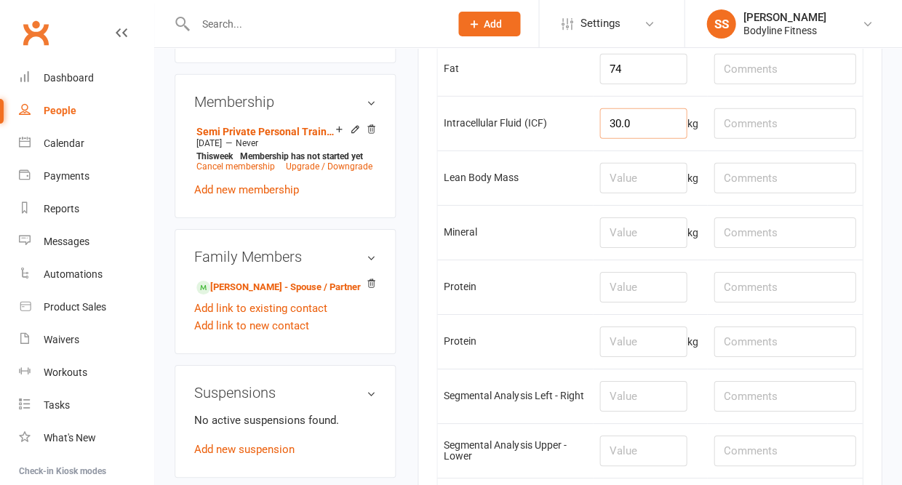
scroll to position [724, 0]
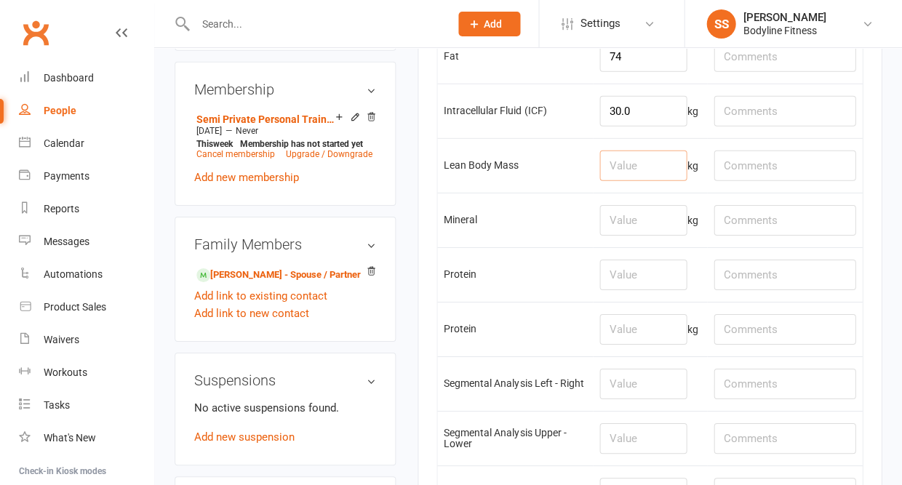
click at [638, 181] on input "number" at bounding box center [642, 166] width 87 height 31
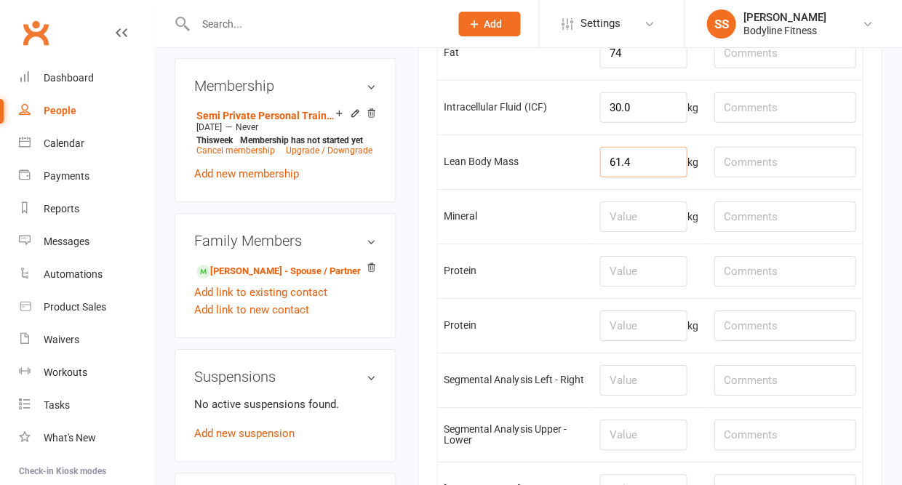
scroll to position [728, 0]
click at [633, 231] on input "number" at bounding box center [642, 216] width 87 height 31
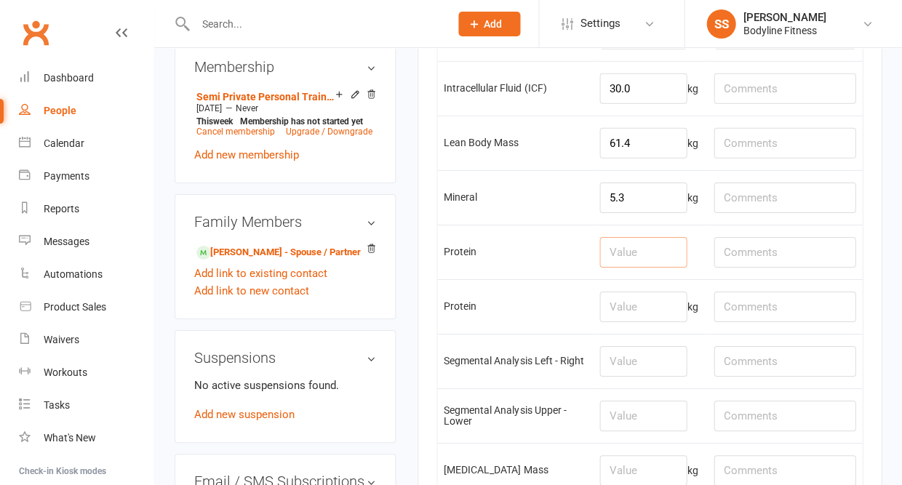
click at [640, 268] on input "number" at bounding box center [642, 252] width 87 height 31
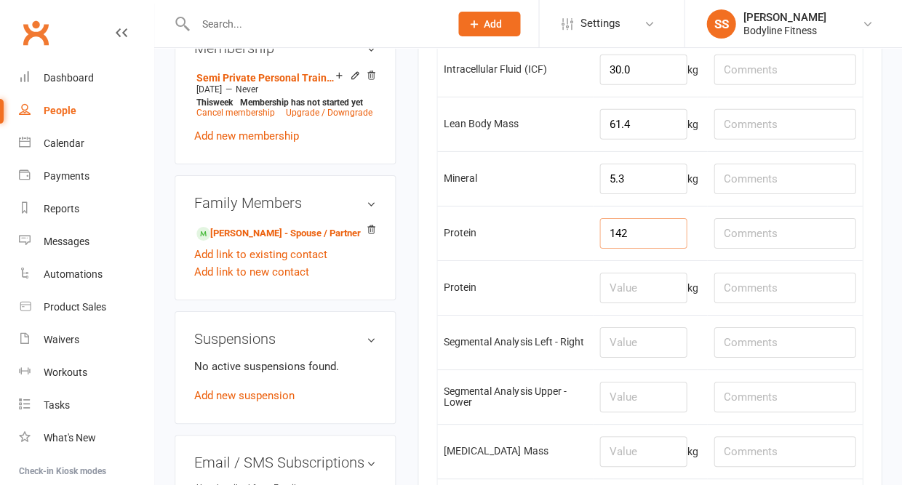
scroll to position [777, 0]
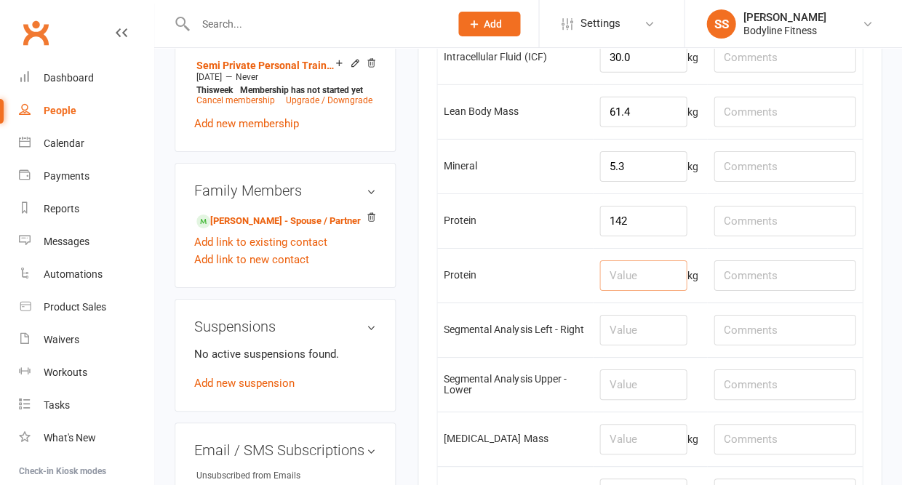
click at [638, 291] on input "number" at bounding box center [642, 275] width 87 height 31
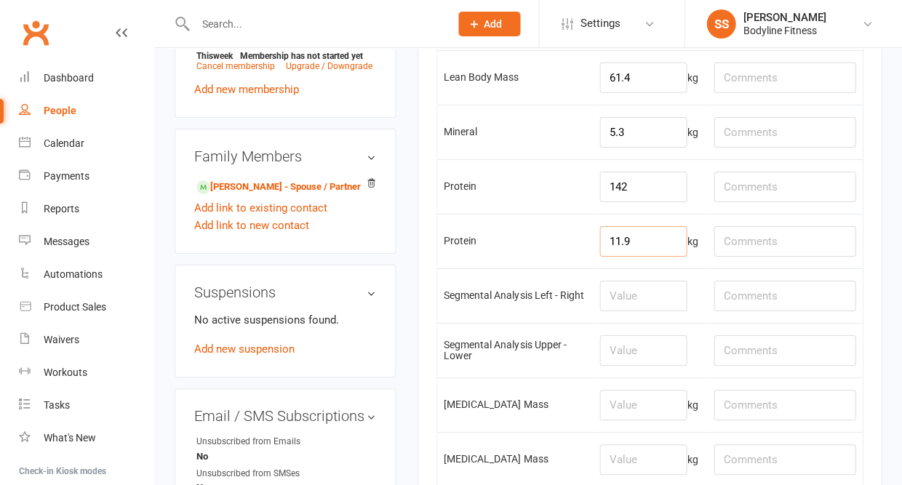
scroll to position [832, 0]
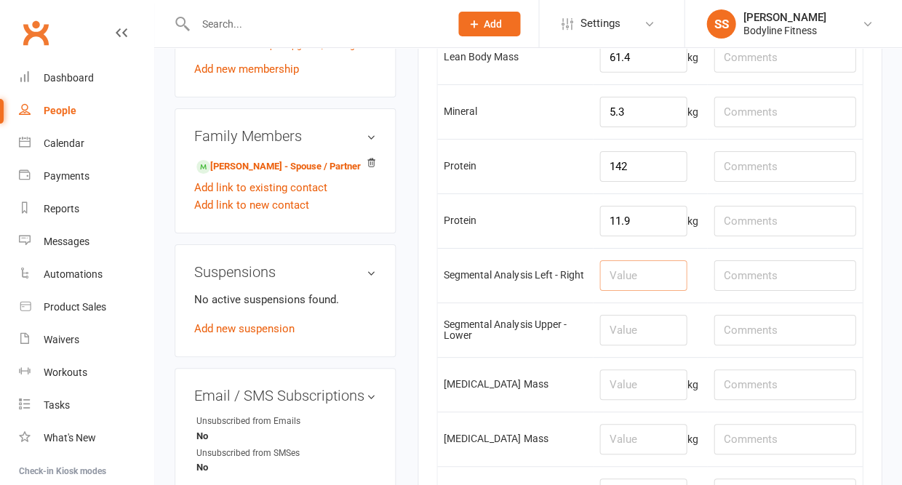
click at [644, 291] on input "number" at bounding box center [642, 275] width 87 height 31
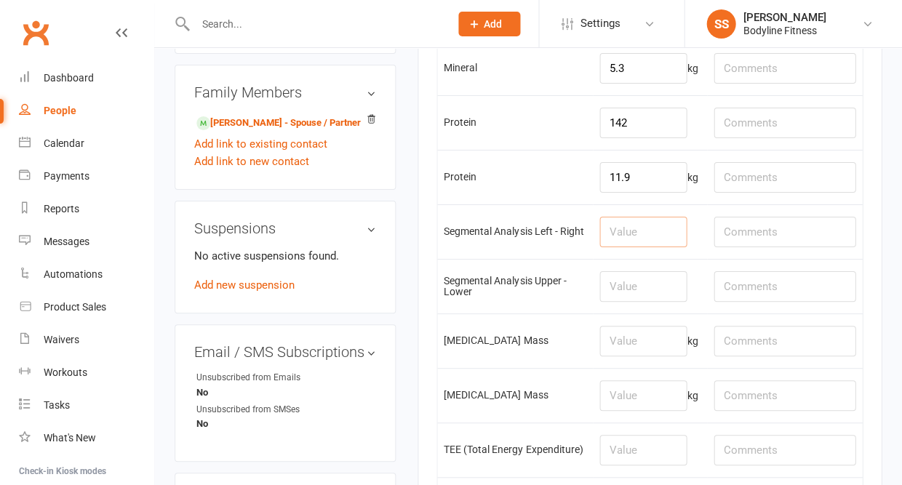
scroll to position [889, 0]
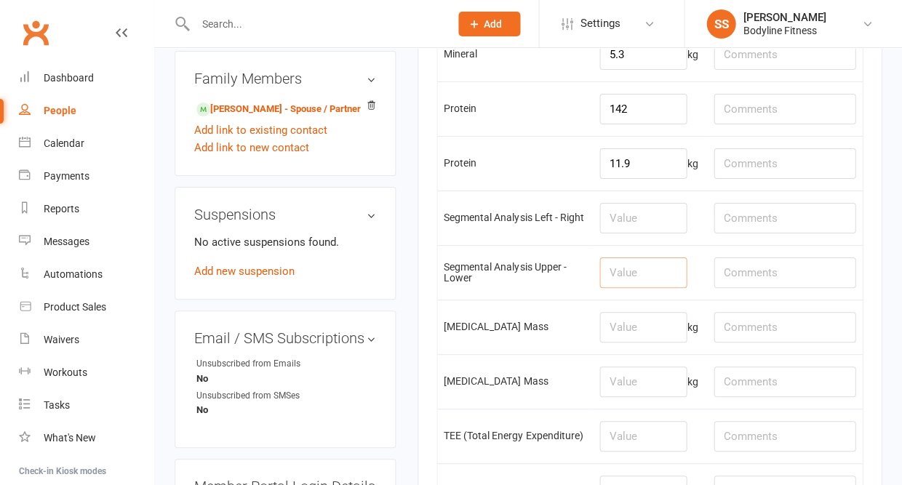
click at [641, 288] on input "number" at bounding box center [642, 272] width 87 height 31
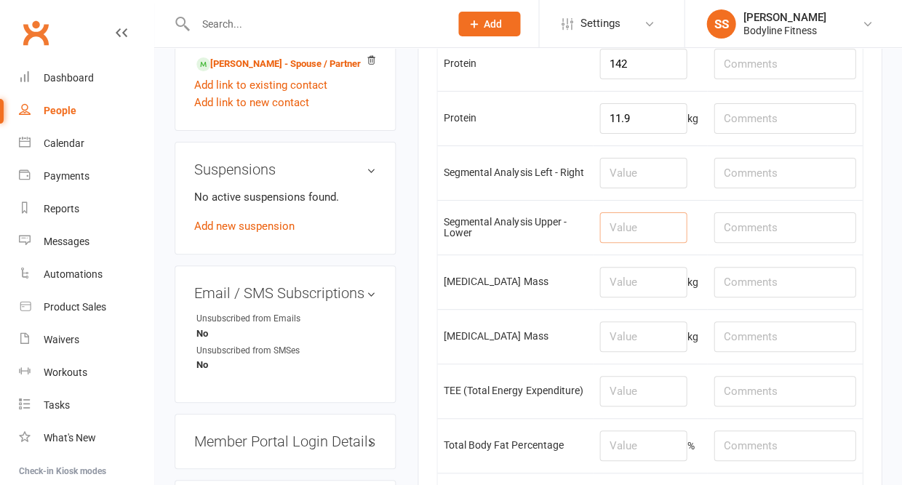
scroll to position [956, 0]
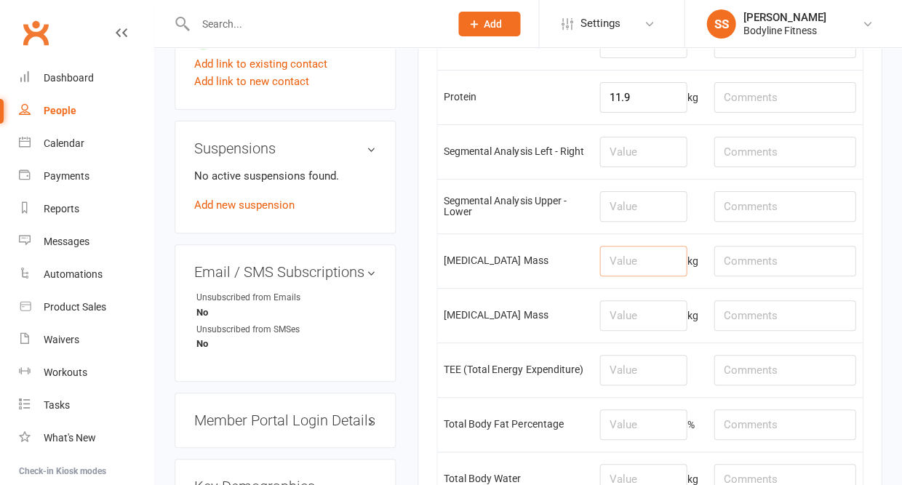
click at [643, 276] on input "number" at bounding box center [642, 261] width 87 height 31
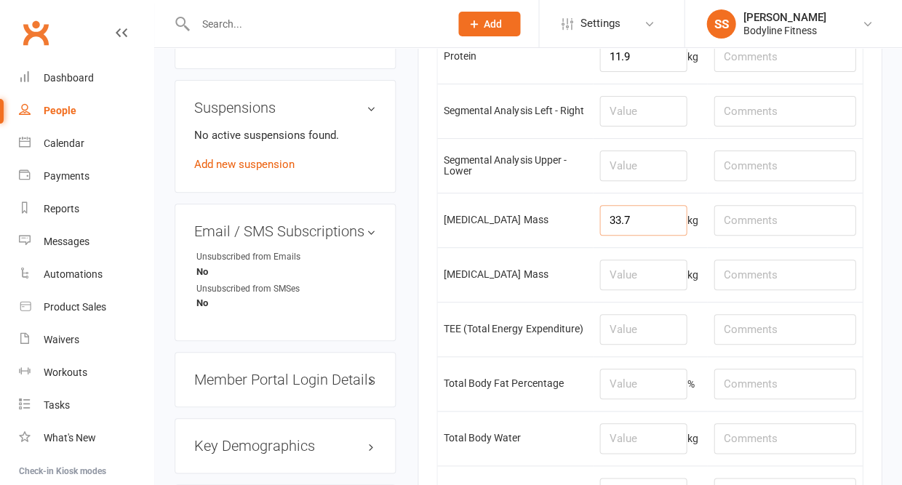
scroll to position [1024, 0]
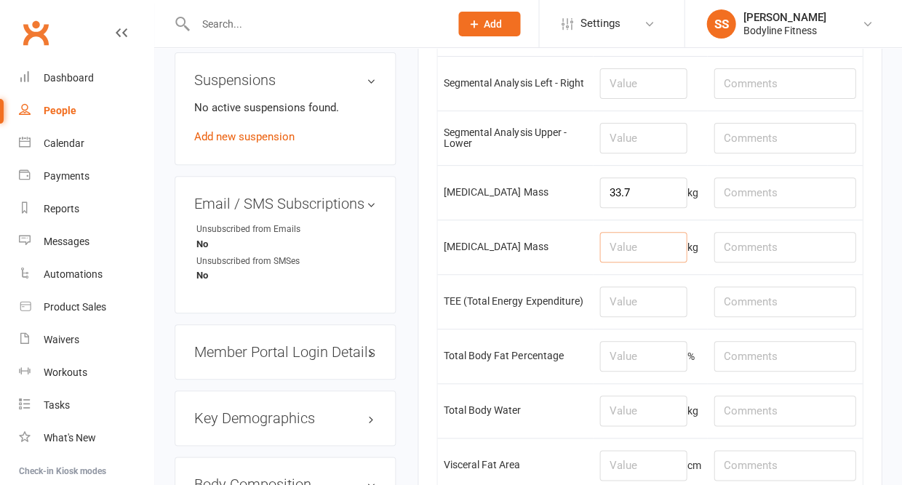
click at [651, 263] on input "number" at bounding box center [642, 247] width 87 height 31
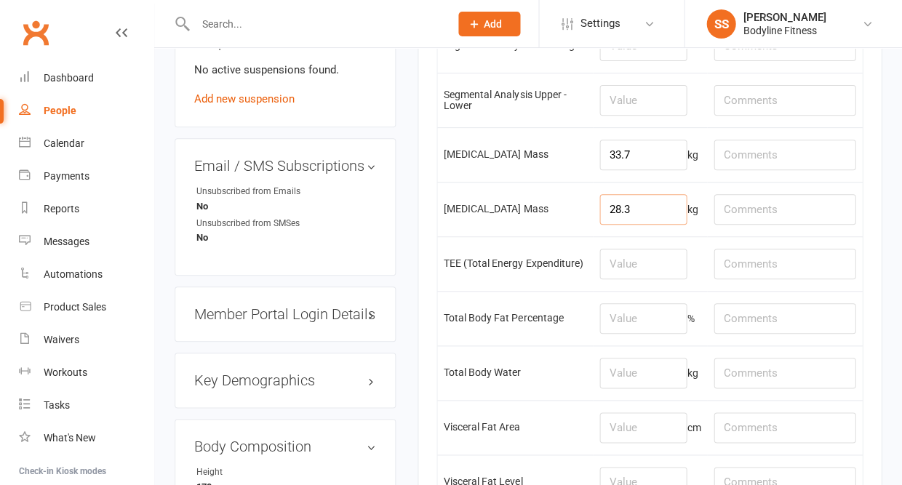
scroll to position [1068, 0]
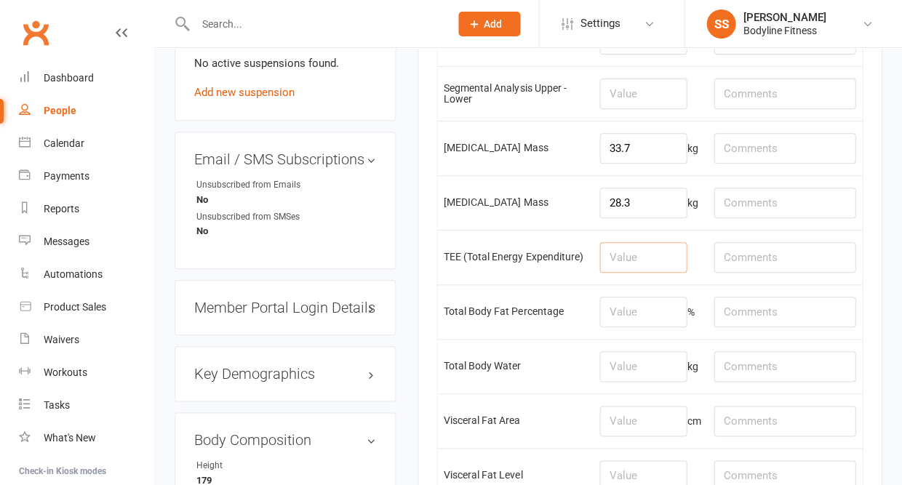
click at [645, 273] on input "number" at bounding box center [642, 257] width 87 height 31
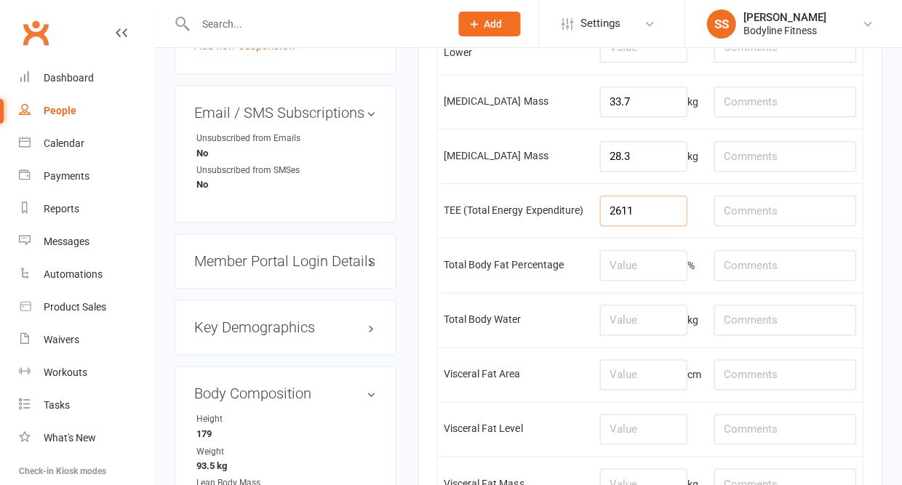
scroll to position [1133, 0]
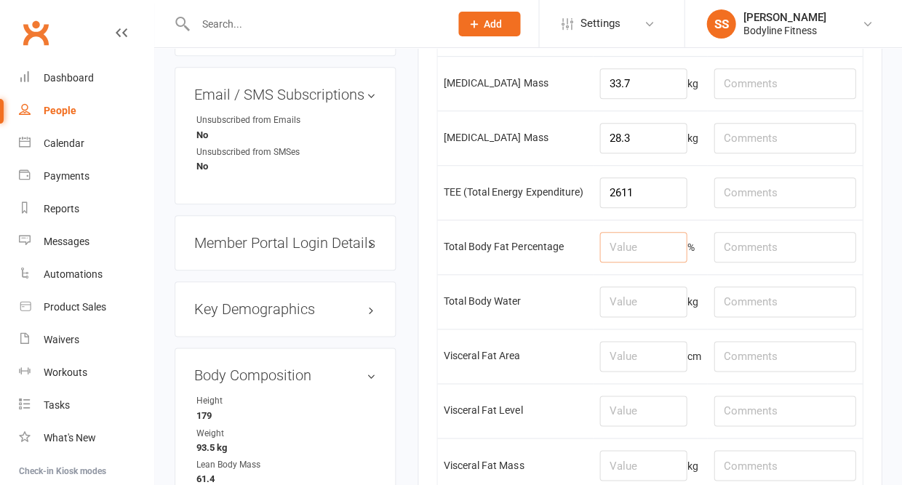
click at [645, 263] on input "number" at bounding box center [642, 247] width 87 height 31
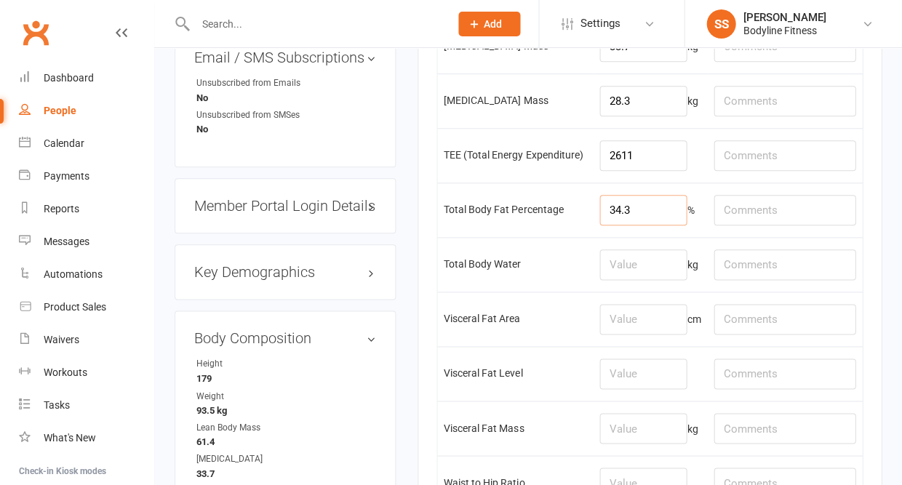
scroll to position [1199, 0]
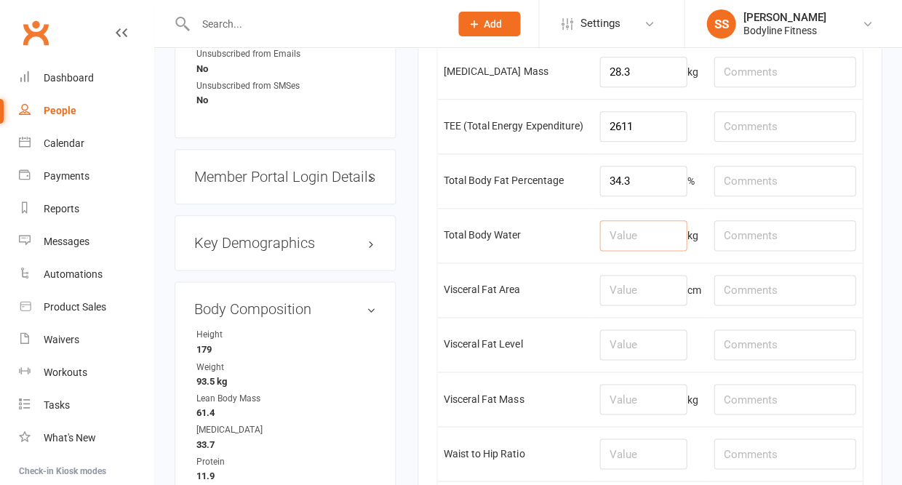
click at [647, 251] on input "number" at bounding box center [642, 235] width 87 height 31
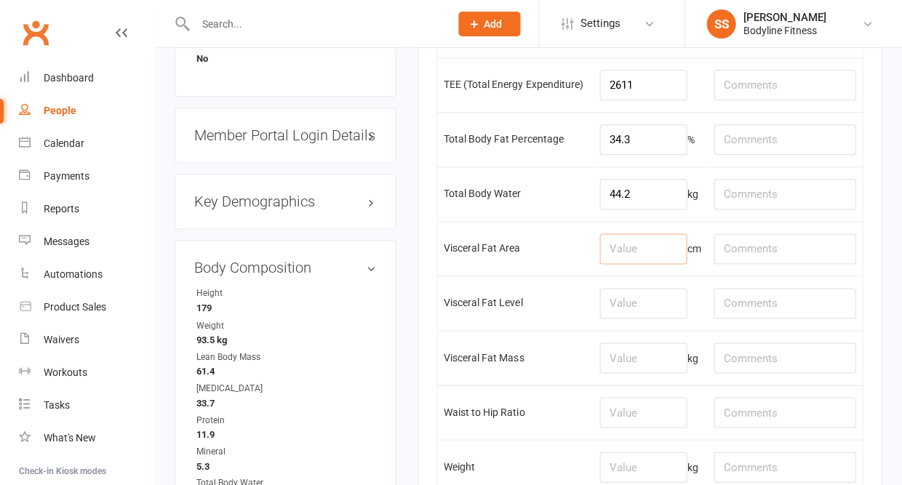
click at [670, 264] on input "number" at bounding box center [642, 248] width 87 height 31
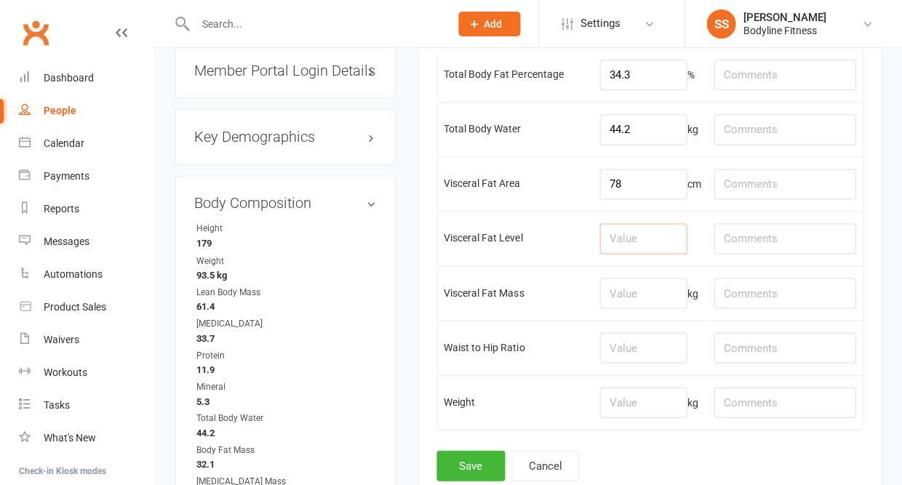
click at [673, 254] on input "number" at bounding box center [642, 238] width 87 height 31
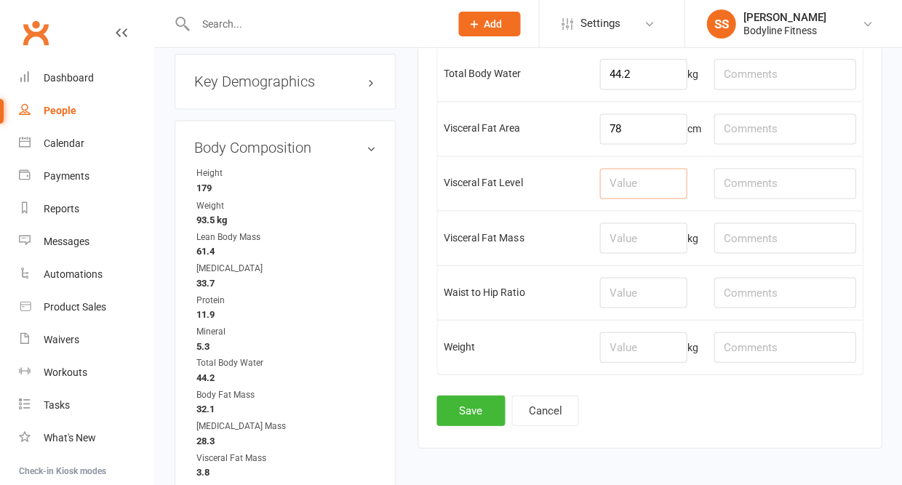
scroll to position [1361, 0]
click at [640, 252] on input "number" at bounding box center [642, 237] width 87 height 31
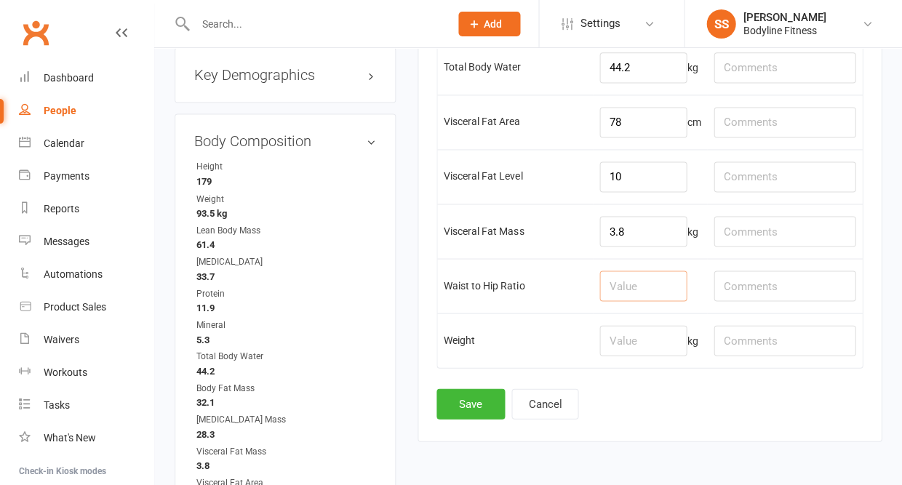
click at [633, 301] on input "number" at bounding box center [642, 286] width 87 height 31
click at [638, 356] on input "number" at bounding box center [642, 340] width 87 height 31
click at [451, 419] on button "Save" at bounding box center [470, 403] width 68 height 31
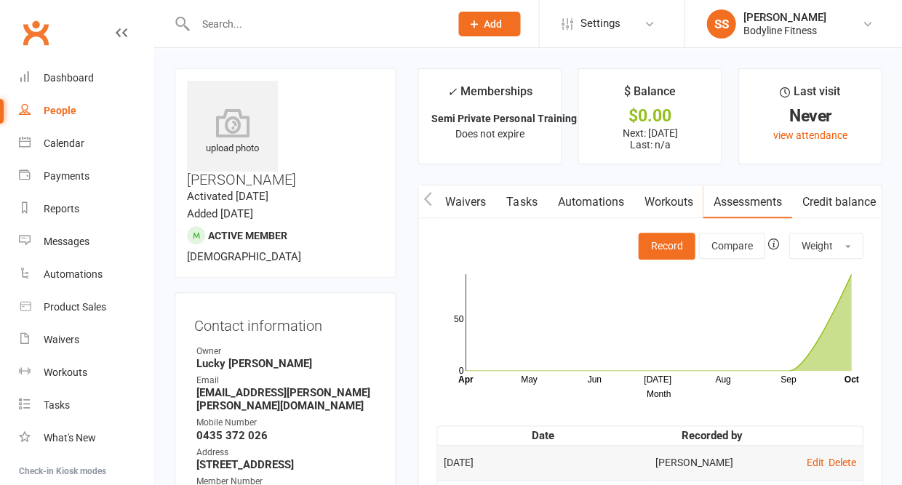
click at [222, 19] on input "text" at bounding box center [315, 24] width 249 height 20
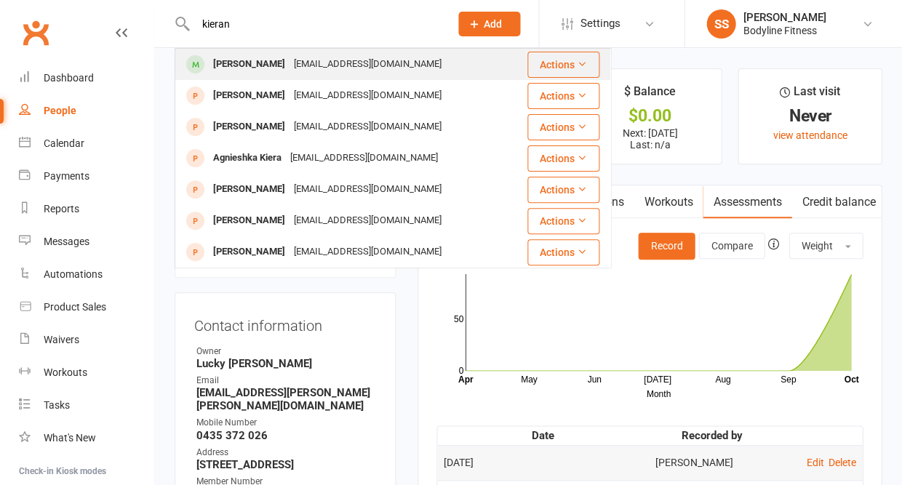
click at [218, 60] on div "[PERSON_NAME]" at bounding box center [249, 64] width 81 height 21
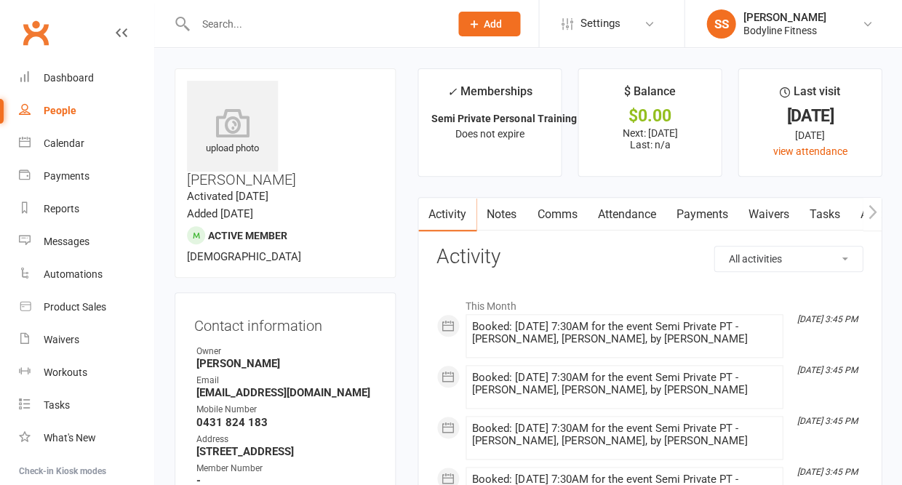
click at [869, 215] on icon "button" at bounding box center [872, 211] width 9 height 15
click at [846, 216] on link "Workouts" at bounding box center [861, 214] width 69 height 33
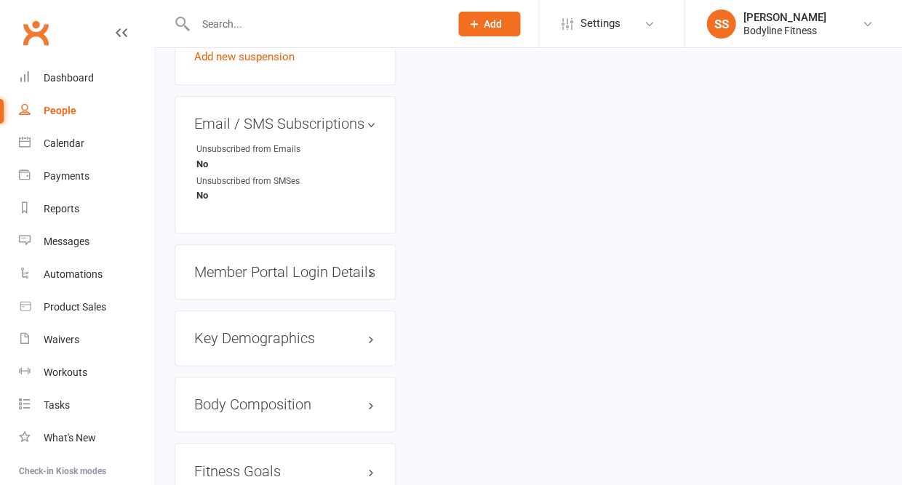
scroll to position [1108, 0]
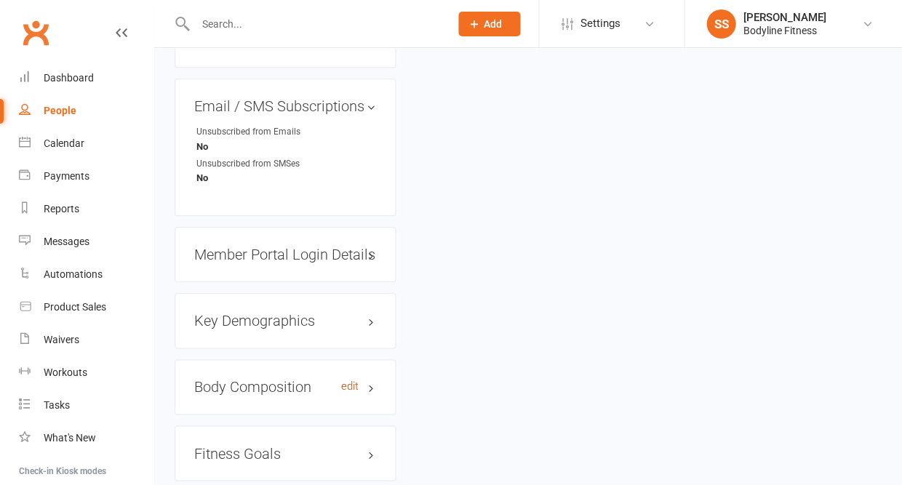
click at [349, 380] on link "edit" at bounding box center [349, 386] width 17 height 12
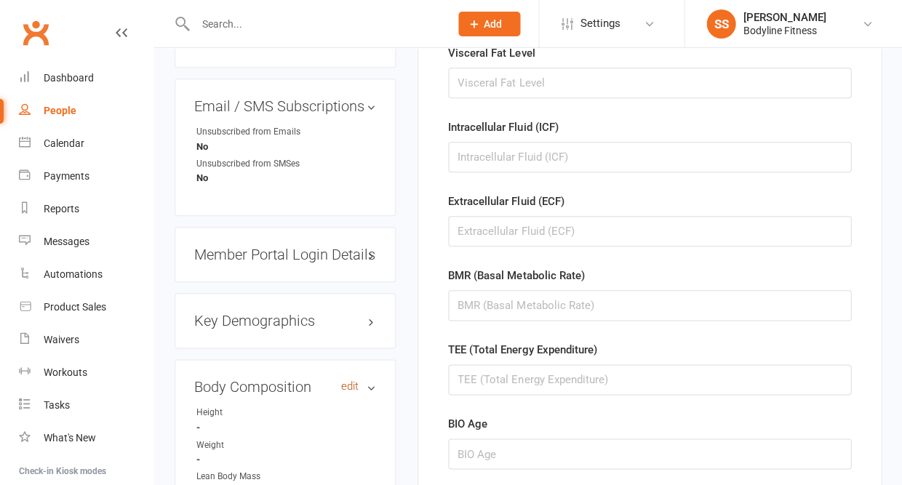
scroll to position [124, 0]
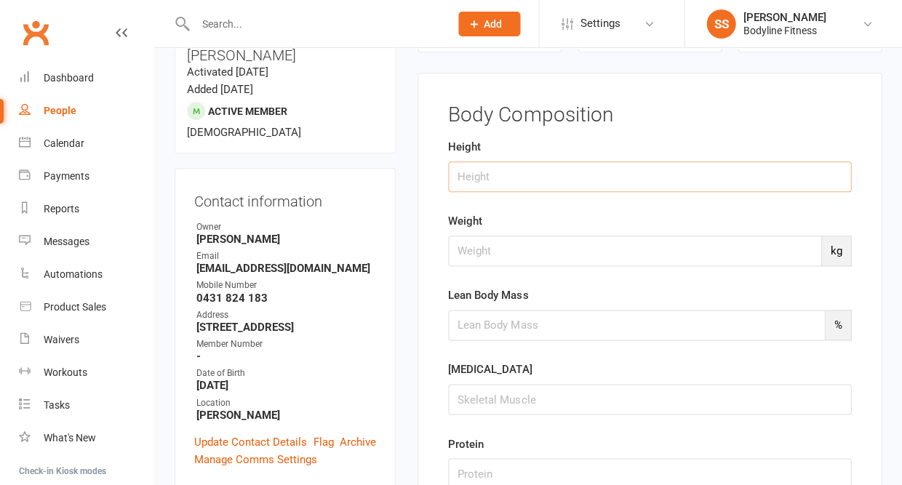
click at [502, 162] on input "string" at bounding box center [649, 176] width 403 height 31
click at [481, 249] on input "number" at bounding box center [634, 251] width 373 height 31
click at [474, 314] on input "number" at bounding box center [636, 325] width 377 height 31
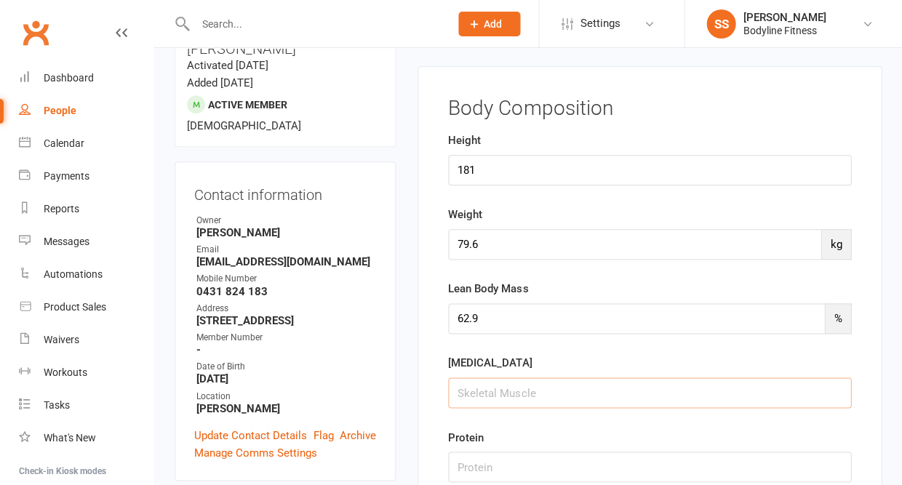
click at [468, 385] on input "string" at bounding box center [649, 392] width 403 height 31
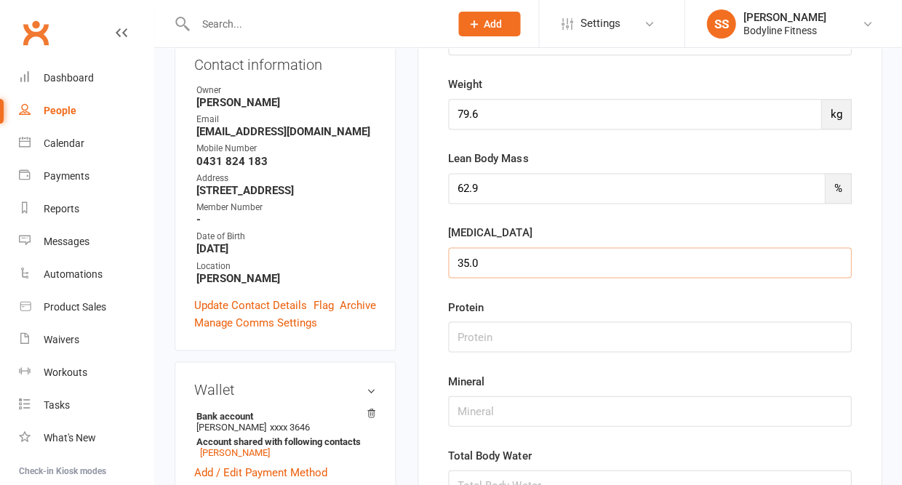
scroll to position [286, 0]
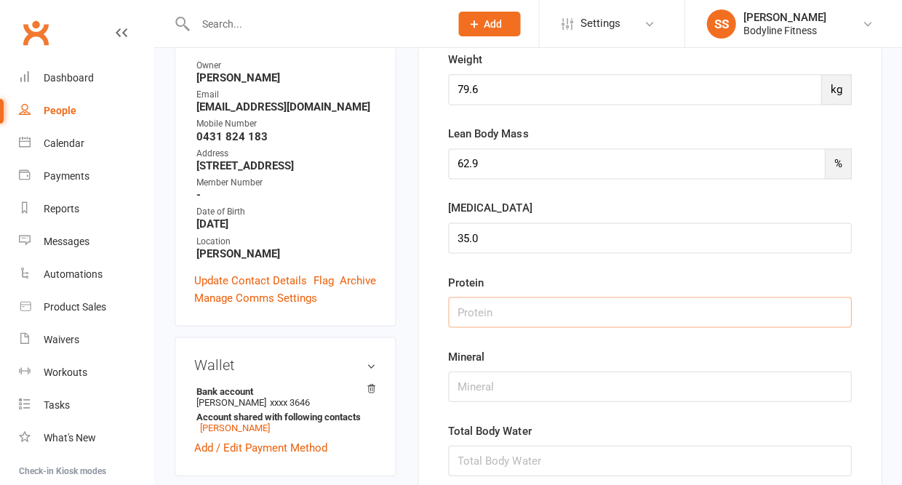
click at [483, 311] on input "string" at bounding box center [649, 312] width 403 height 31
click at [473, 388] on input "string" at bounding box center [649, 386] width 403 height 31
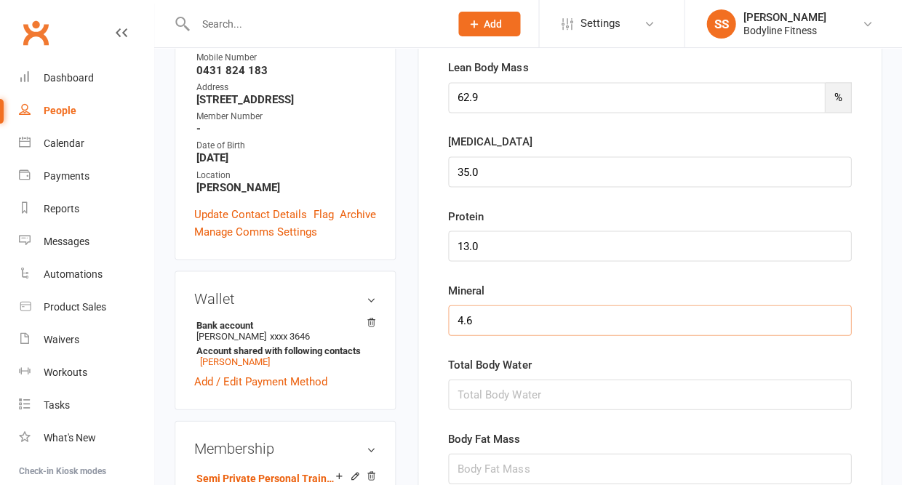
scroll to position [388, 0]
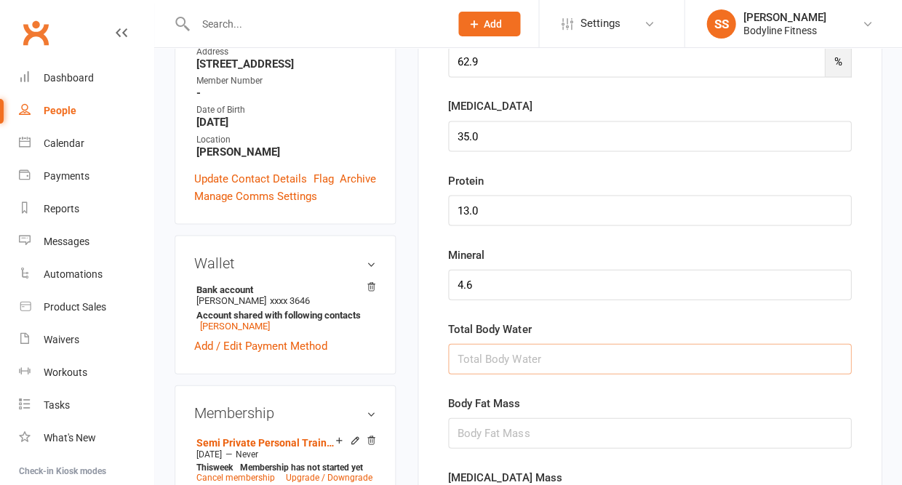
click at [466, 360] on input "string" at bounding box center [649, 358] width 403 height 31
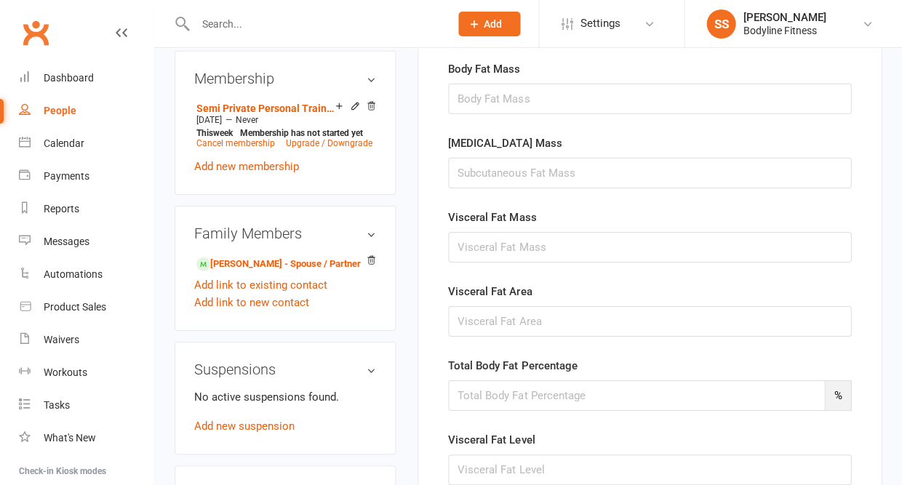
scroll to position [726, 0]
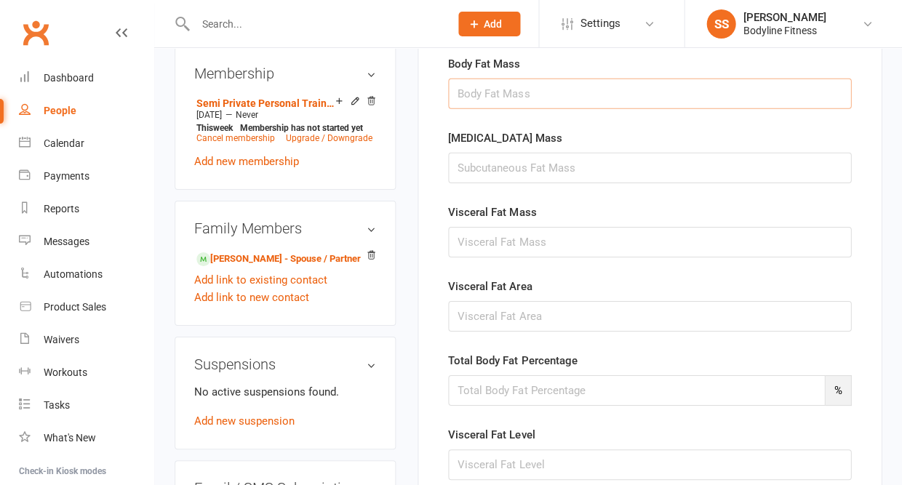
click at [463, 92] on input "string" at bounding box center [649, 94] width 403 height 31
click at [469, 164] on input "string" at bounding box center [649, 168] width 403 height 31
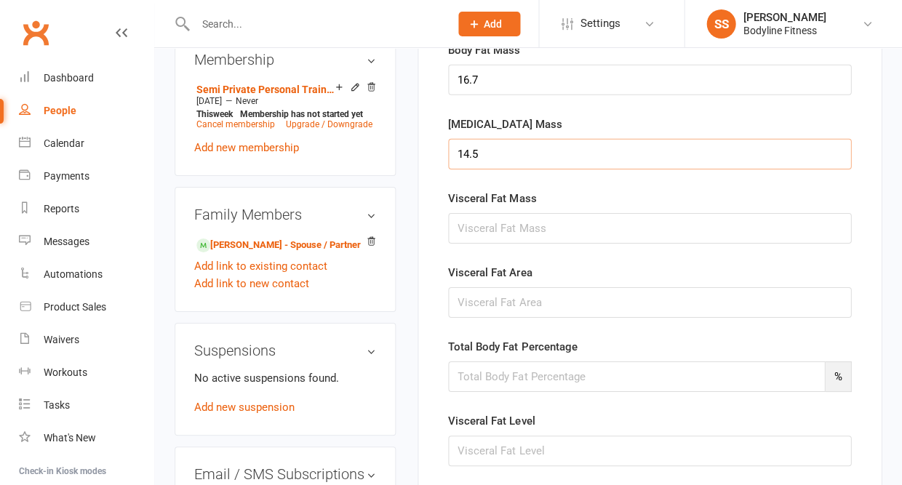
scroll to position [745, 0]
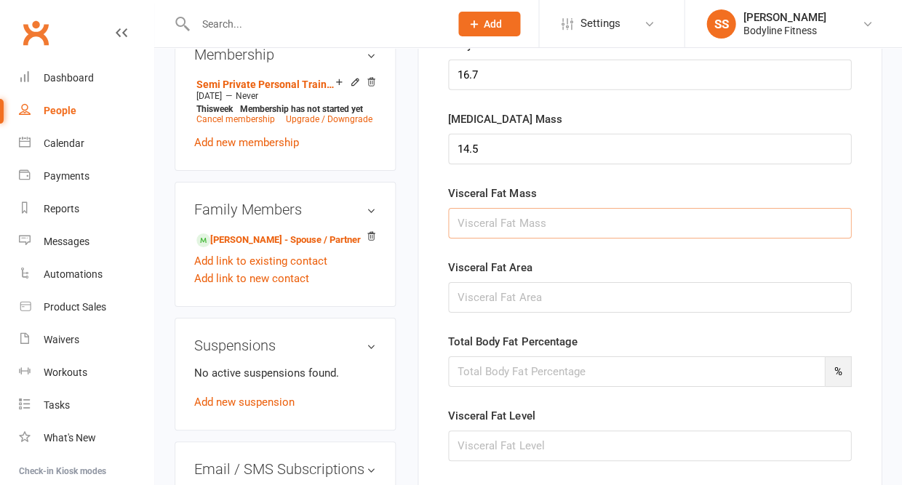
click at [468, 227] on input "string" at bounding box center [649, 223] width 403 height 31
click at [481, 300] on input "string" at bounding box center [649, 297] width 403 height 31
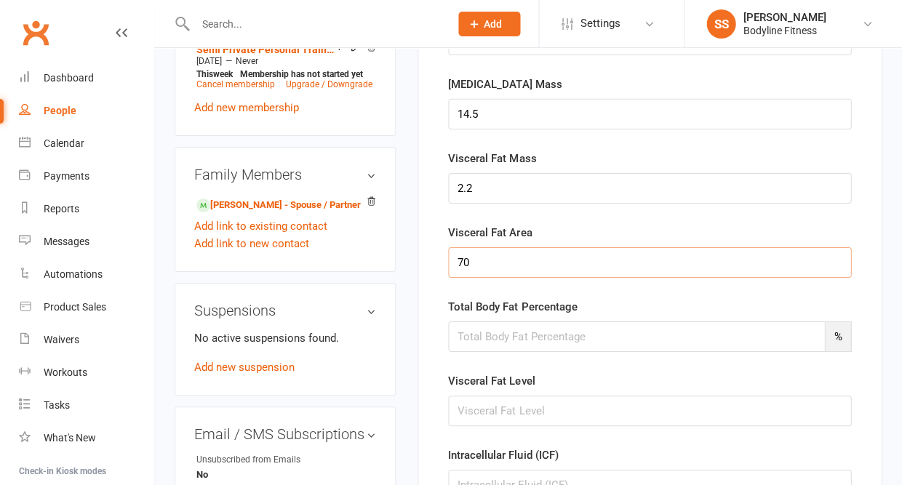
scroll to position [809, 0]
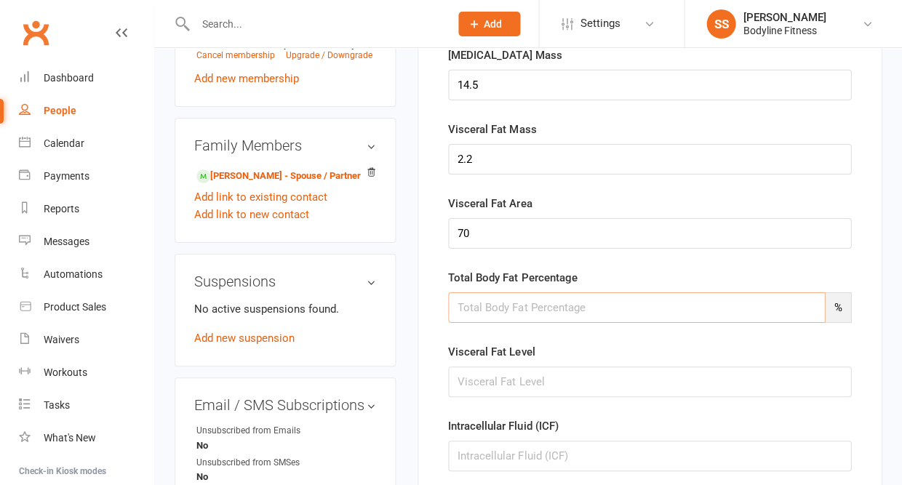
click at [479, 307] on input "number" at bounding box center [636, 307] width 377 height 31
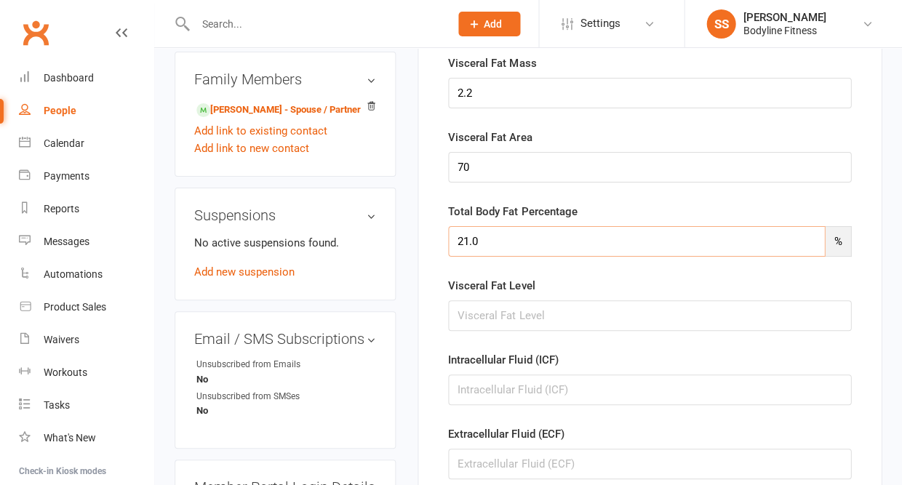
scroll to position [884, 0]
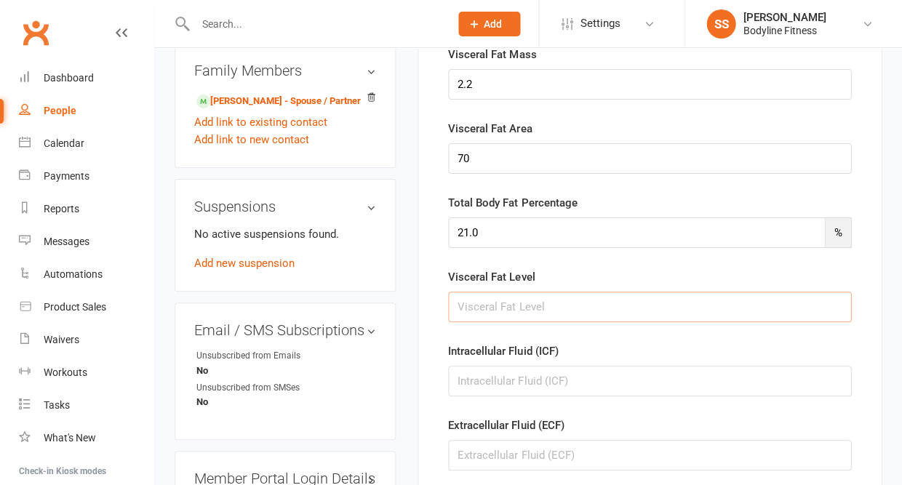
click at [483, 313] on input "string" at bounding box center [649, 307] width 403 height 31
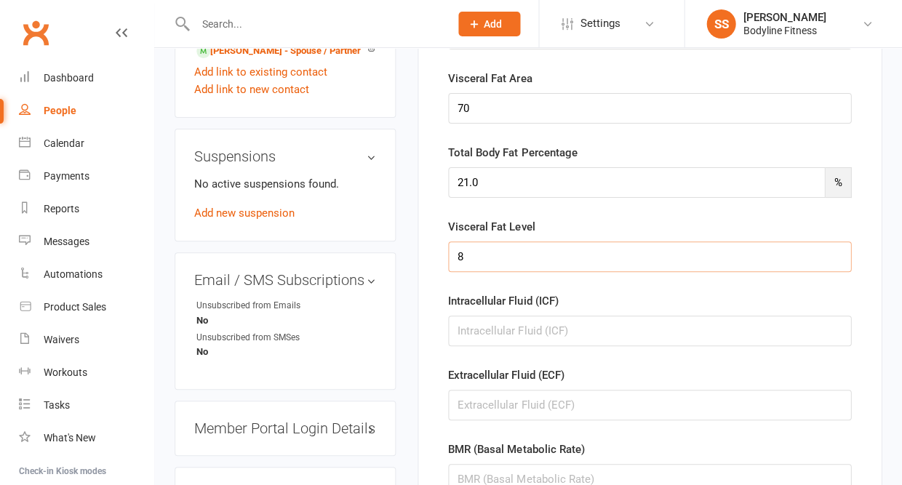
scroll to position [939, 0]
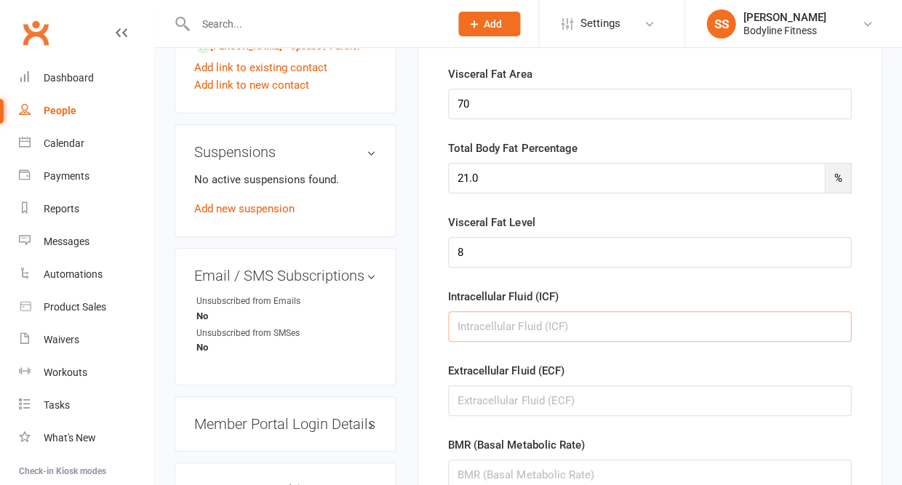
click at [483, 324] on input "string" at bounding box center [649, 326] width 403 height 31
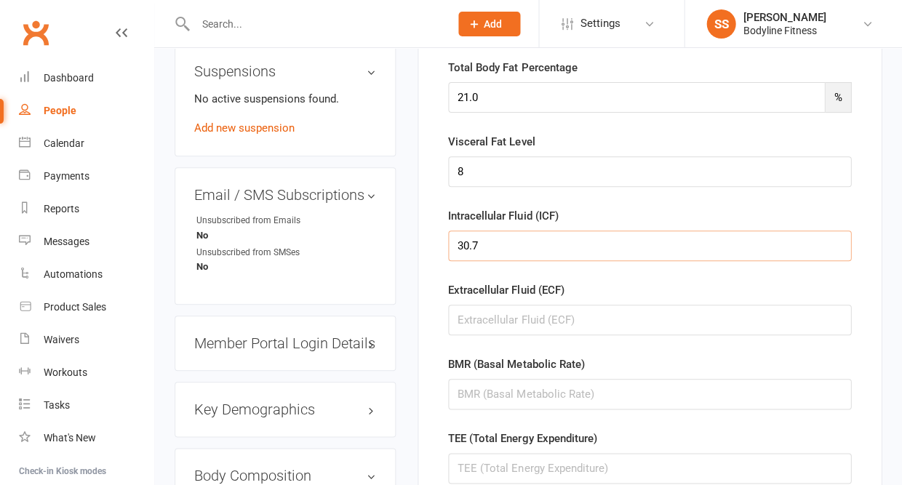
scroll to position [1028, 0]
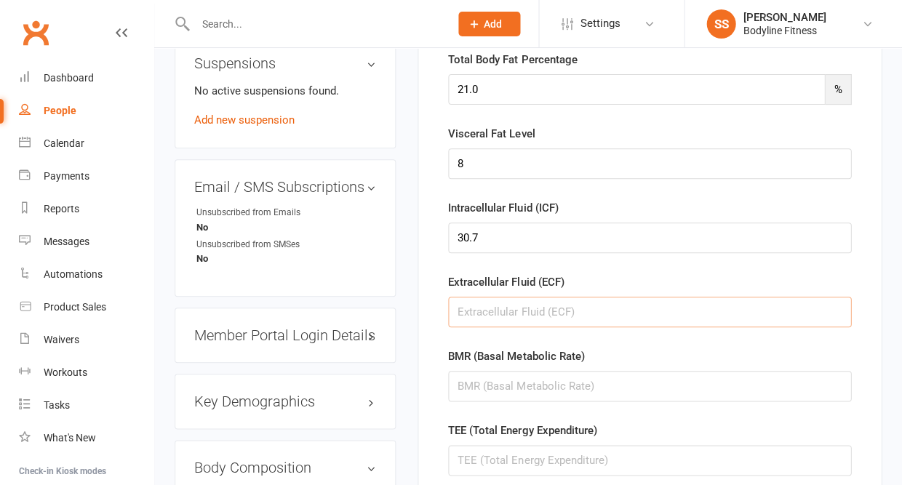
click at [489, 311] on input "string" at bounding box center [649, 312] width 403 height 31
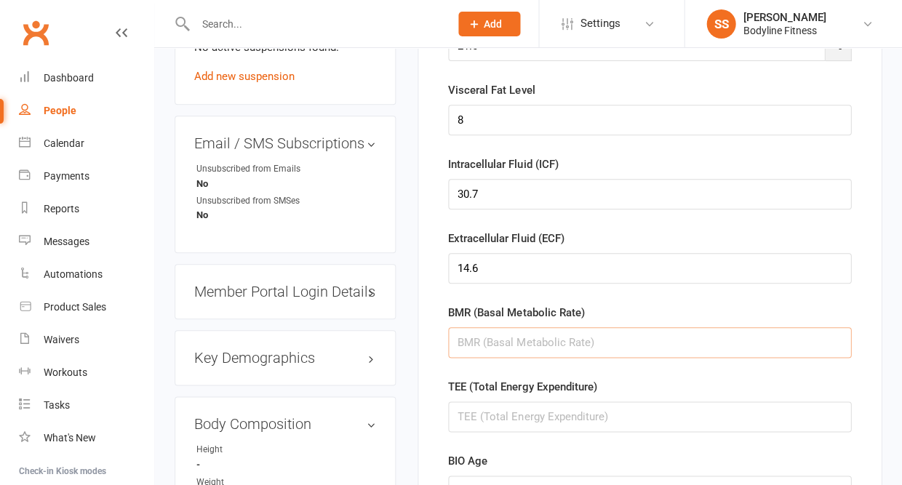
click at [492, 332] on input "string" at bounding box center [649, 342] width 403 height 31
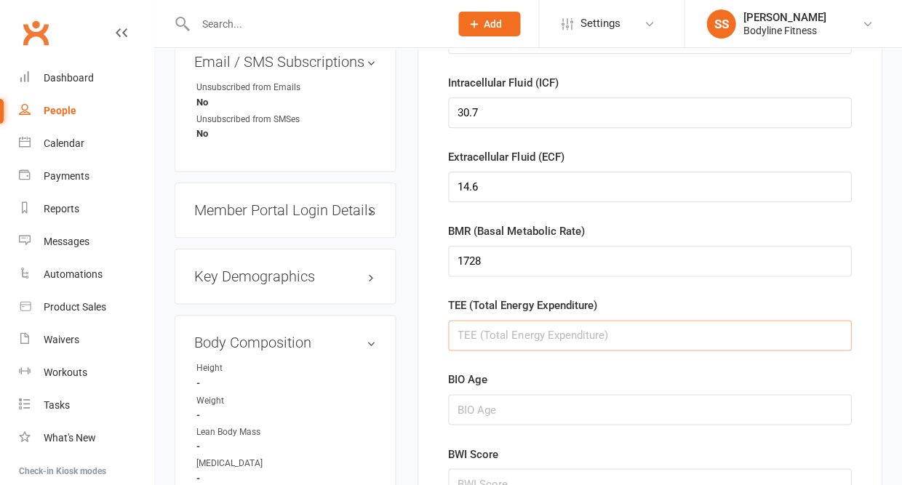
click at [483, 329] on input "string" at bounding box center [649, 335] width 403 height 31
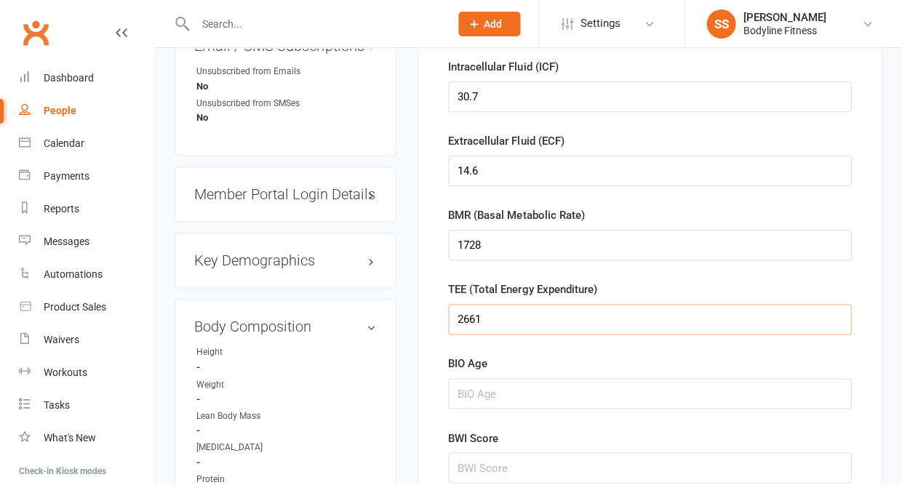
scroll to position [1177, 0]
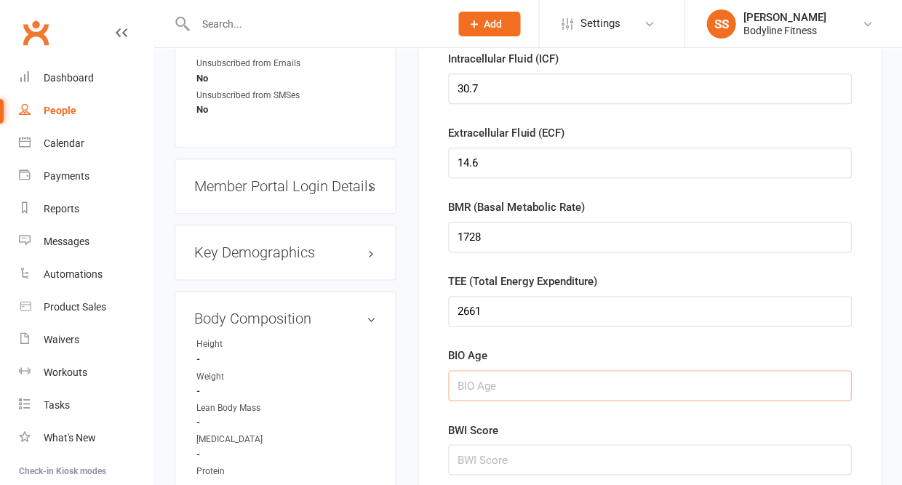
click at [476, 384] on input "string" at bounding box center [649, 385] width 403 height 31
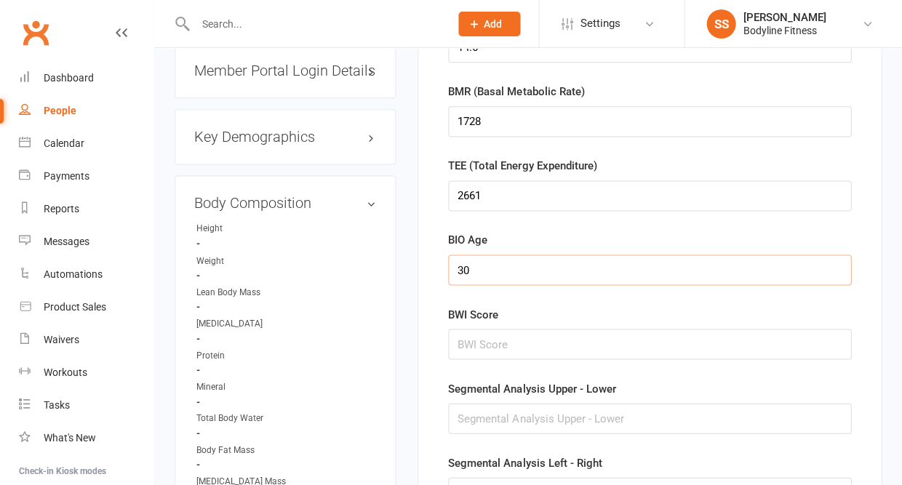
scroll to position [1316, 0]
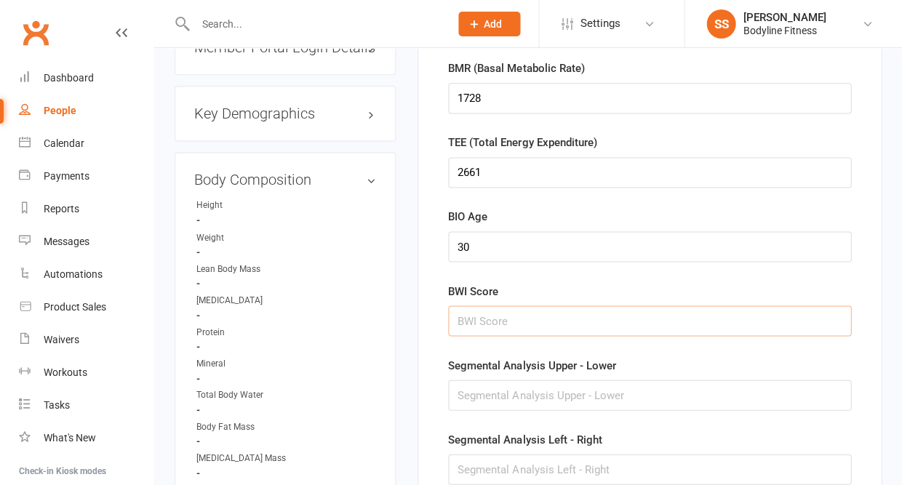
click at [461, 322] on input "string" at bounding box center [649, 320] width 403 height 31
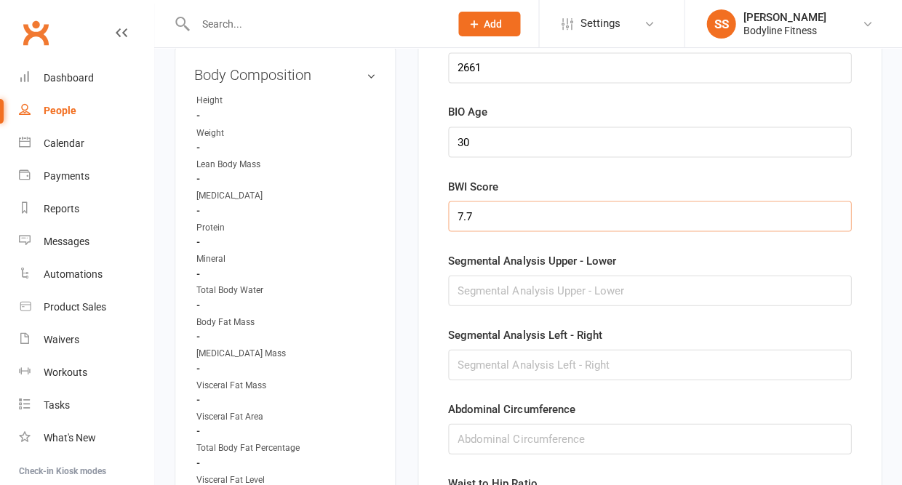
scroll to position [1437, 0]
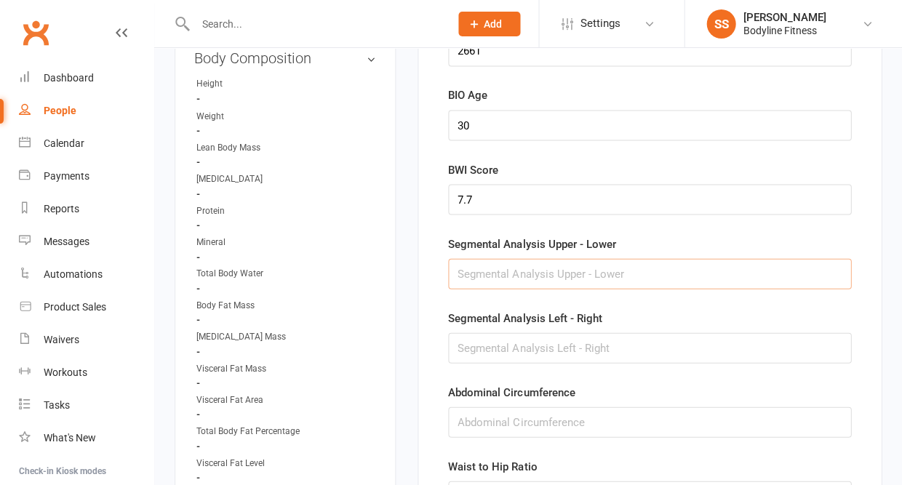
click at [463, 283] on input "text" at bounding box center [649, 273] width 403 height 31
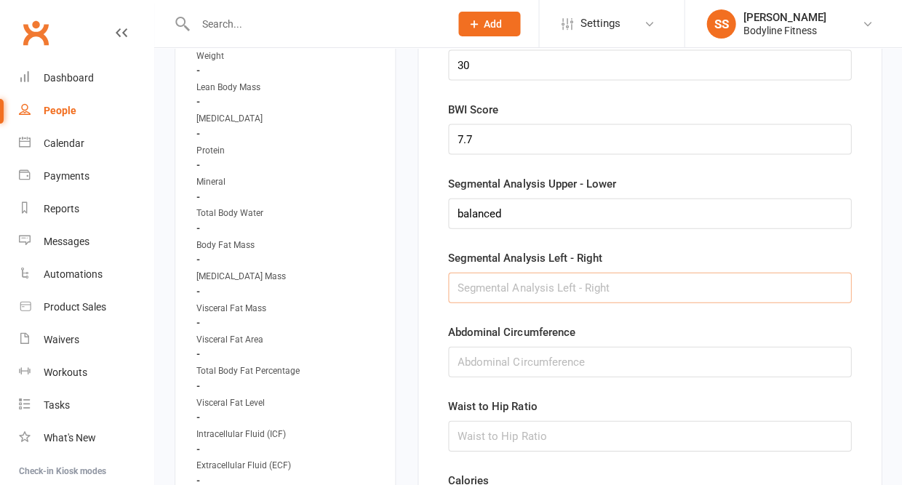
click at [468, 292] on input "text" at bounding box center [649, 287] width 403 height 31
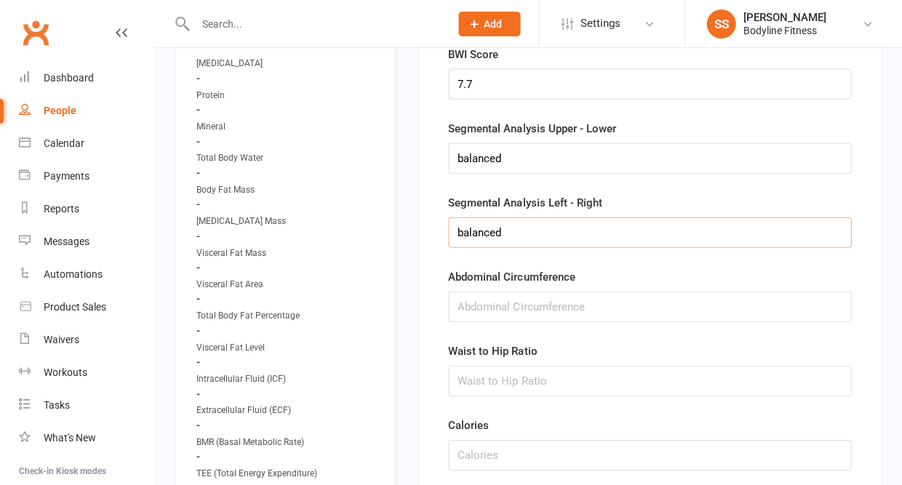
scroll to position [1590, 0]
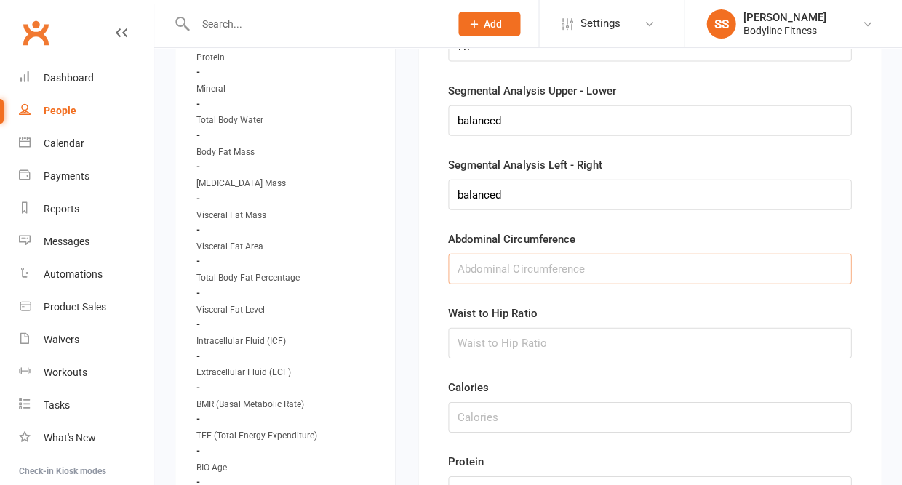
click at [495, 261] on input "string" at bounding box center [649, 269] width 403 height 31
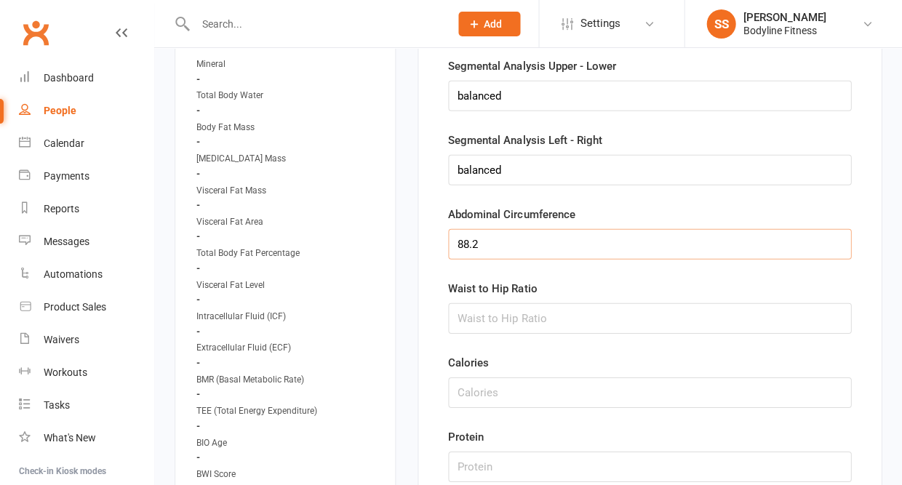
scroll to position [1624, 0]
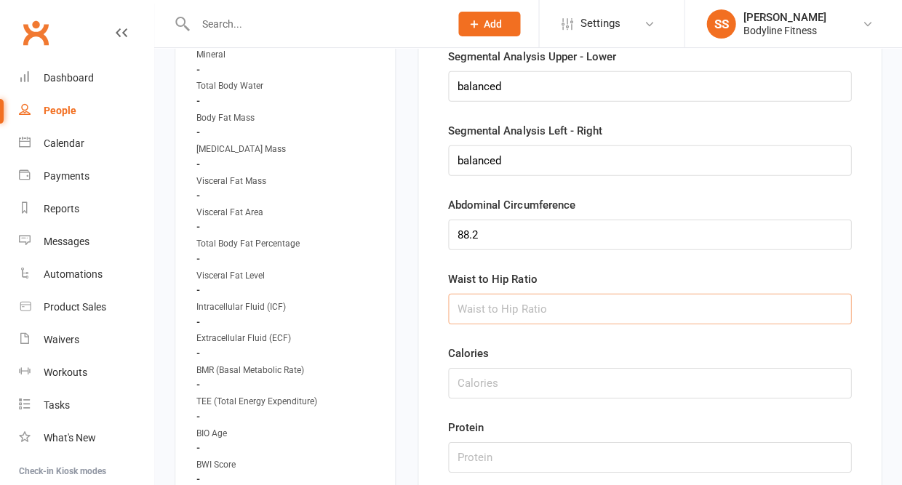
click at [490, 308] on input "string" at bounding box center [649, 309] width 403 height 31
click at [481, 386] on input "string" at bounding box center [649, 383] width 403 height 31
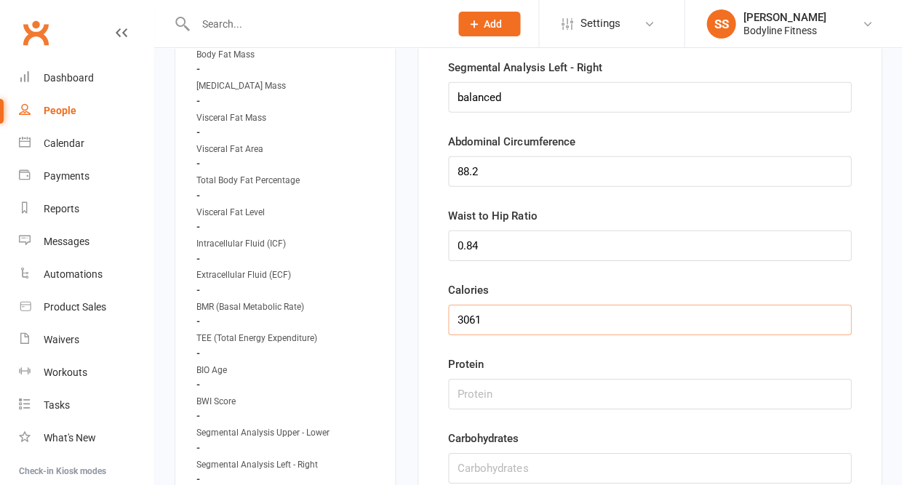
scroll to position [1753, 0]
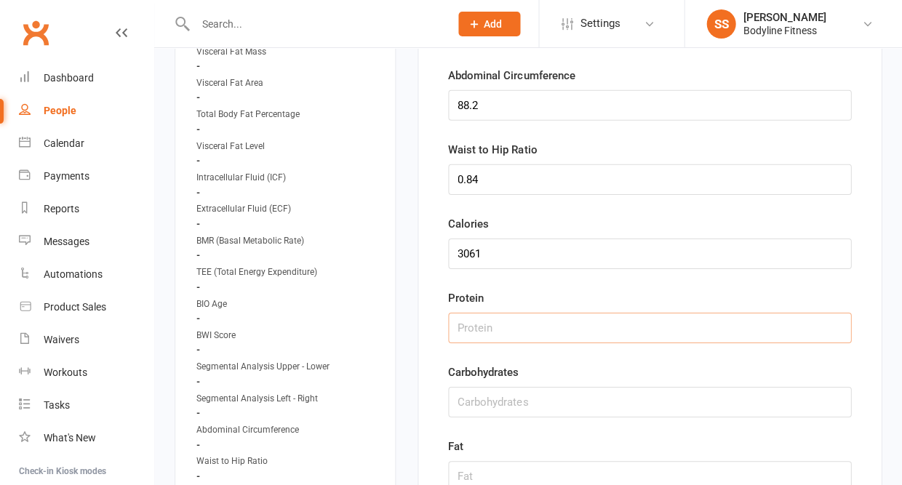
click at [495, 329] on input "string" at bounding box center [649, 328] width 403 height 31
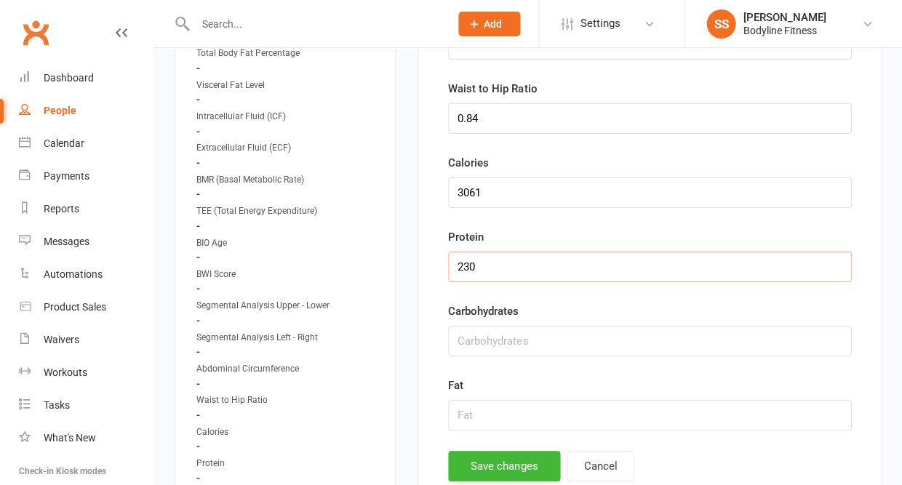
scroll to position [1906, 0]
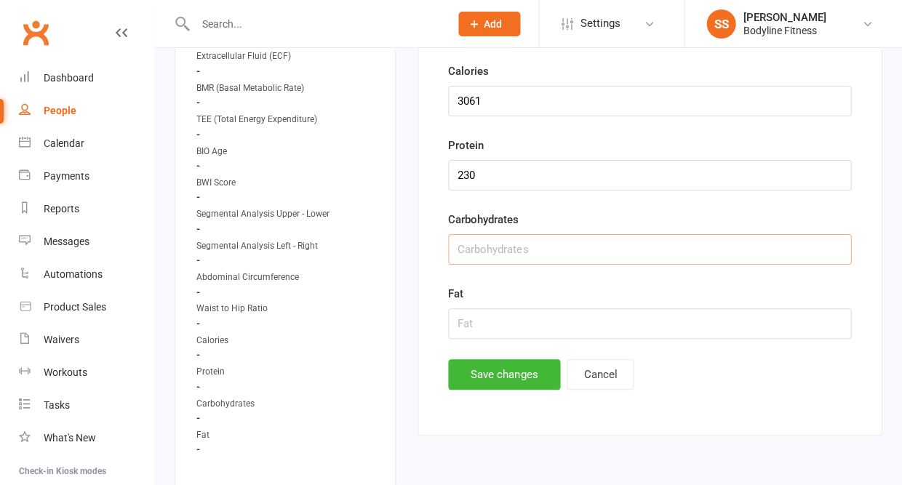
click at [489, 254] on input "string" at bounding box center [649, 249] width 403 height 31
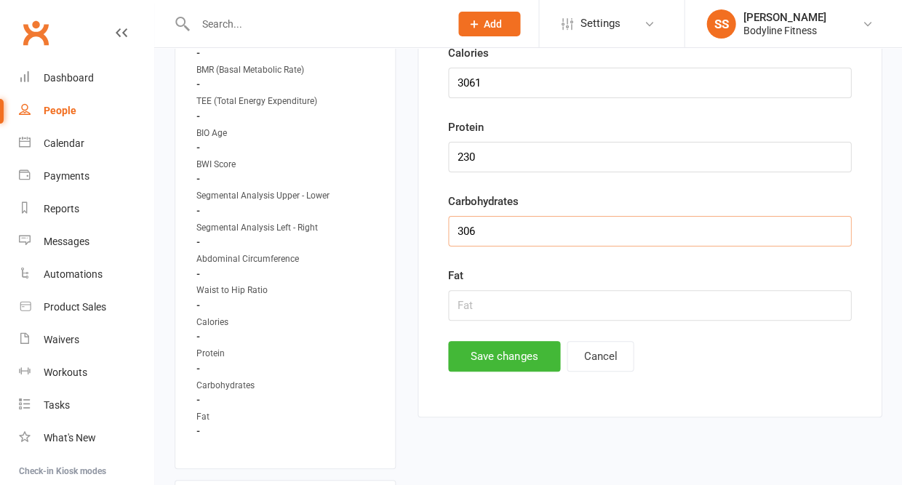
scroll to position [1929, 0]
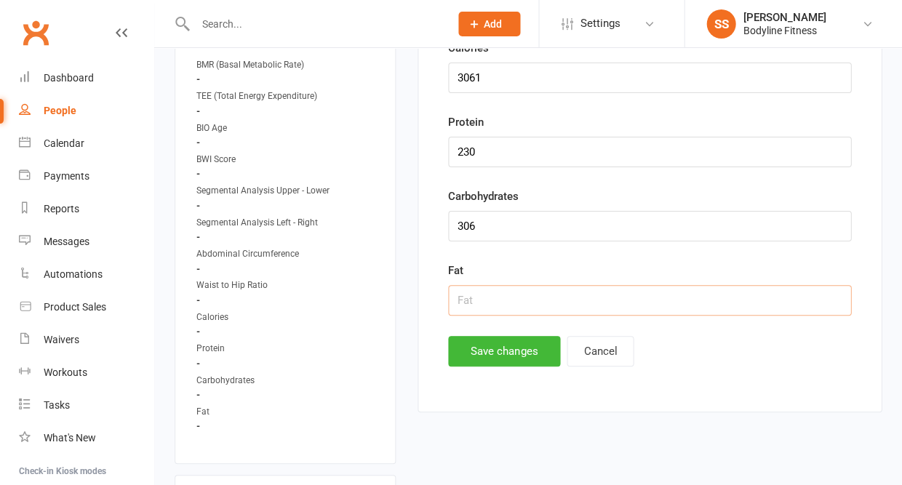
click at [487, 308] on input "string" at bounding box center [649, 300] width 403 height 31
click at [471, 363] on button "Save changes" at bounding box center [504, 351] width 112 height 31
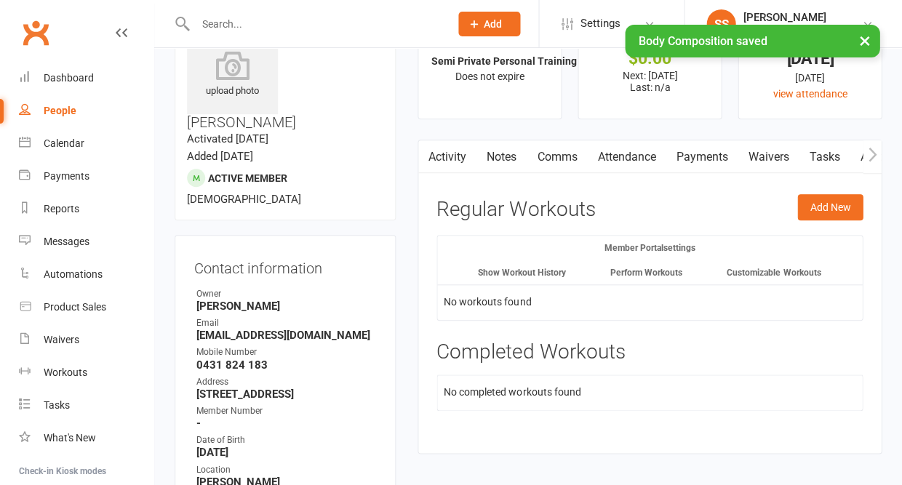
scroll to position [0, 0]
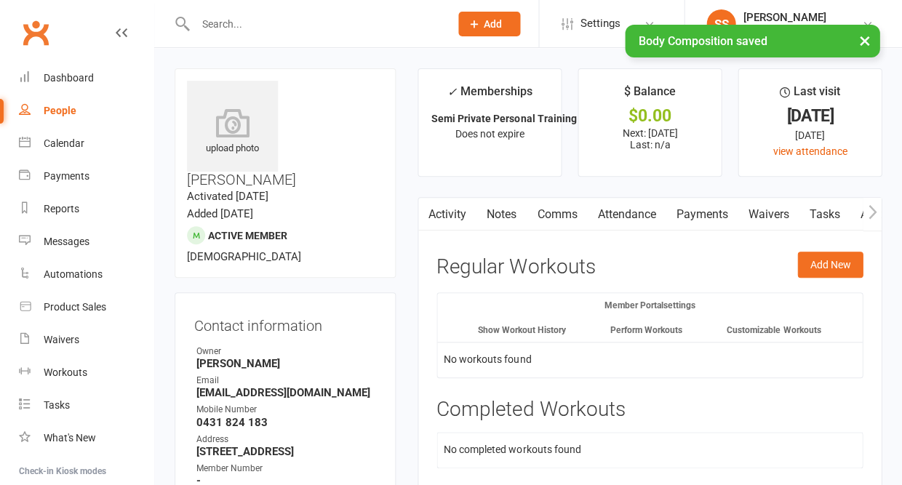
click at [869, 211] on icon "button" at bounding box center [872, 211] width 9 height 15
click at [874, 215] on icon "button" at bounding box center [872, 211] width 9 height 15
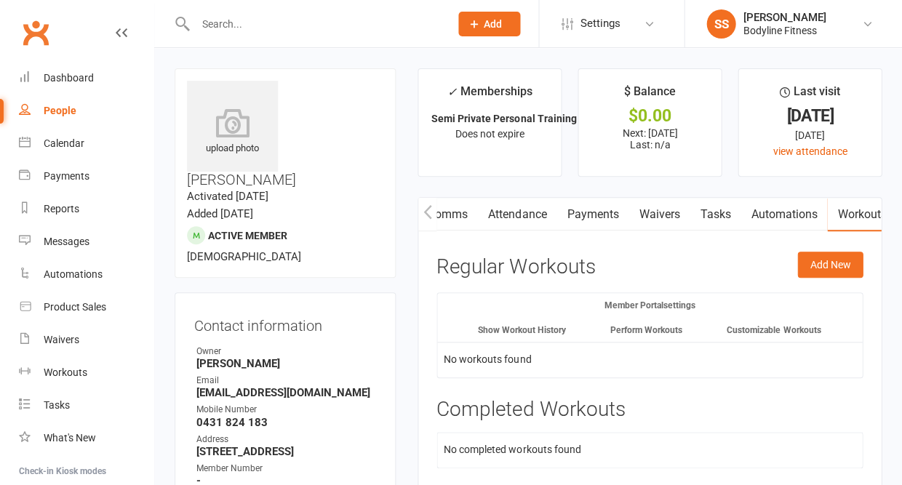
scroll to position [0, 303]
click at [762, 213] on link "Assessments" at bounding box center [746, 214] width 89 height 33
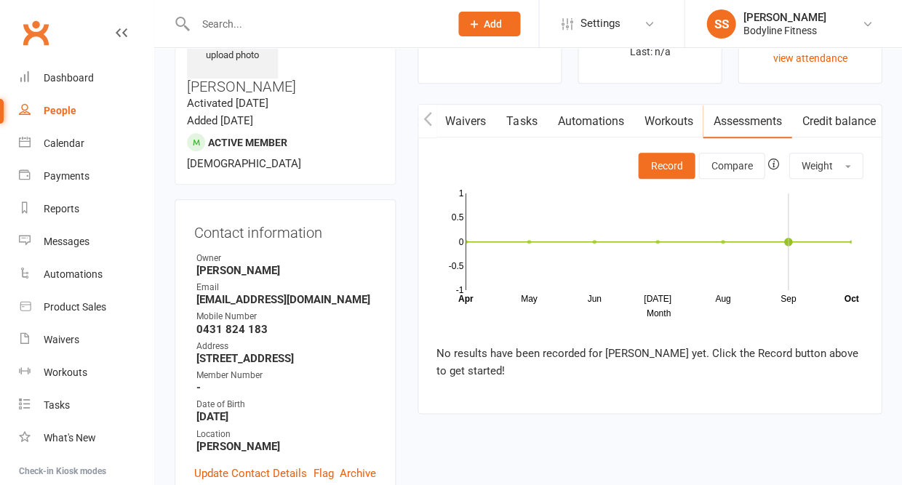
scroll to position [108, 0]
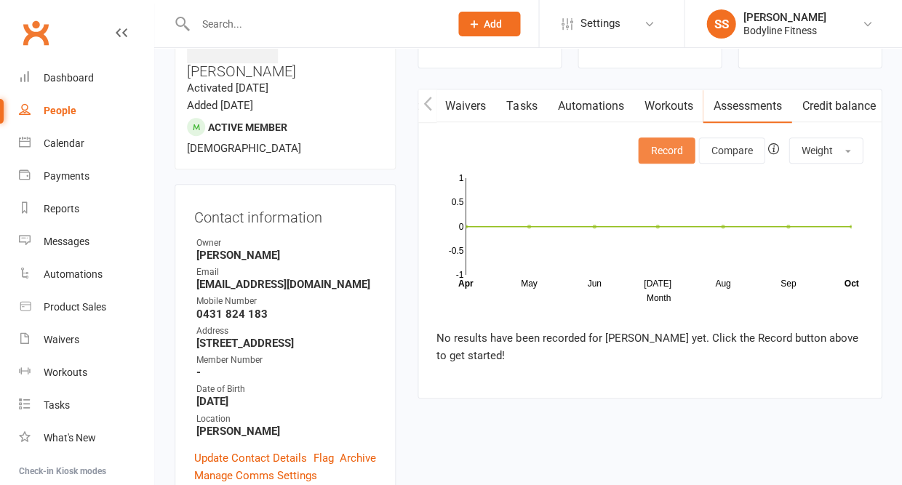
click at [668, 147] on button "Record" at bounding box center [666, 150] width 57 height 26
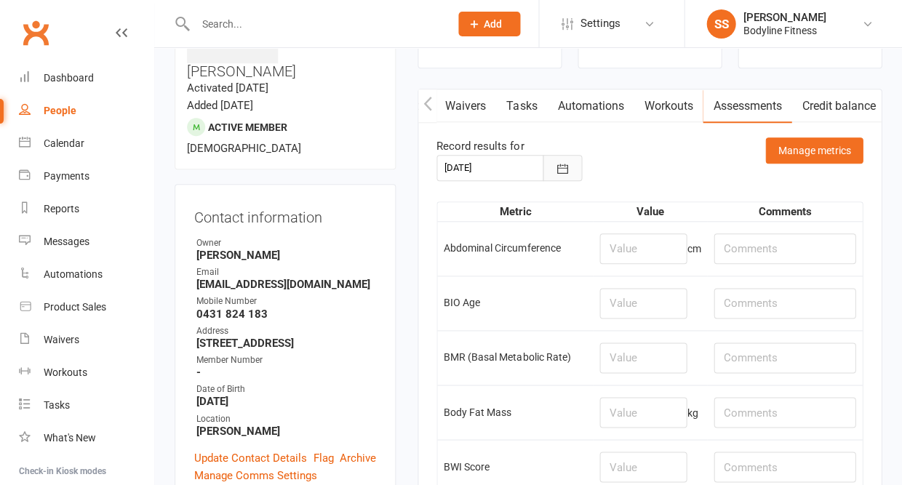
click at [561, 163] on icon "button" at bounding box center [562, 168] width 15 height 15
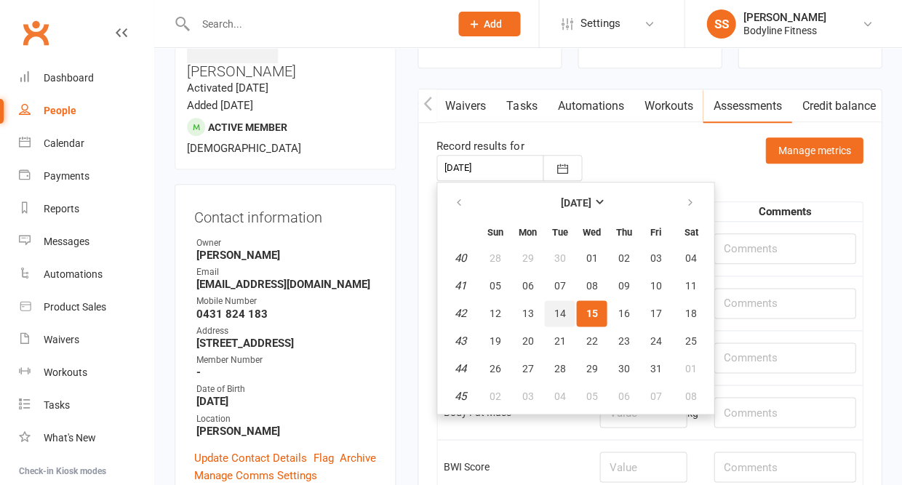
click at [557, 313] on span "14" at bounding box center [559, 314] width 12 height 12
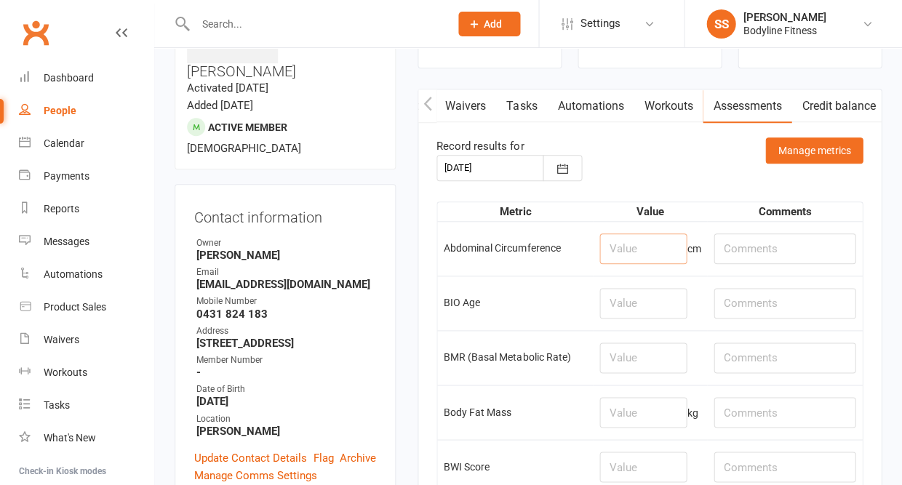
click at [628, 251] on input "number" at bounding box center [642, 248] width 87 height 31
click at [625, 300] on input "number" at bounding box center [642, 303] width 87 height 31
click at [625, 363] on input "number" at bounding box center [642, 358] width 87 height 31
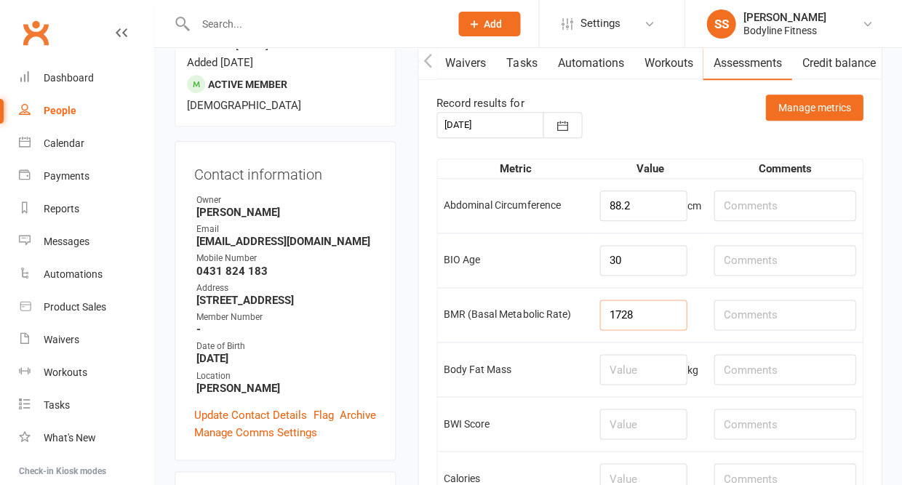
scroll to position [157, 0]
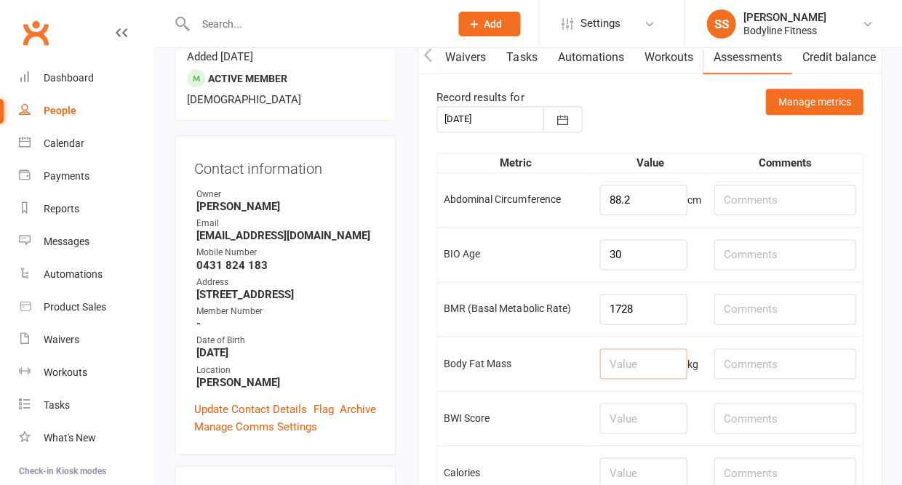
click at [625, 368] on input "number" at bounding box center [642, 363] width 87 height 31
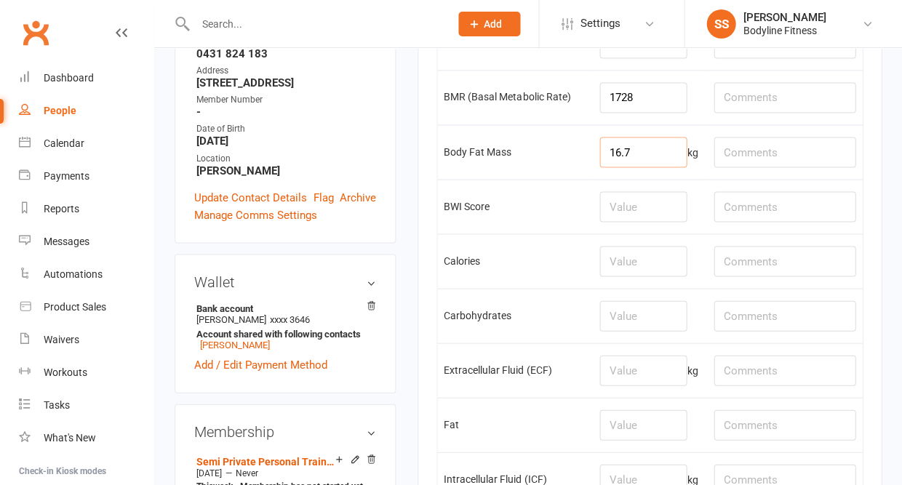
scroll to position [378, 0]
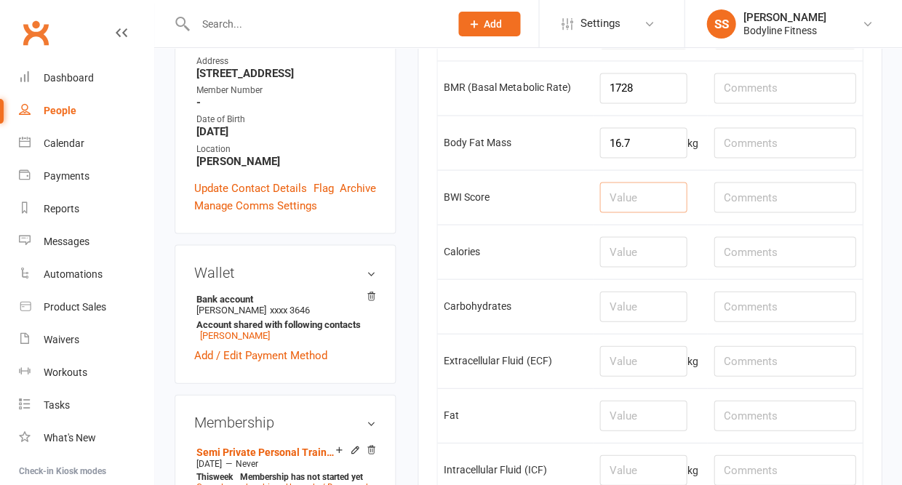
click at [635, 201] on input "number" at bounding box center [642, 197] width 87 height 31
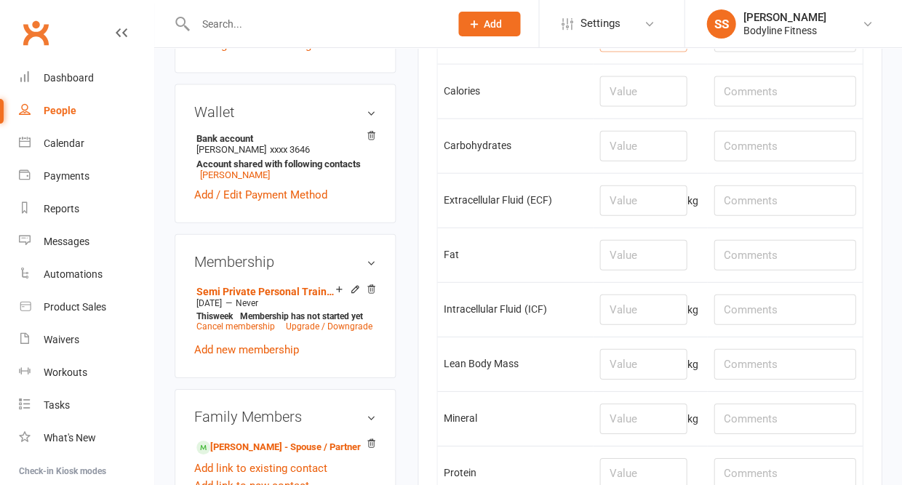
scroll to position [545, 0]
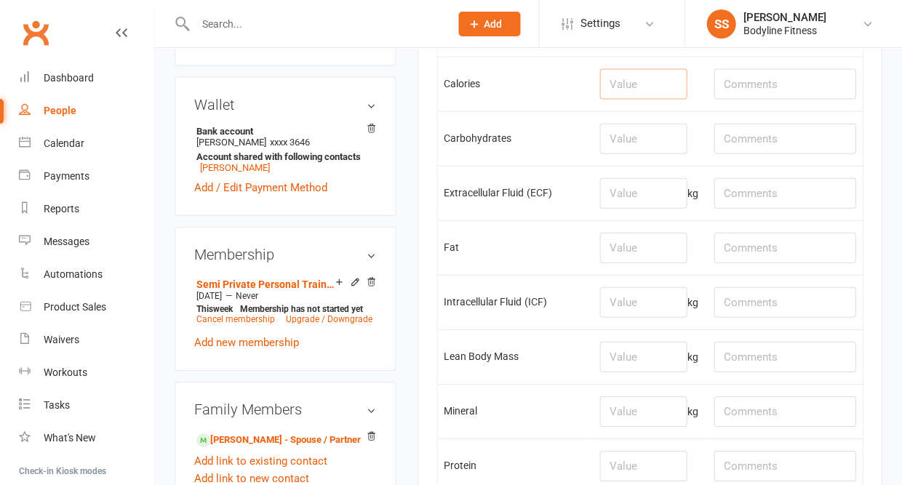
click at [627, 92] on input "number" at bounding box center [642, 84] width 87 height 31
click at [630, 144] on input "number" at bounding box center [642, 139] width 87 height 31
click at [630, 203] on input "number" at bounding box center [642, 193] width 87 height 31
click at [637, 263] on input "number" at bounding box center [642, 248] width 87 height 31
click at [644, 318] on input "number" at bounding box center [642, 302] width 87 height 31
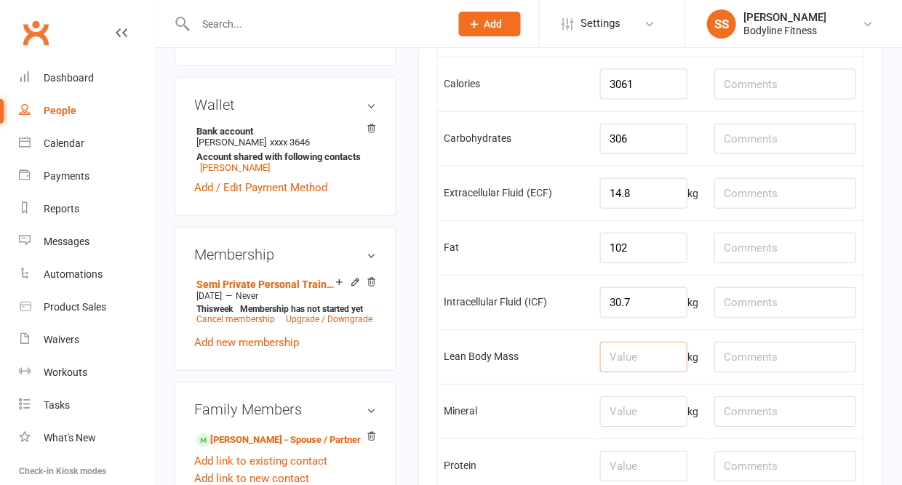
click at [631, 370] on input "number" at bounding box center [642, 357] width 87 height 31
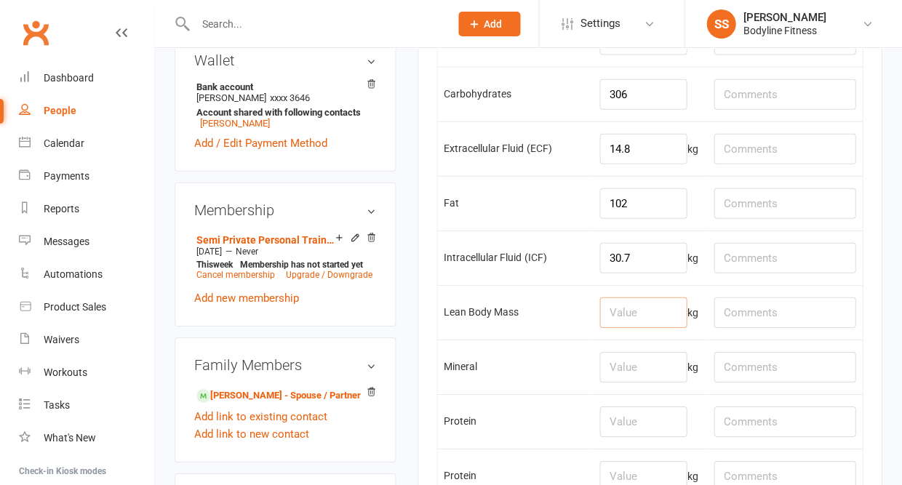
scroll to position [590, 0]
click at [626, 382] on input "number" at bounding box center [642, 366] width 87 height 31
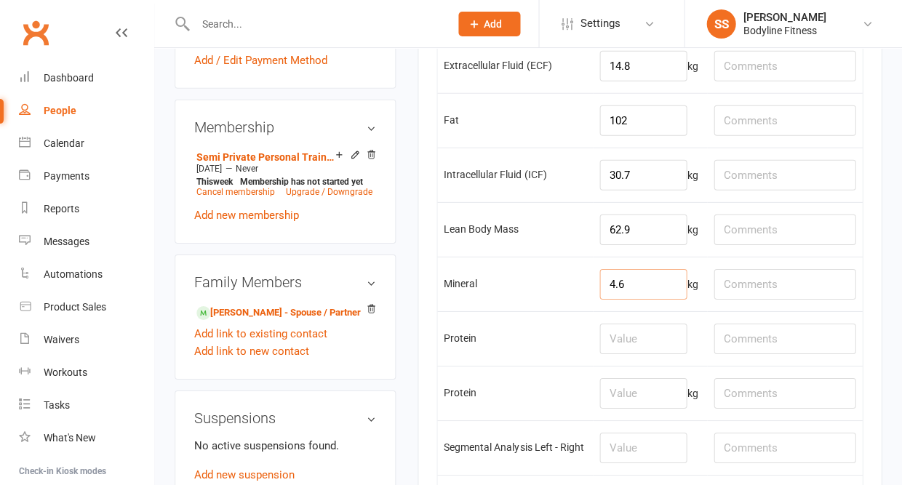
scroll to position [678, 0]
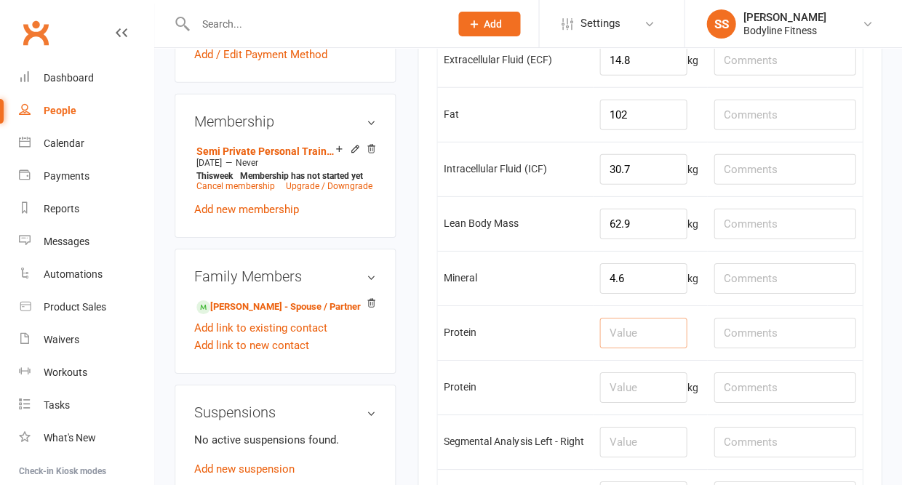
click at [630, 348] on input "number" at bounding box center [642, 333] width 87 height 31
click at [624, 403] on input "number" at bounding box center [642, 387] width 87 height 31
click at [616, 348] on input "number" at bounding box center [642, 333] width 87 height 31
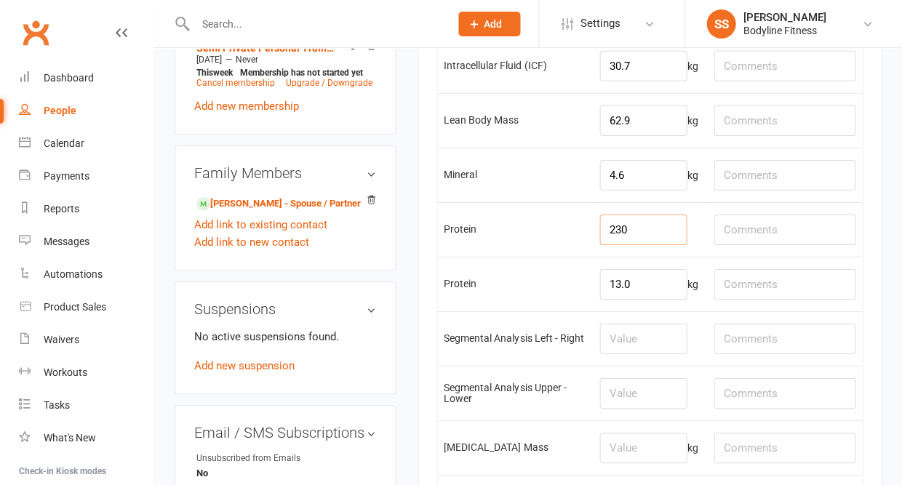
scroll to position [844, 0]
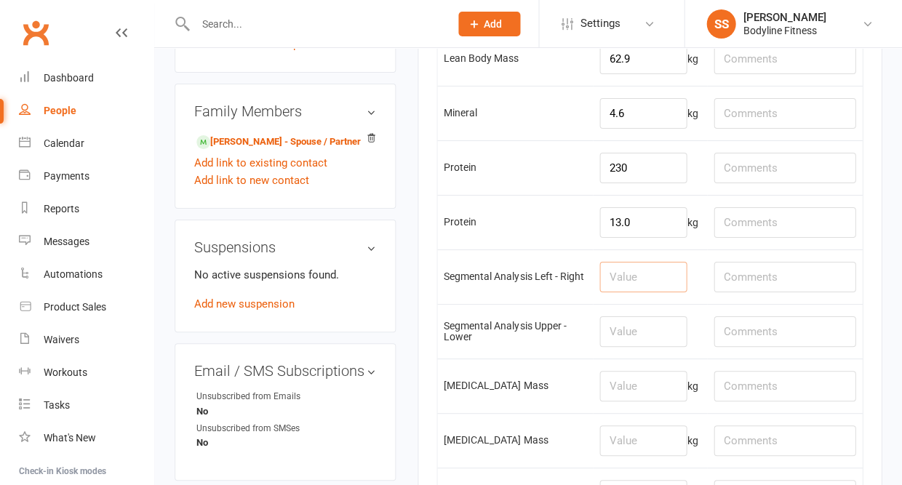
click at [616, 292] on input "number" at bounding box center [642, 277] width 87 height 31
click at [630, 347] on input "number" at bounding box center [642, 331] width 87 height 31
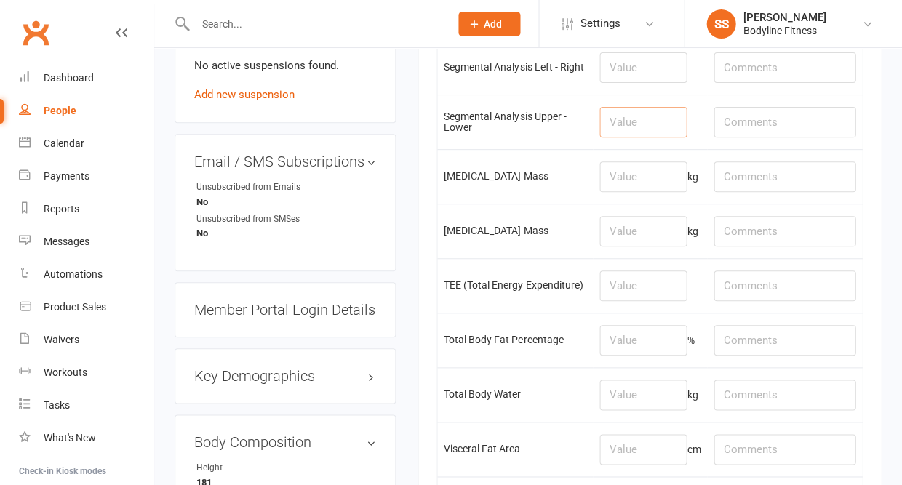
scroll to position [1070, 0]
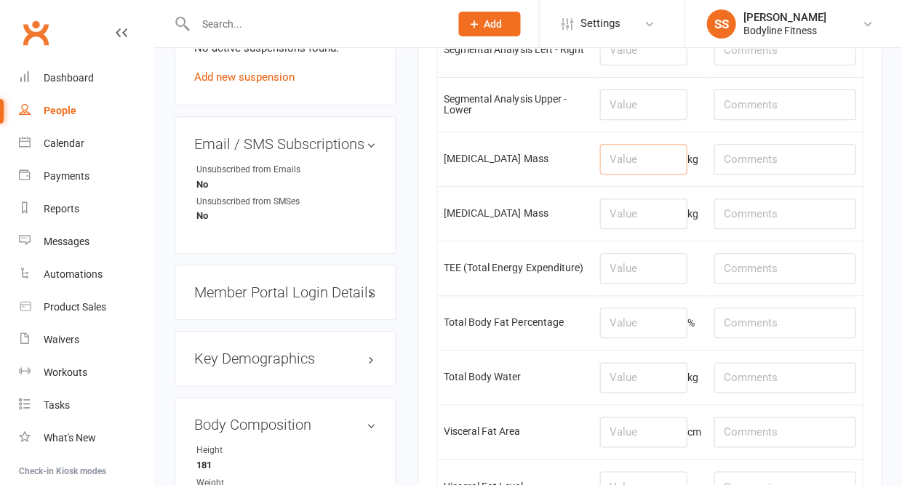
click at [646, 175] on input "number" at bounding box center [642, 159] width 87 height 31
click at [646, 229] on input "number" at bounding box center [642, 214] width 87 height 31
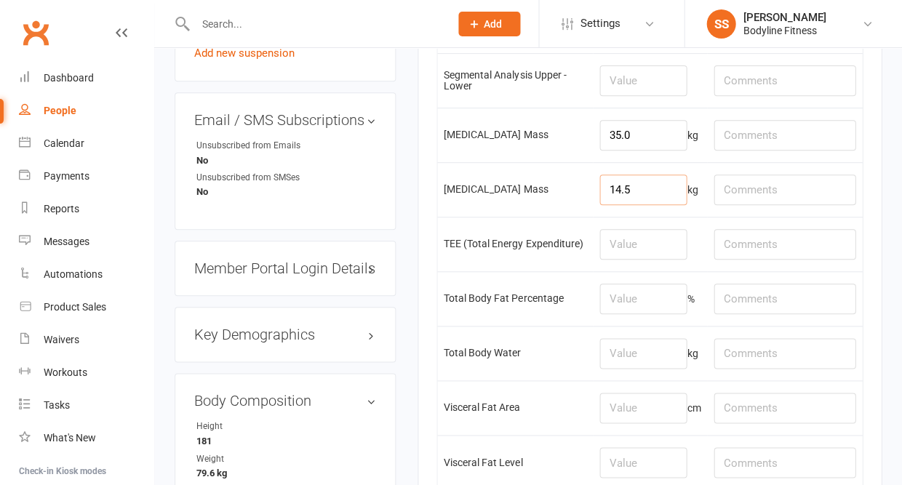
scroll to position [1097, 0]
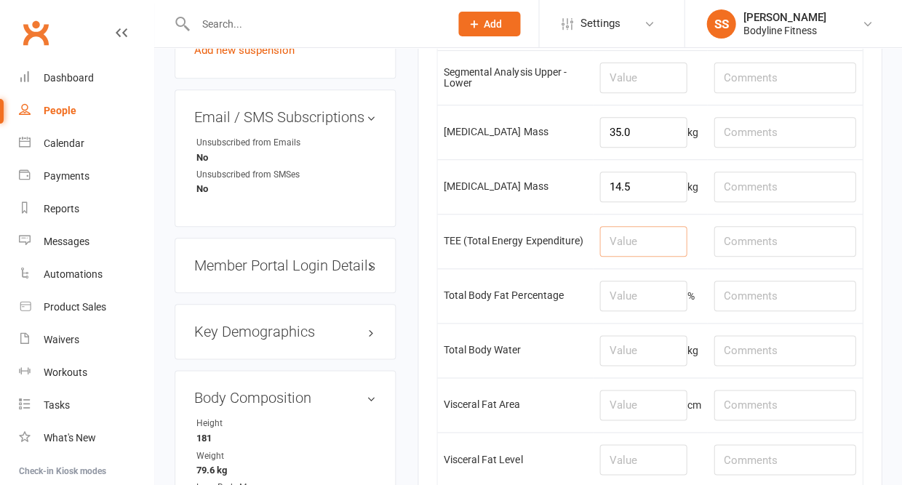
click at [654, 257] on input "number" at bounding box center [642, 241] width 87 height 31
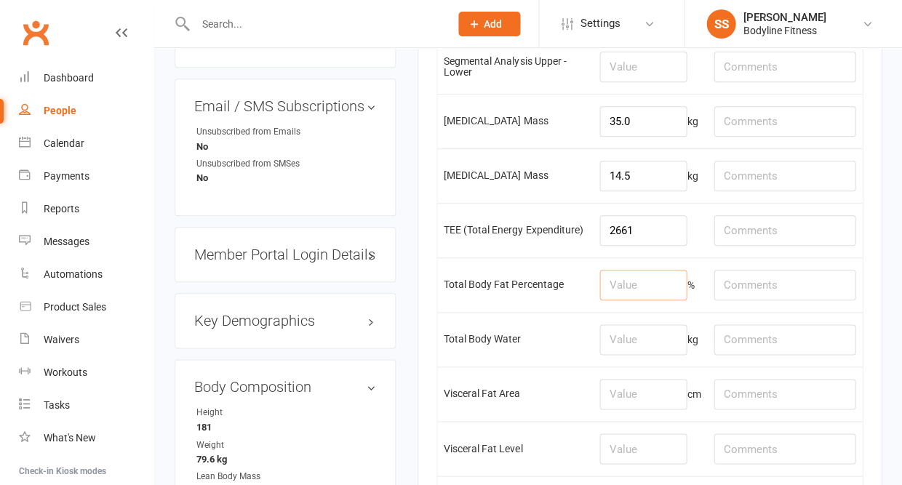
click at [649, 300] on input "number" at bounding box center [642, 285] width 87 height 31
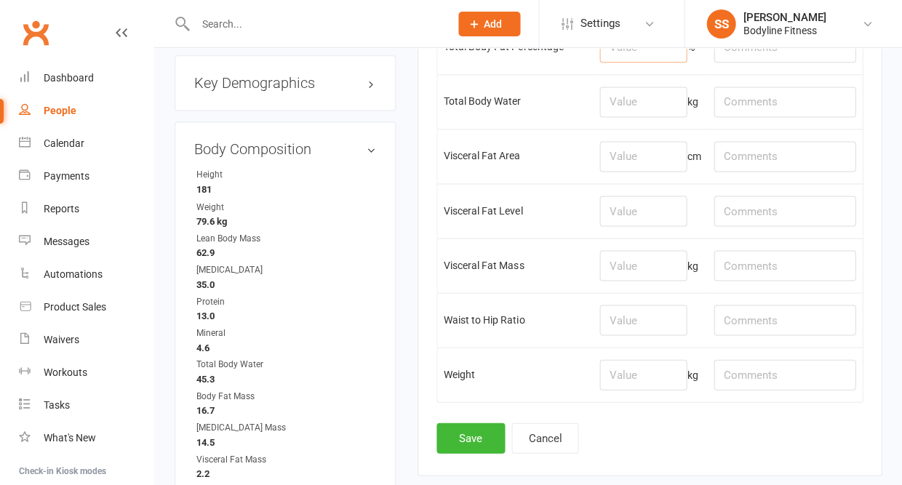
scroll to position [1340, 0]
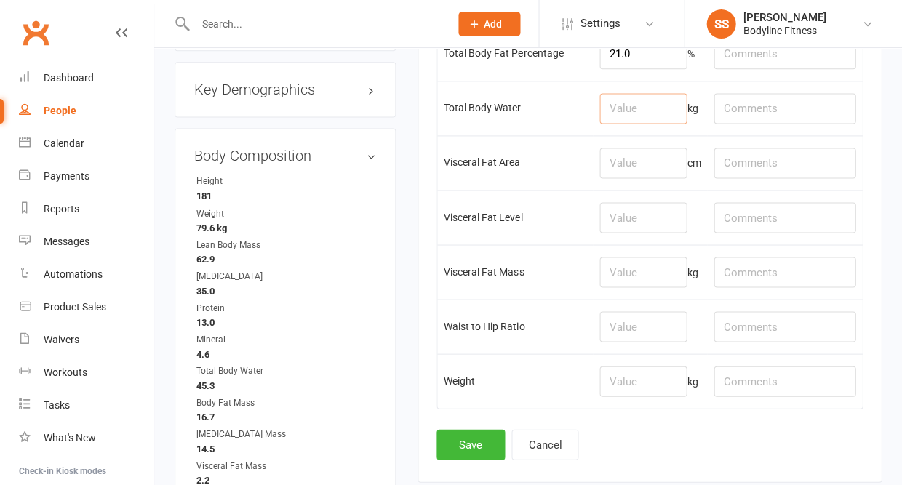
click at [640, 124] on input "number" at bounding box center [642, 108] width 87 height 31
click at [649, 178] on input "number" at bounding box center [642, 163] width 87 height 31
click at [645, 233] on input "number" at bounding box center [642, 217] width 87 height 31
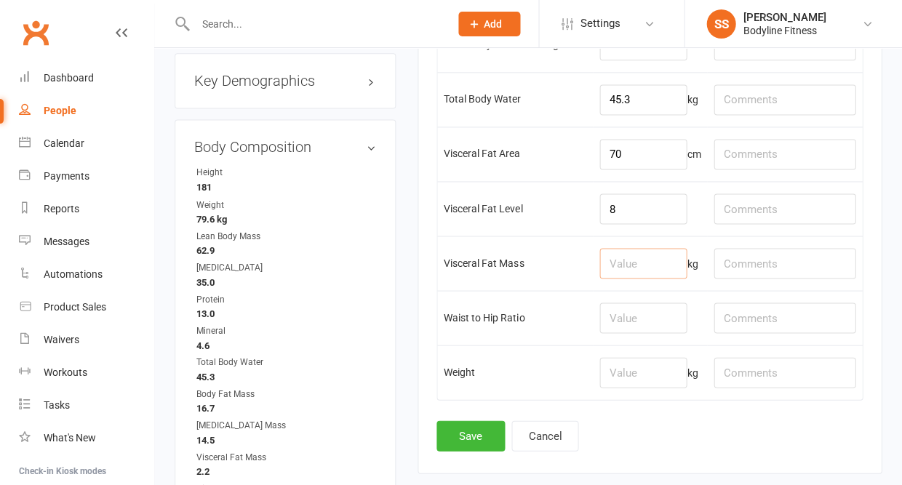
click at [638, 279] on input "number" at bounding box center [642, 263] width 87 height 31
click at [648, 333] on input "number" at bounding box center [642, 318] width 87 height 31
click at [640, 388] on input "number" at bounding box center [642, 372] width 87 height 31
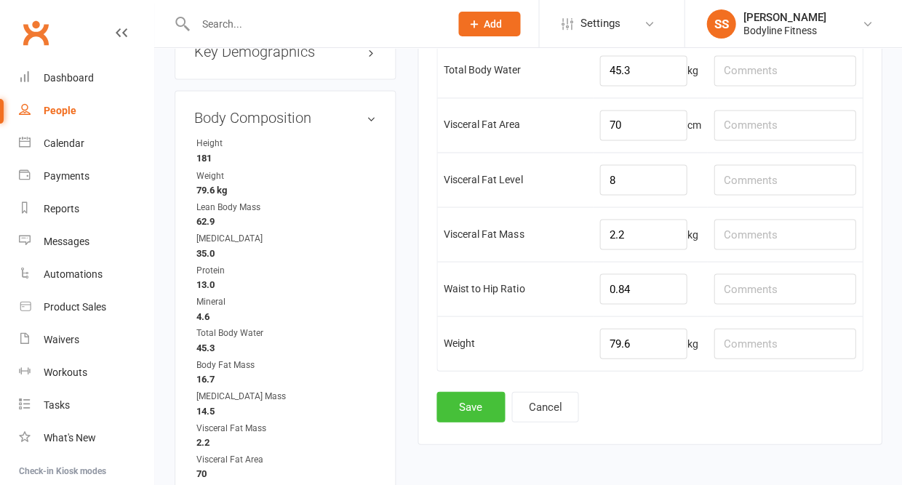
click at [470, 422] on button "Save" at bounding box center [470, 406] width 68 height 31
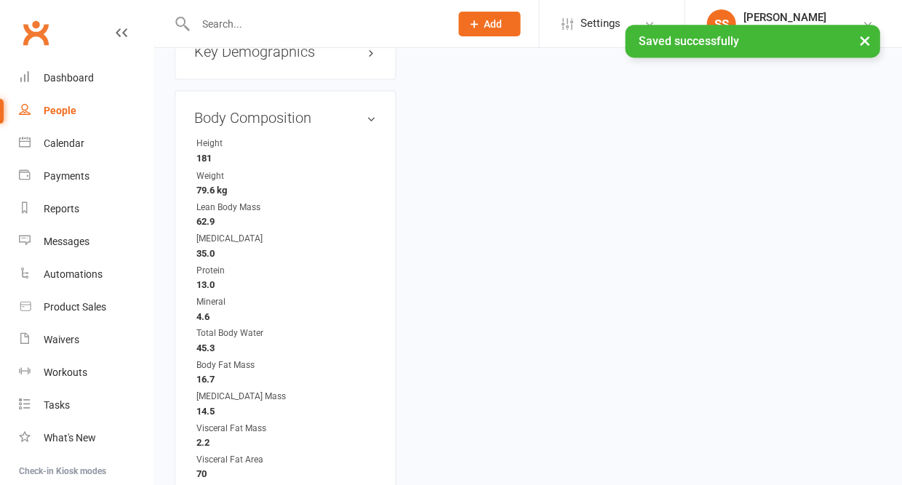
scroll to position [0, 0]
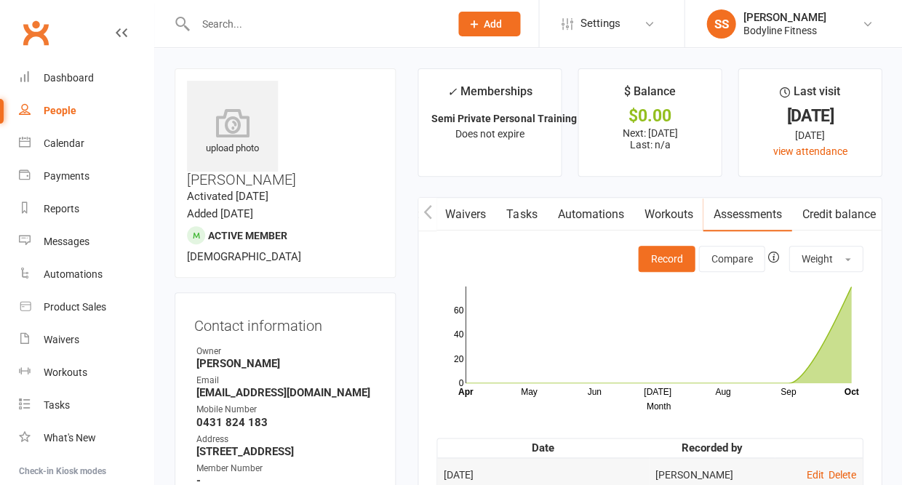
click at [58, 110] on div "People" at bounding box center [60, 111] width 33 height 12
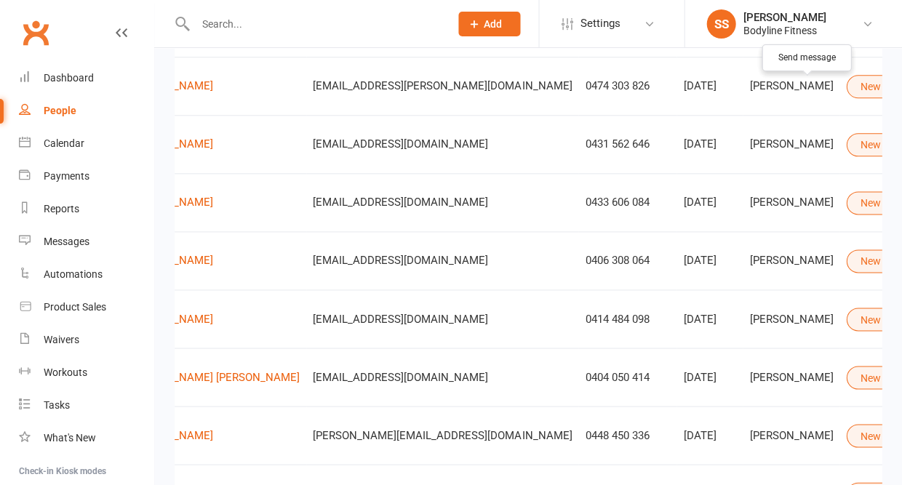
scroll to position [0, 126]
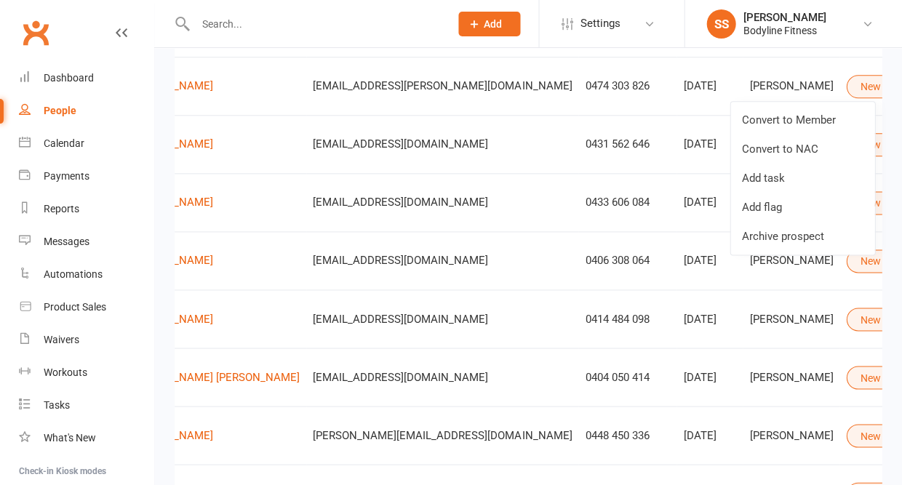
click at [839, 113] on td "New Lead" at bounding box center [888, 86] width 98 height 58
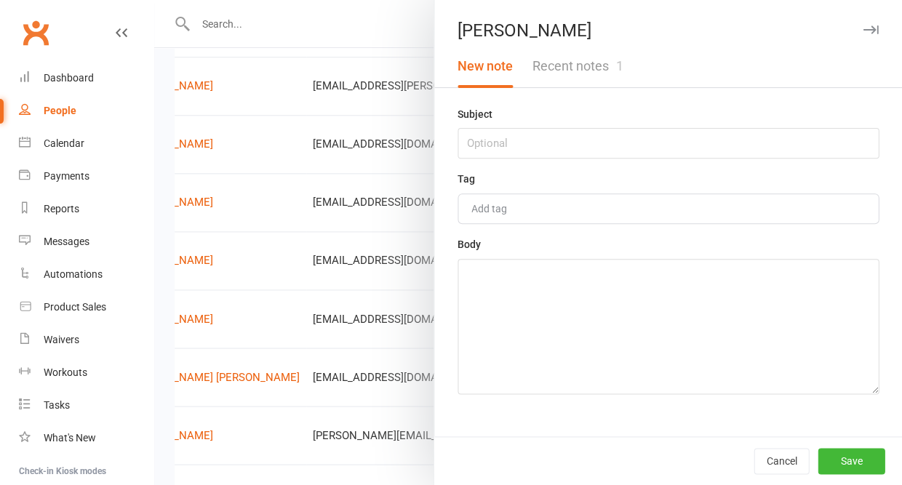
click at [627, 67] on button "Recent notes 1" at bounding box center [577, 66] width 110 height 42
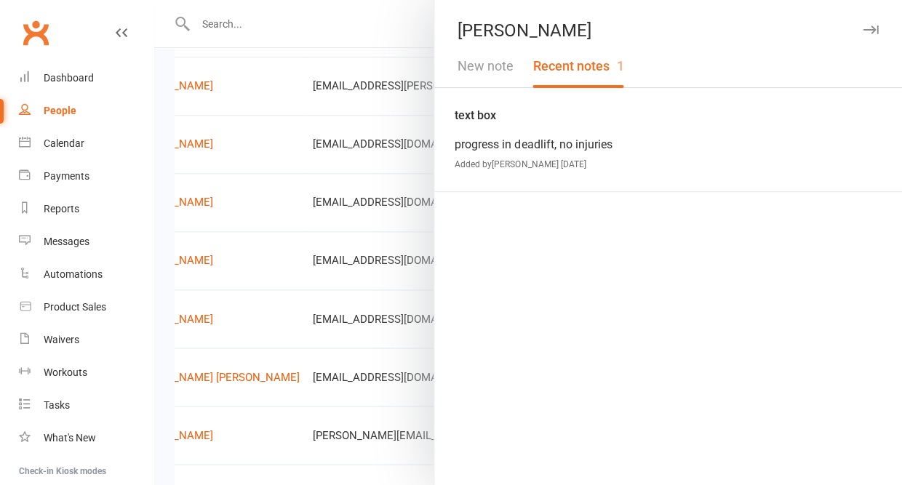
click at [872, 33] on icon "button" at bounding box center [869, 29] width 15 height 9
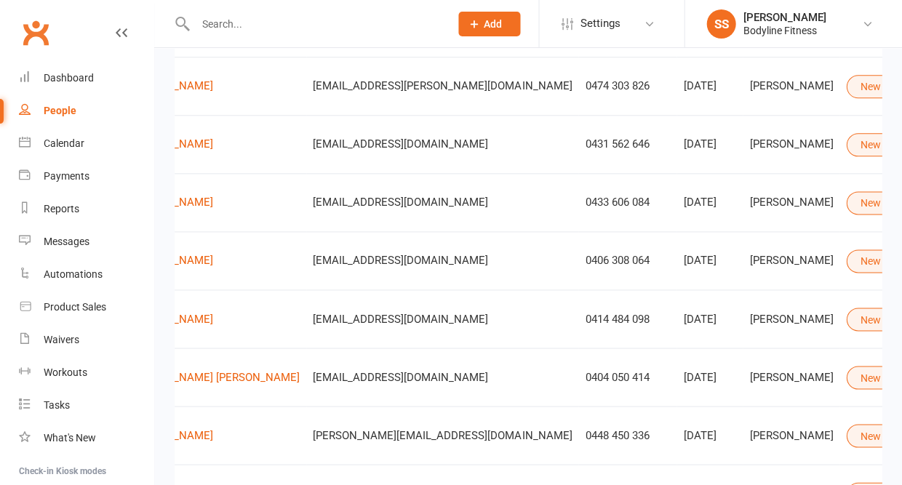
drag, startPoint x: 262, startPoint y: 96, endPoint x: 403, endPoint y: 88, distance: 141.3
click at [403, 88] on tr "A [PERSON_NAME] [PERSON_NAME][EMAIL_ADDRESS][PERSON_NAME][DOMAIN_NAME] 0474 303…" at bounding box center [535, 86] width 972 height 58
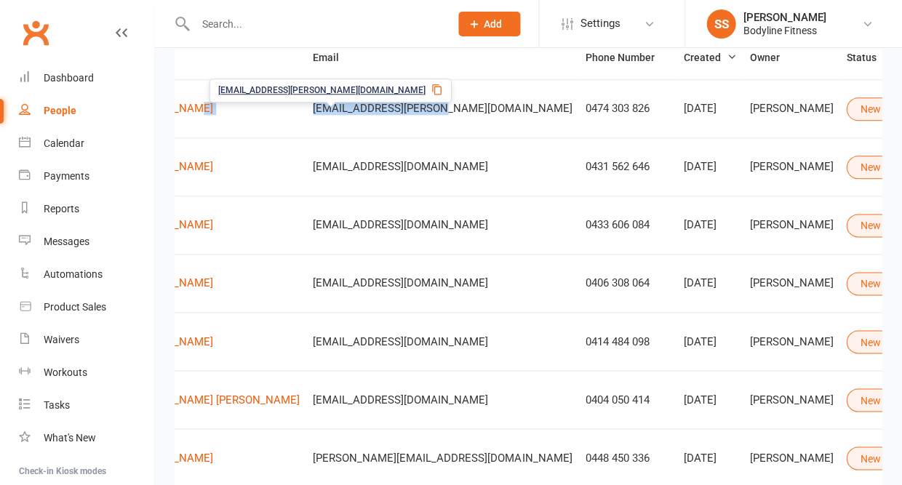
scroll to position [173, 0]
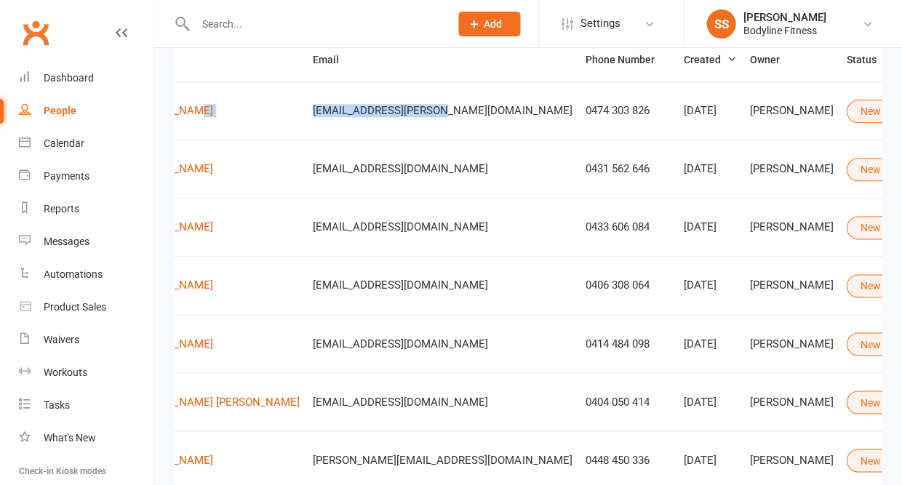
click at [407, 140] on td "[EMAIL_ADDRESS][PERSON_NAME][DOMAIN_NAME]" at bounding box center [442, 110] width 272 height 58
drag, startPoint x: 266, startPoint y: 116, endPoint x: 412, endPoint y: 116, distance: 145.4
click at [412, 116] on td "[EMAIL_ADDRESS][PERSON_NAME][DOMAIN_NAME]" at bounding box center [442, 110] width 272 height 58
copy span "[EMAIL_ADDRESS][PERSON_NAME][DOMAIN_NAME]"
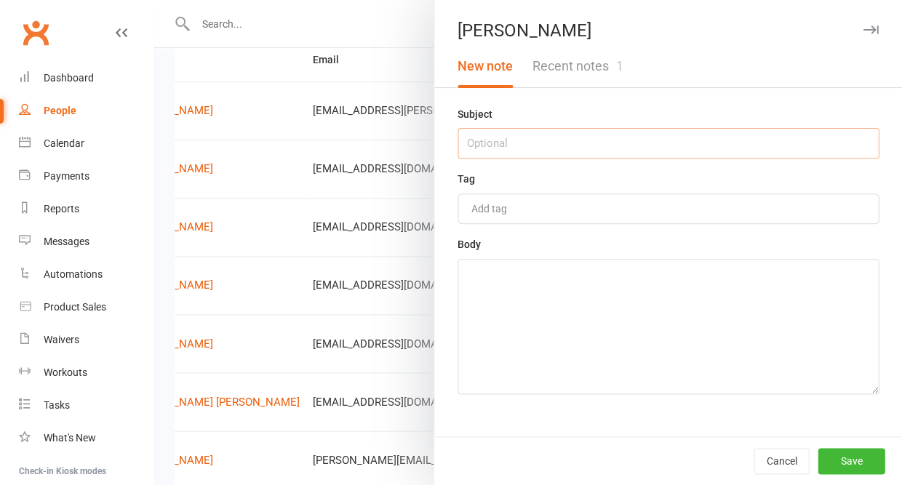
click at [653, 145] on input "text" at bounding box center [667, 143] width 421 height 31
click at [620, 303] on textarea at bounding box center [667, 326] width 421 height 135
click at [850, 457] on button "Save" at bounding box center [850, 461] width 67 height 26
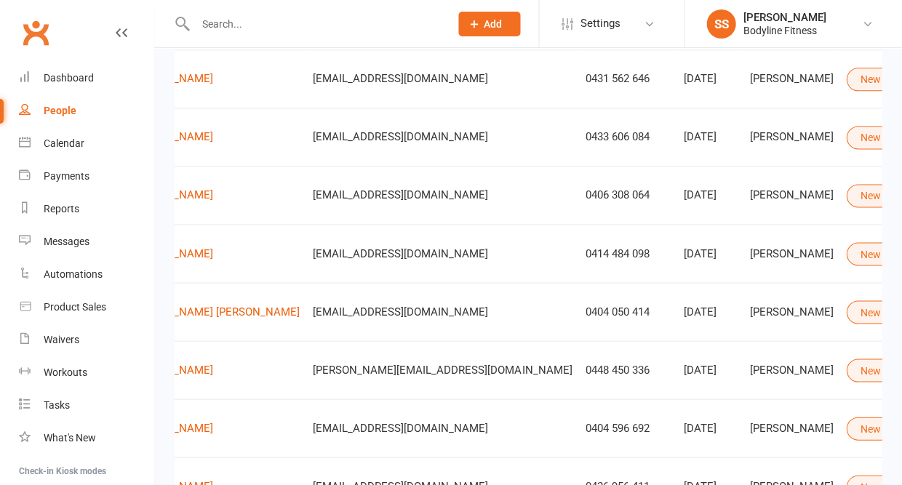
scroll to position [0, 126]
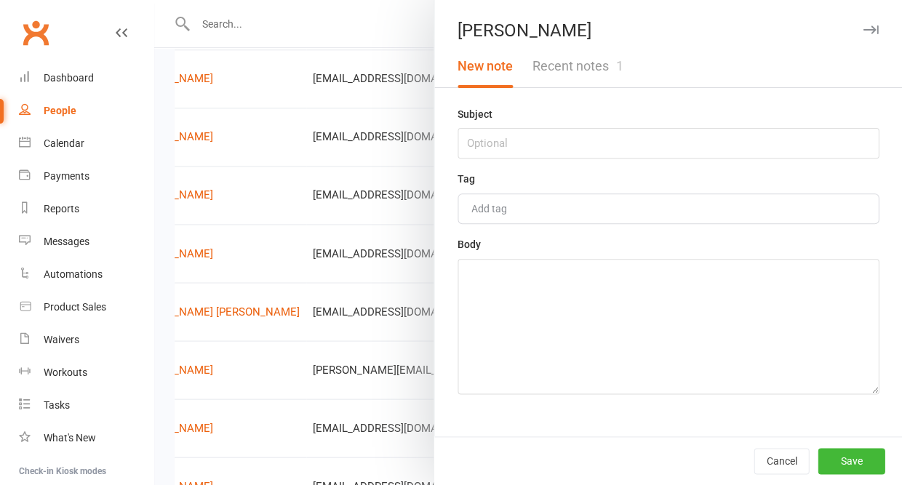
click at [606, 65] on button "Recent notes 1" at bounding box center [577, 66] width 110 height 42
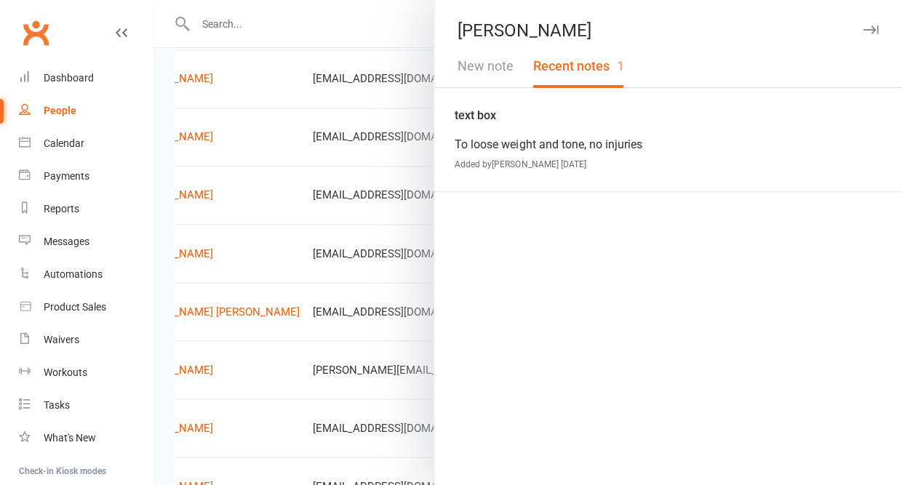
click at [870, 28] on icon "button" at bounding box center [869, 29] width 15 height 9
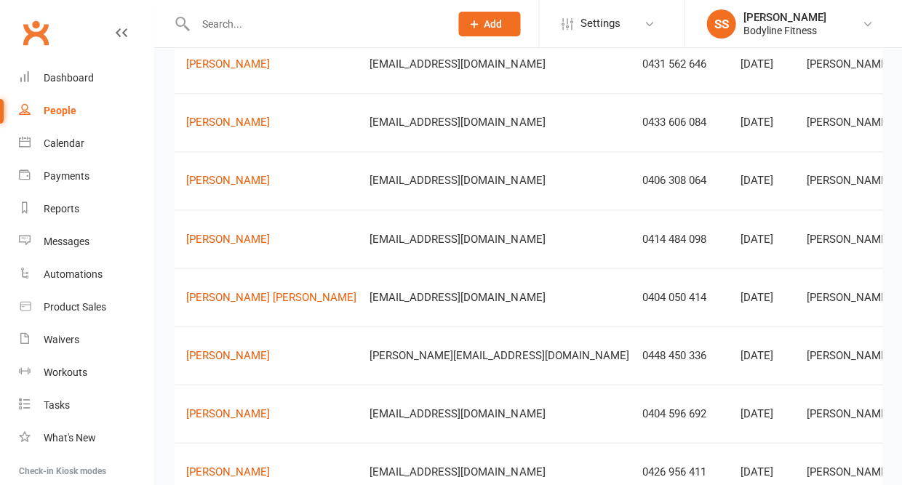
scroll to position [0, 75]
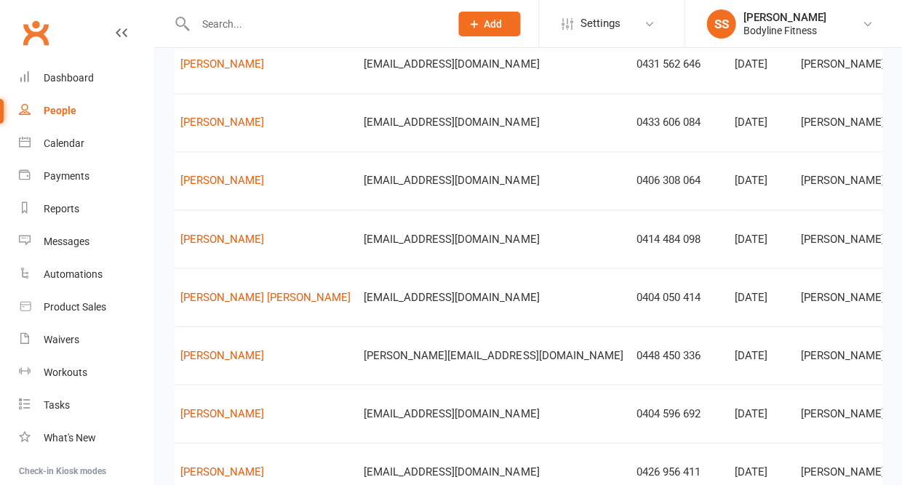
drag, startPoint x: 314, startPoint y: 72, endPoint x: 482, endPoint y: 72, distance: 168.0
click at [482, 72] on td "[EMAIL_ADDRESS][DOMAIN_NAME]" at bounding box center [493, 64] width 272 height 58
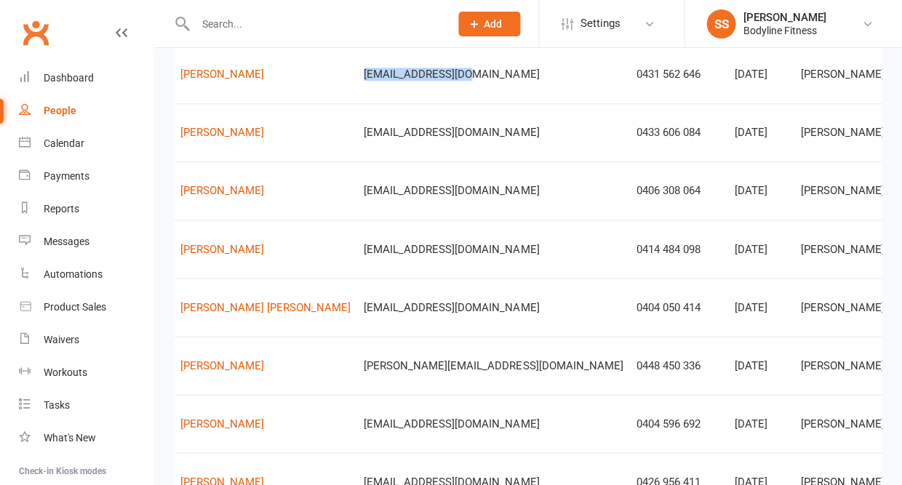
click at [457, 94] on td "[EMAIL_ADDRESS][DOMAIN_NAME]" at bounding box center [493, 74] width 272 height 58
drag, startPoint x: 313, startPoint y: 81, endPoint x: 428, endPoint y: 82, distance: 115.6
click at [428, 82] on tr "T Tiazabella Maulupe [EMAIL_ADDRESS][DOMAIN_NAME] 0431 562 646 [DATE] [PERSON_N…" at bounding box center [586, 74] width 972 height 58
click at [429, 89] on td "[EMAIL_ADDRESS][DOMAIN_NAME]" at bounding box center [493, 74] width 272 height 58
drag, startPoint x: 319, startPoint y: 81, endPoint x: 437, endPoint y: 82, distance: 117.8
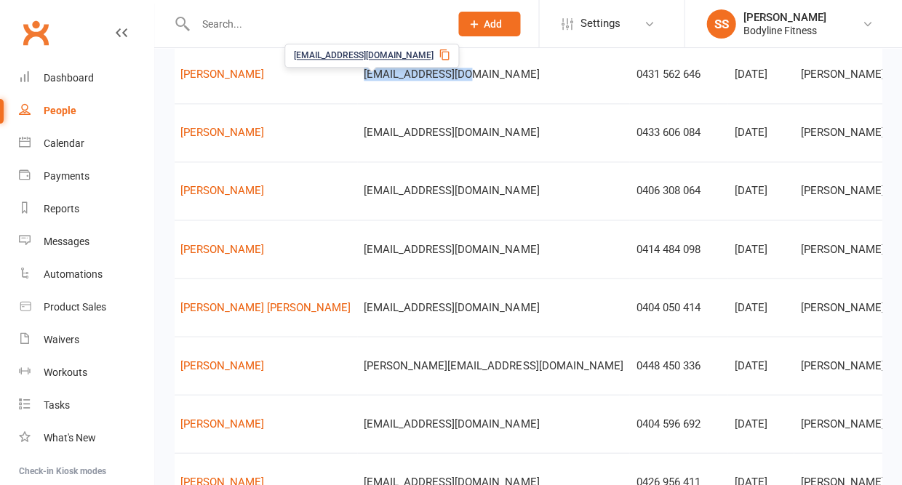
click at [437, 81] on div "[EMAIL_ADDRESS][DOMAIN_NAME]" at bounding box center [493, 74] width 259 height 12
copy span "[EMAIL_ADDRESS][DOMAIN_NAME]"
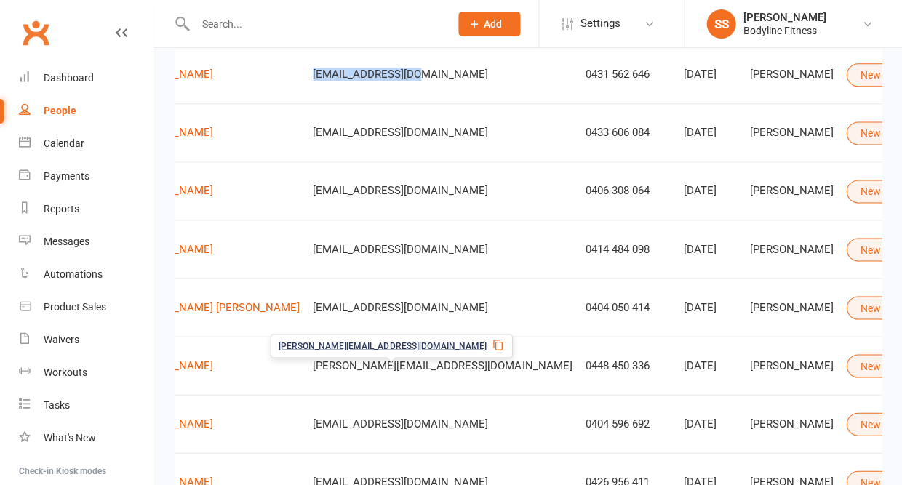
scroll to position [0, 126]
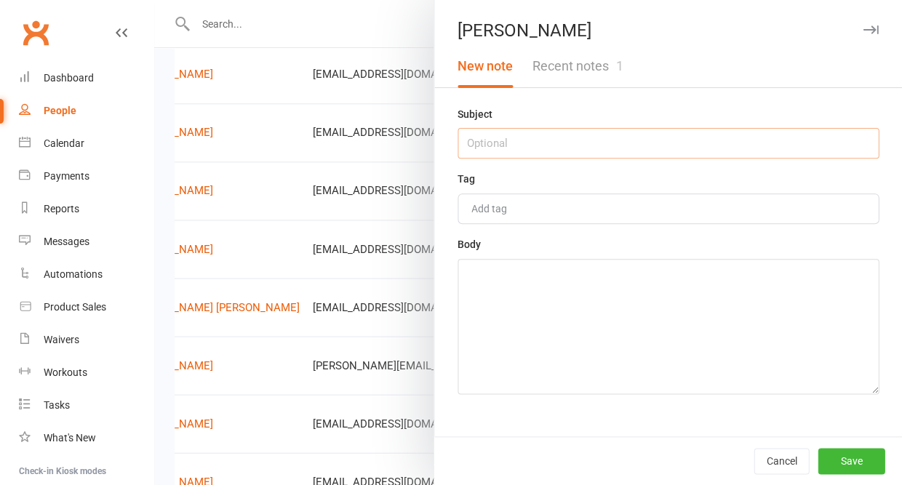
click at [709, 153] on input "text" at bounding box center [667, 143] width 421 height 31
click at [685, 313] on textarea at bounding box center [667, 326] width 421 height 135
click at [844, 455] on button "Save" at bounding box center [850, 461] width 67 height 26
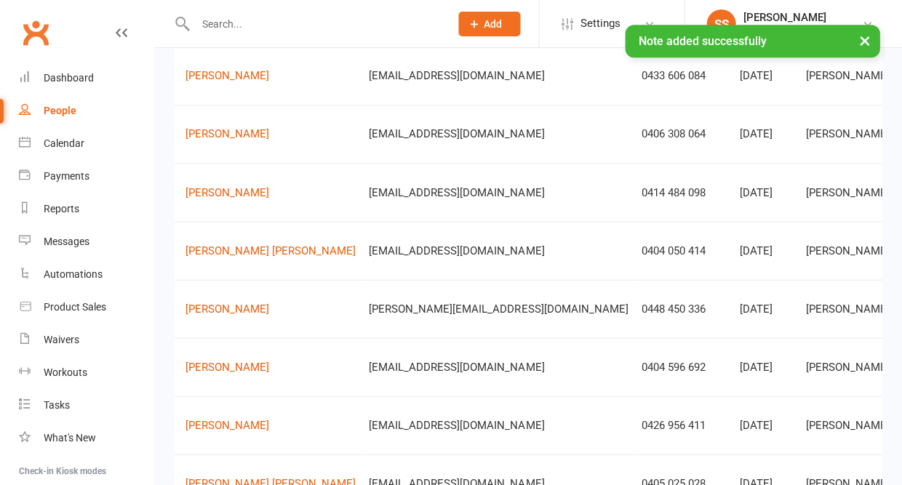
scroll to position [324, 0]
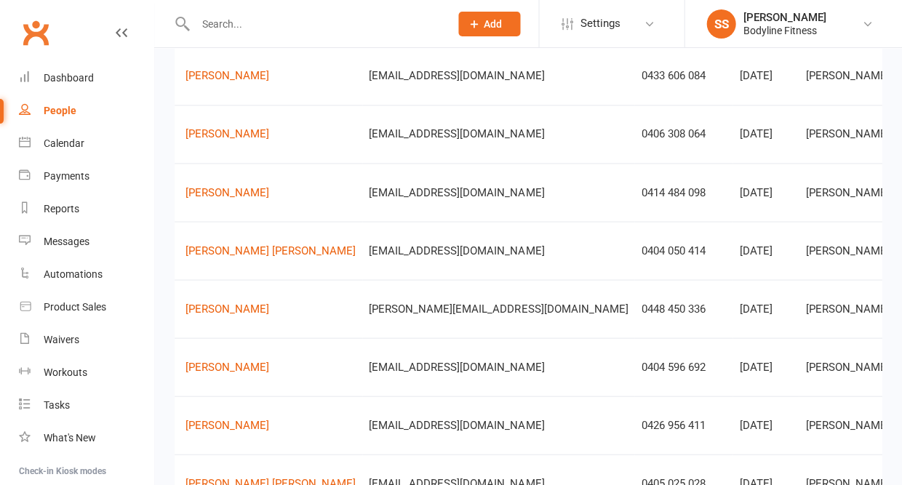
drag, startPoint x: 322, startPoint y: 82, endPoint x: 492, endPoint y: 77, distance: 169.5
click at [492, 77] on td "[EMAIL_ADDRESS][DOMAIN_NAME]" at bounding box center [498, 76] width 272 height 58
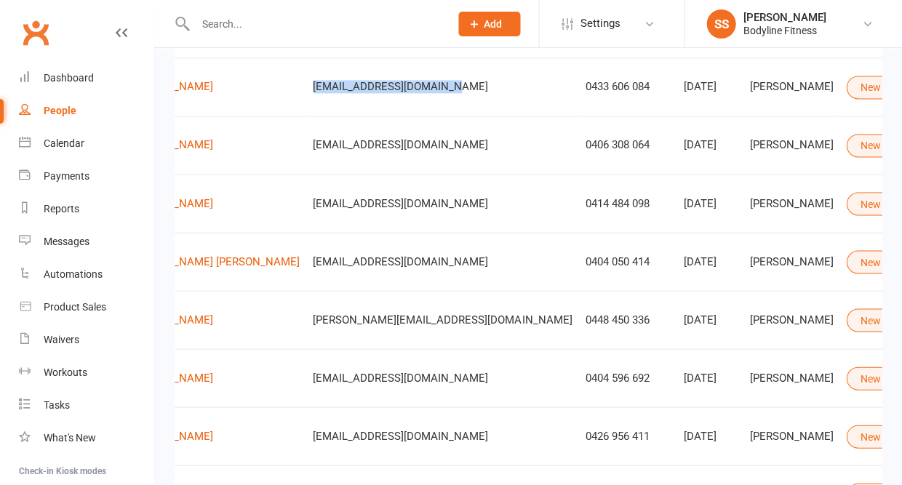
scroll to position [0, 126]
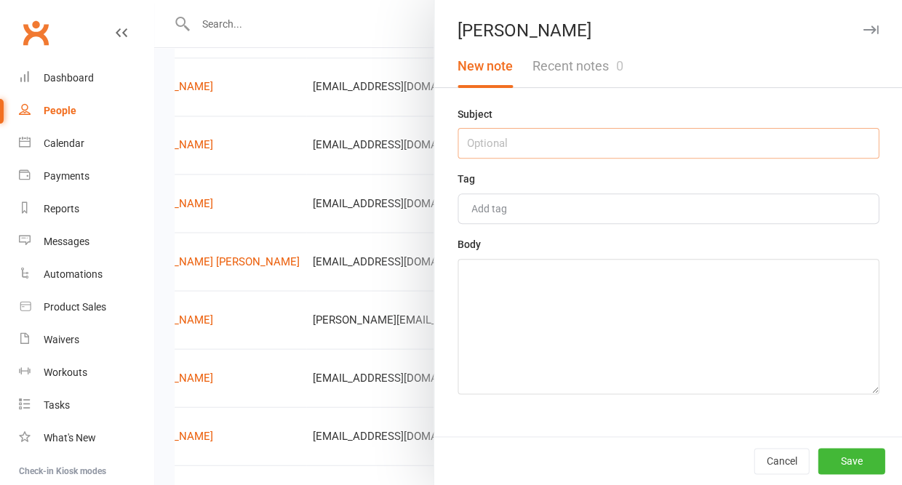
click at [679, 148] on input "text" at bounding box center [667, 143] width 421 height 31
click at [669, 361] on textarea at bounding box center [667, 326] width 421 height 135
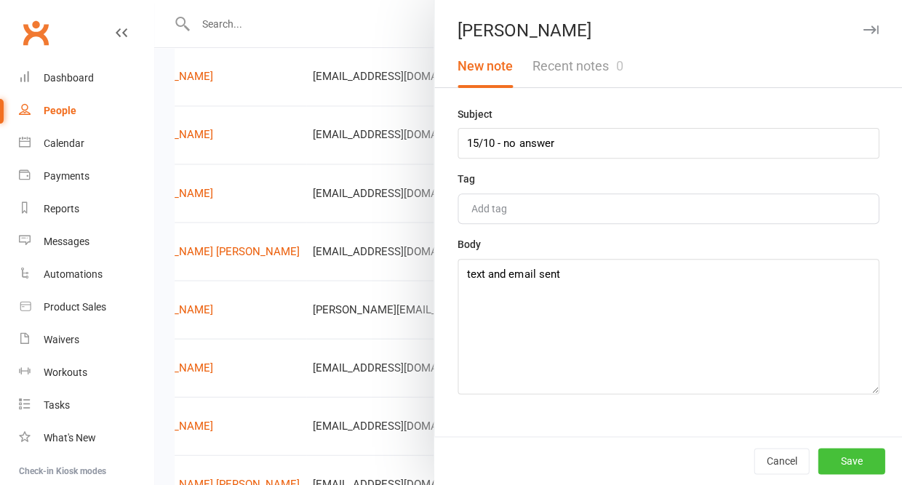
click at [857, 462] on button "Save" at bounding box center [850, 461] width 67 height 26
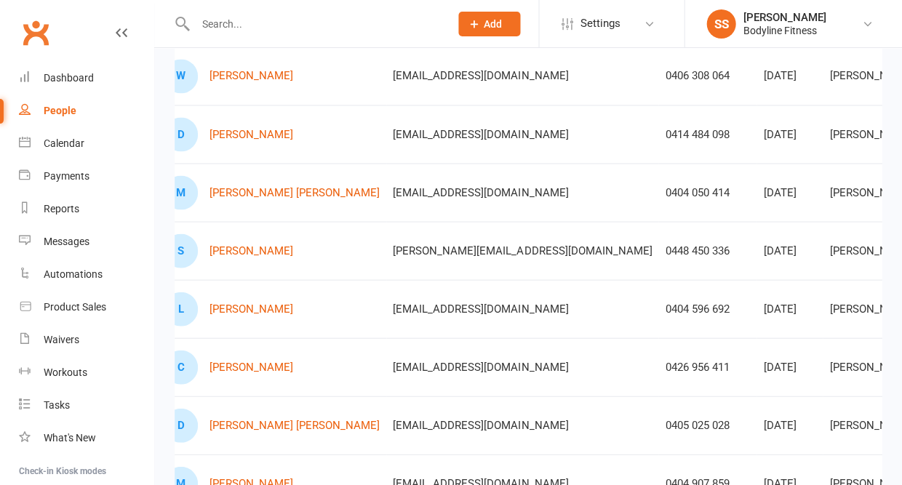
scroll to position [0, 105]
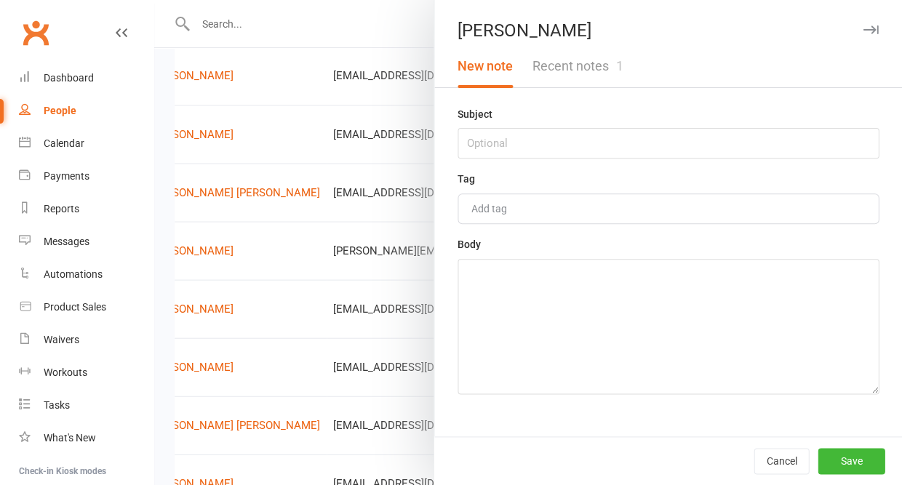
click at [588, 57] on button "Recent notes 1" at bounding box center [577, 66] width 110 height 42
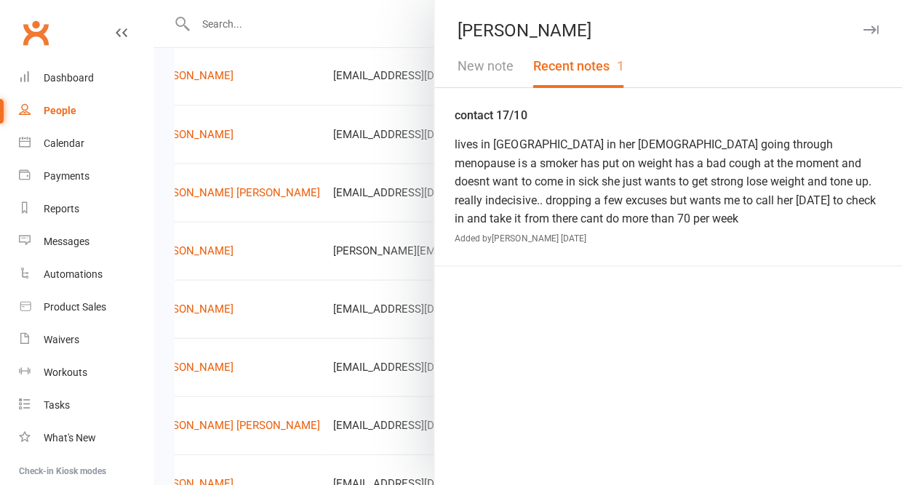
click at [872, 28] on icon "button" at bounding box center [869, 29] width 15 height 9
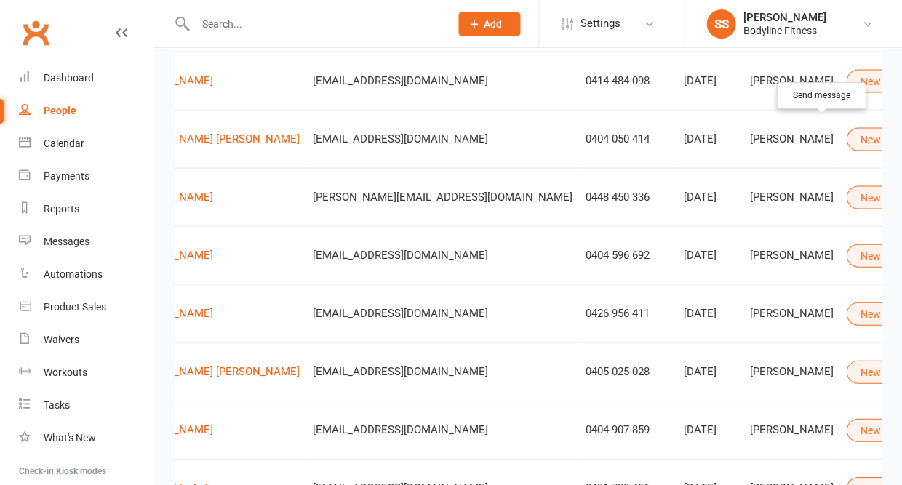
scroll to position [0, 126]
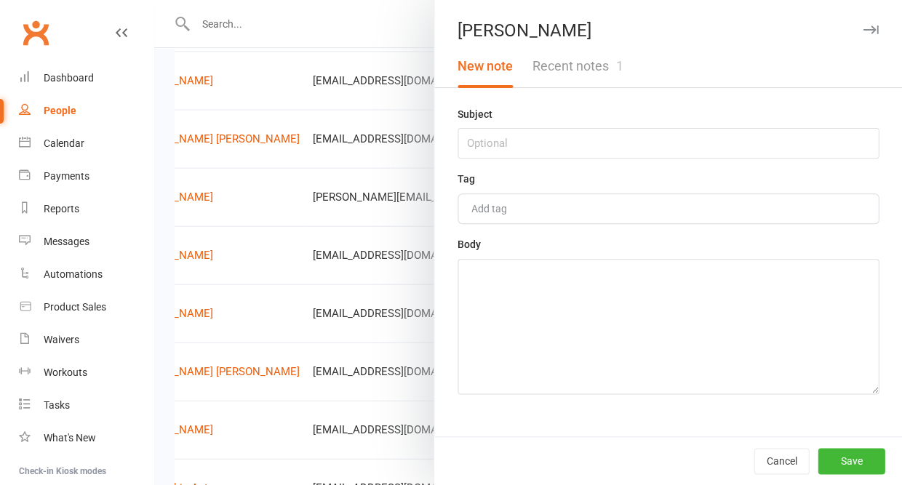
click at [576, 76] on button "Recent notes 1" at bounding box center [577, 66] width 110 height 42
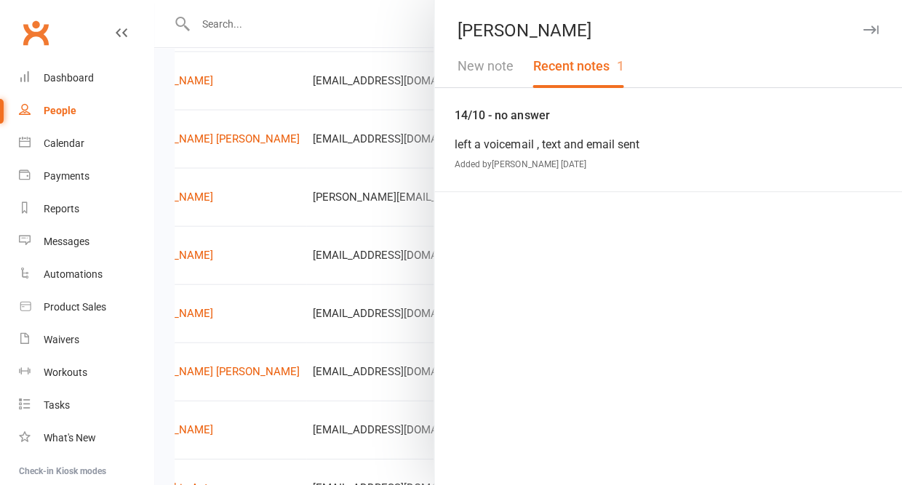
click at [480, 65] on button "New note" at bounding box center [485, 66] width 75 height 42
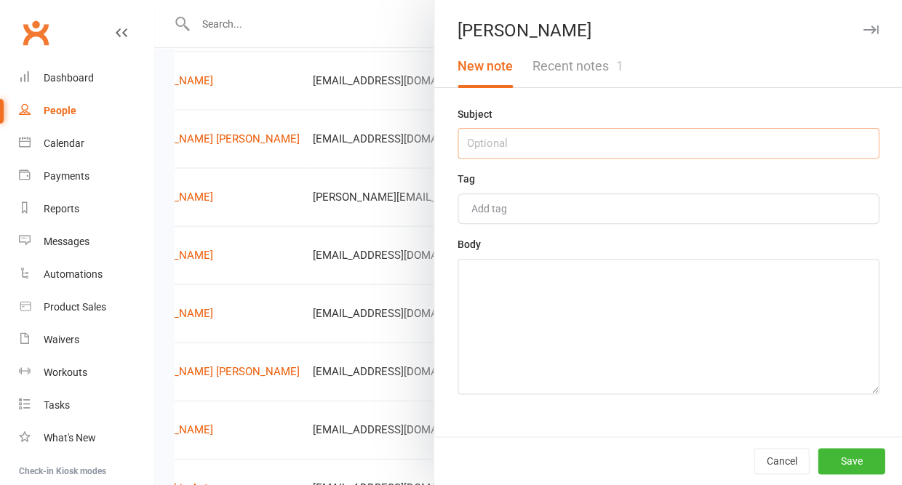
click at [489, 145] on input "text" at bounding box center [667, 143] width 421 height 31
click at [476, 318] on textarea at bounding box center [667, 326] width 421 height 135
click at [830, 460] on button "Save" at bounding box center [850, 461] width 67 height 26
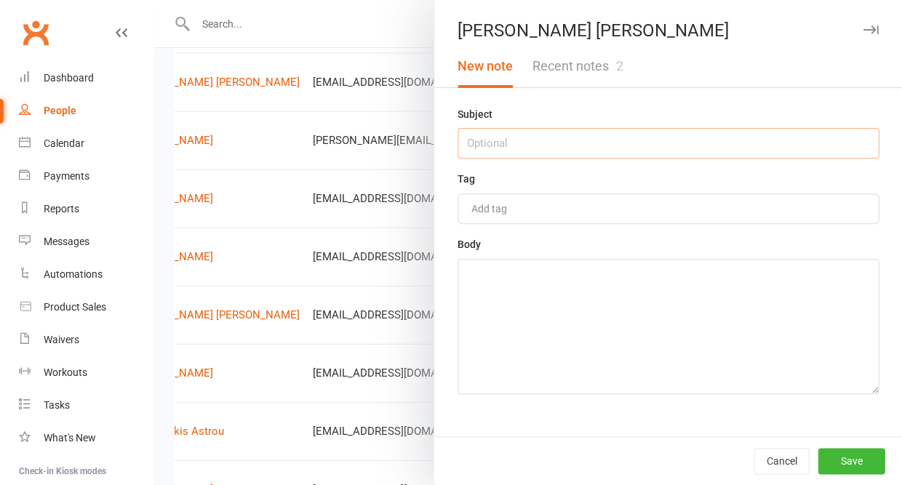
click at [617, 143] on input "text" at bounding box center [667, 143] width 421 height 31
click at [646, 301] on textarea at bounding box center [667, 326] width 421 height 135
click at [480, 281] on textarea "didnt sent a follow up this time" at bounding box center [667, 326] width 421 height 135
click at [569, 339] on textarea "did'nt sent a follow up this time" at bounding box center [667, 326] width 421 height 135
click at [845, 466] on button "Save" at bounding box center [850, 461] width 67 height 26
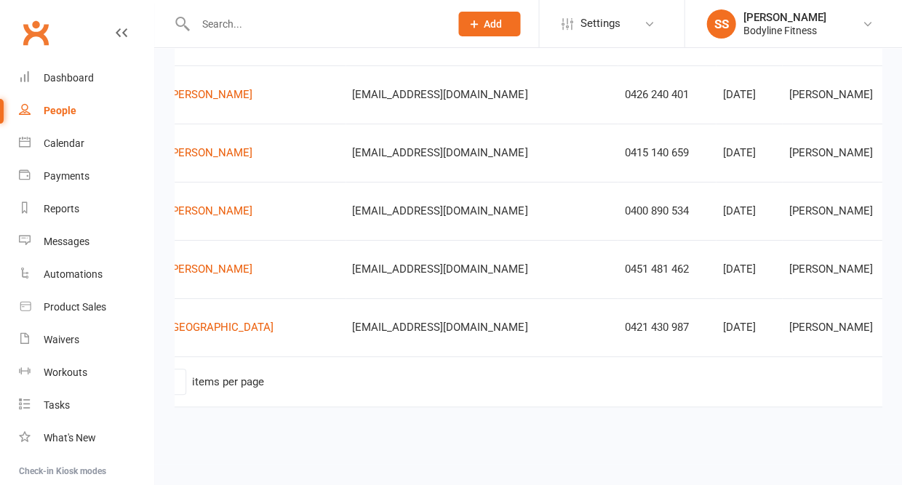
scroll to position [0, 116]
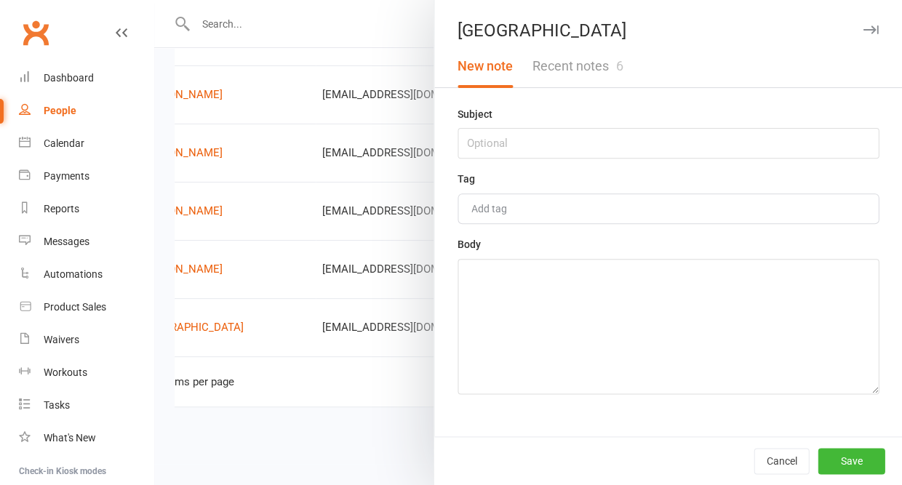
click at [584, 62] on button "Recent notes 6" at bounding box center [577, 66] width 110 height 42
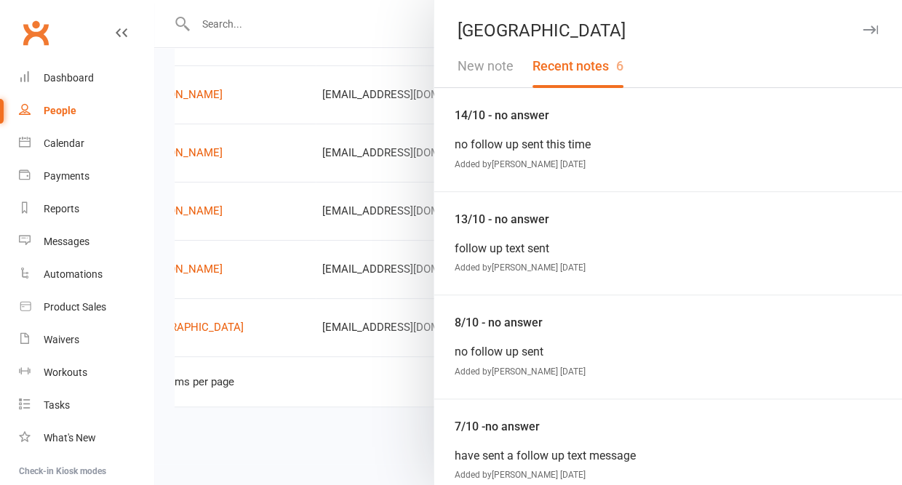
click at [869, 31] on icon "button" at bounding box center [869, 29] width 15 height 9
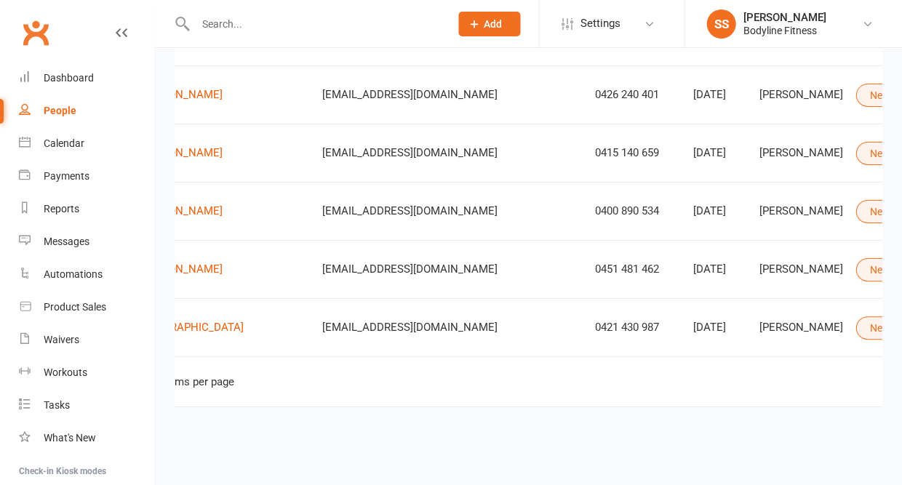
click at [855, 328] on button "New Lead" at bounding box center [897, 327] width 85 height 23
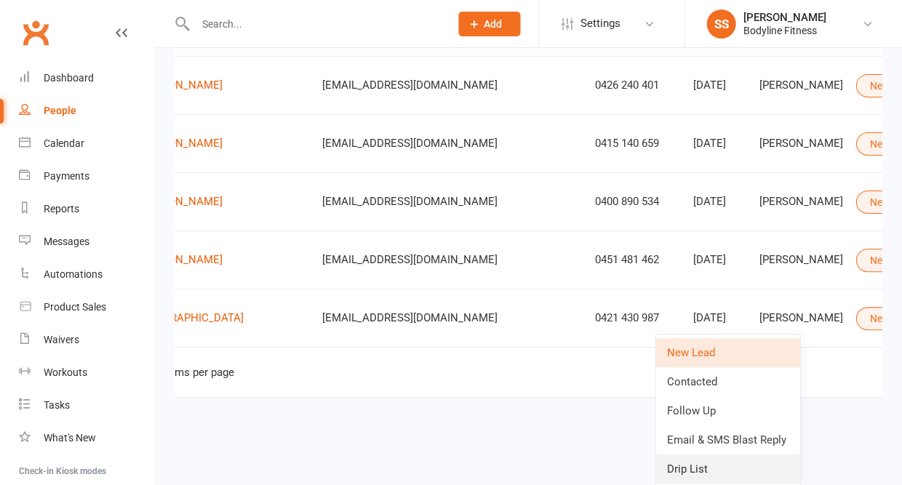
click at [707, 460] on link "Drip List" at bounding box center [727, 469] width 144 height 29
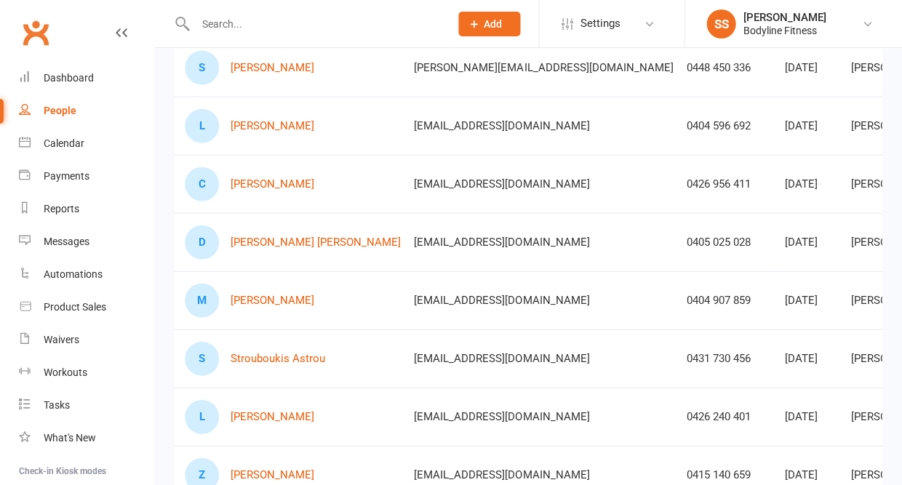
scroll to position [0, 108]
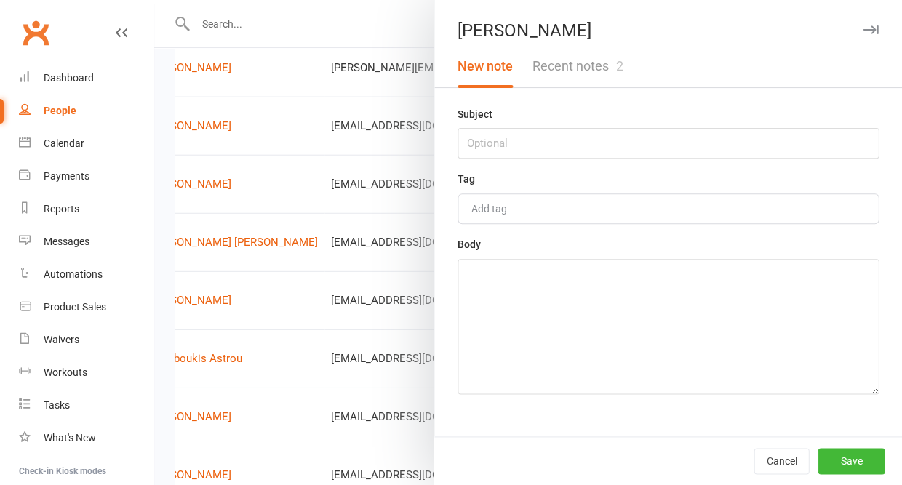
click at [572, 65] on button "Recent notes 2" at bounding box center [577, 66] width 110 height 42
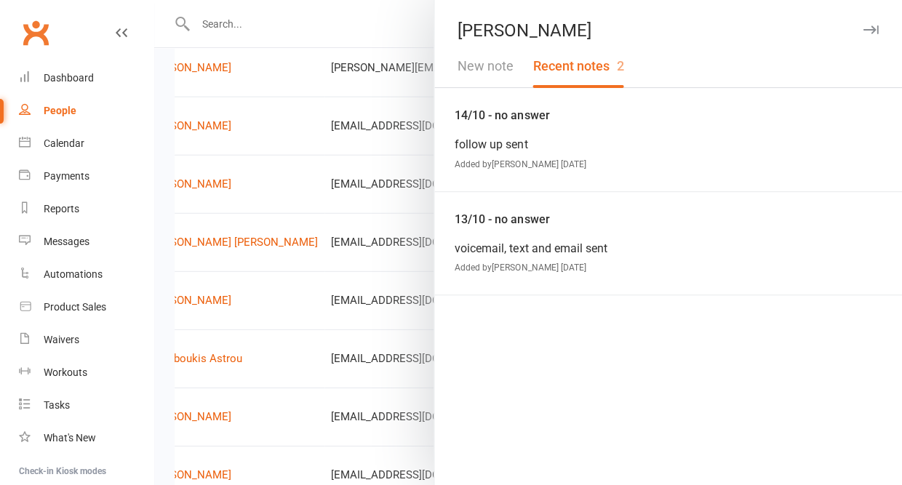
click at [504, 68] on button "New note" at bounding box center [485, 66] width 75 height 42
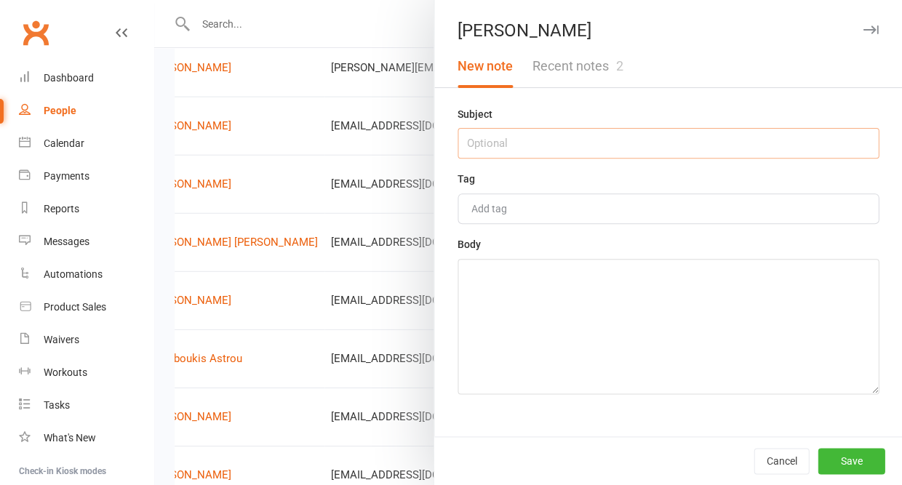
click at [492, 140] on input "text" at bounding box center [667, 143] width 421 height 31
click at [591, 340] on textarea at bounding box center [667, 326] width 421 height 135
click at [852, 463] on button "Save" at bounding box center [850, 461] width 67 height 26
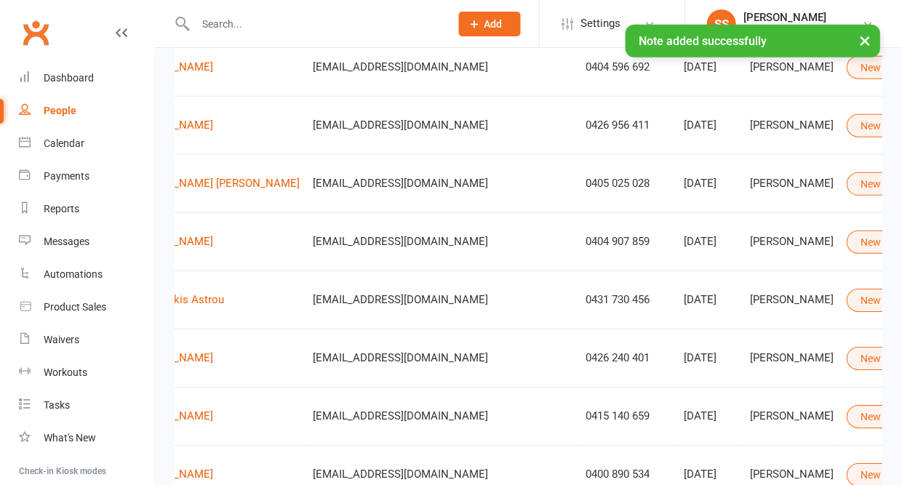
scroll to position [0, 126]
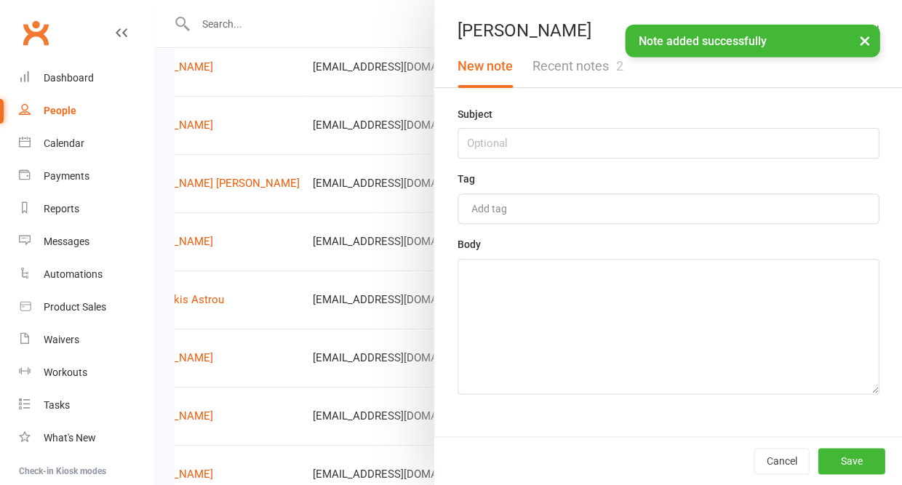
click at [590, 63] on button "Recent notes 2" at bounding box center [577, 66] width 110 height 42
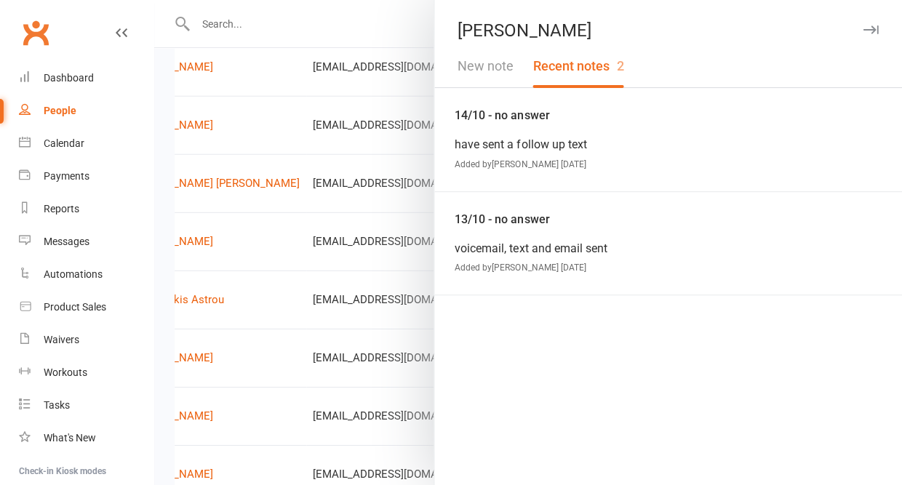
scroll to position [624, 0]
click at [868, 29] on icon "button" at bounding box center [869, 29] width 15 height 9
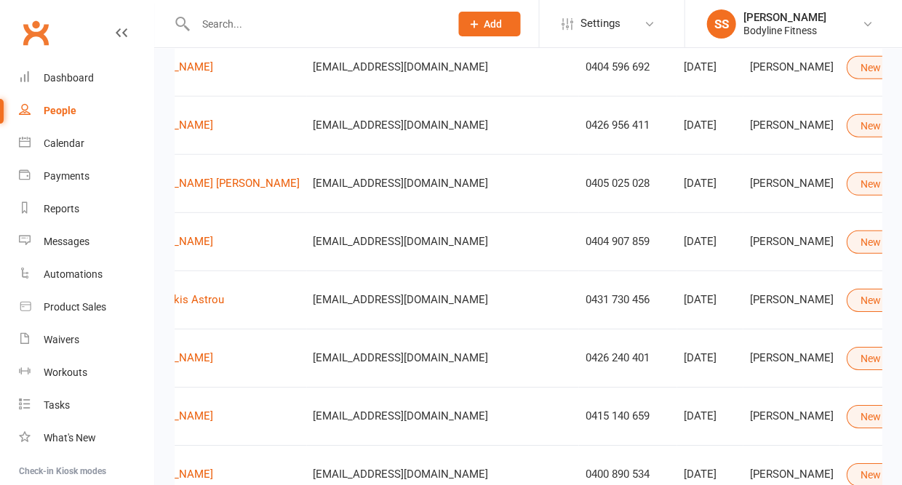
scroll to position [0, 126]
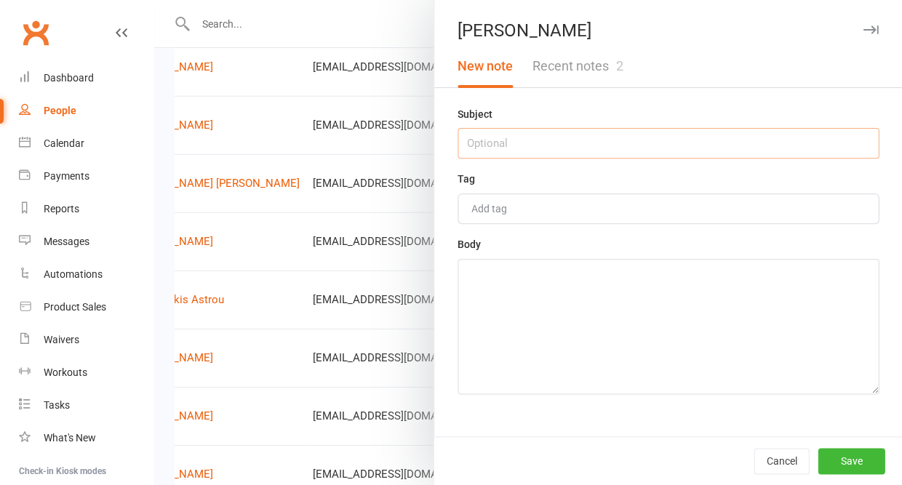
click at [669, 140] on input "text" at bounding box center [667, 143] width 421 height 31
click at [604, 329] on textarea at bounding box center [667, 326] width 421 height 135
click at [548, 143] on input "contact 16th" at bounding box center [667, 143] width 421 height 31
click at [865, 458] on button "Save" at bounding box center [850, 461] width 67 height 26
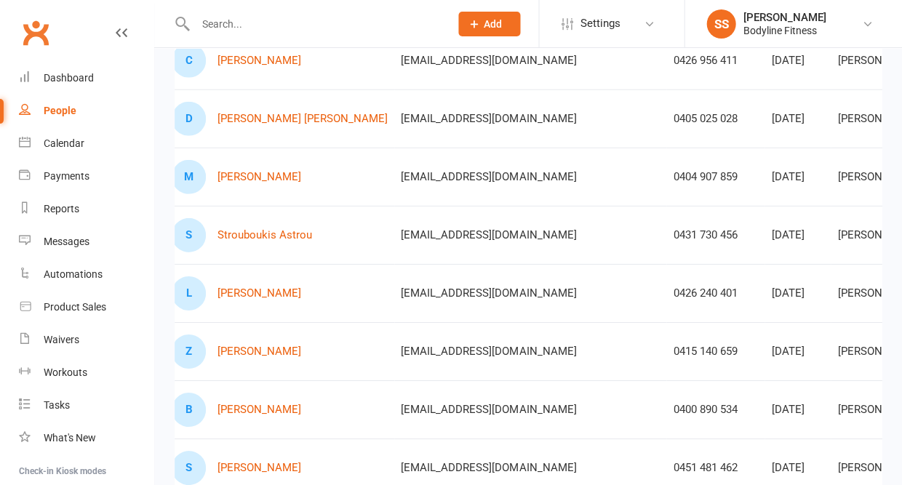
scroll to position [0, 110]
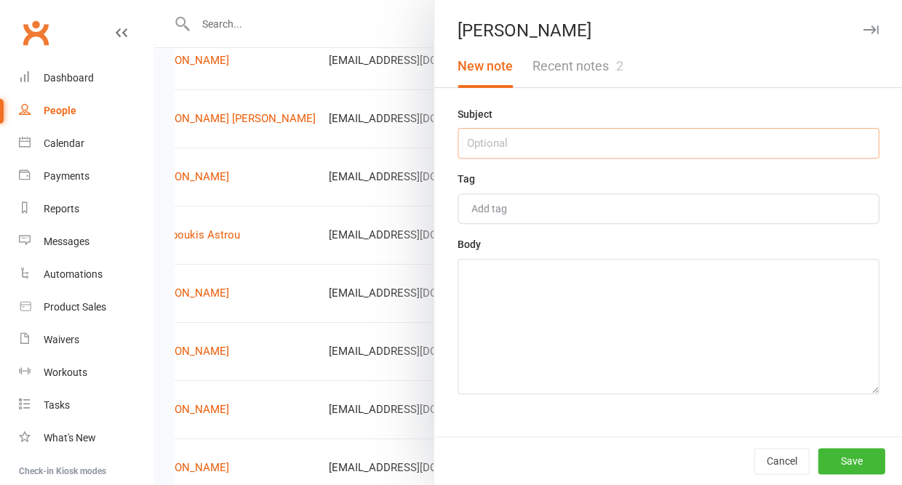
click at [681, 140] on input "text" at bounding box center [667, 143] width 421 height 31
click at [659, 285] on textarea at bounding box center [667, 326] width 421 height 135
click at [859, 465] on button "Save" at bounding box center [850, 461] width 67 height 26
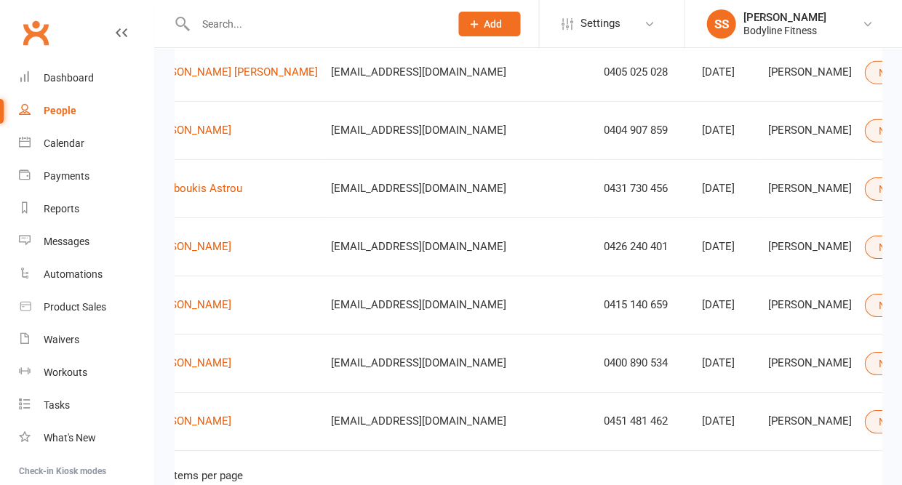
scroll to position [0, 116]
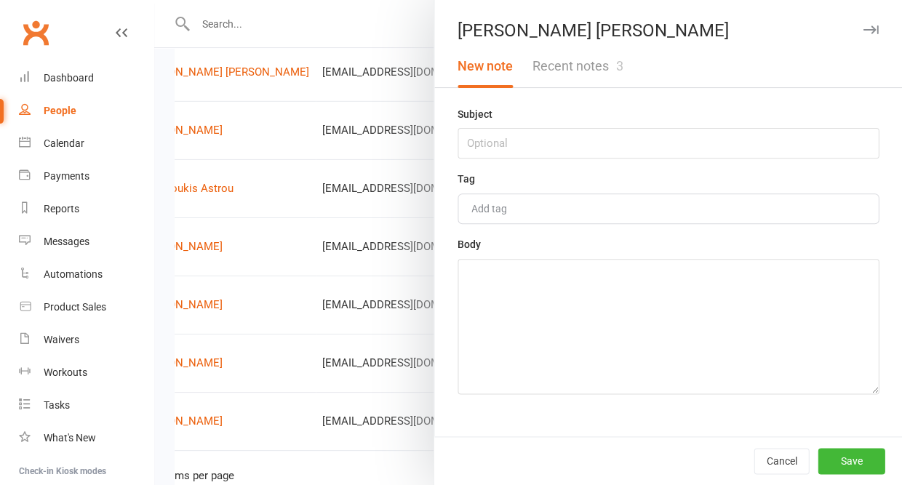
click at [596, 73] on button "Recent notes 3" at bounding box center [577, 66] width 110 height 42
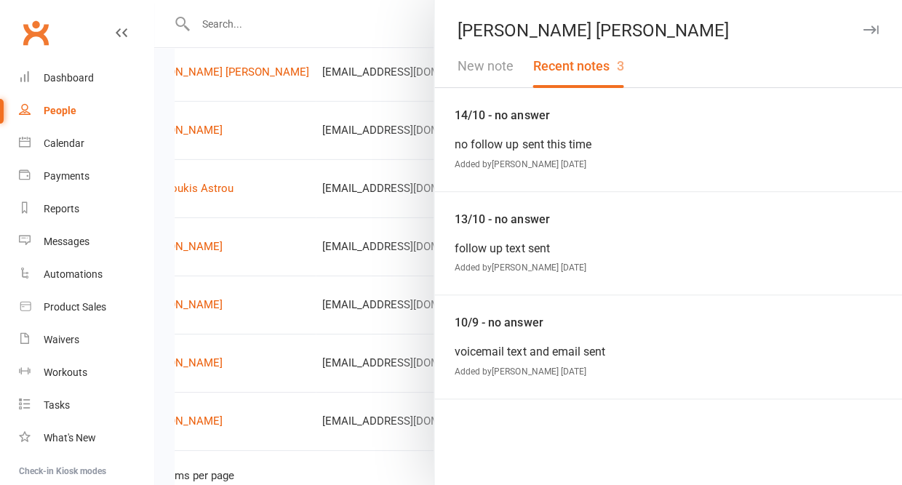
click at [478, 63] on button "New note" at bounding box center [485, 66] width 75 height 42
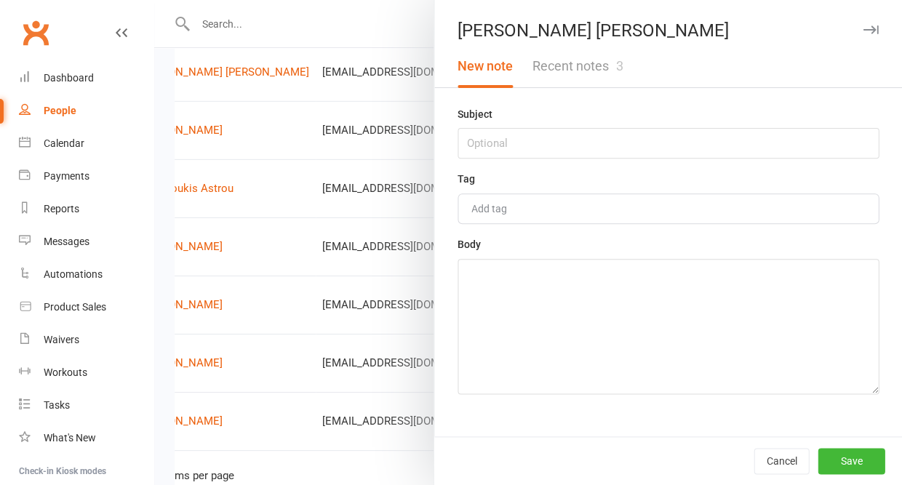
scroll to position [703, 0]
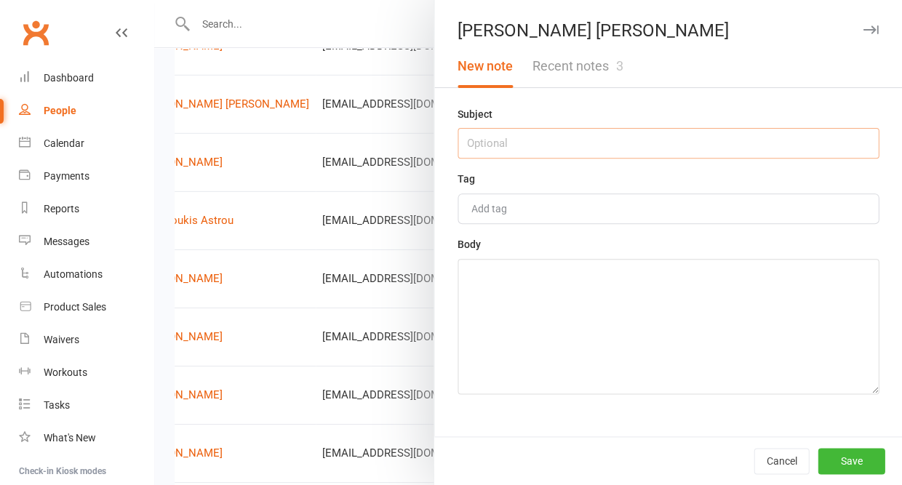
click at [495, 148] on input "text" at bounding box center [667, 143] width 421 height 31
click at [485, 287] on textarea at bounding box center [667, 326] width 421 height 135
click at [845, 458] on button "Save" at bounding box center [850, 461] width 67 height 26
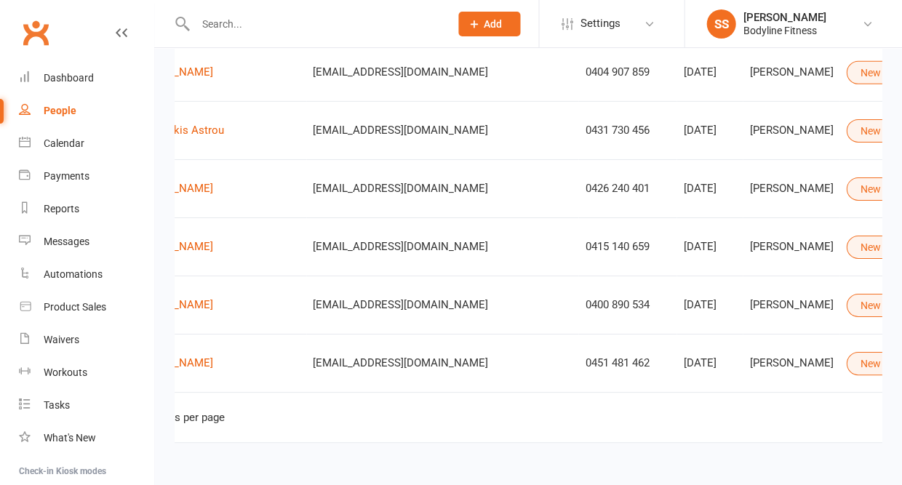
scroll to position [0, 126]
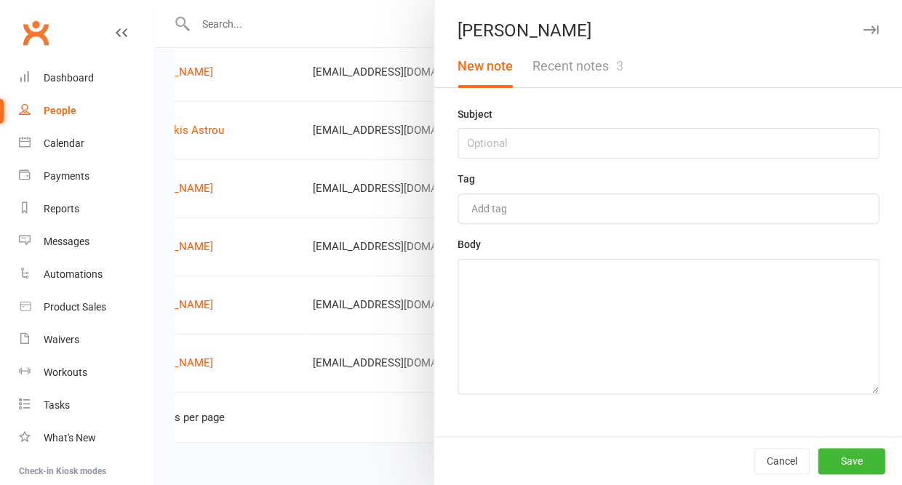
click at [607, 79] on button "Recent notes 3" at bounding box center [577, 66] width 110 height 42
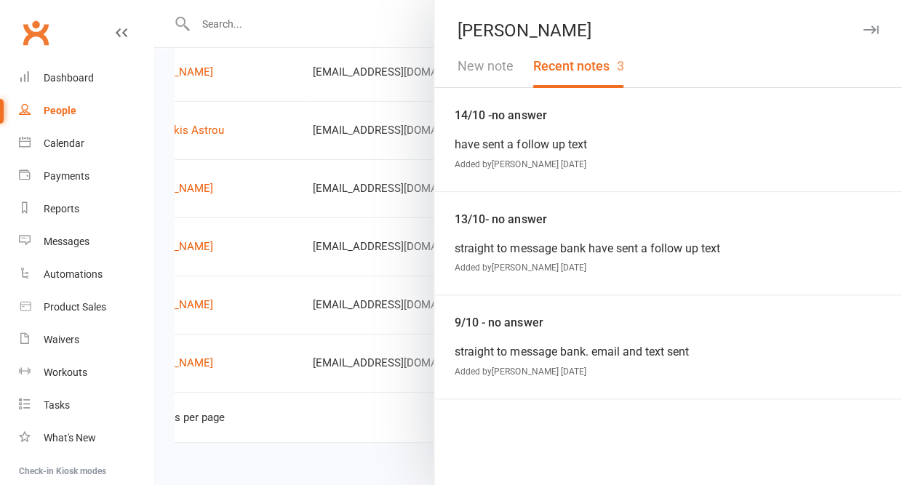
click at [481, 67] on button "New note" at bounding box center [485, 66] width 75 height 42
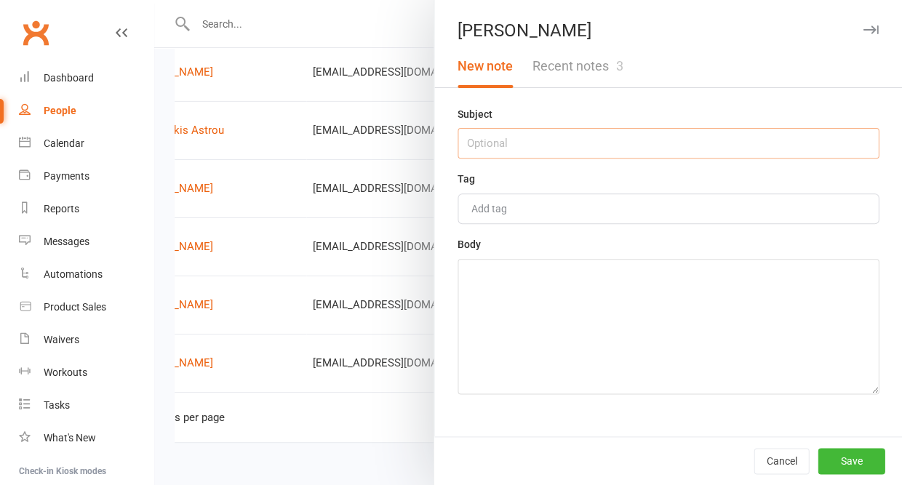
click at [476, 145] on input "text" at bounding box center [667, 143] width 421 height 31
click at [493, 339] on textarea at bounding box center [667, 326] width 421 height 135
click at [829, 460] on button "Save" at bounding box center [850, 461] width 67 height 26
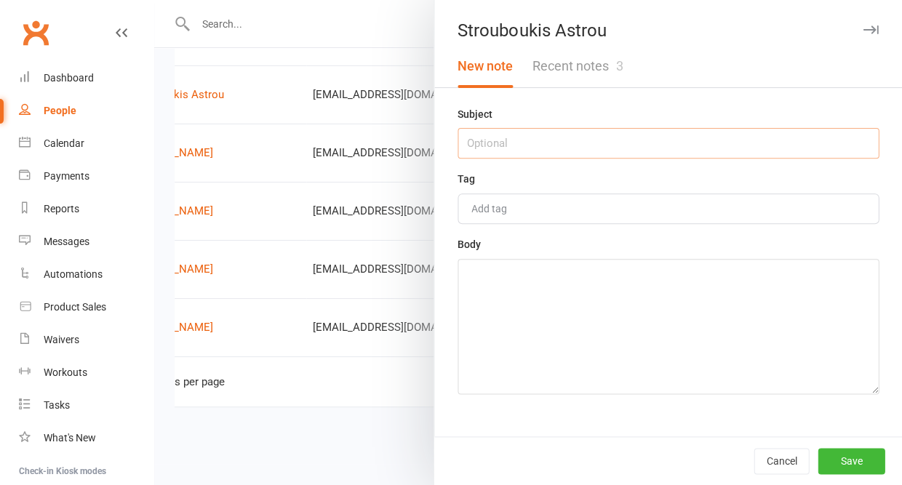
click at [629, 154] on input "text" at bounding box center [667, 143] width 421 height 31
click at [597, 319] on textarea at bounding box center [667, 326] width 421 height 135
click at [852, 452] on button "Save" at bounding box center [850, 461] width 67 height 26
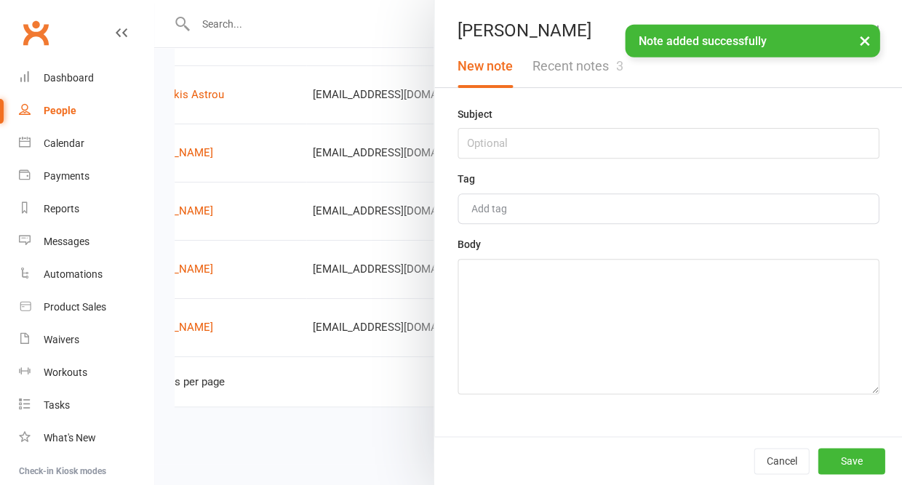
click at [601, 80] on button "Recent notes 3" at bounding box center [577, 66] width 110 height 42
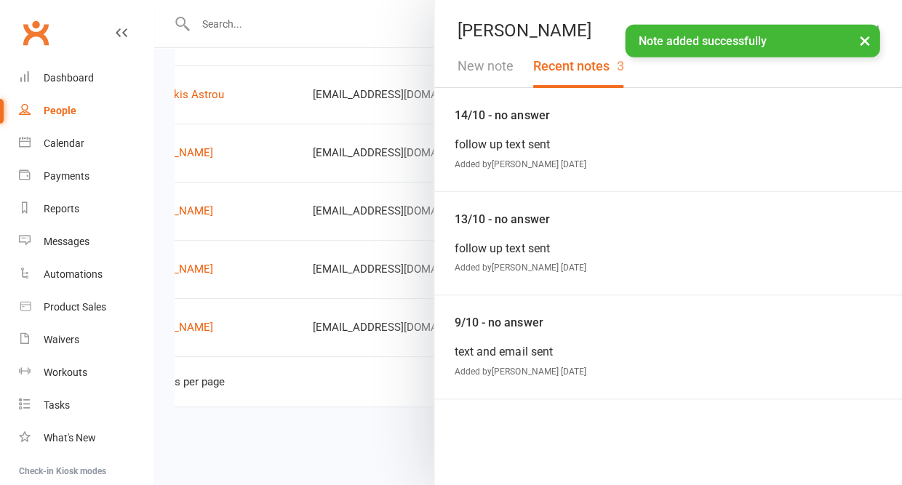
scroll to position [832, 0]
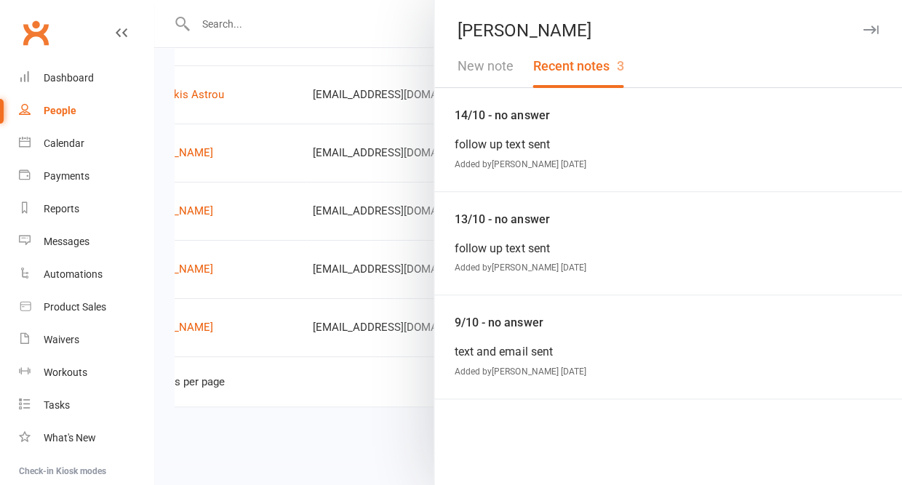
click at [870, 28] on icon "button" at bounding box center [869, 29] width 15 height 9
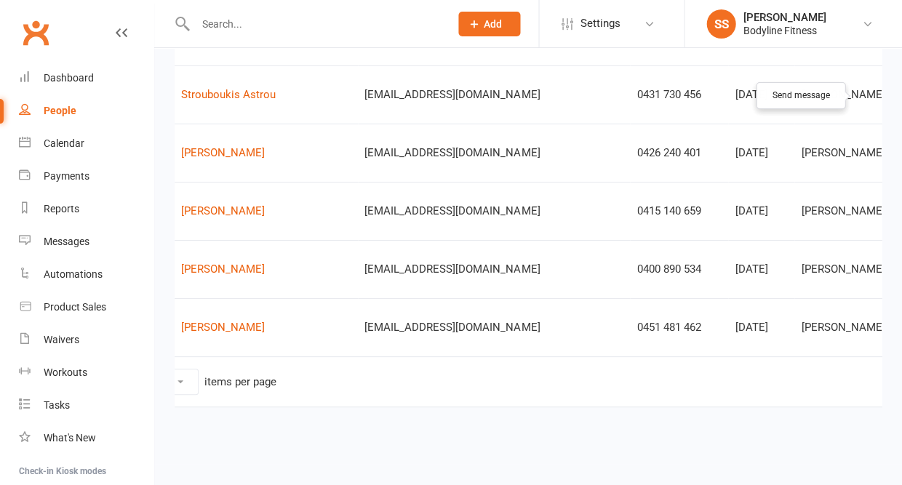
scroll to position [0, 126]
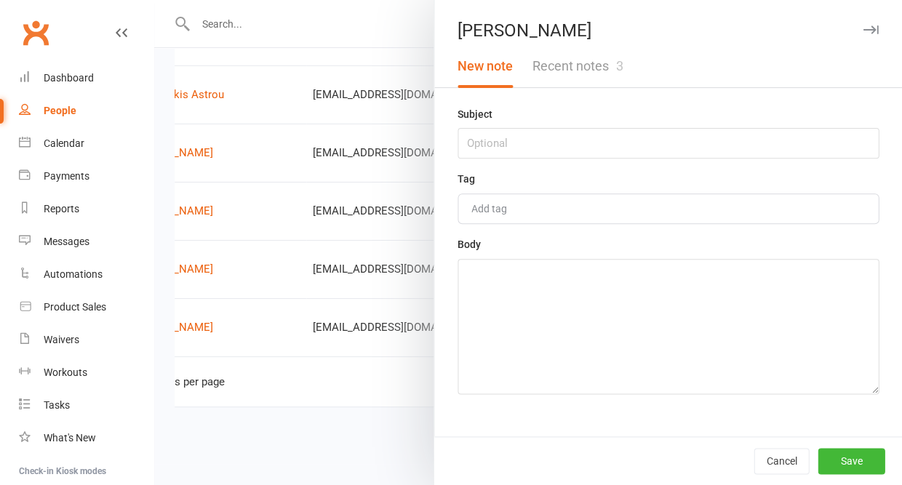
click at [586, 77] on button "Recent notes 3" at bounding box center [577, 66] width 110 height 42
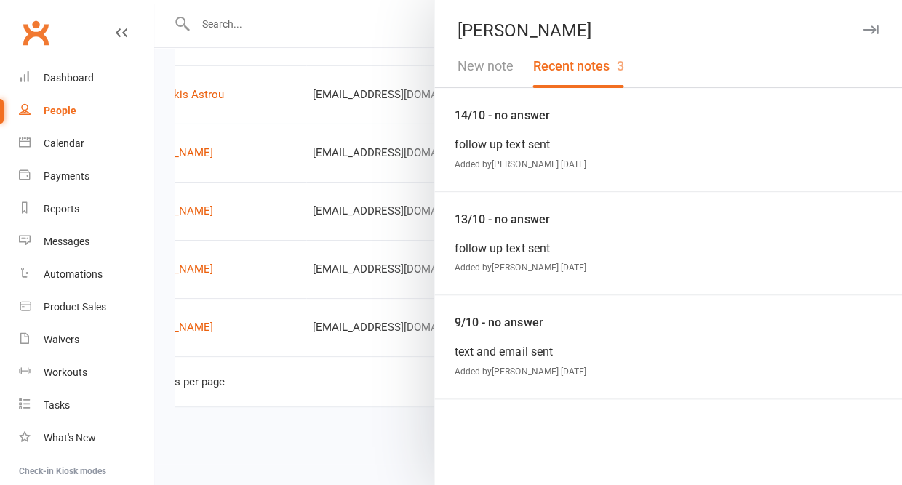
scroll to position [831, 0]
click at [495, 66] on button "New note" at bounding box center [485, 66] width 75 height 42
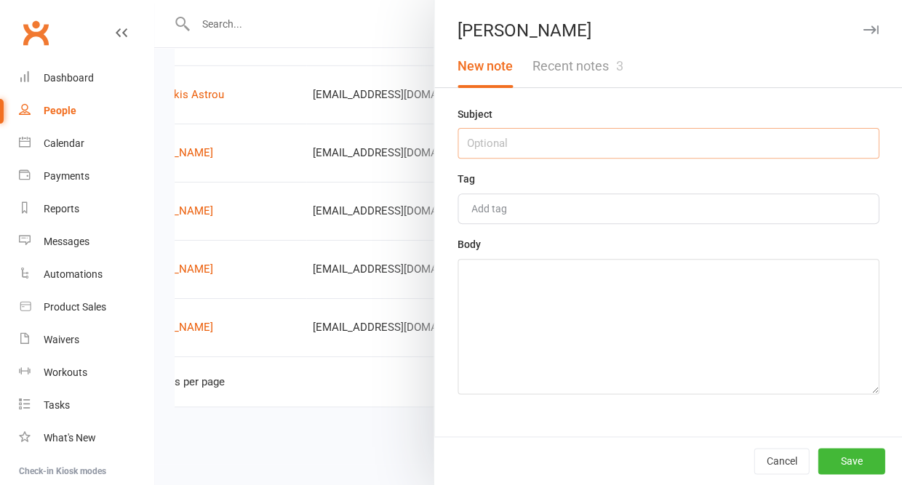
click at [489, 146] on input "text" at bounding box center [667, 143] width 421 height 31
click at [476, 310] on textarea at bounding box center [667, 326] width 421 height 135
click at [840, 459] on button "Save" at bounding box center [850, 461] width 67 height 26
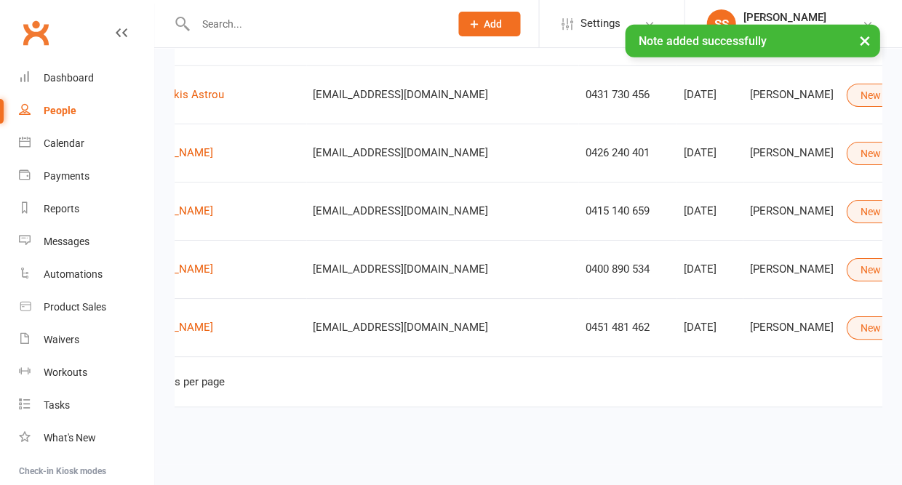
scroll to position [0, 126]
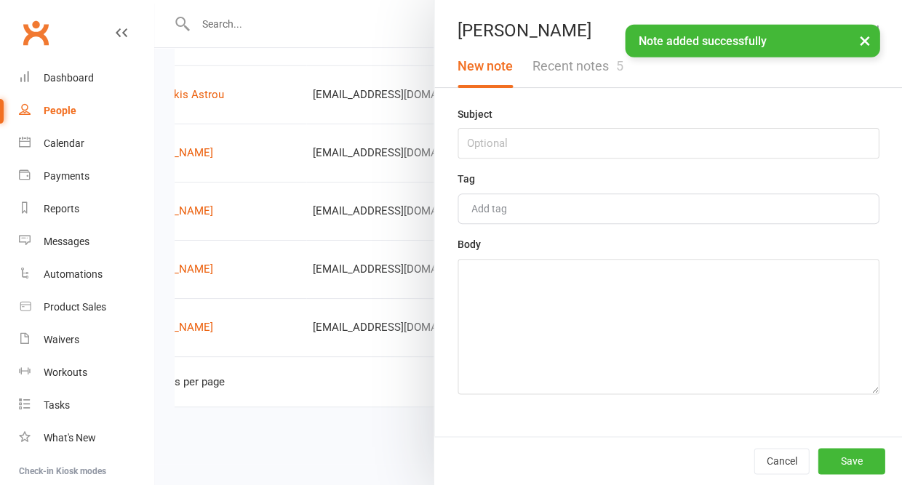
click at [598, 66] on button "Recent notes 5" at bounding box center [577, 66] width 110 height 42
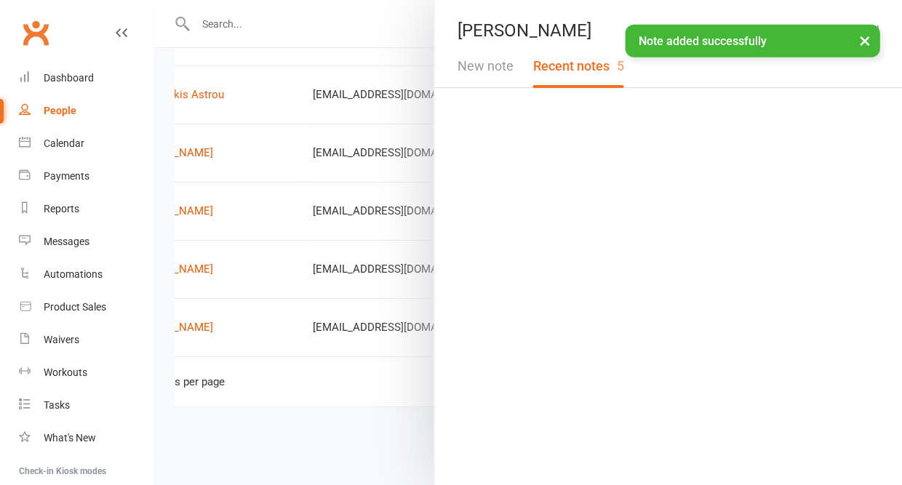
scroll to position [832, 0]
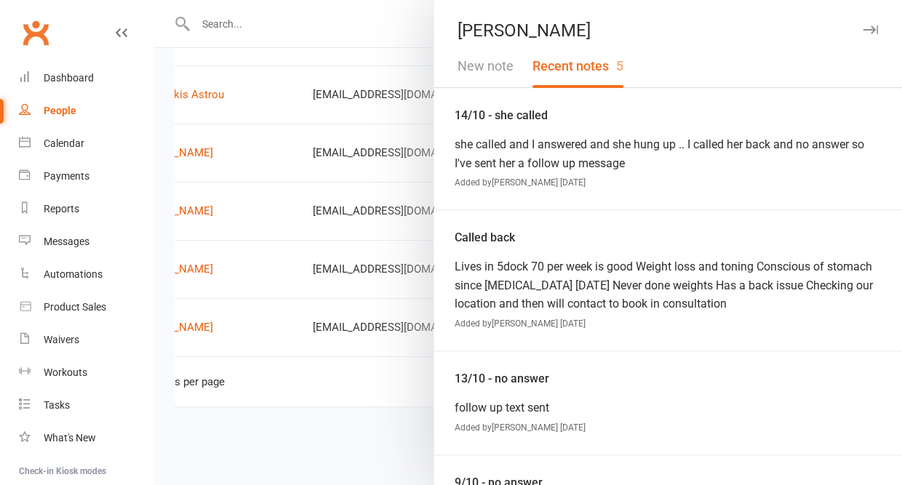
click at [477, 69] on button "New note" at bounding box center [485, 66] width 75 height 42
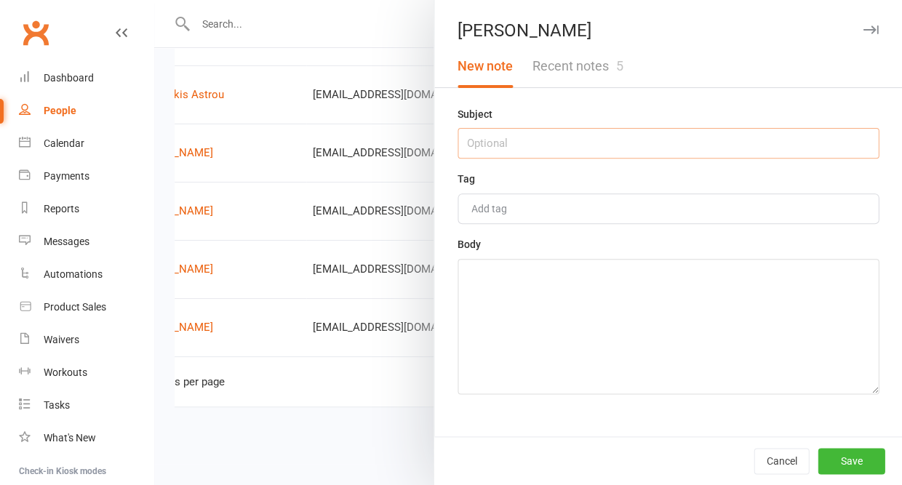
click at [480, 139] on input "text" at bounding box center [667, 143] width 421 height 31
click at [490, 292] on textarea at bounding box center [667, 326] width 421 height 135
click at [843, 456] on button "Save" at bounding box center [850, 461] width 67 height 26
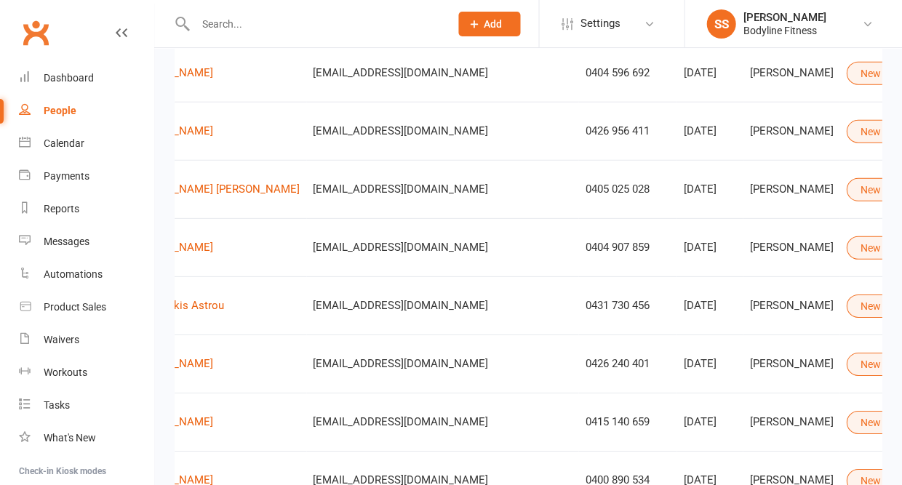
scroll to position [0, 126]
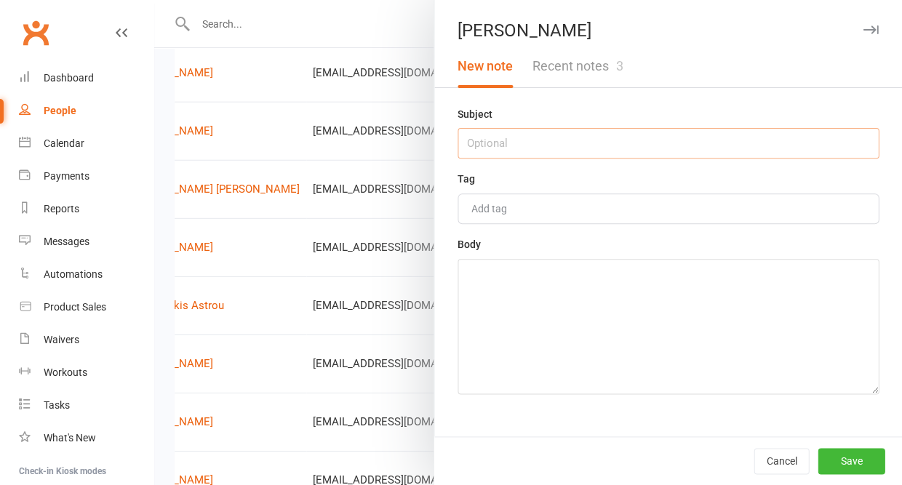
click at [633, 147] on input "text" at bounding box center [667, 143] width 421 height 31
click at [623, 300] on textarea at bounding box center [667, 326] width 421 height 135
click at [855, 466] on button "Save" at bounding box center [850, 461] width 67 height 26
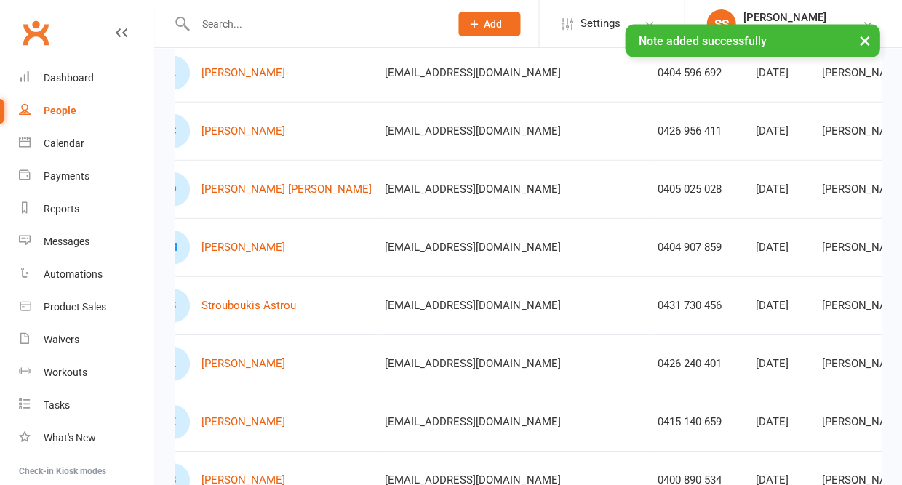
scroll to position [0, 72]
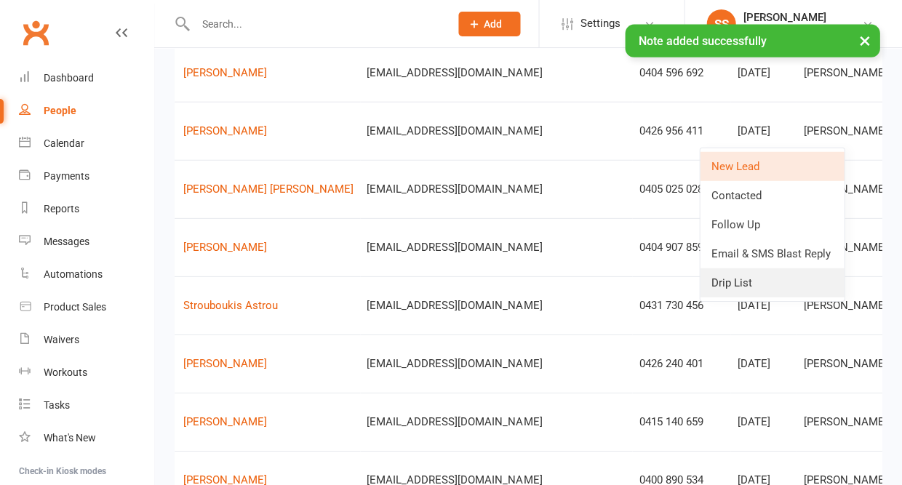
click at [742, 276] on link "Drip List" at bounding box center [772, 282] width 144 height 29
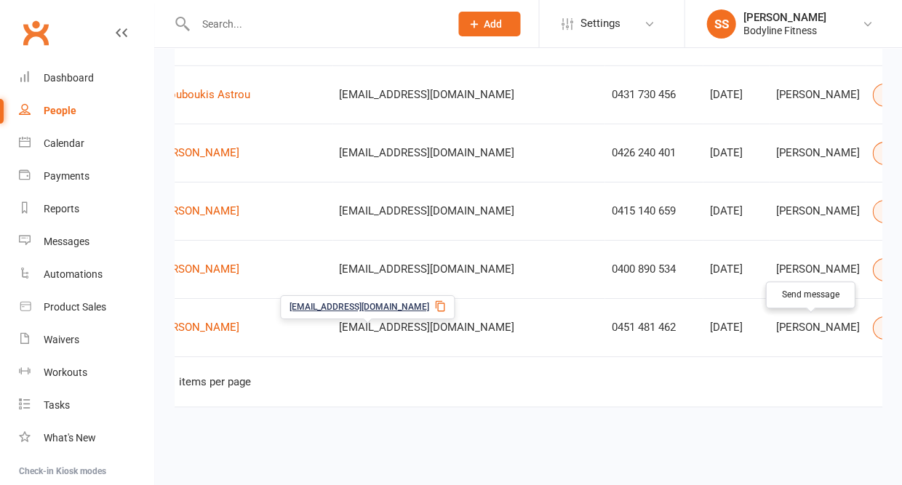
scroll to position [0, 99]
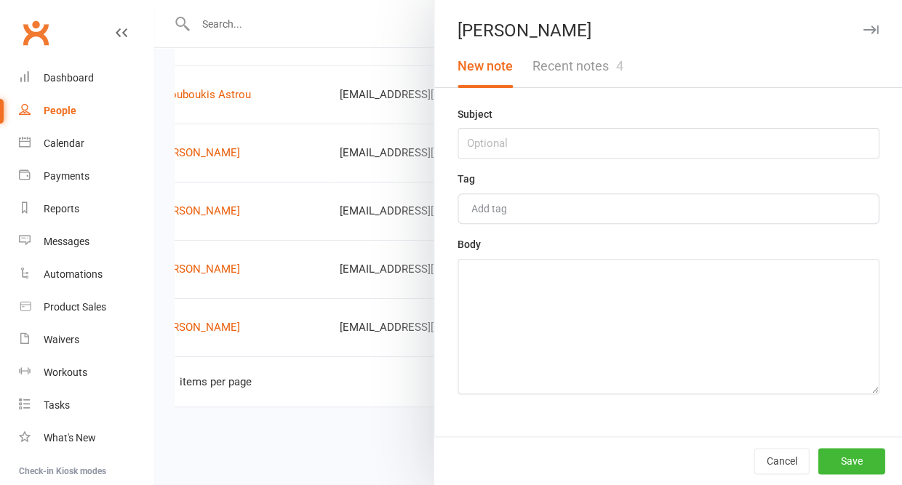
click at [590, 70] on button "Recent notes 4" at bounding box center [577, 66] width 110 height 42
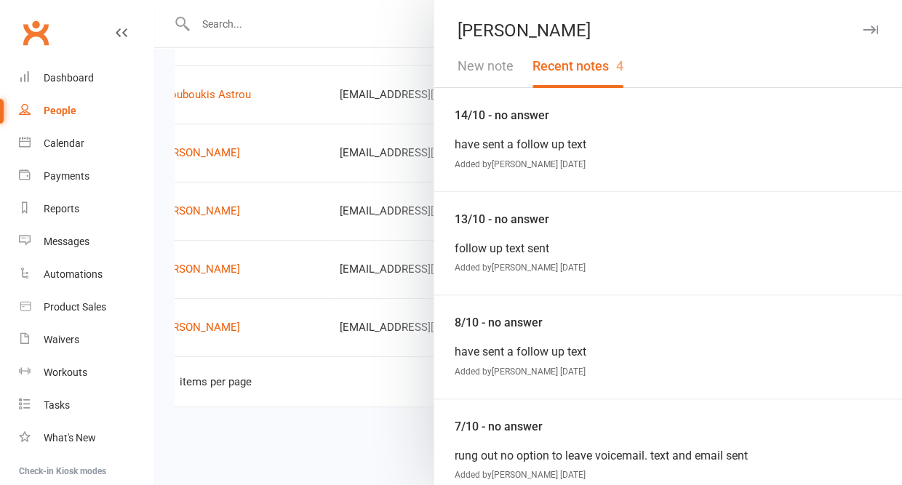
click at [489, 66] on button "New note" at bounding box center [485, 66] width 75 height 42
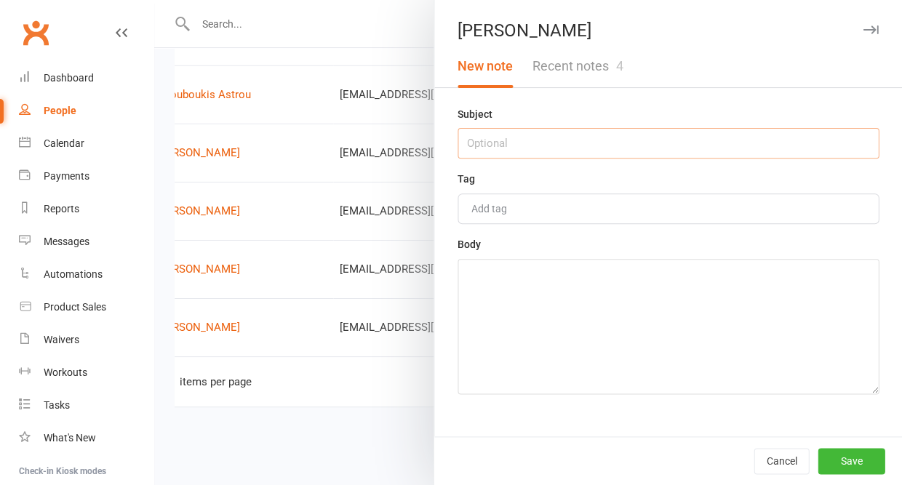
click at [480, 140] on input "text" at bounding box center [667, 143] width 421 height 31
click at [480, 330] on textarea at bounding box center [667, 326] width 421 height 135
click at [846, 462] on button "Save" at bounding box center [850, 461] width 67 height 26
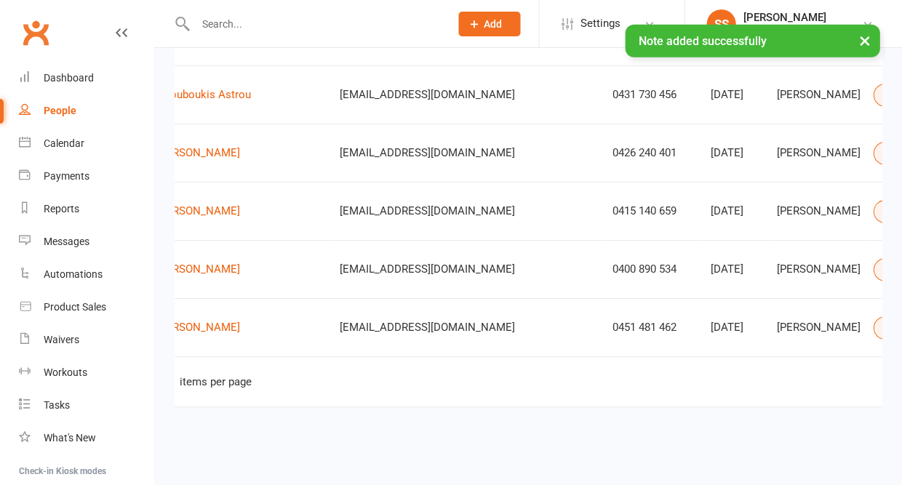
scroll to position [770, 0]
click at [82, 137] on div "Calendar" at bounding box center [64, 143] width 41 height 12
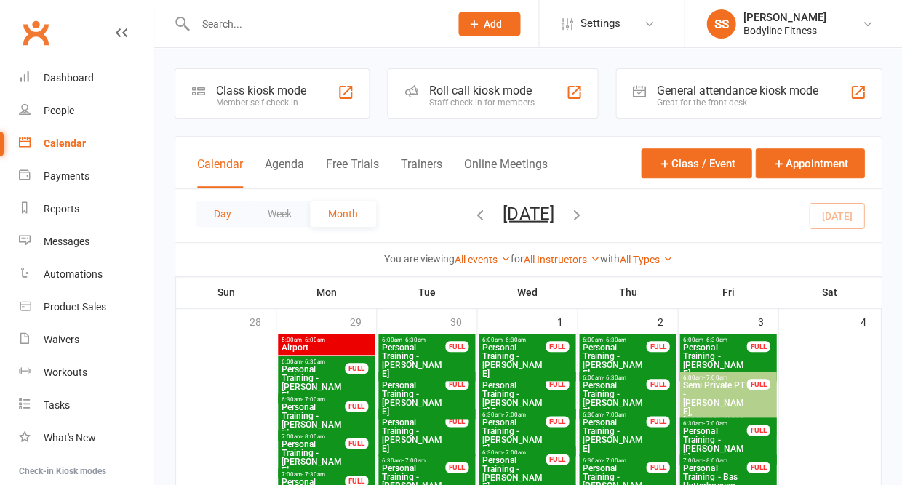
click at [224, 220] on button "Day" at bounding box center [223, 214] width 54 height 26
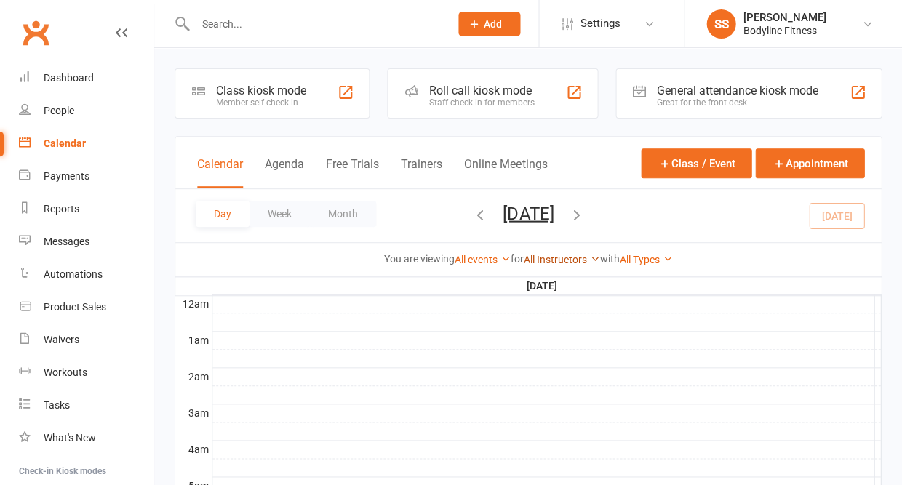
click at [551, 260] on link "All Instructors" at bounding box center [562, 260] width 76 height 12
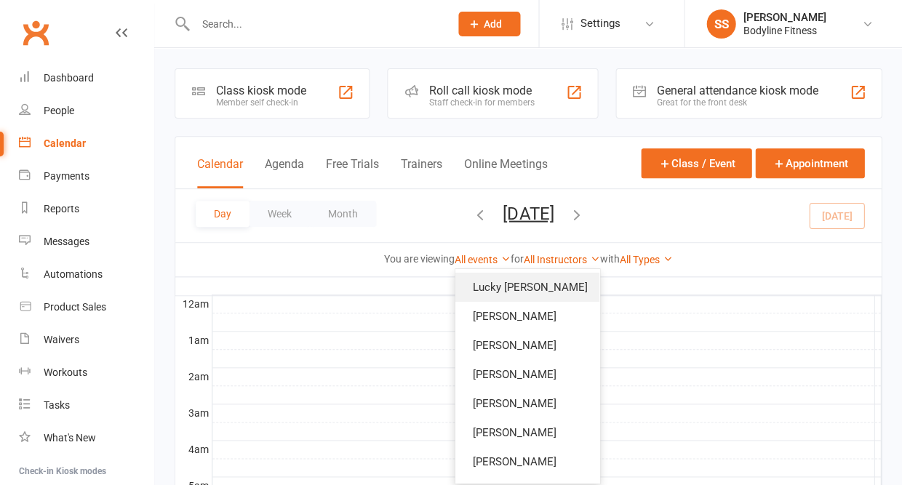
click at [540, 285] on link "Lucky [PERSON_NAME]" at bounding box center [527, 287] width 144 height 29
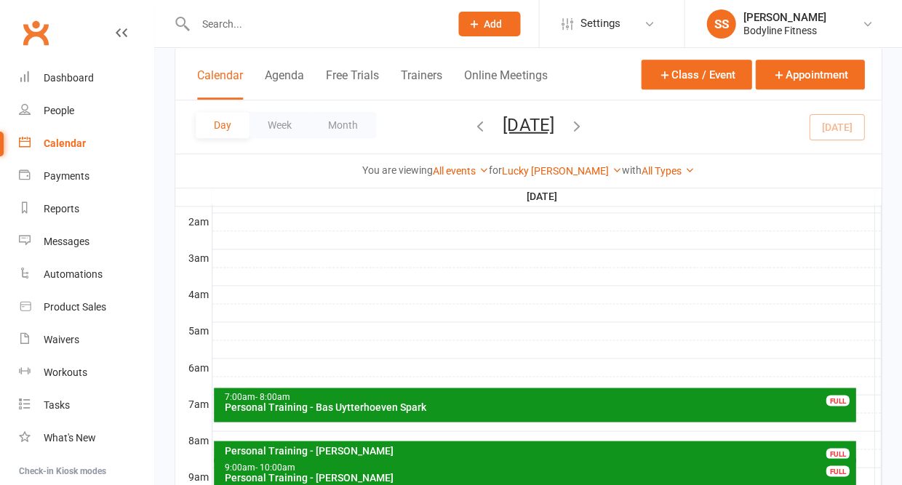
scroll to position [113, 0]
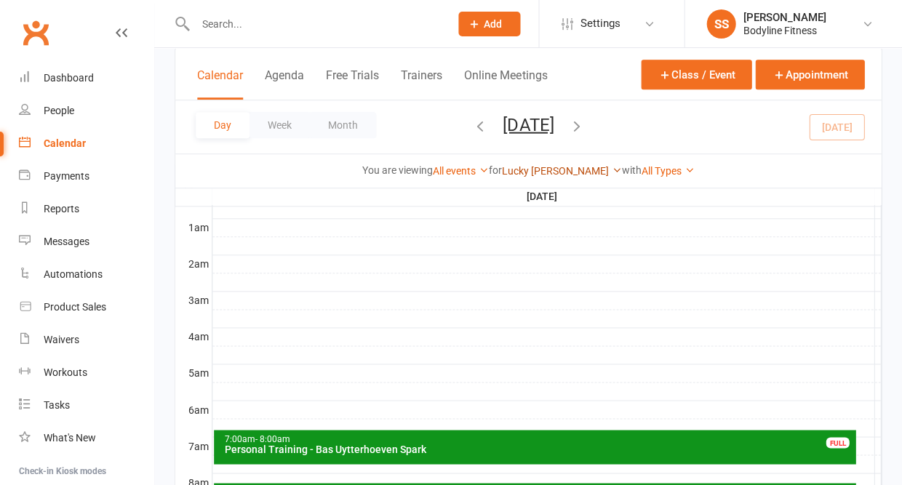
click at [563, 165] on link "Lucky [PERSON_NAME]" at bounding box center [562, 171] width 120 height 12
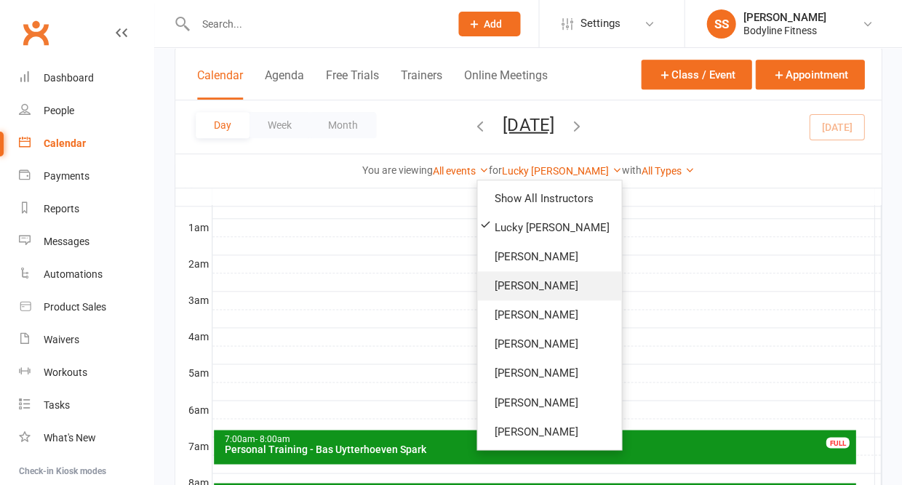
click at [509, 271] on link "[PERSON_NAME]" at bounding box center [549, 285] width 144 height 29
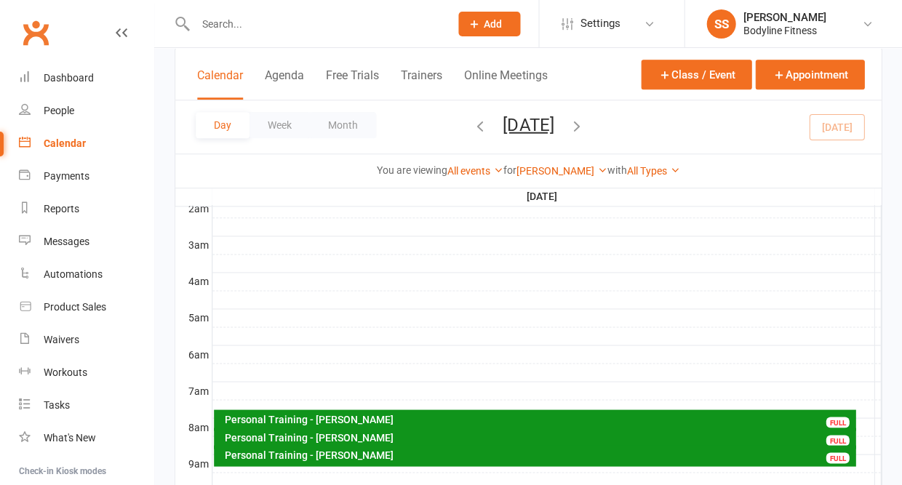
scroll to position [132, 0]
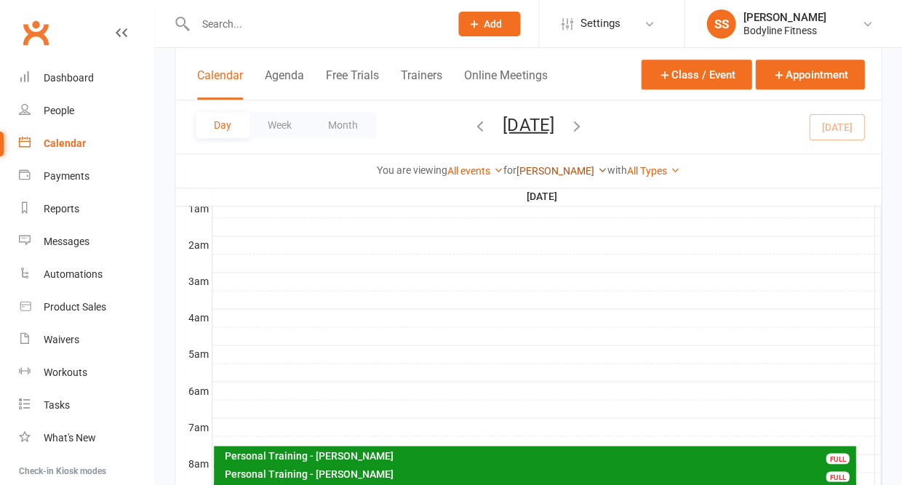
click at [566, 165] on link "[PERSON_NAME]" at bounding box center [561, 171] width 91 height 12
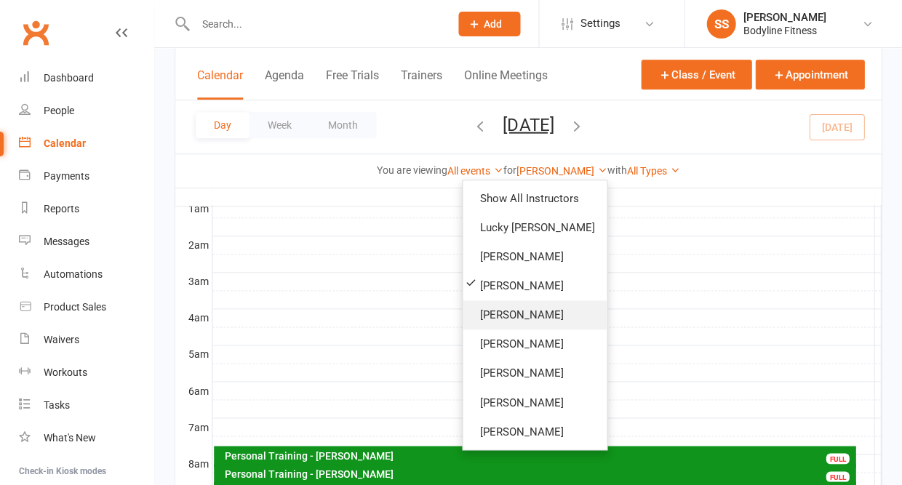
click at [508, 300] on link "[PERSON_NAME]" at bounding box center [535, 314] width 144 height 29
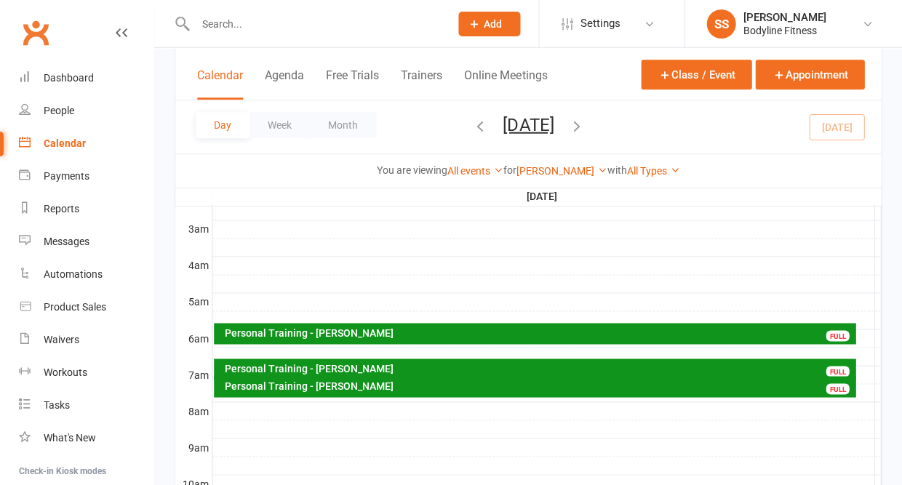
scroll to position [183, 0]
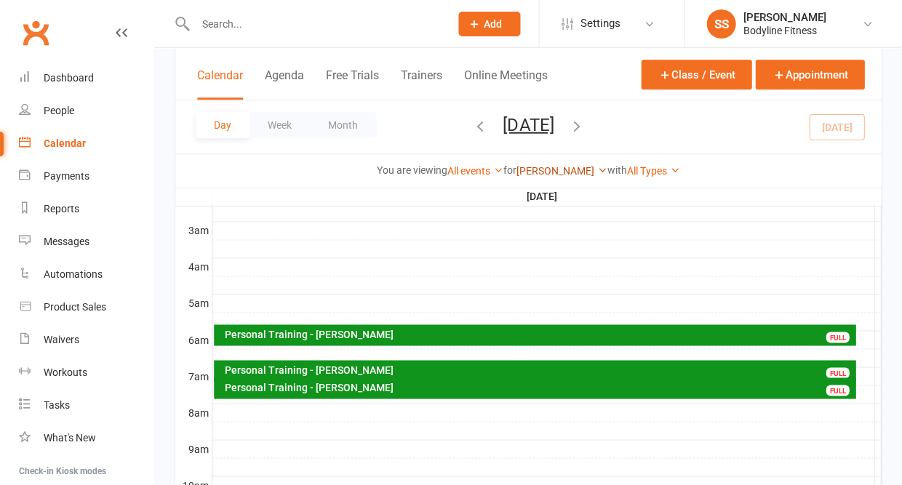
click at [548, 165] on link "[PERSON_NAME]" at bounding box center [561, 171] width 91 height 12
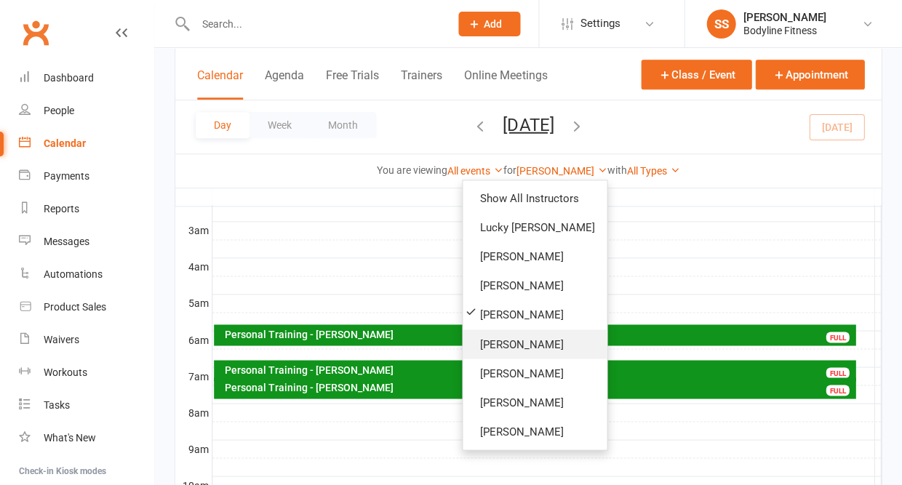
click at [503, 329] on link "[PERSON_NAME]" at bounding box center [535, 343] width 144 height 29
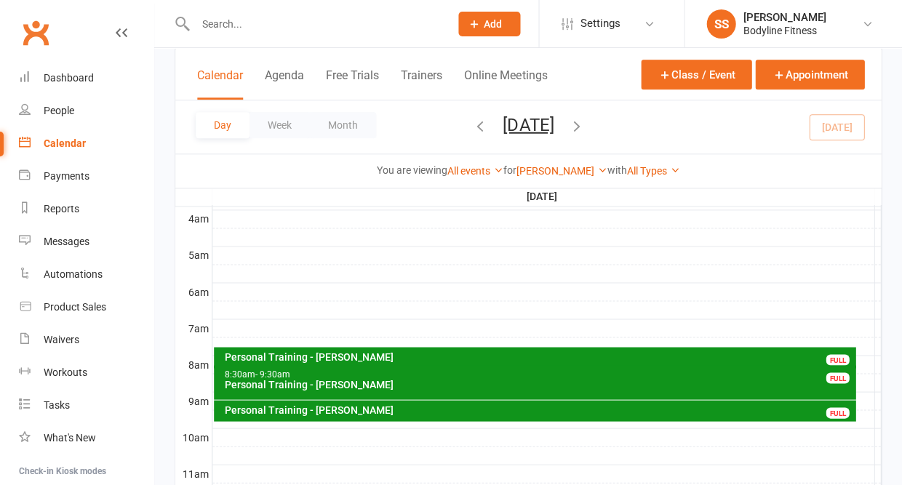
scroll to position [185, 0]
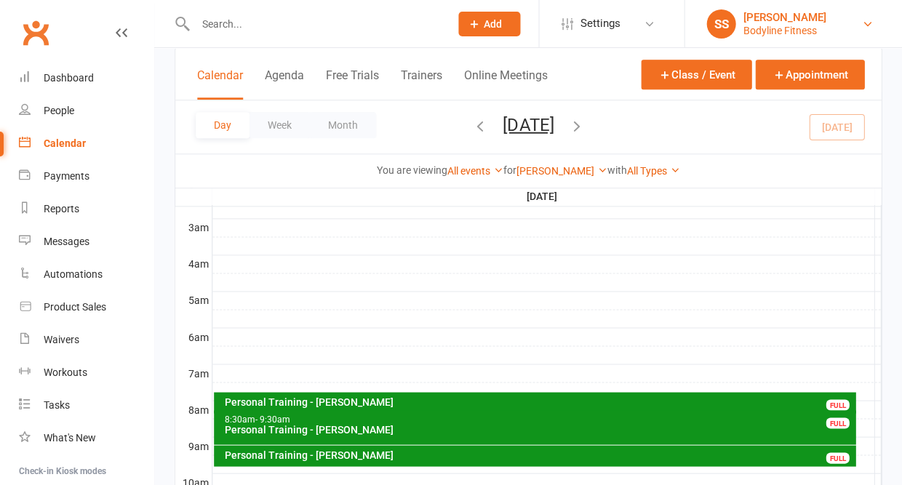
click at [788, 19] on div "[PERSON_NAME]" at bounding box center [783, 17] width 83 height 13
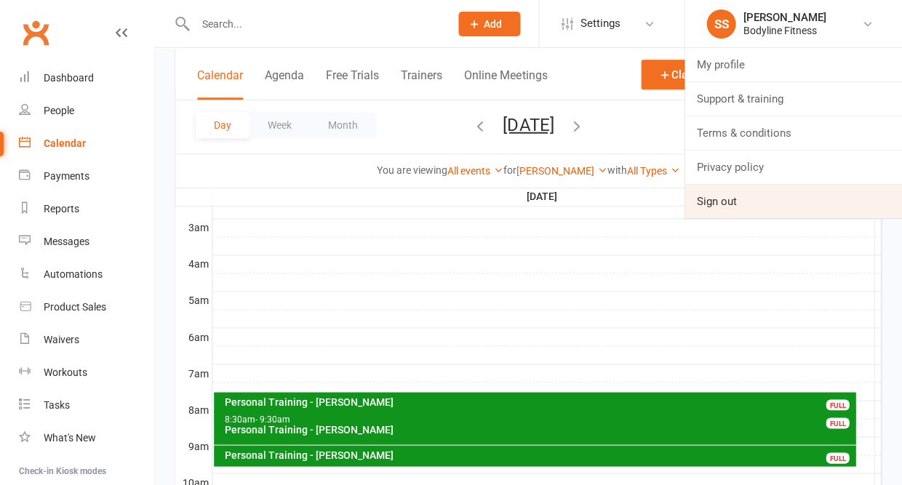
click at [737, 202] on link "Sign out" at bounding box center [792, 201] width 217 height 33
